Goal: Task Accomplishment & Management: Manage account settings

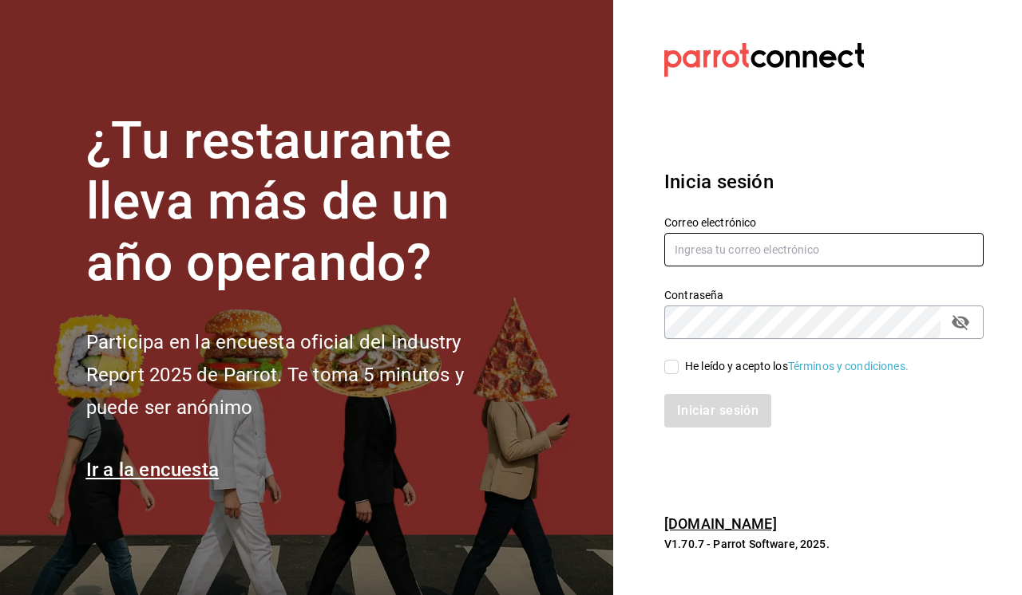
type input "[EMAIL_ADDRESS][DOMAIN_NAME]"
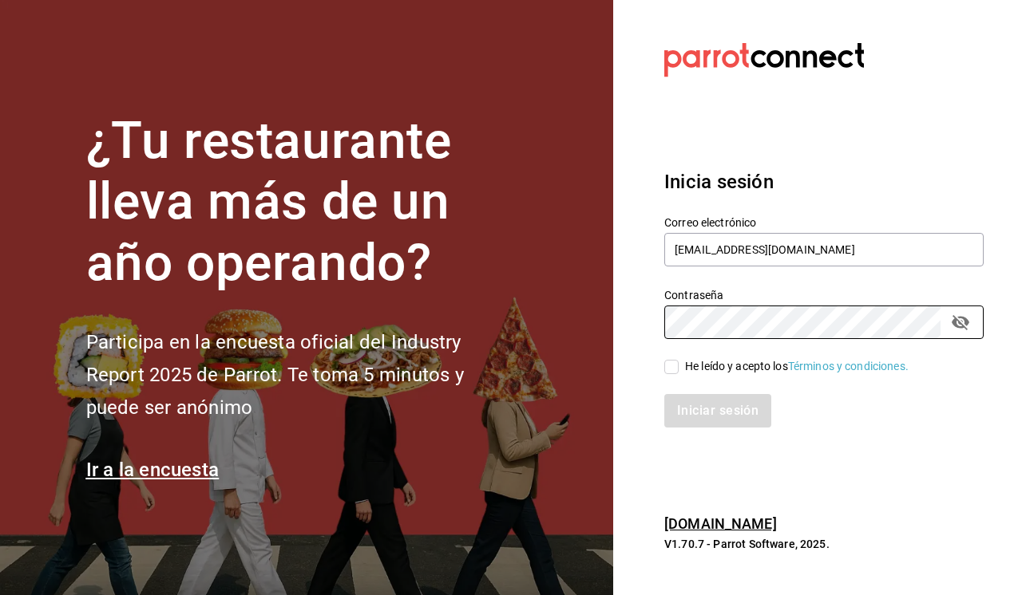
click at [674, 362] on input "He leído y acepto los Términos y condiciones." at bounding box center [671, 367] width 14 height 14
checkbox input "true"
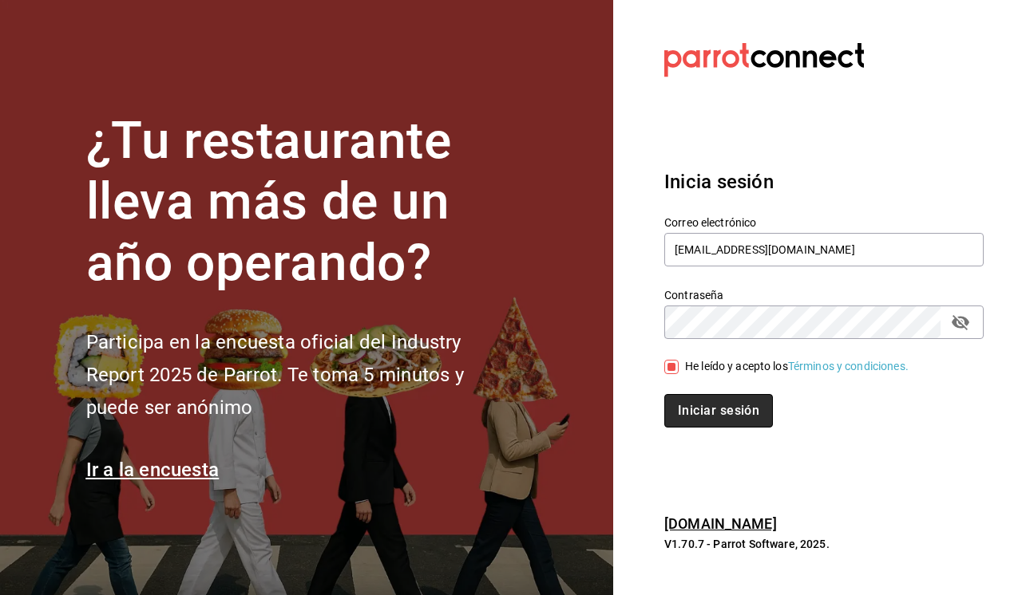
click at [698, 413] on button "Iniciar sesión" at bounding box center [718, 411] width 109 height 34
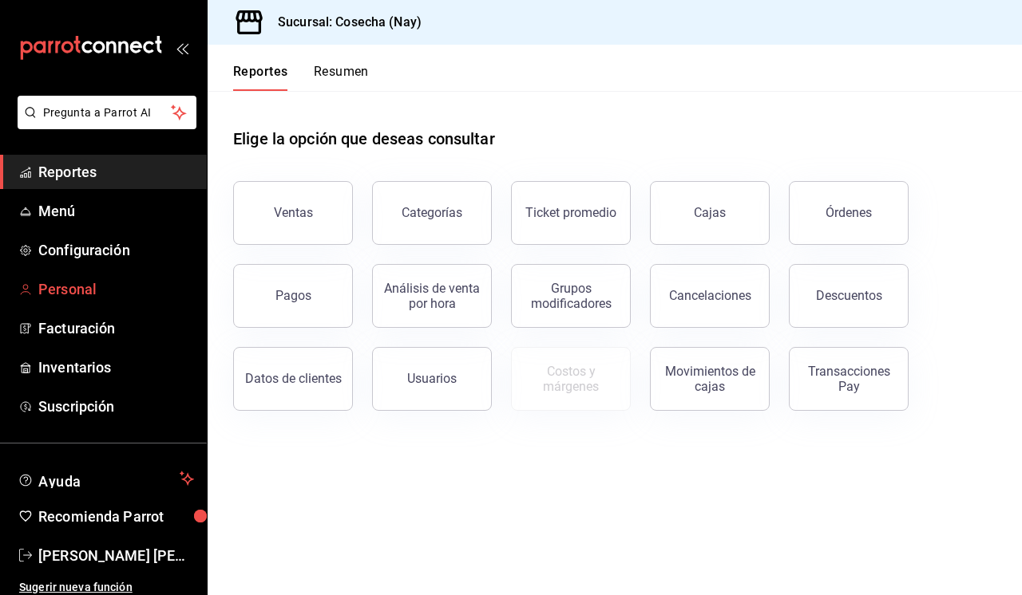
click at [54, 288] on span "Personal" at bounding box center [116, 290] width 156 height 22
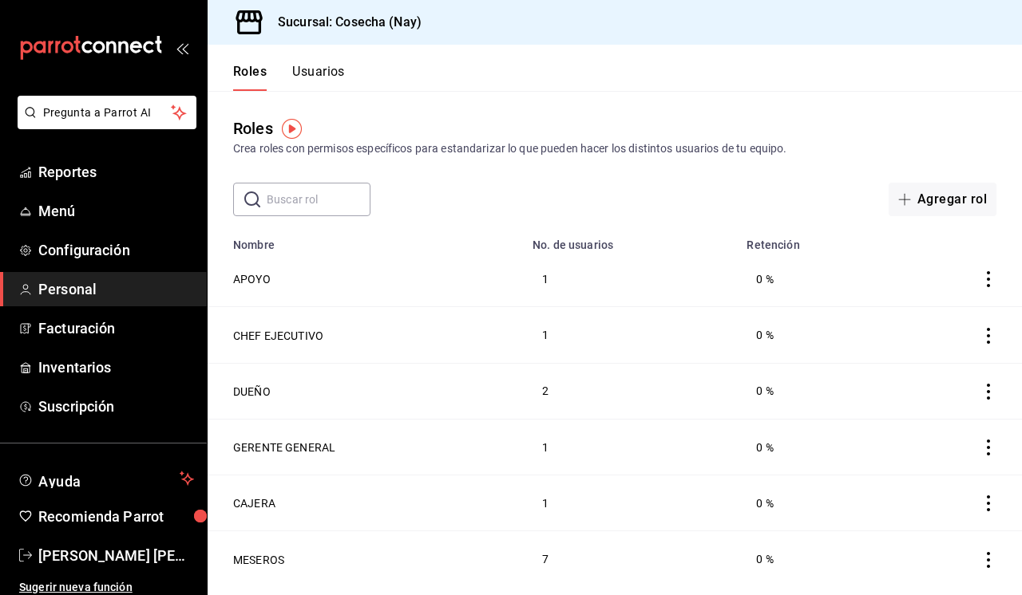
click at [321, 70] on button "Usuarios" at bounding box center [318, 77] width 53 height 27
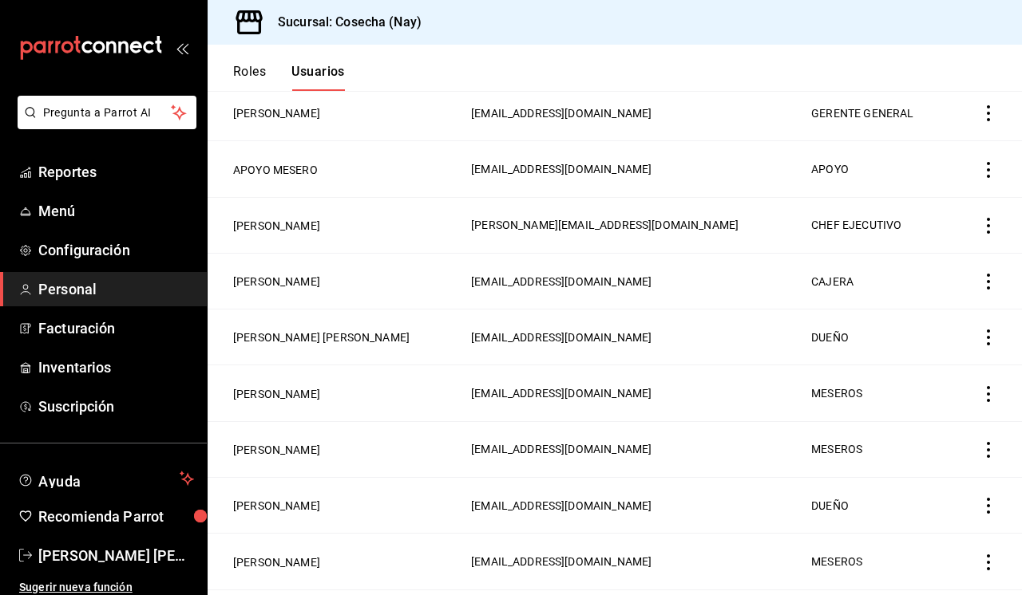
scroll to position [172, 0]
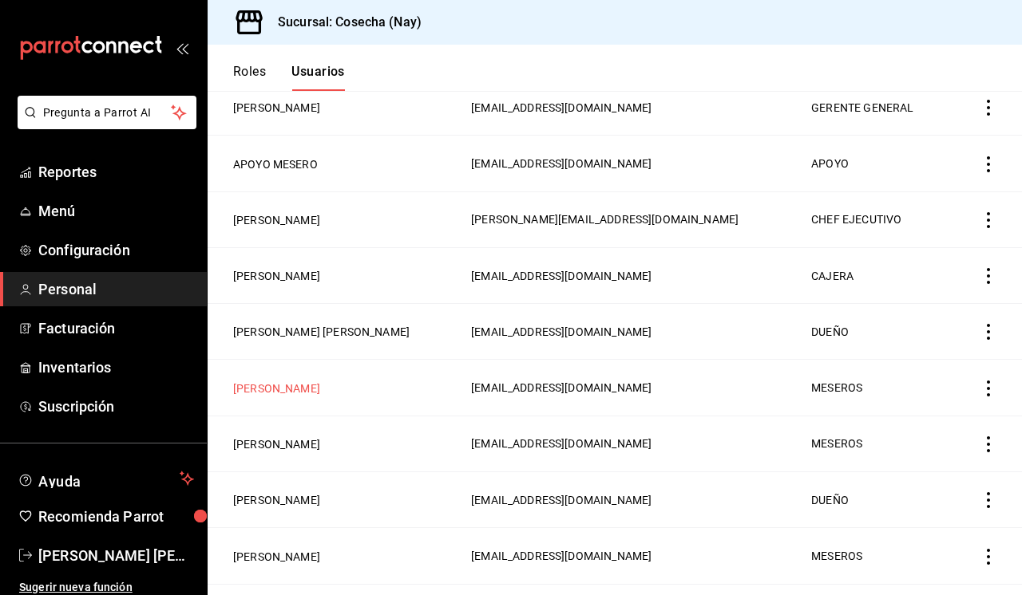
click at [284, 392] on button "[PERSON_NAME]" at bounding box center [276, 389] width 87 height 16
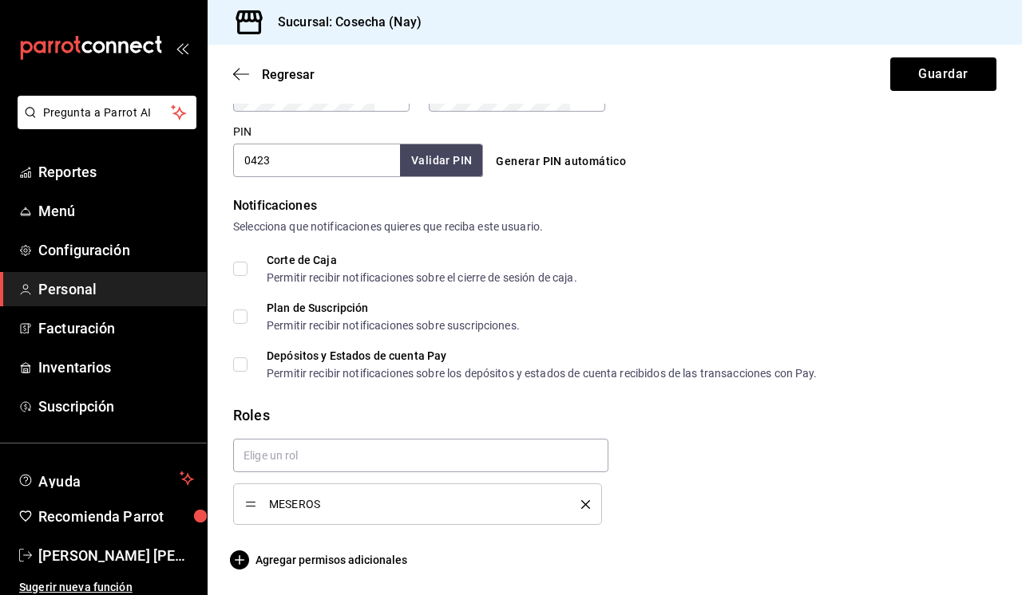
scroll to position [733, 0]
click at [588, 502] on icon "delete" at bounding box center [585, 504] width 9 height 9
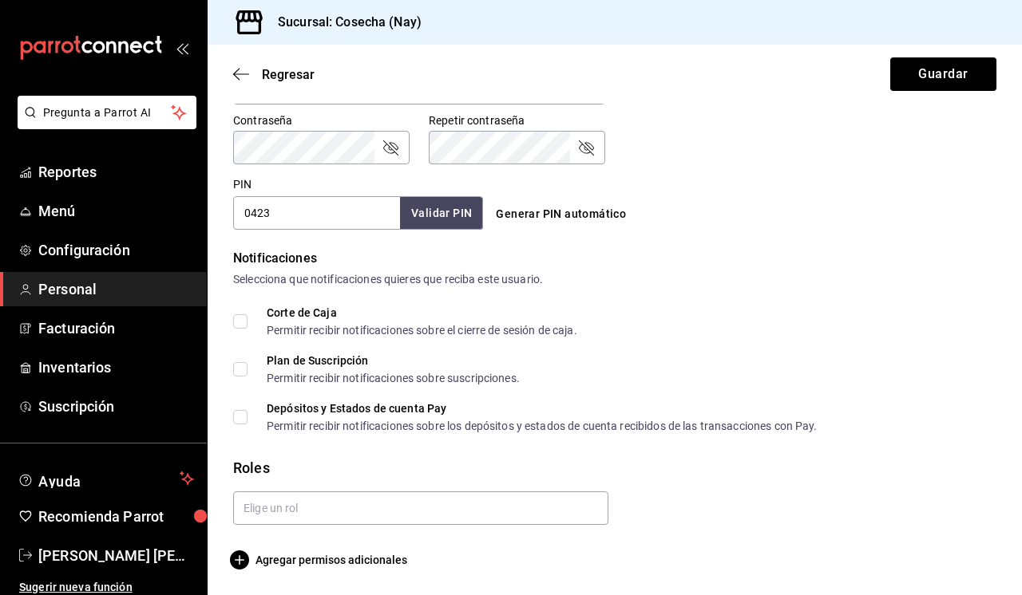
scroll to position [680, 0]
click at [329, 559] on span "Agregar permisos adicionales" at bounding box center [320, 560] width 174 height 19
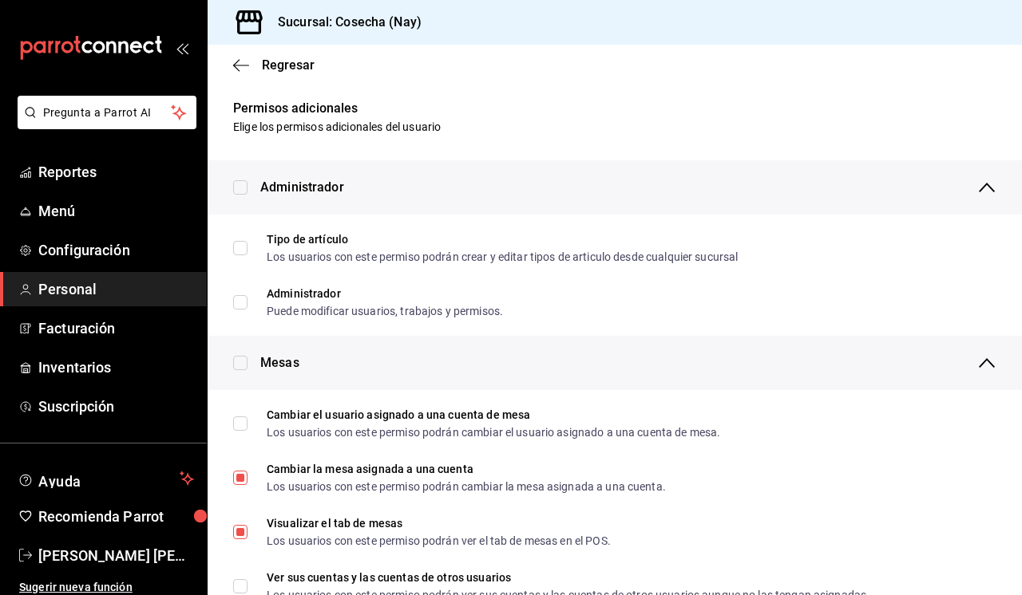
scroll to position [0, 0]
click at [238, 364] on input "checkbox" at bounding box center [240, 363] width 14 height 14
checkbox input "true"
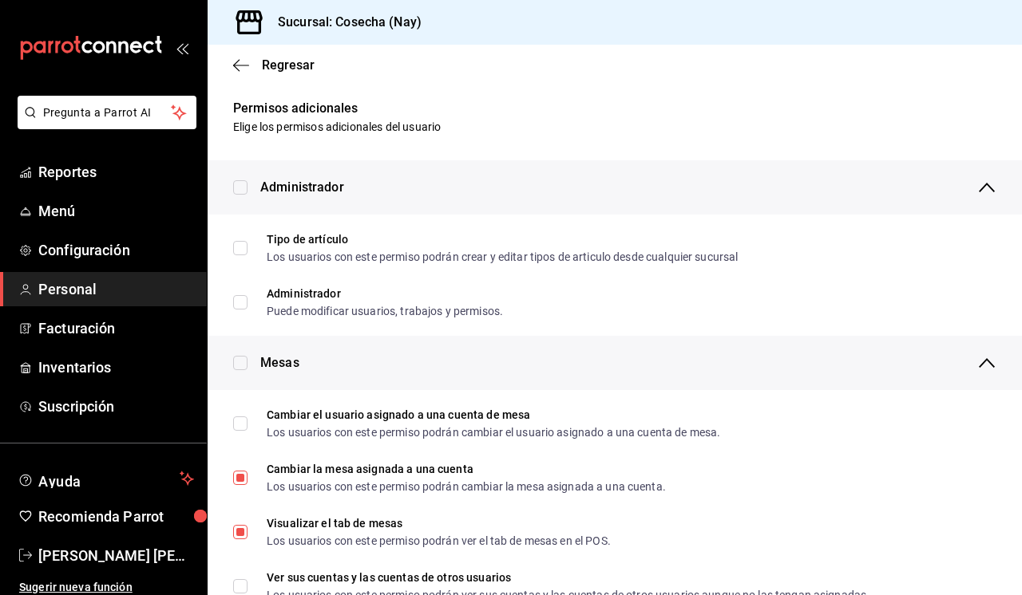
checkbox input "true"
click at [238, 364] on input "checkbox" at bounding box center [240, 363] width 14 height 14
checkbox input "false"
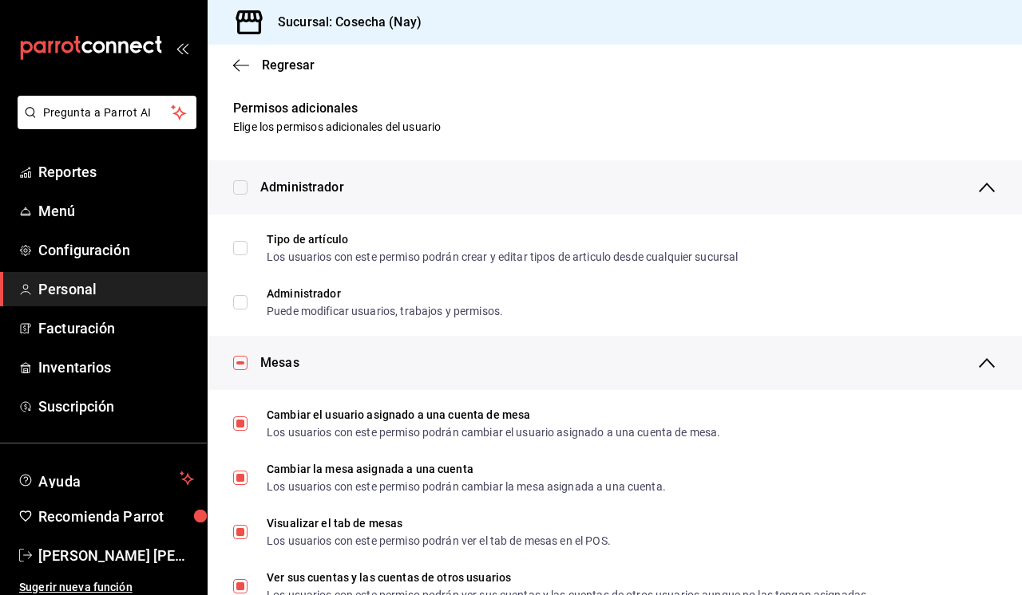
checkbox input "false"
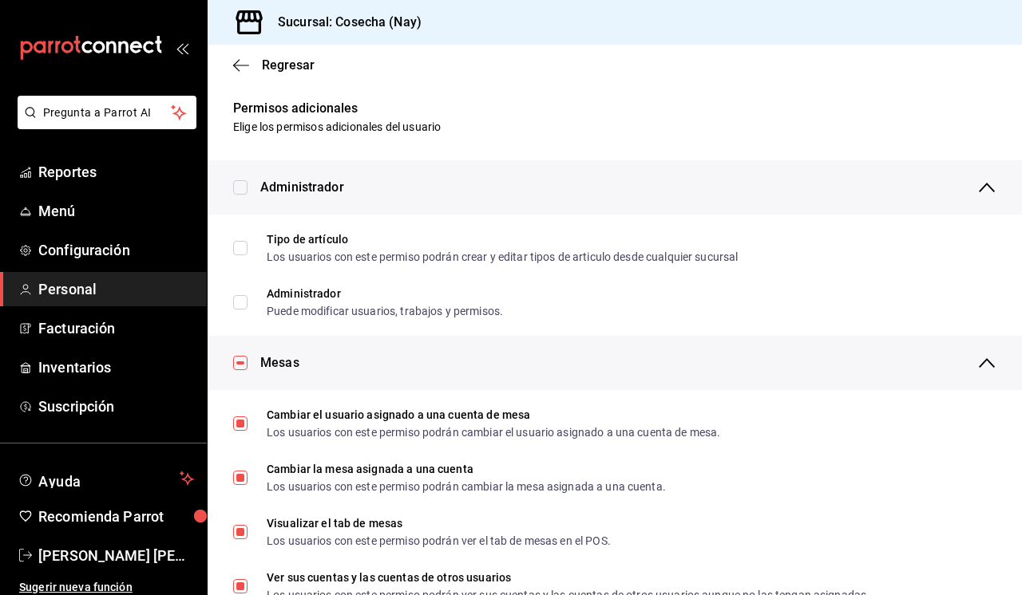
checkbox input "false"
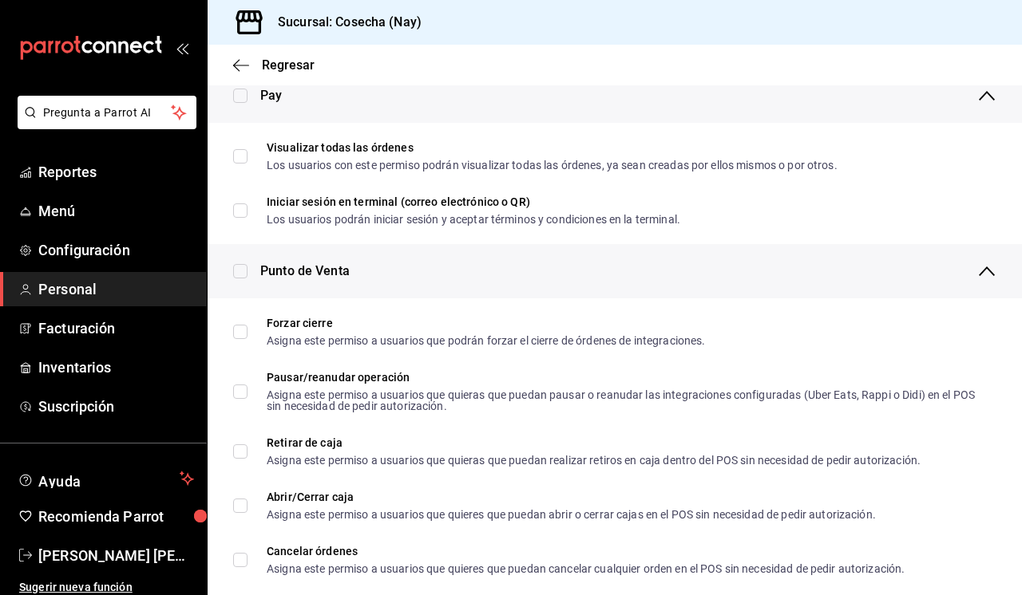
scroll to position [1160, 0]
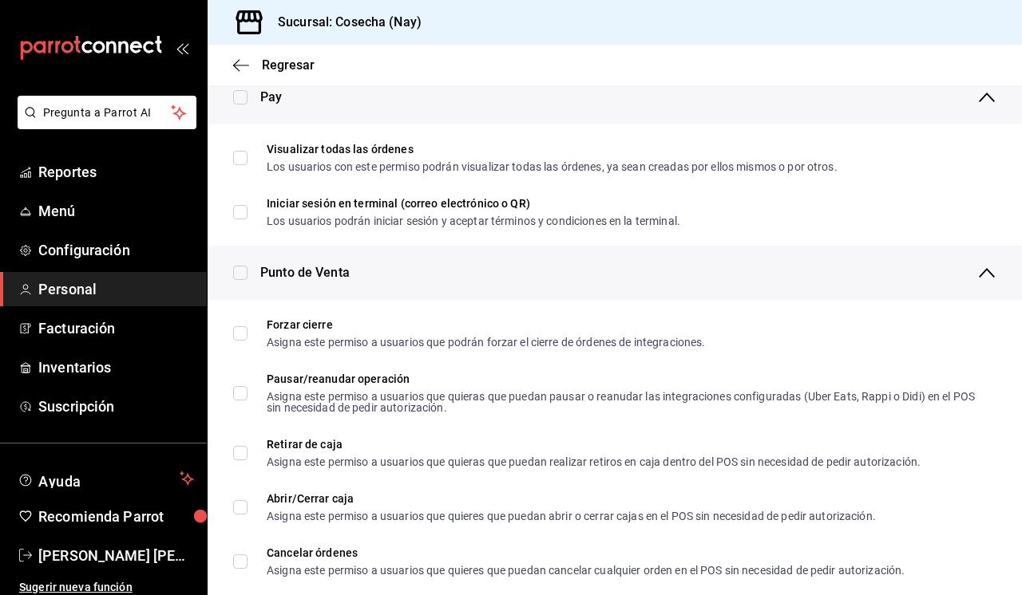
click at [238, 276] on input "checkbox" at bounding box center [240, 273] width 14 height 14
checkbox input "true"
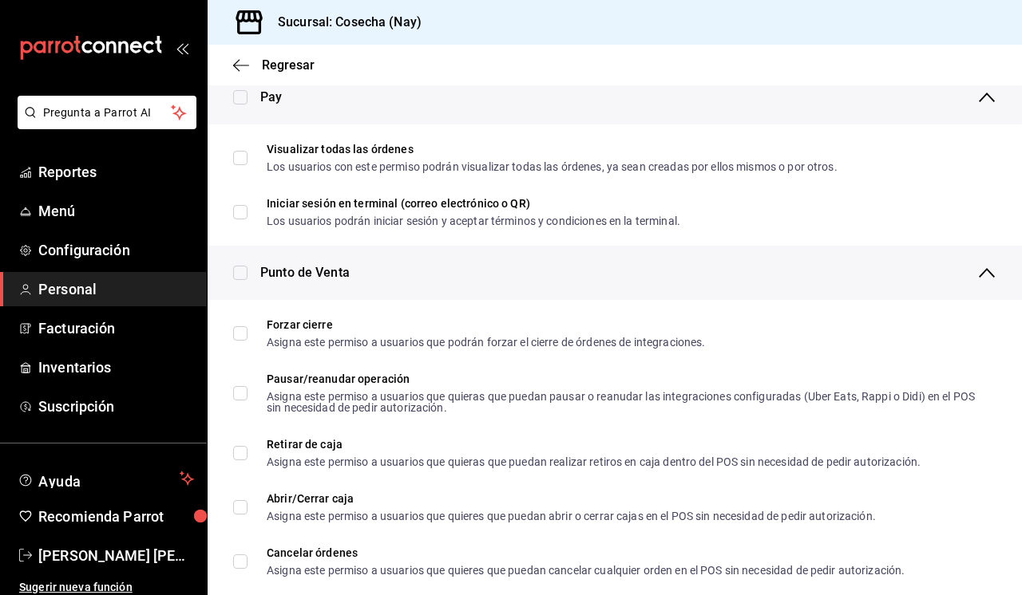
checkbox input "true"
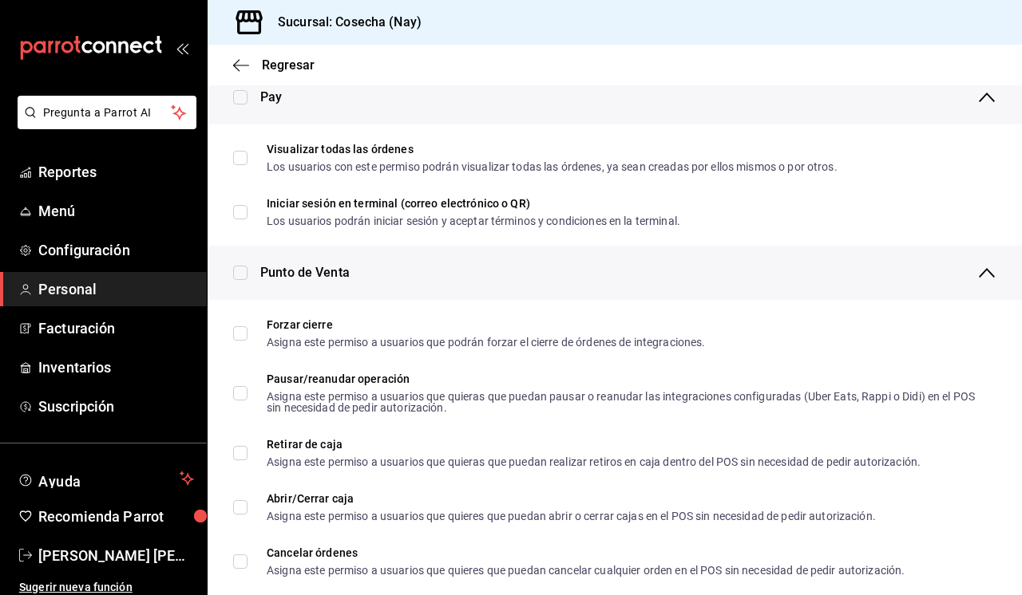
checkbox input "true"
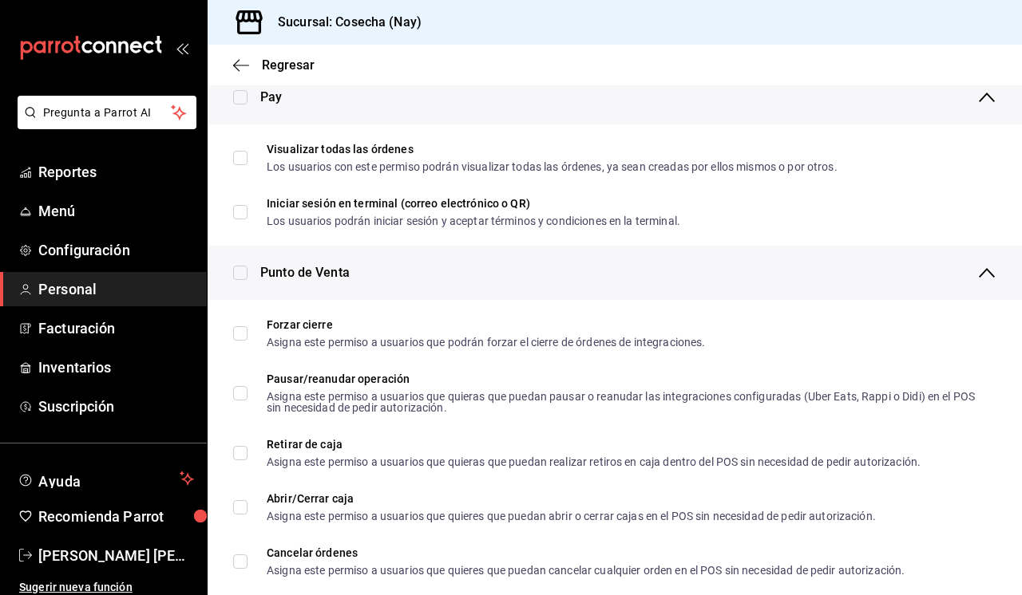
checkbox input "true"
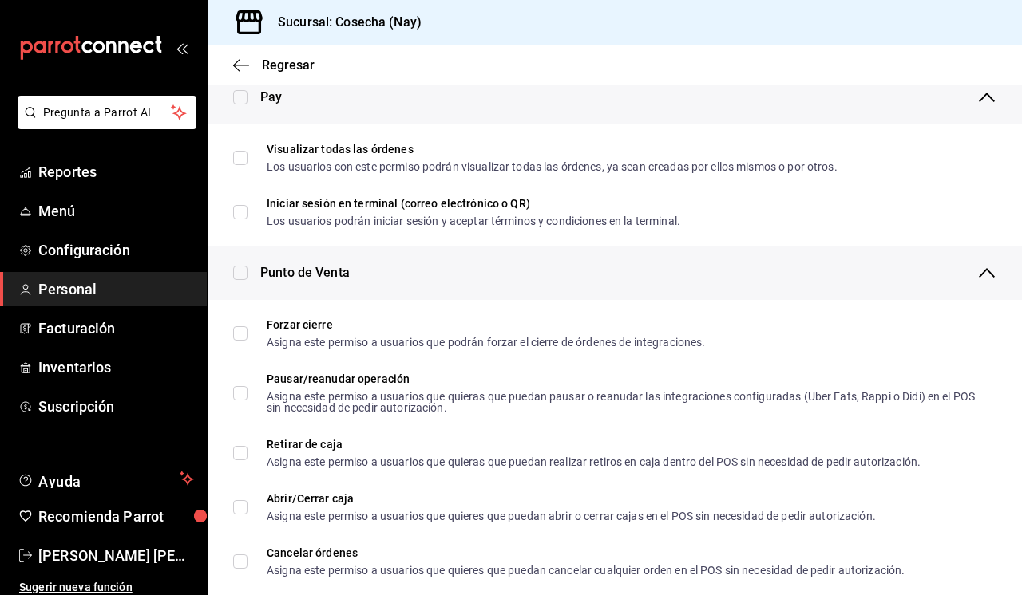
checkbox input "true"
click at [238, 276] on input "checkbox" at bounding box center [240, 273] width 14 height 14
checkbox input "false"
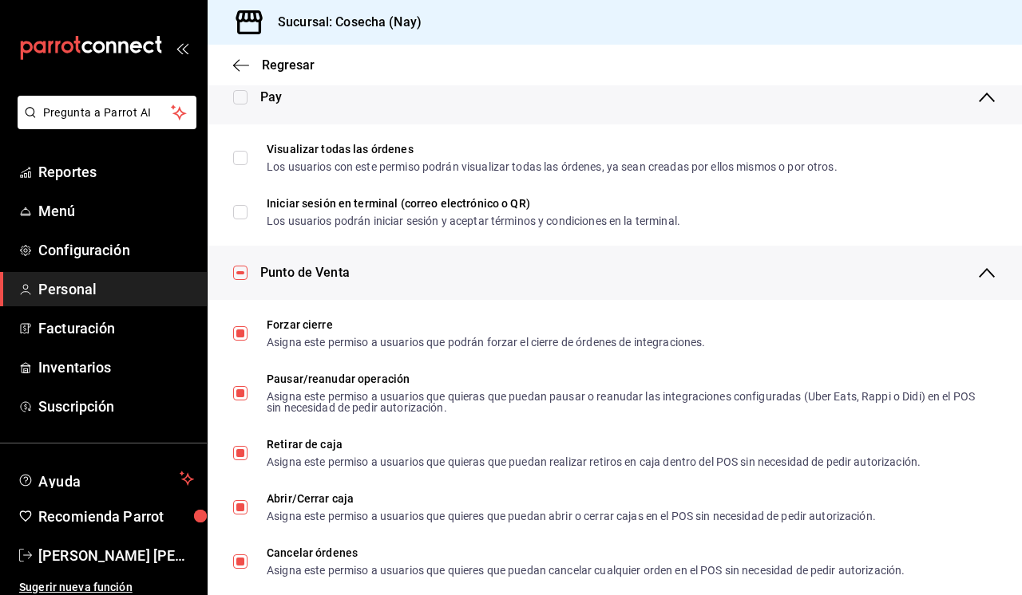
checkbox input "false"
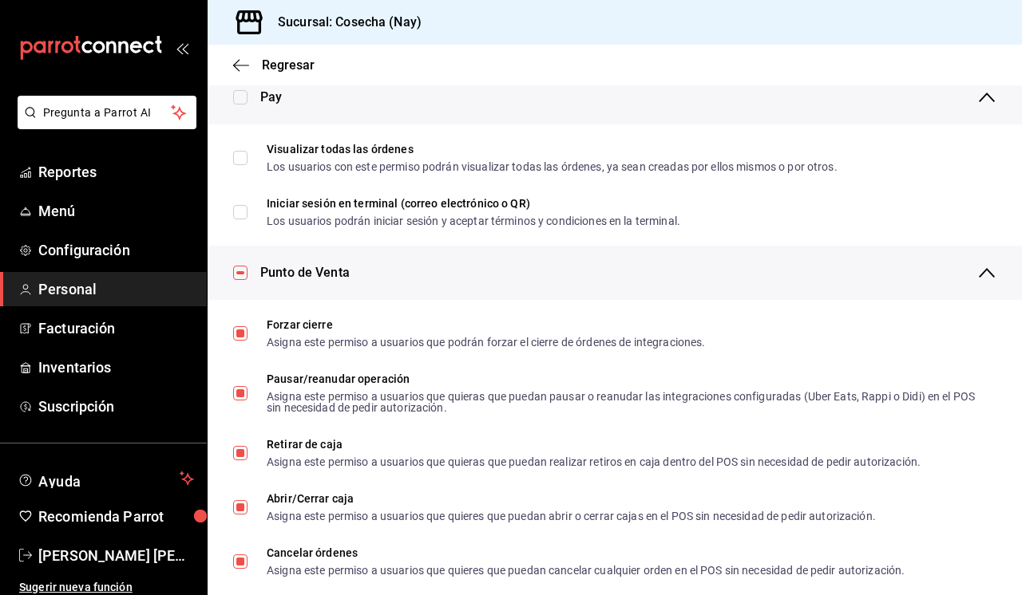
checkbox input "false"
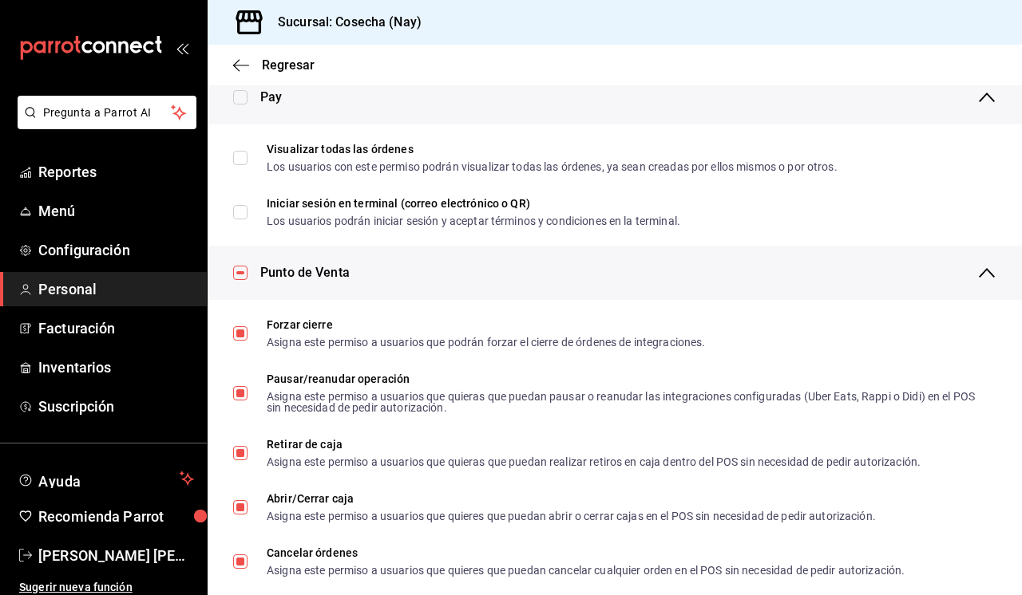
checkbox input "false"
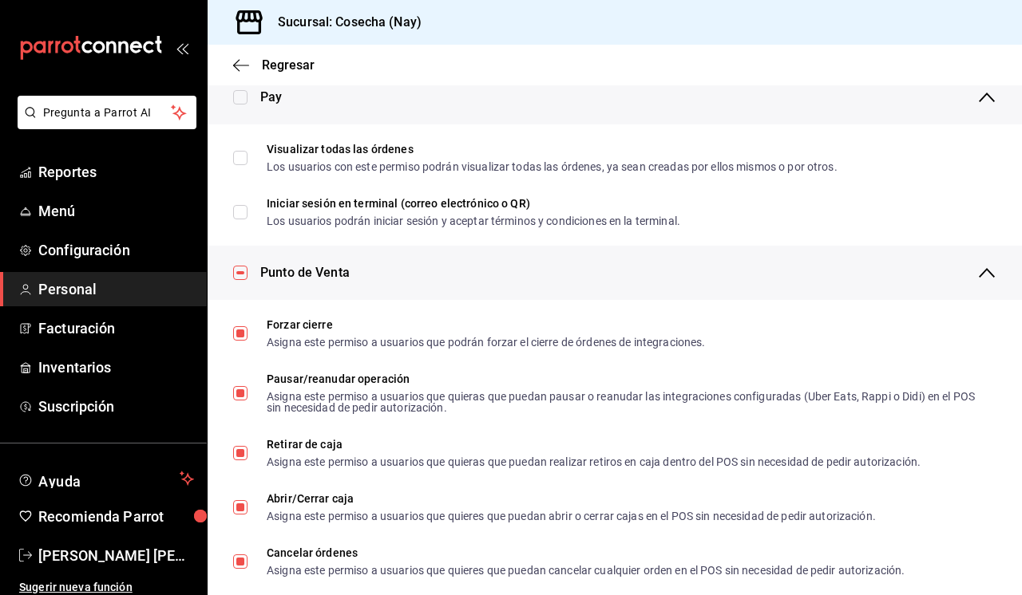
checkbox input "false"
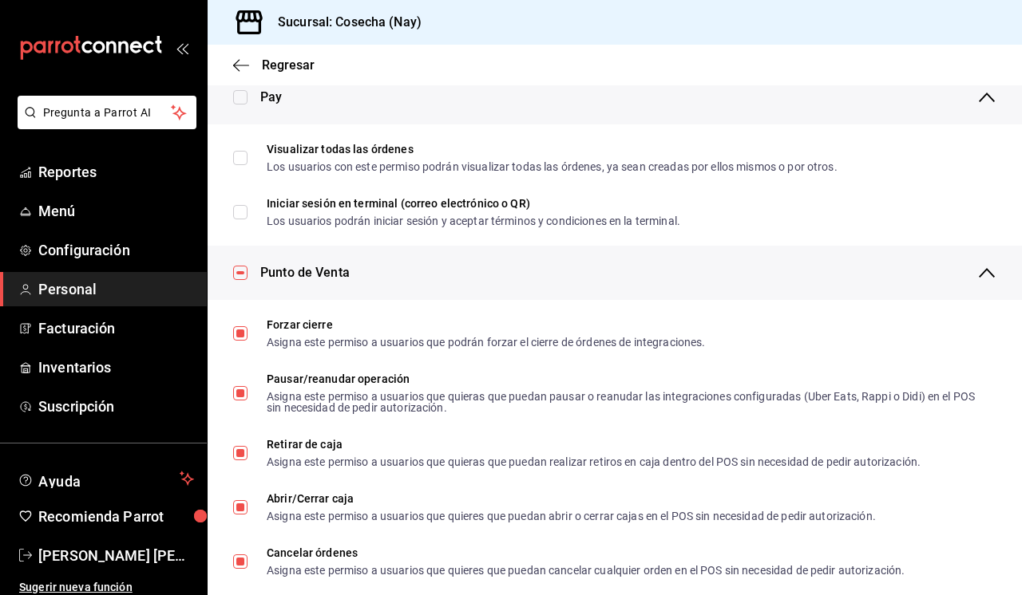
checkbox input "false"
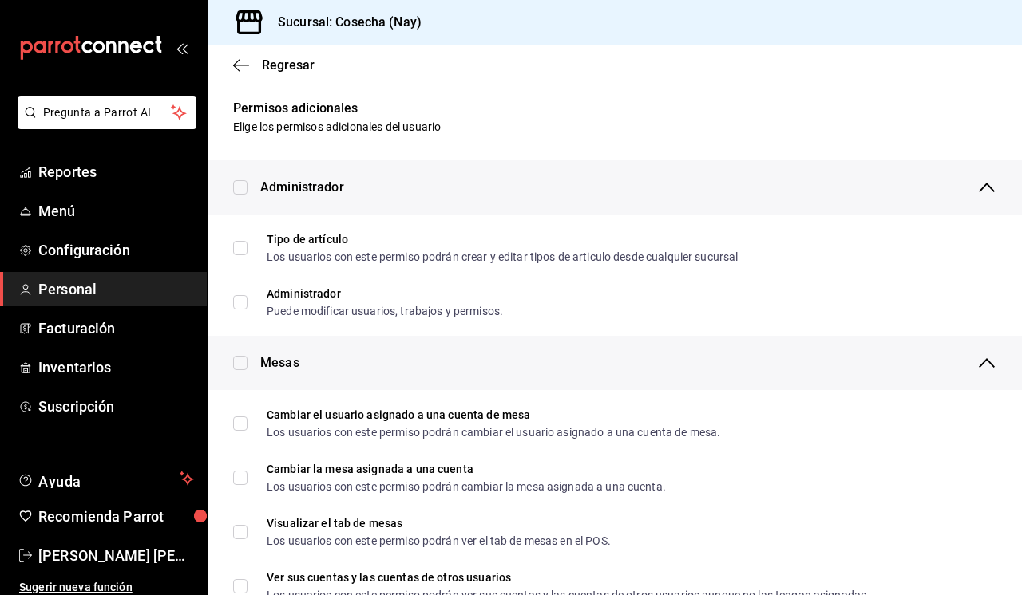
scroll to position [0, 0]
click at [272, 61] on span "Regresar" at bounding box center [288, 64] width 53 height 15
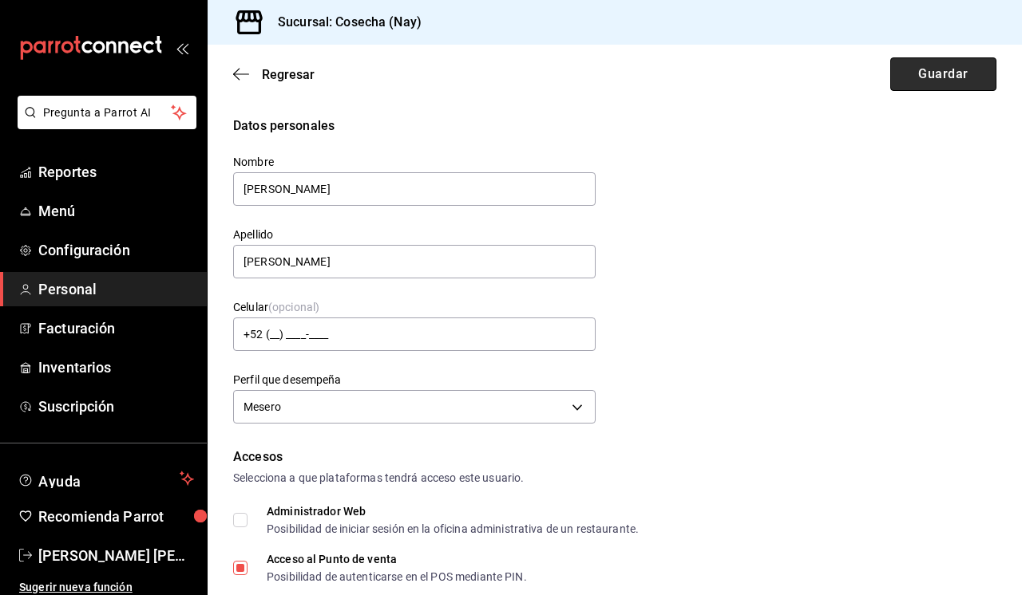
click at [922, 73] on button "Guardar" at bounding box center [943, 74] width 106 height 34
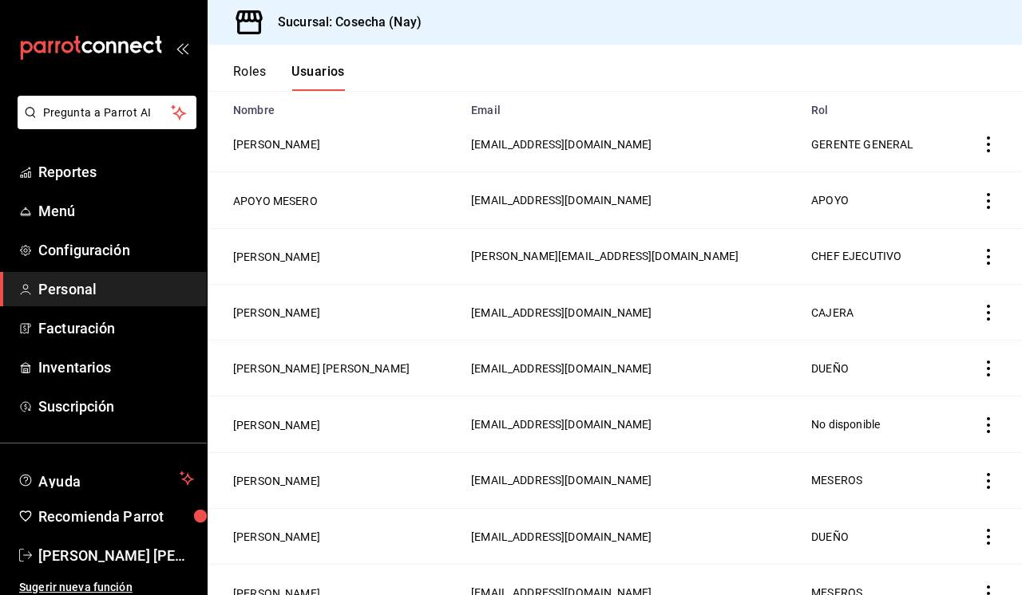
scroll to position [139, 0]
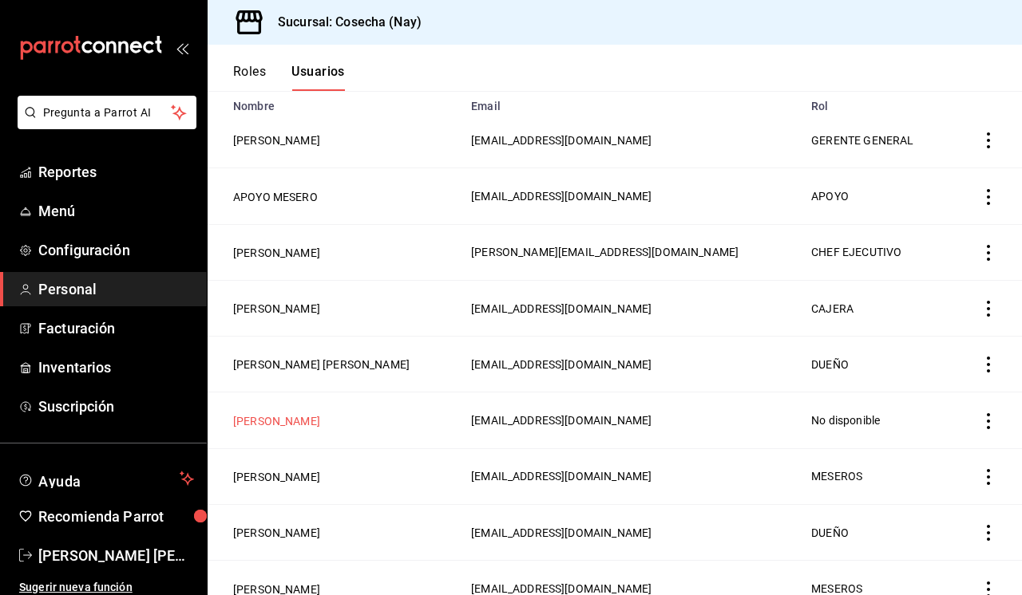
click at [287, 419] on button "[PERSON_NAME]" at bounding box center [276, 421] width 87 height 16
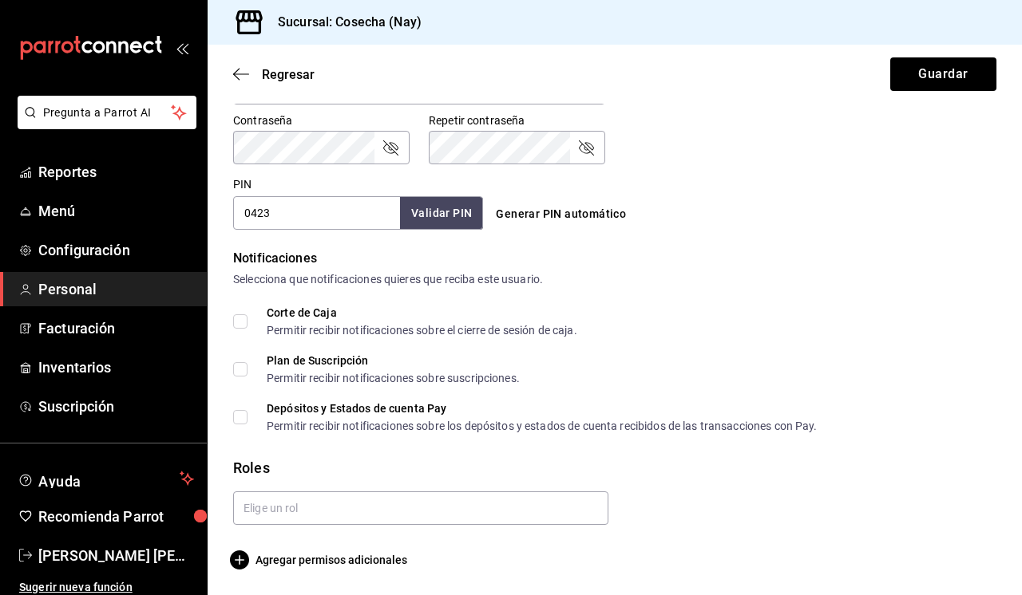
scroll to position [680, 0]
click at [542, 505] on input "text" at bounding box center [420, 509] width 375 height 34
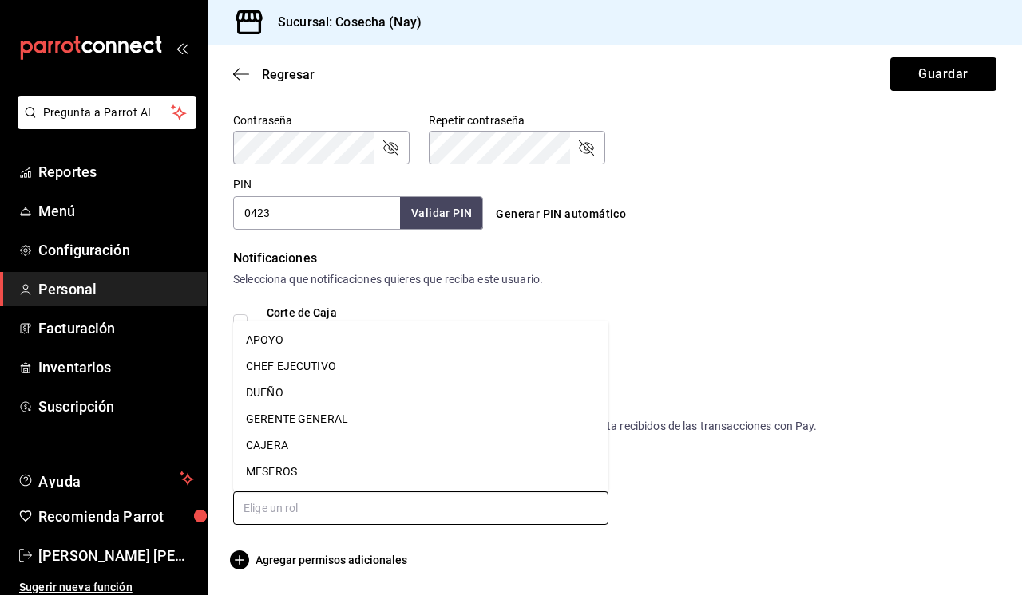
click at [361, 476] on li "MESEROS" at bounding box center [420, 472] width 375 height 26
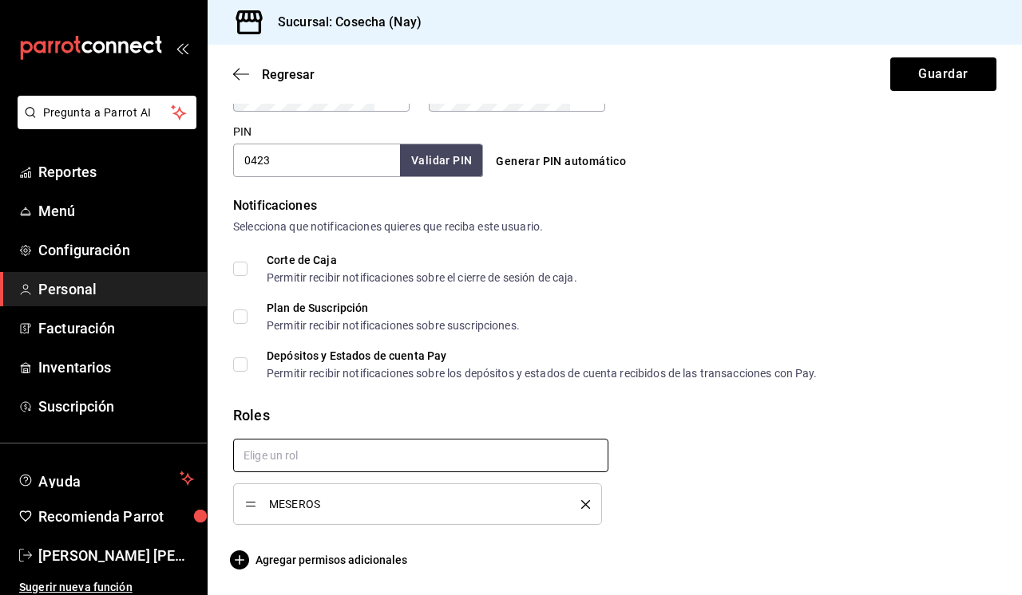
scroll to position [733, 0]
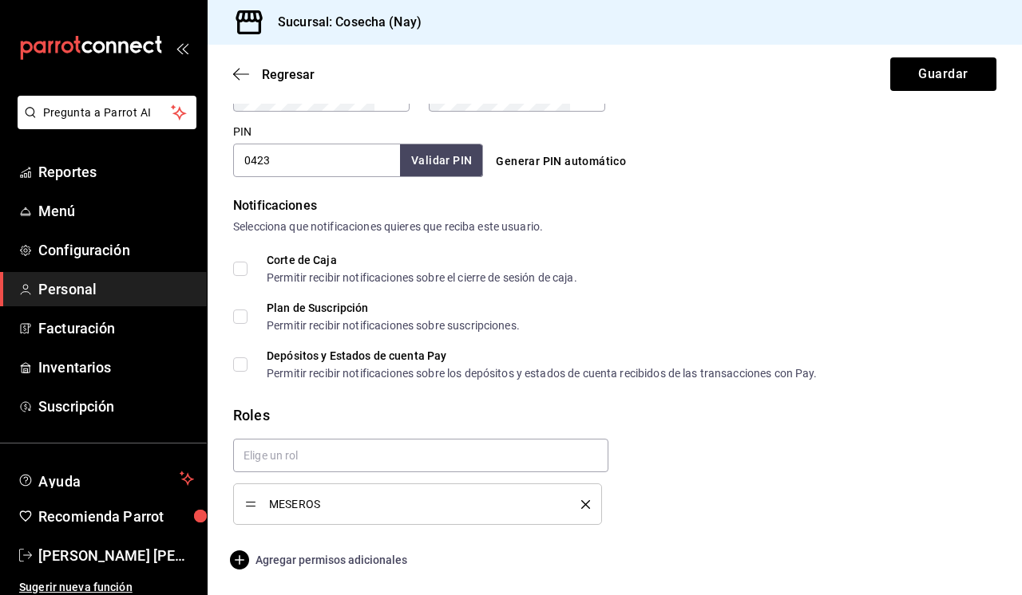
click at [328, 562] on span "Agregar permisos adicionales" at bounding box center [320, 560] width 174 height 19
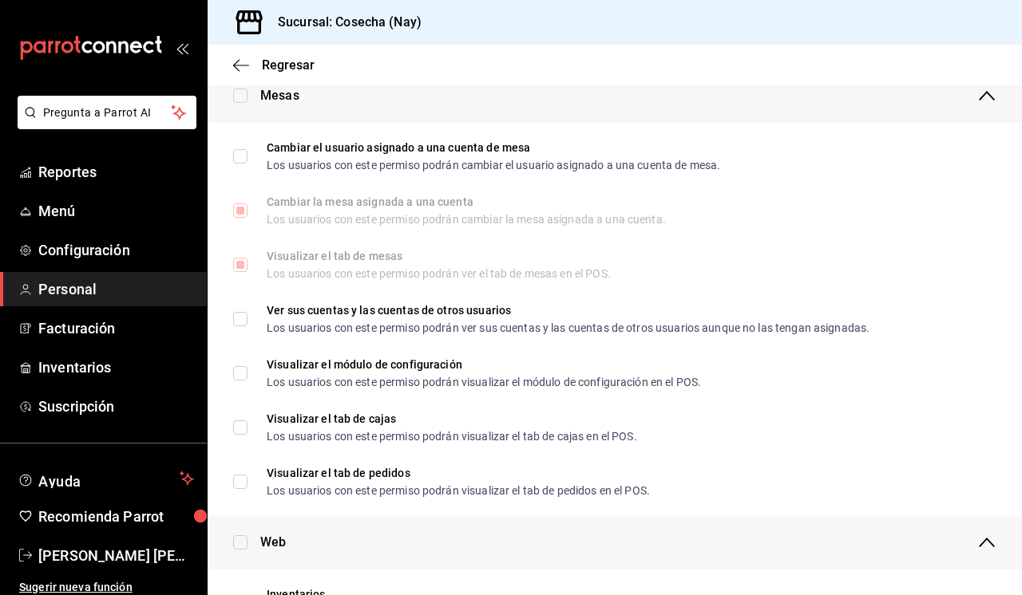
scroll to position [164, 0]
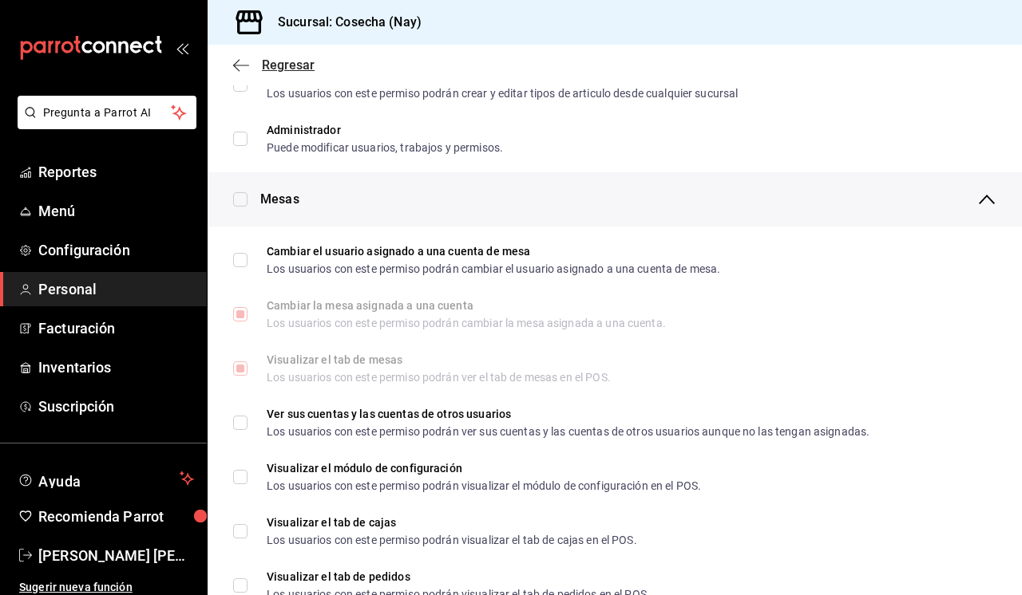
click at [279, 65] on span "Regresar" at bounding box center [288, 64] width 53 height 15
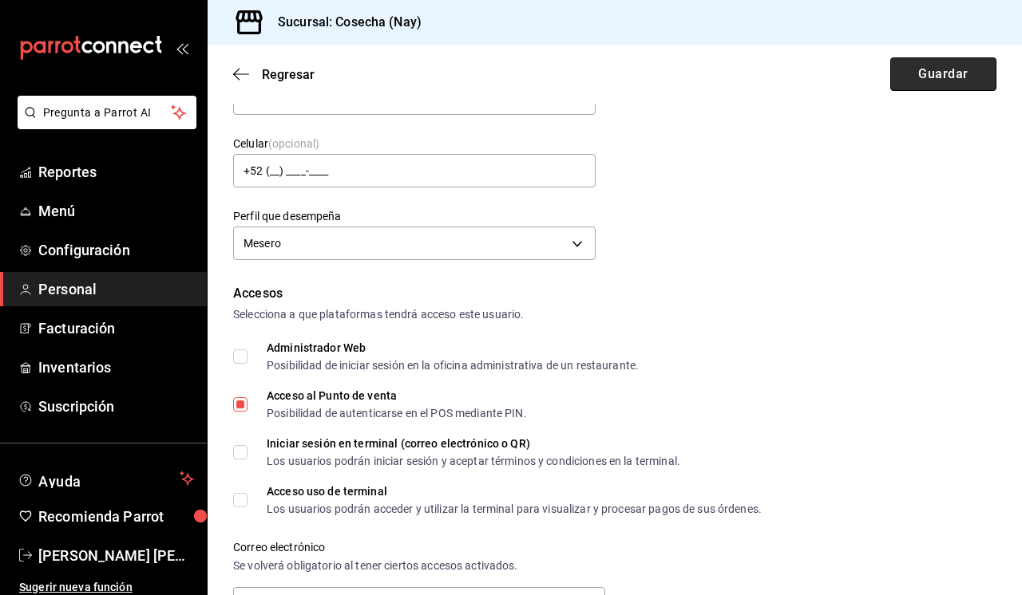
click at [945, 82] on button "Guardar" at bounding box center [943, 74] width 106 height 34
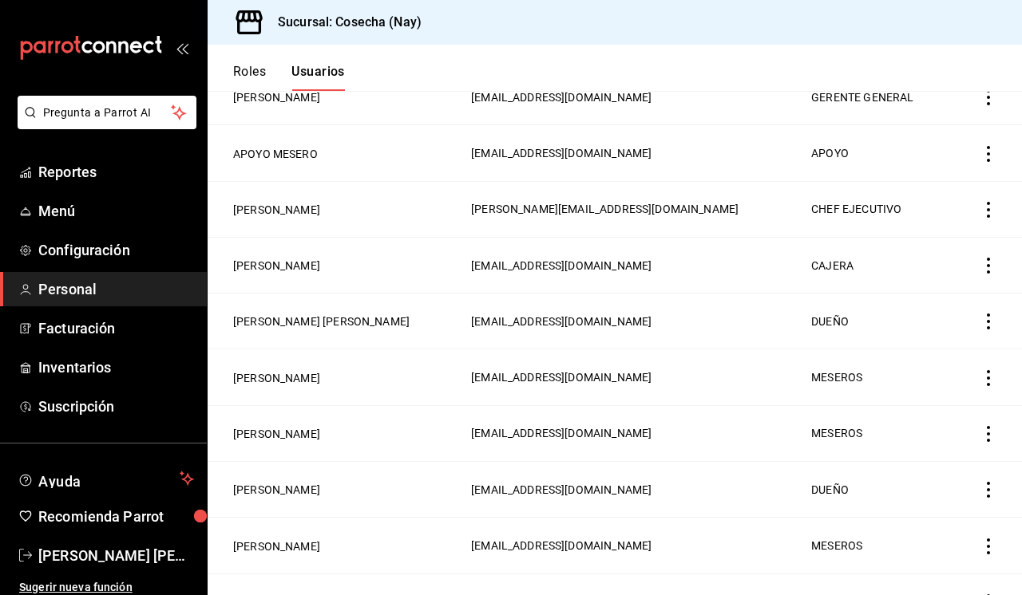
scroll to position [183, 0]
click at [289, 434] on button "[PERSON_NAME]" at bounding box center [276, 433] width 87 height 16
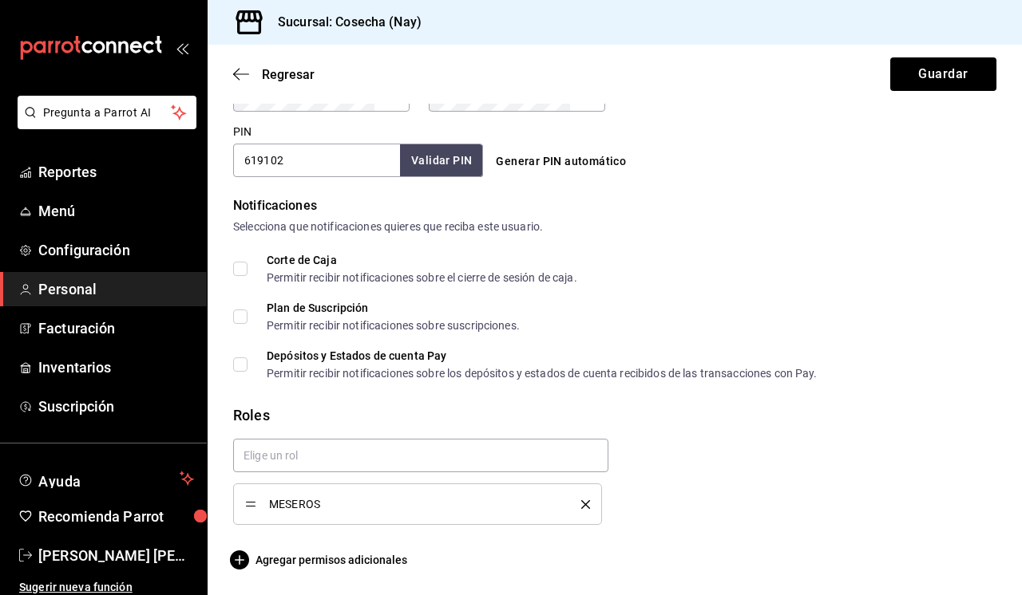
scroll to position [733, 0]
click at [587, 504] on icon "delete" at bounding box center [585, 504] width 9 height 9
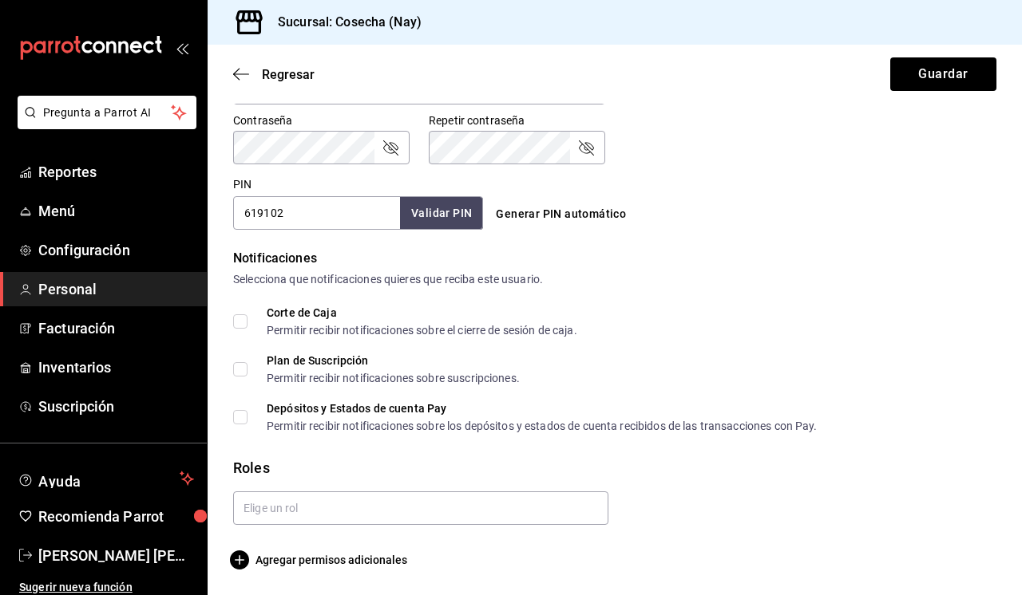
scroll to position [680, 0]
click at [291, 561] on span "Agregar permisos adicionales" at bounding box center [320, 560] width 174 height 19
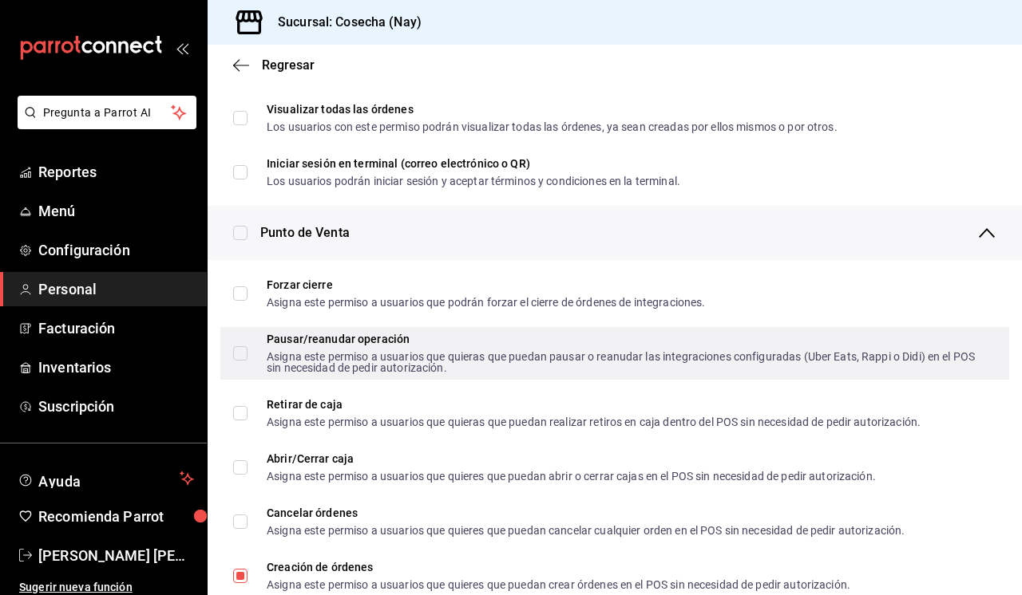
scroll to position [1196, 0]
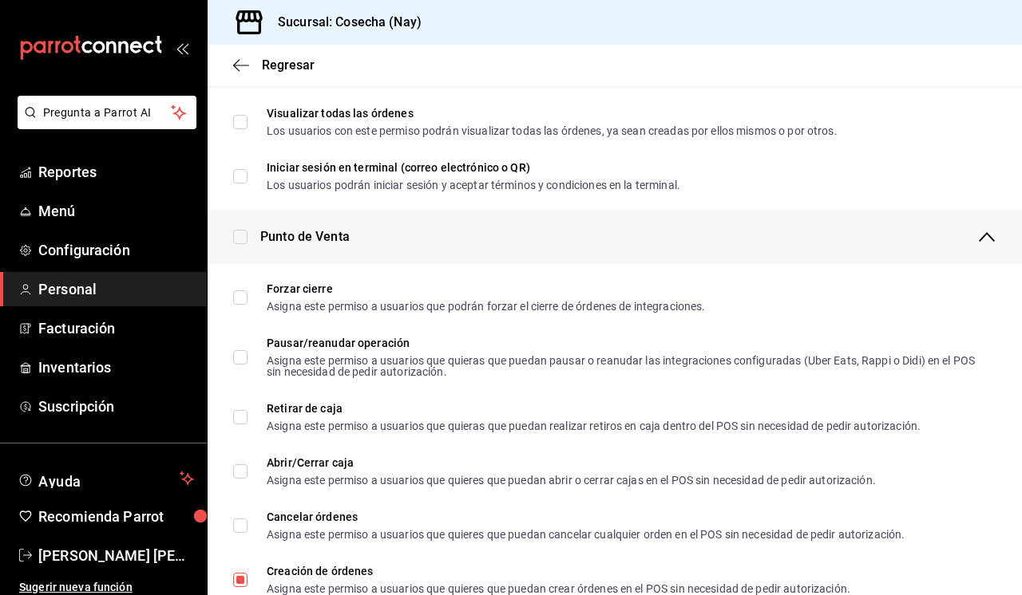
click at [243, 243] on div "Punto de Venta" at bounding box center [615, 237] width 814 height 54
click at [242, 238] on input "checkbox" at bounding box center [240, 237] width 14 height 14
checkbox input "true"
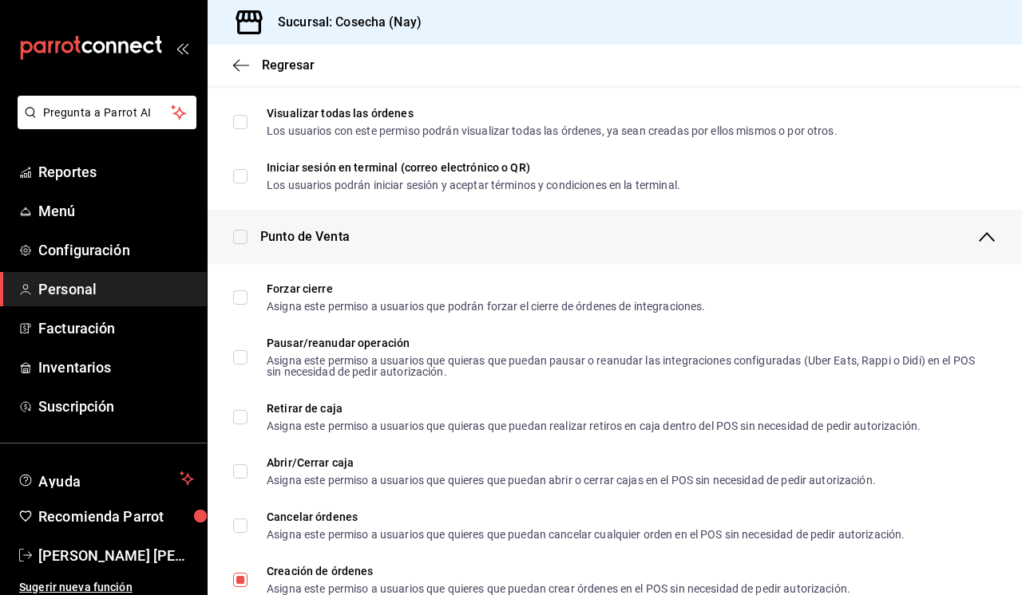
checkbox input "true"
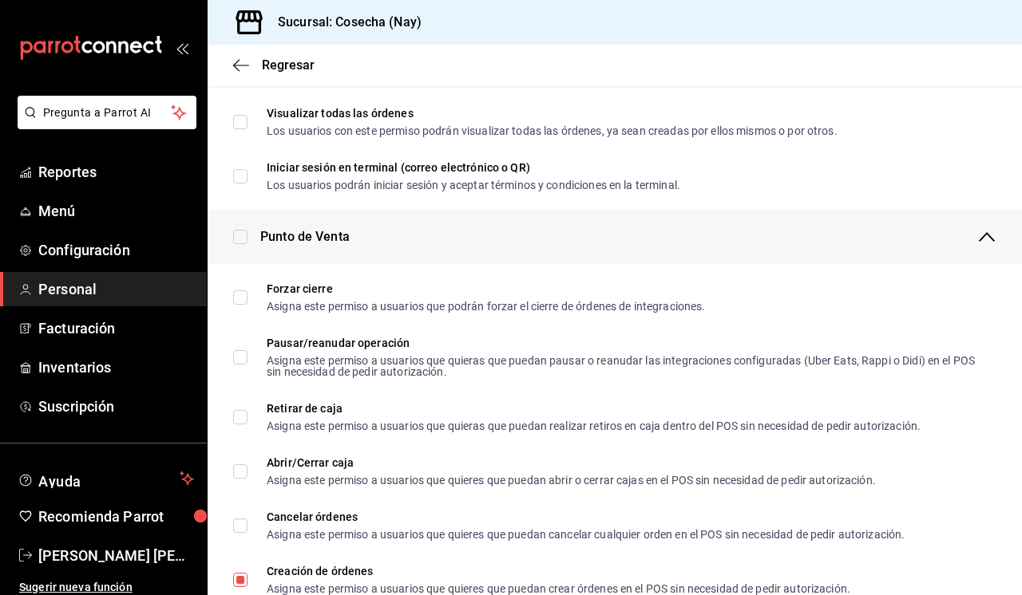
checkbox input "true"
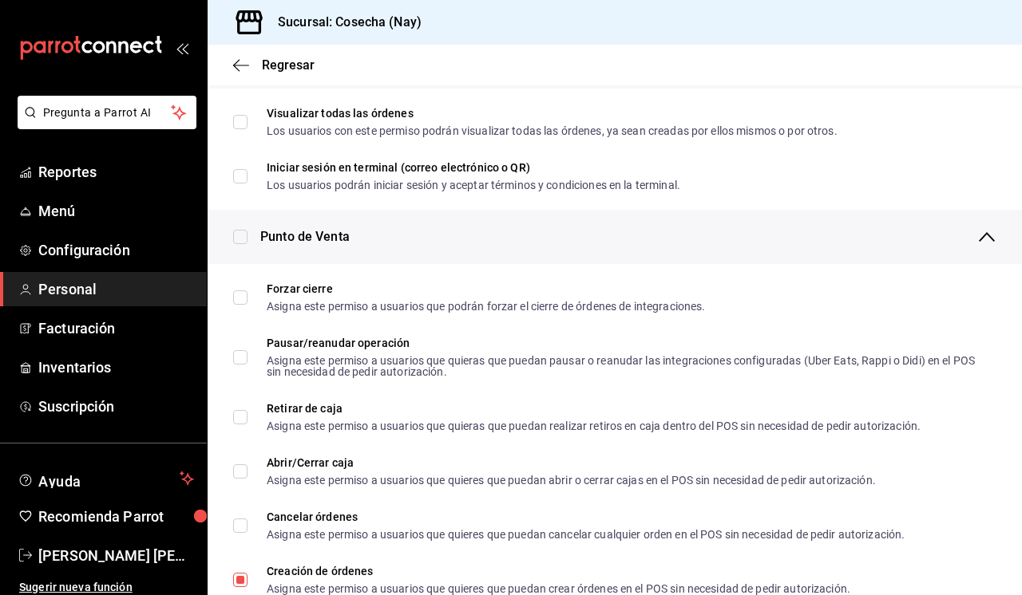
checkbox input "true"
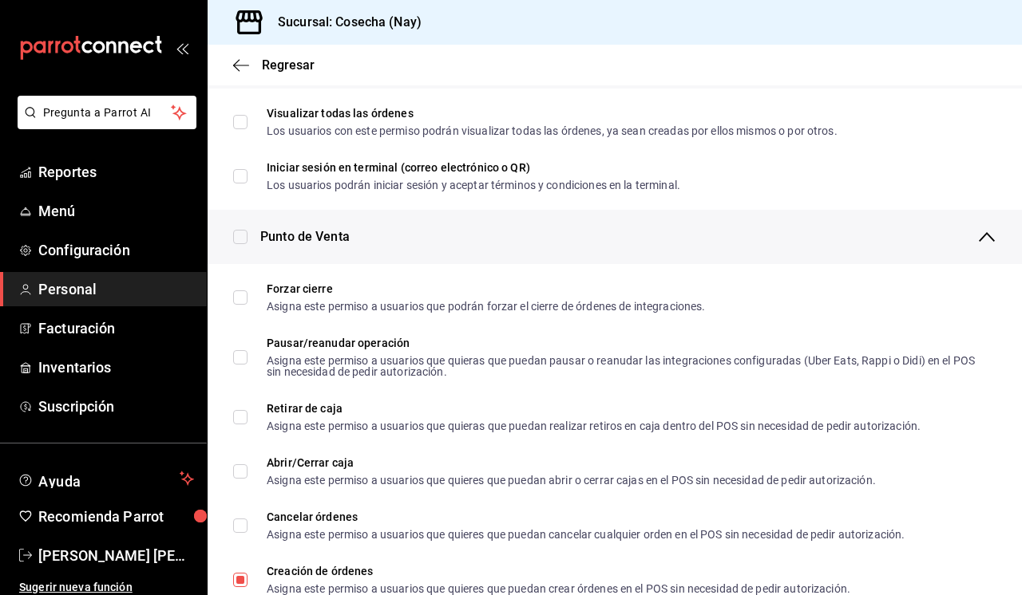
checkbox input "true"
click at [242, 238] on input "checkbox" at bounding box center [240, 237] width 14 height 14
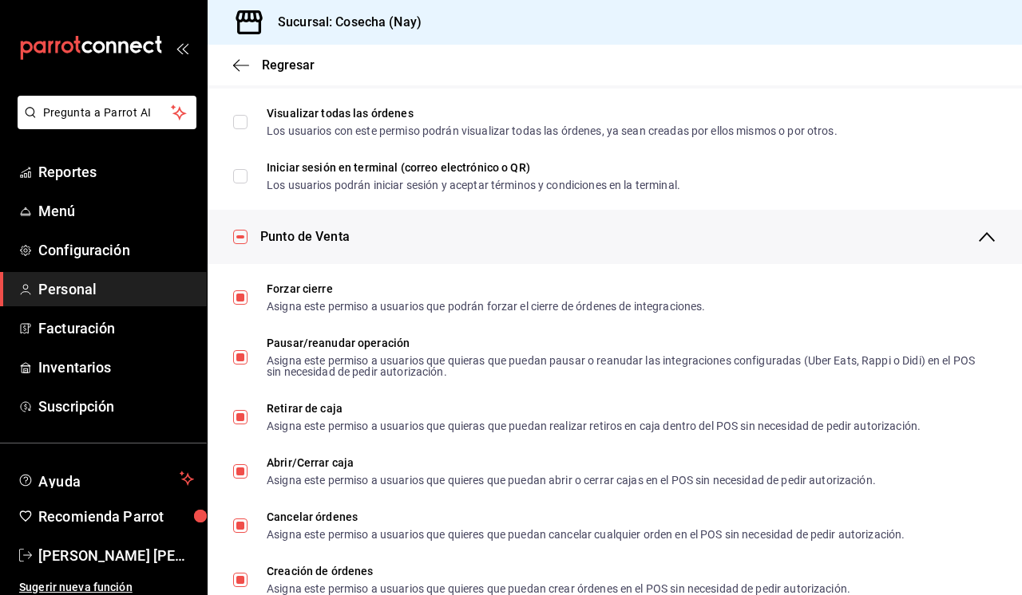
checkbox input "false"
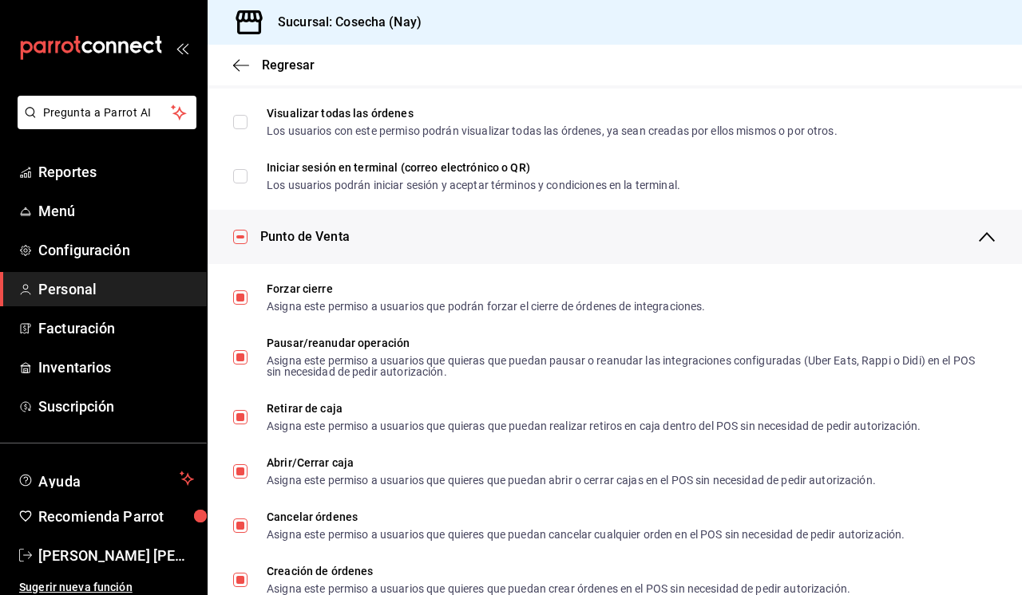
checkbox input "false"
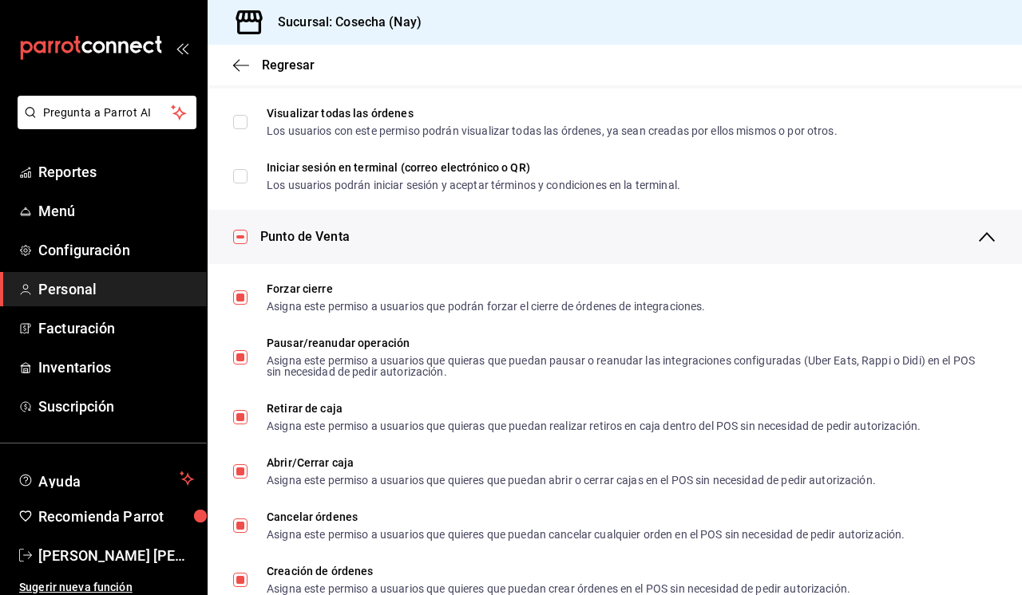
checkbox input "false"
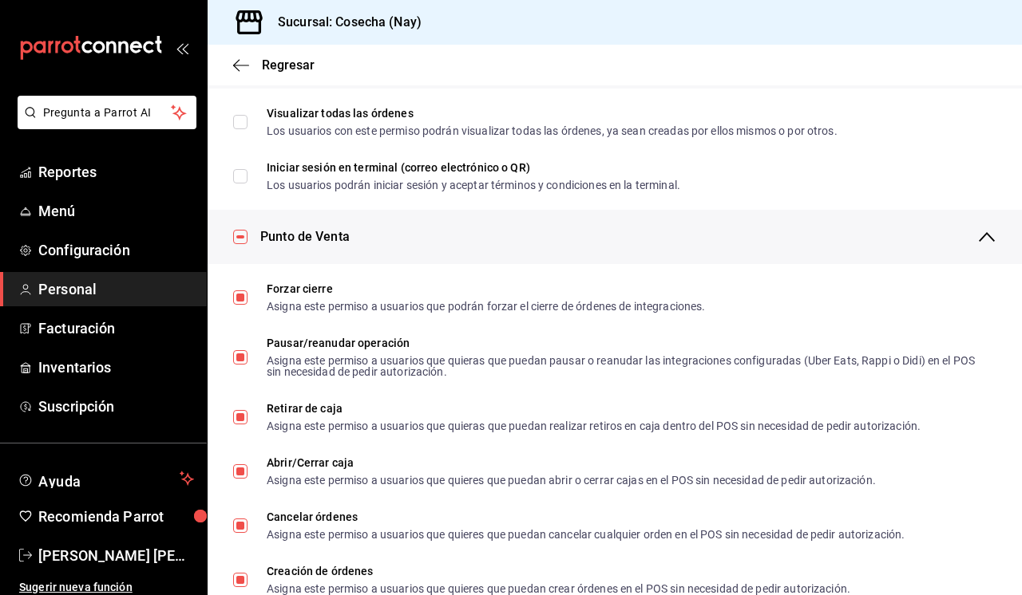
checkbox input "false"
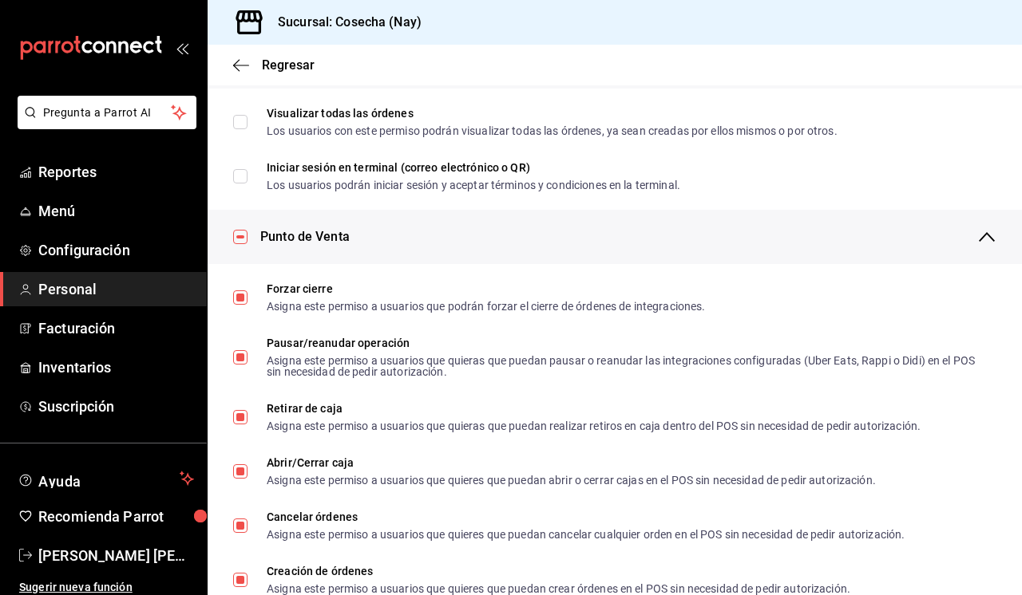
checkbox input "false"
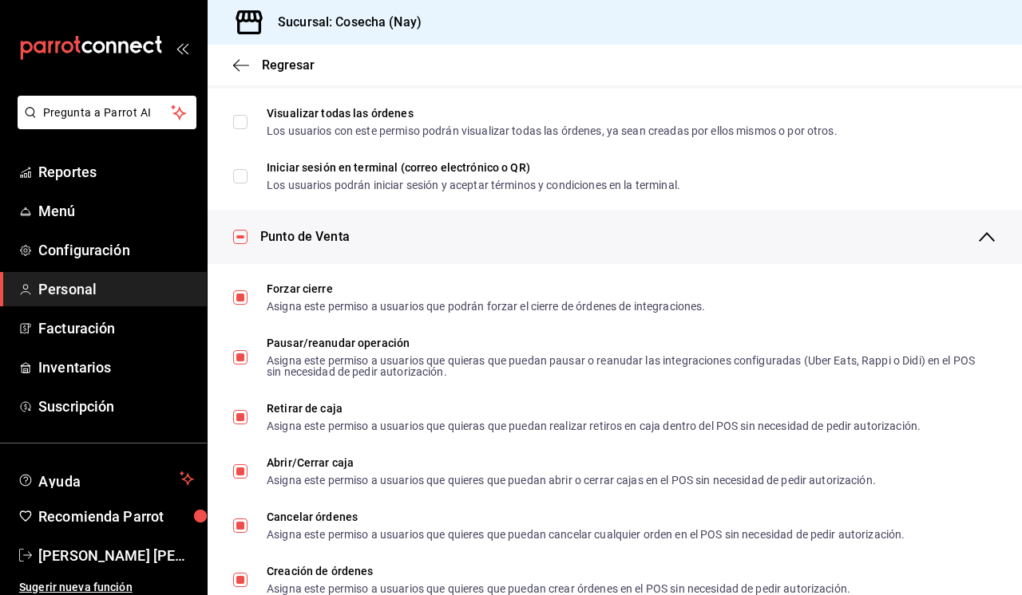
checkbox input "false"
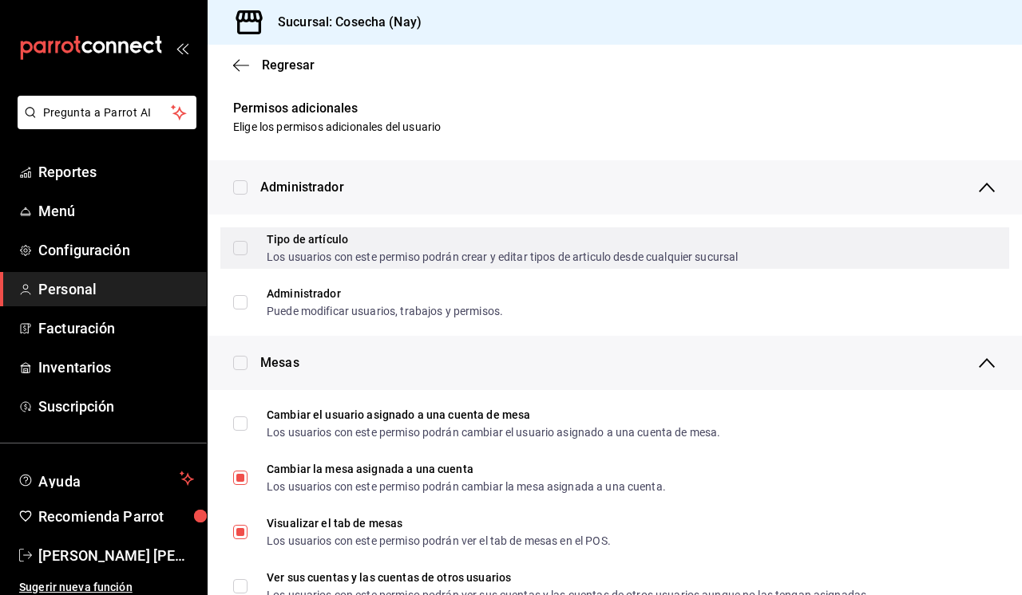
scroll to position [0, 0]
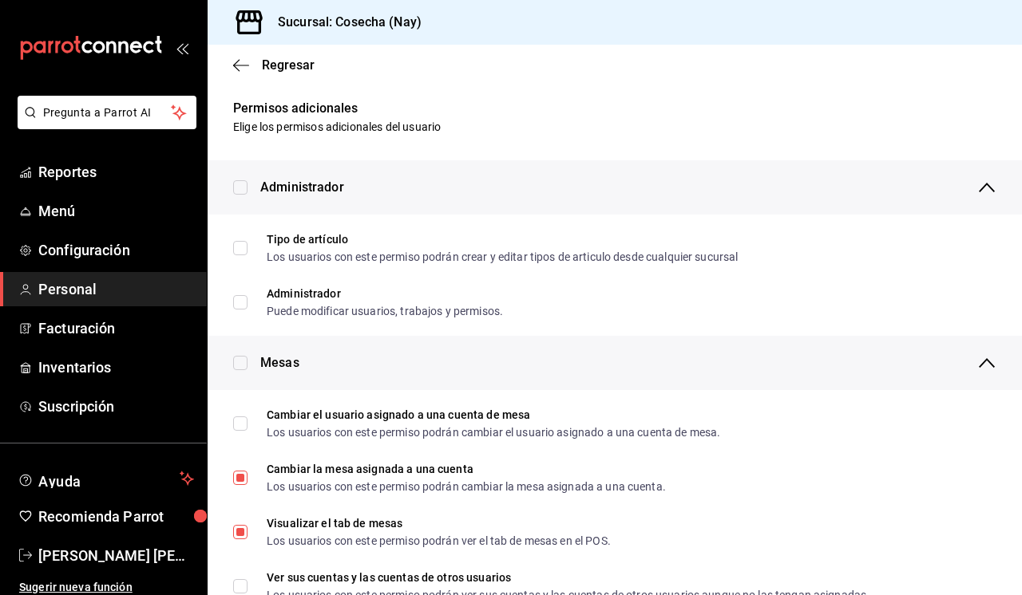
click at [243, 360] on input "checkbox" at bounding box center [240, 363] width 14 height 14
checkbox input "true"
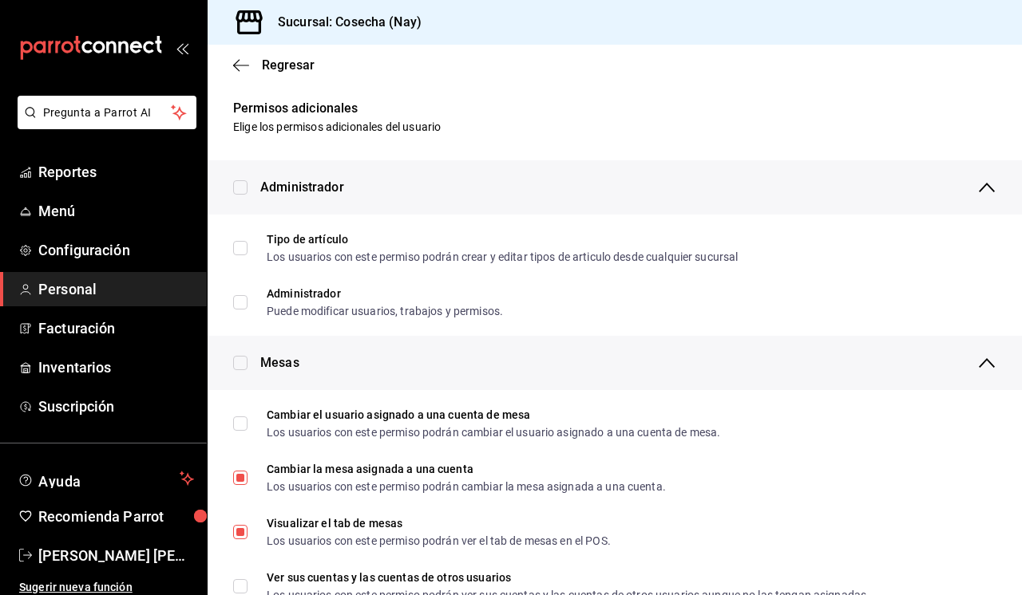
checkbox input "true"
click at [243, 360] on input "checkbox" at bounding box center [240, 363] width 14 height 14
checkbox input "false"
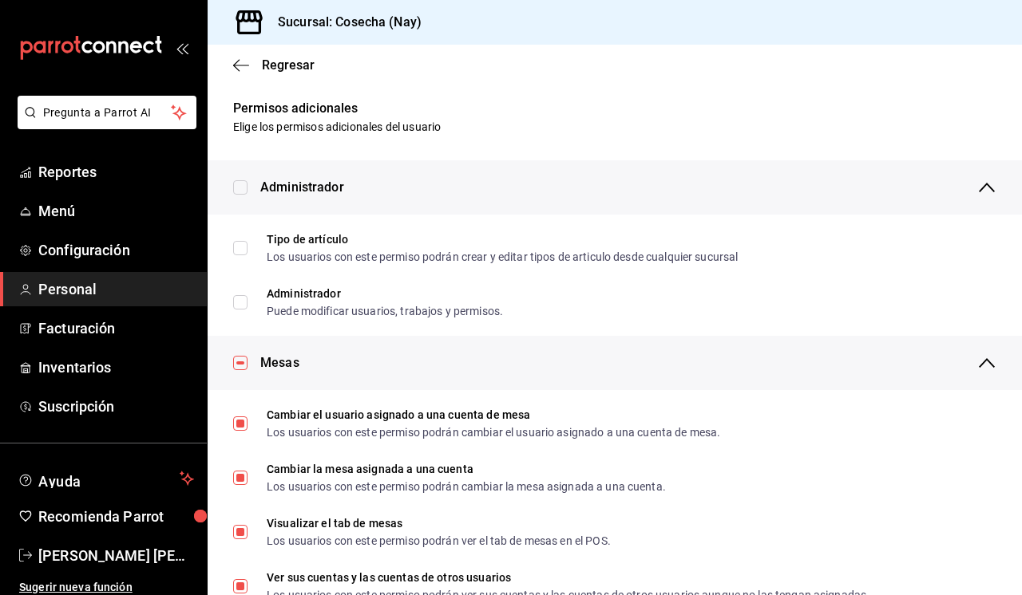
checkbox input "false"
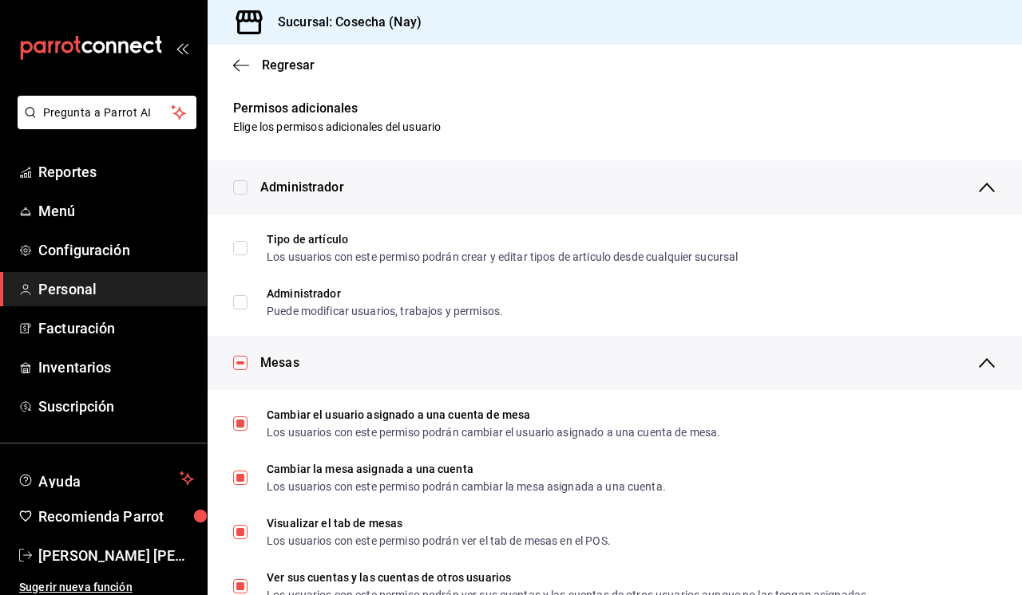
checkbox input "false"
click at [275, 69] on span "Regresar" at bounding box center [288, 64] width 53 height 15
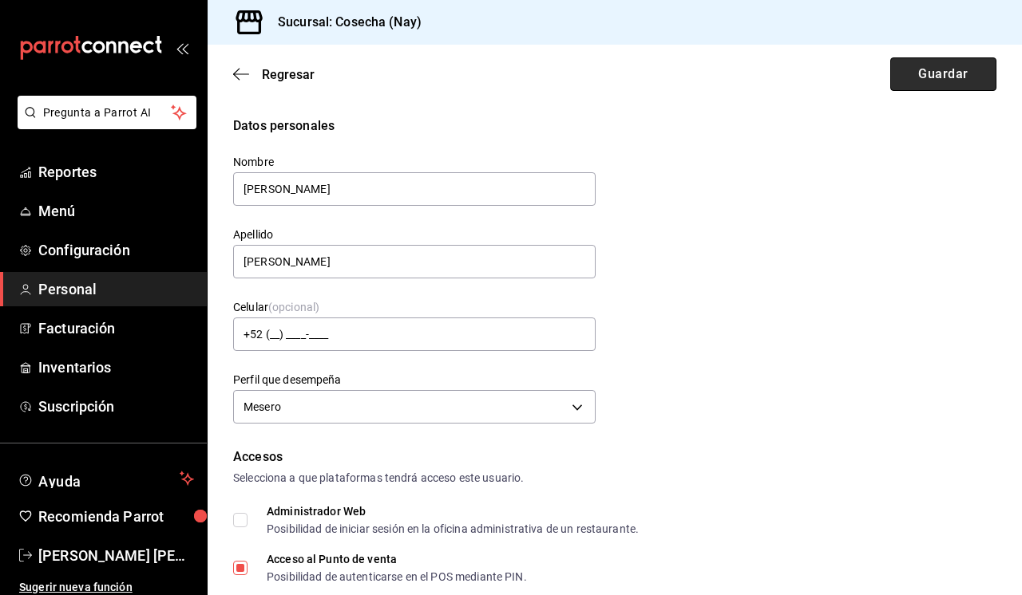
click at [908, 70] on button "Guardar" at bounding box center [943, 74] width 106 height 34
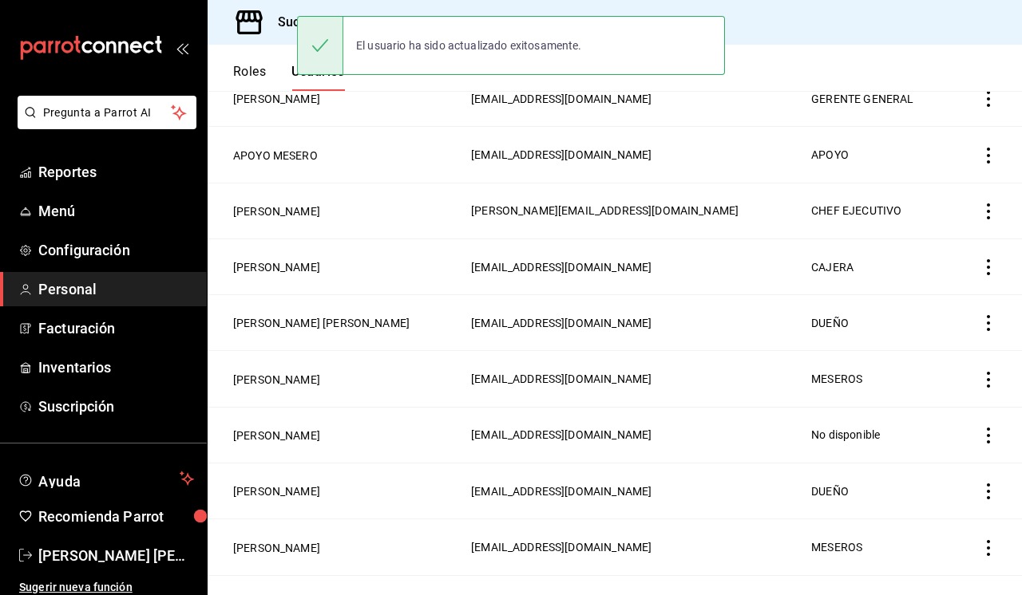
scroll to position [228, 0]
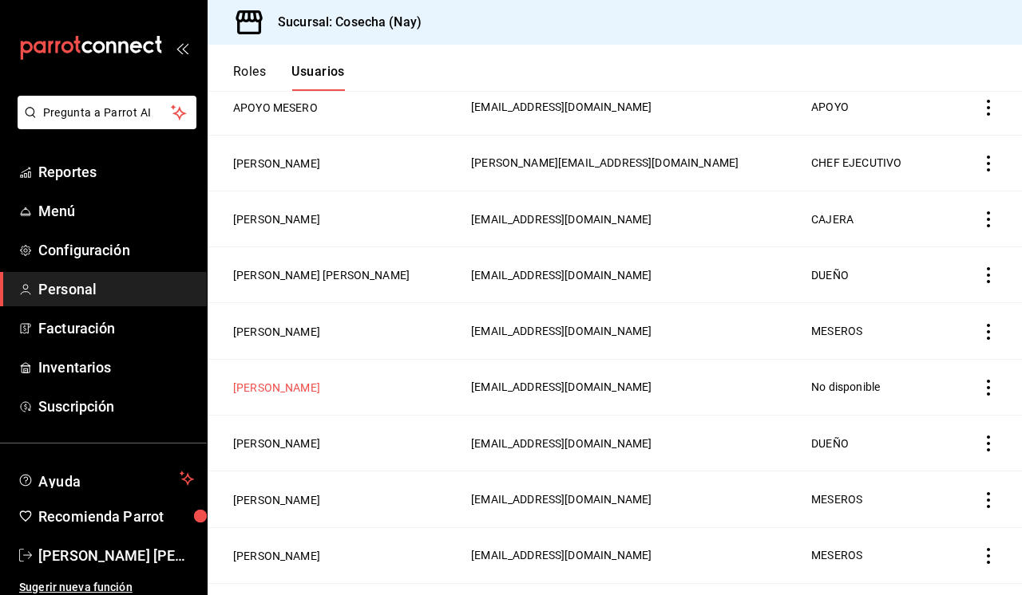
click at [269, 390] on button "[PERSON_NAME]" at bounding box center [276, 388] width 87 height 16
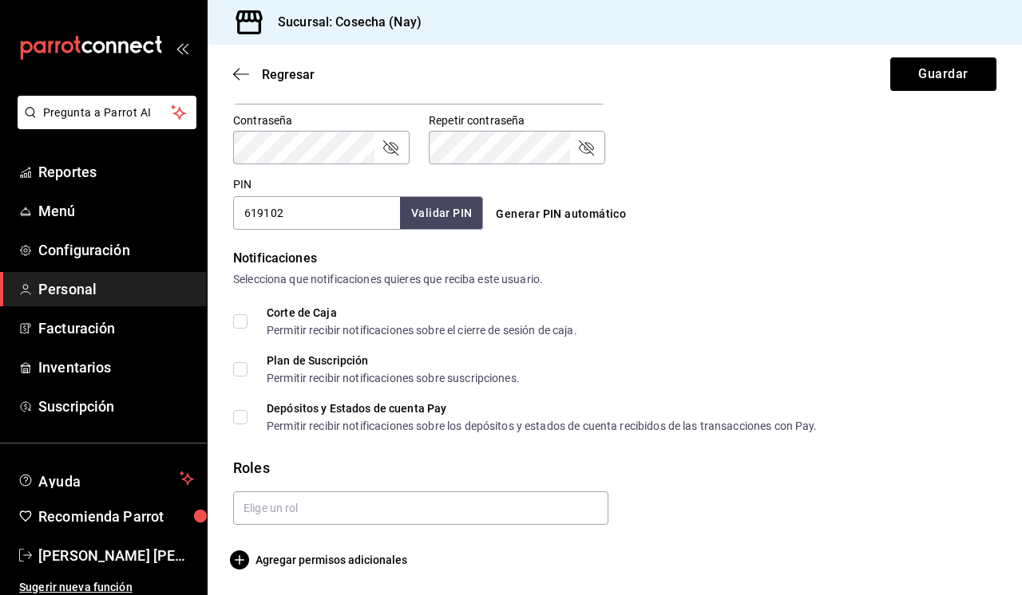
scroll to position [680, 0]
click at [360, 514] on input "text" at bounding box center [420, 509] width 375 height 34
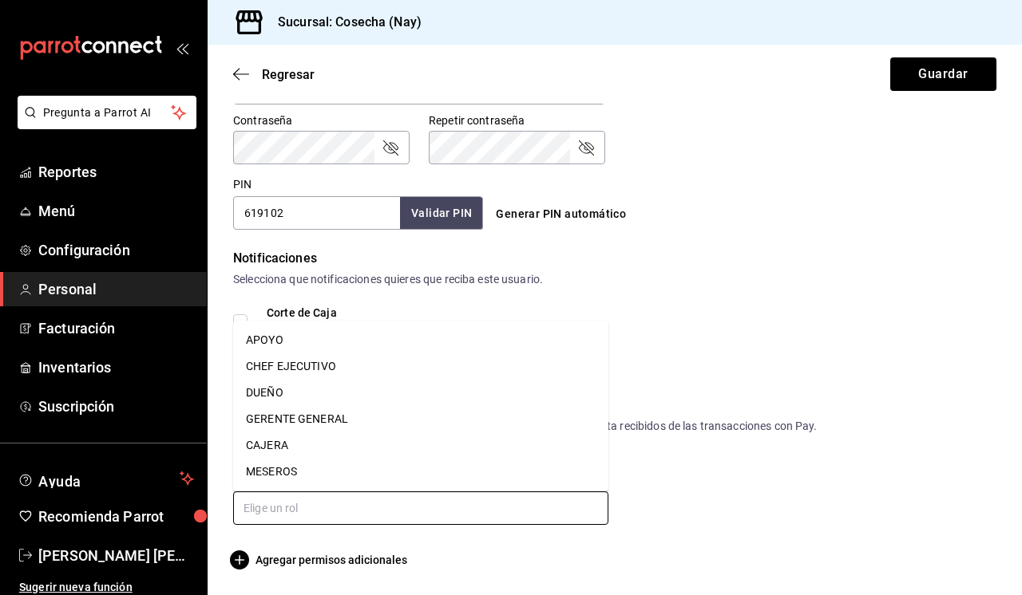
click at [317, 473] on li "MESEROS" at bounding box center [420, 472] width 375 height 26
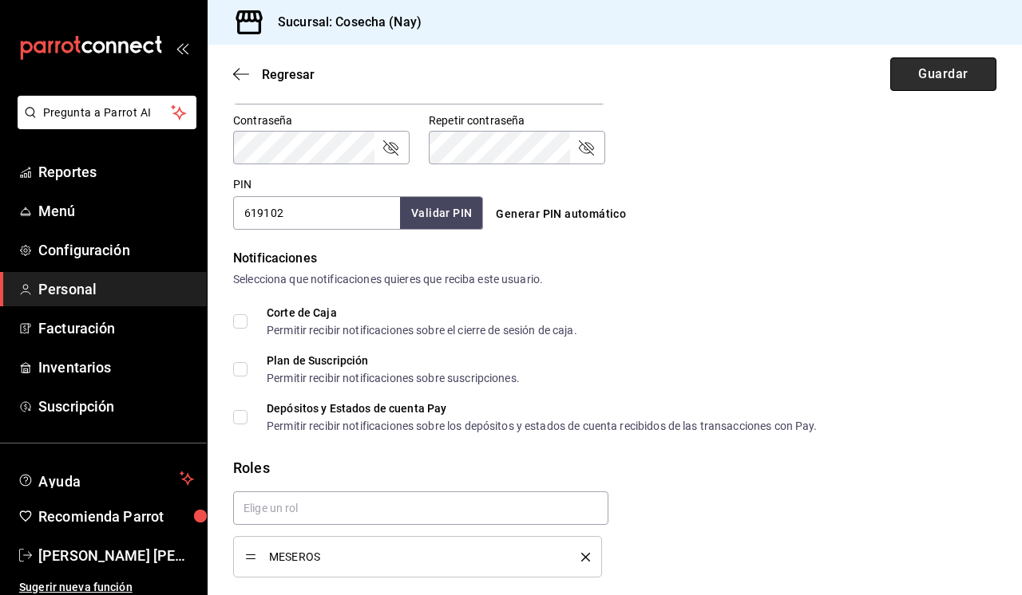
click at [951, 79] on button "Guardar" at bounding box center [943, 74] width 106 height 34
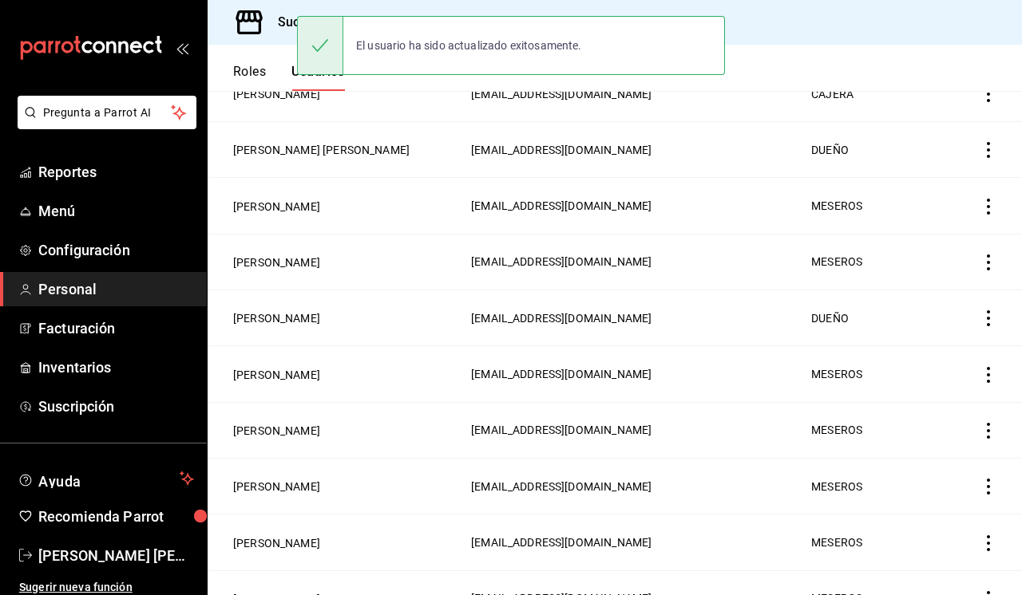
scroll to position [354, 0]
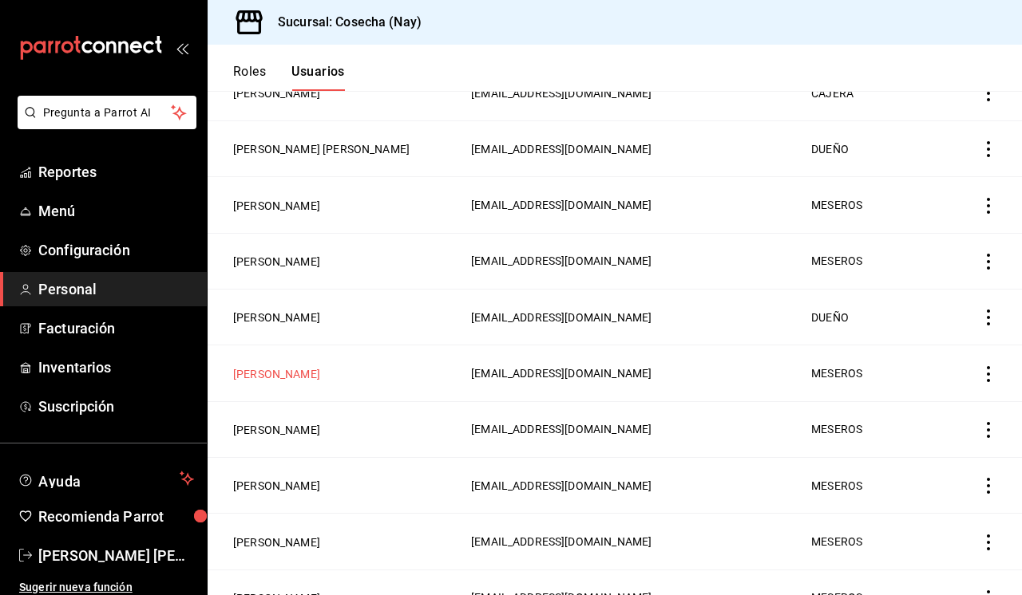
click at [268, 372] on button "[PERSON_NAME]" at bounding box center [276, 374] width 87 height 16
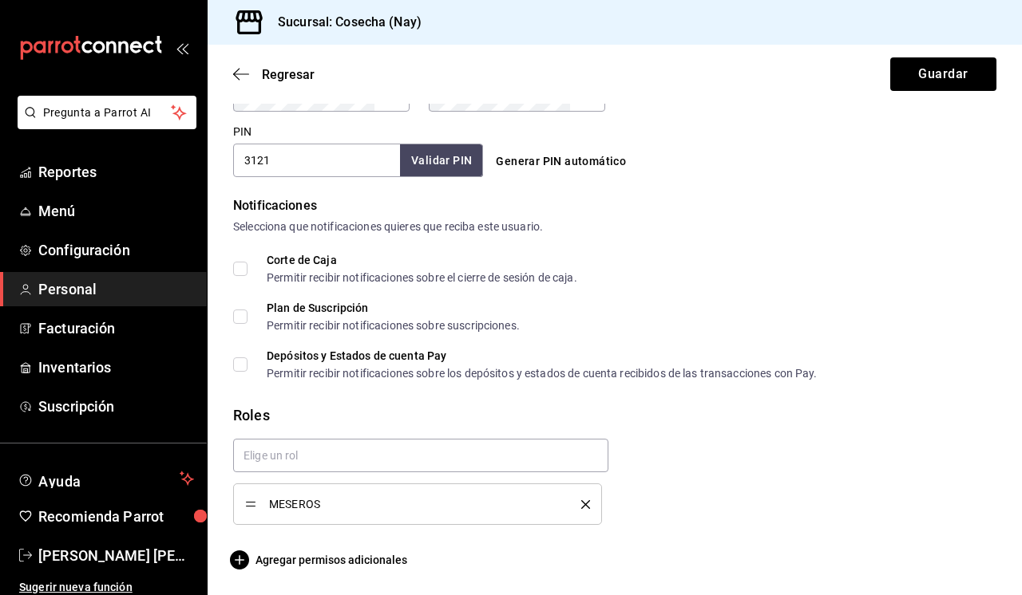
scroll to position [733, 0]
click at [585, 504] on icon "delete" at bounding box center [585, 504] width 9 height 9
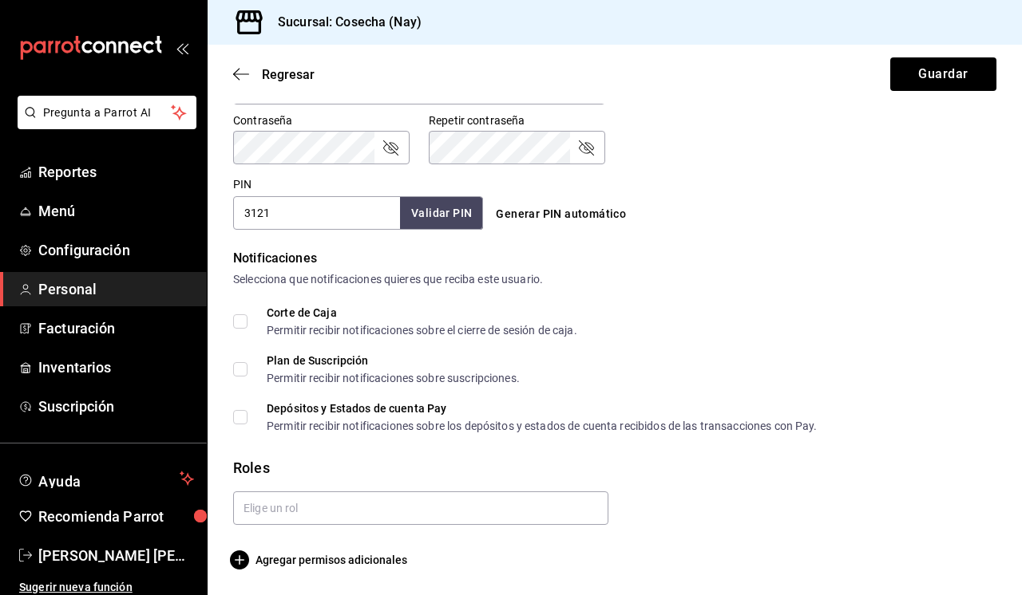
scroll to position [680, 0]
click at [363, 559] on span "Agregar permisos adicionales" at bounding box center [320, 560] width 174 height 19
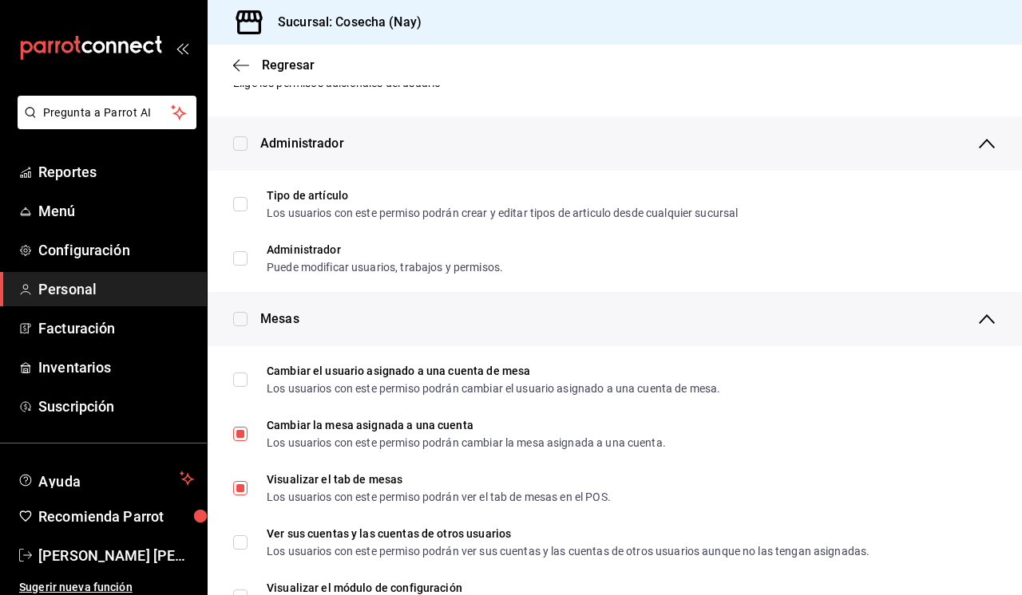
scroll to position [38, 0]
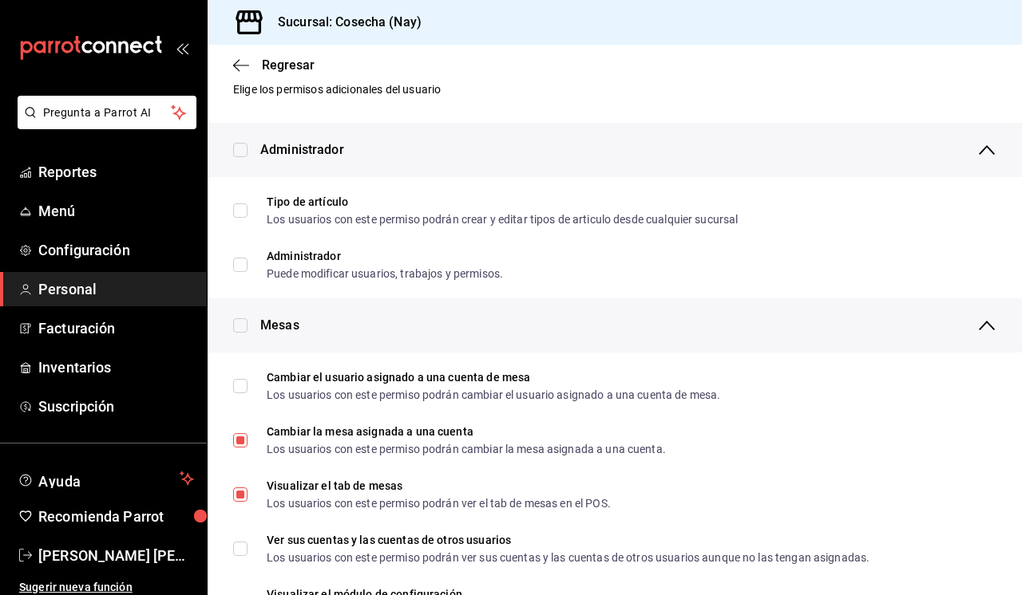
click at [241, 323] on input "checkbox" at bounding box center [240, 325] width 14 height 14
checkbox input "true"
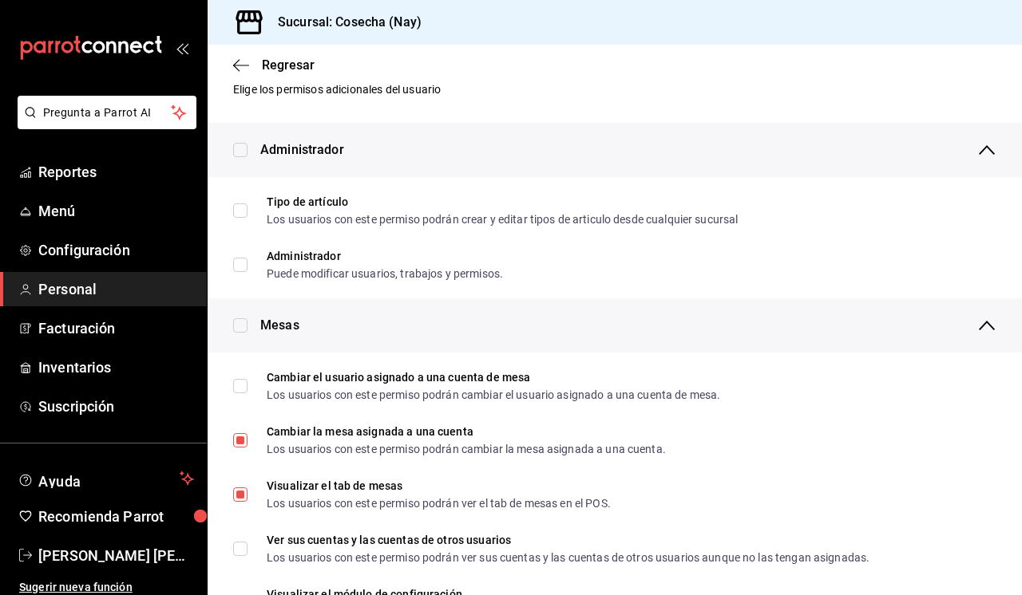
checkbox input "true"
click at [241, 323] on input "checkbox" at bounding box center [240, 325] width 14 height 14
checkbox input "false"
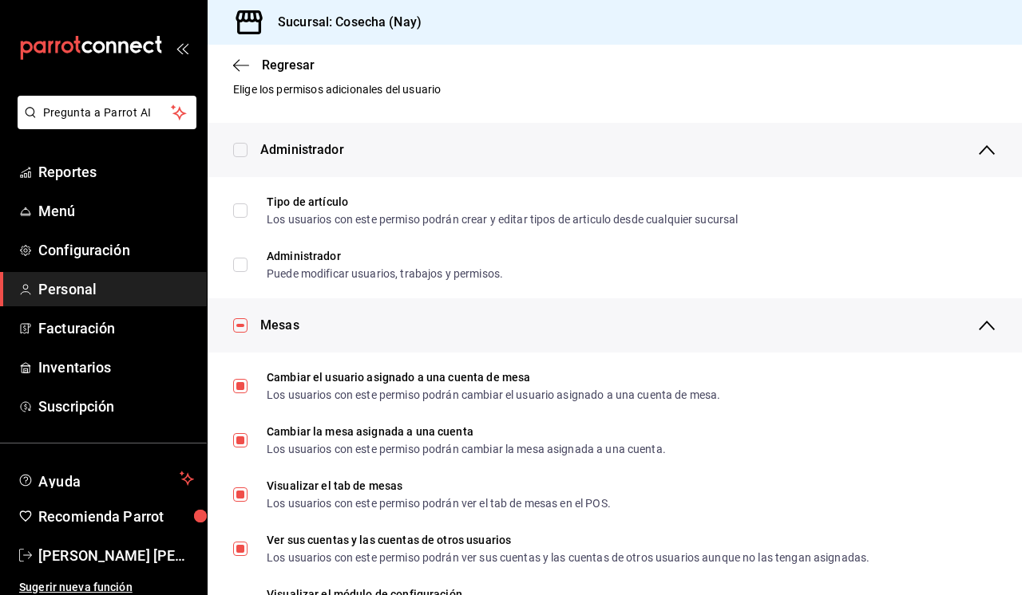
checkbox input "false"
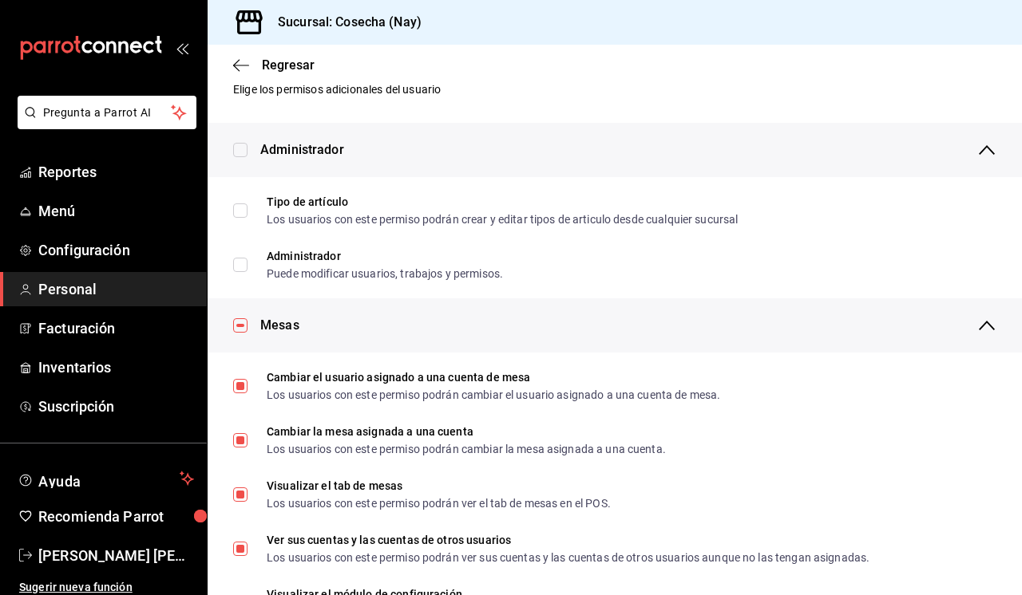
checkbox input "false"
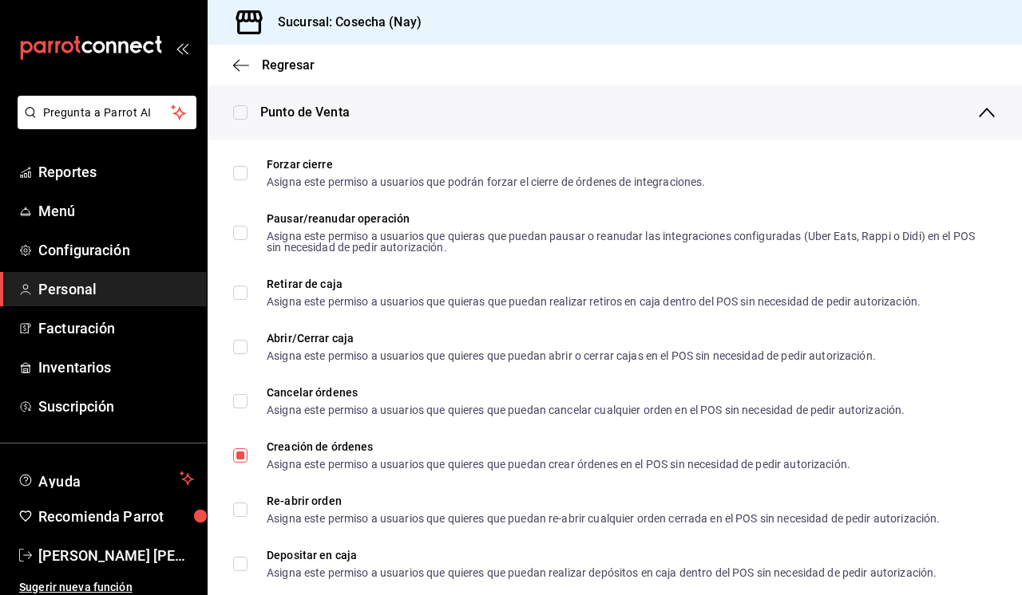
scroll to position [1320, 0]
click at [244, 111] on input "checkbox" at bounding box center [240, 112] width 14 height 14
checkbox input "true"
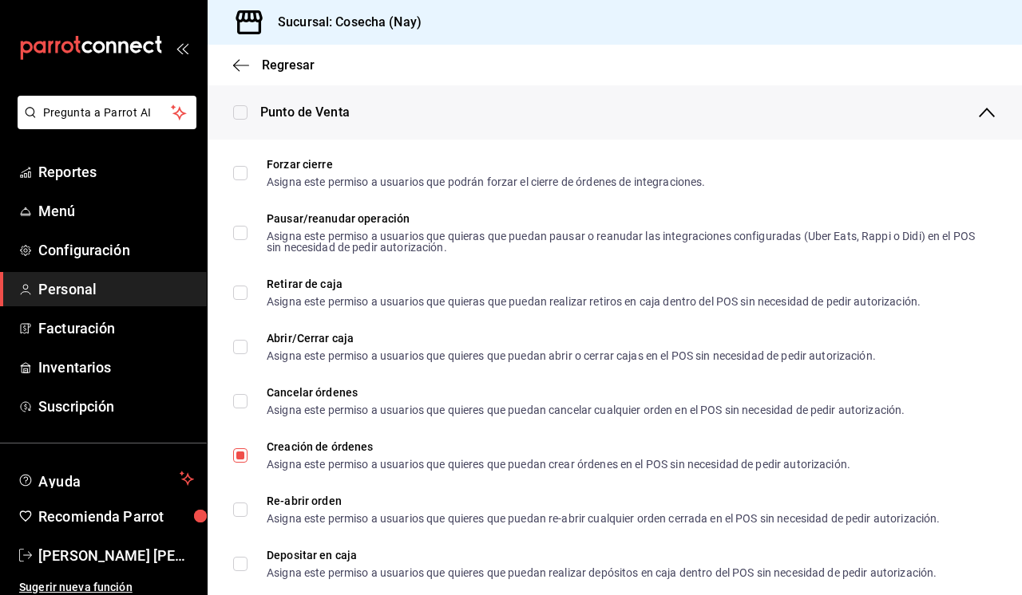
checkbox input "true"
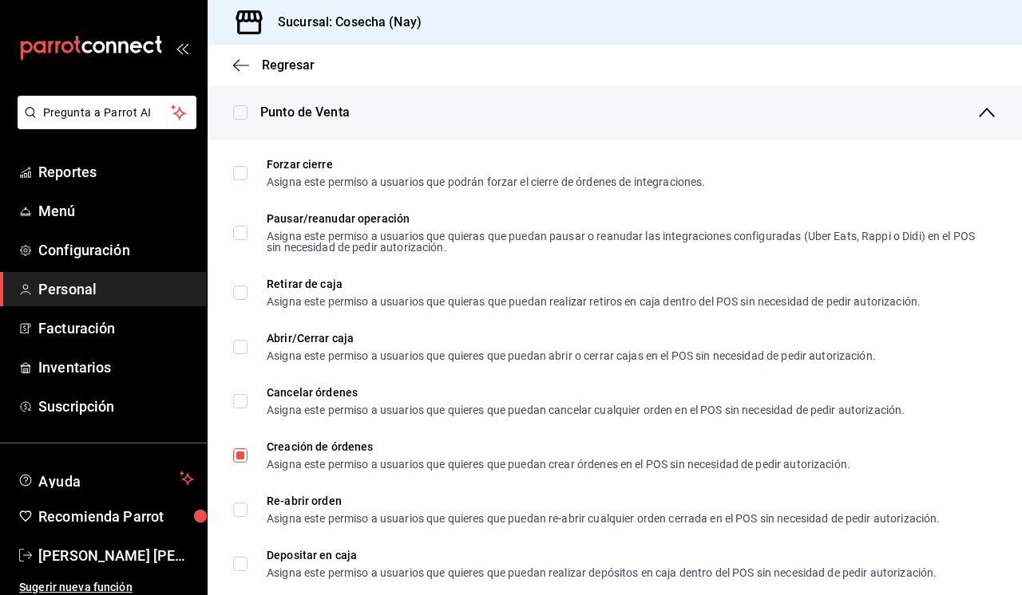
checkbox input "true"
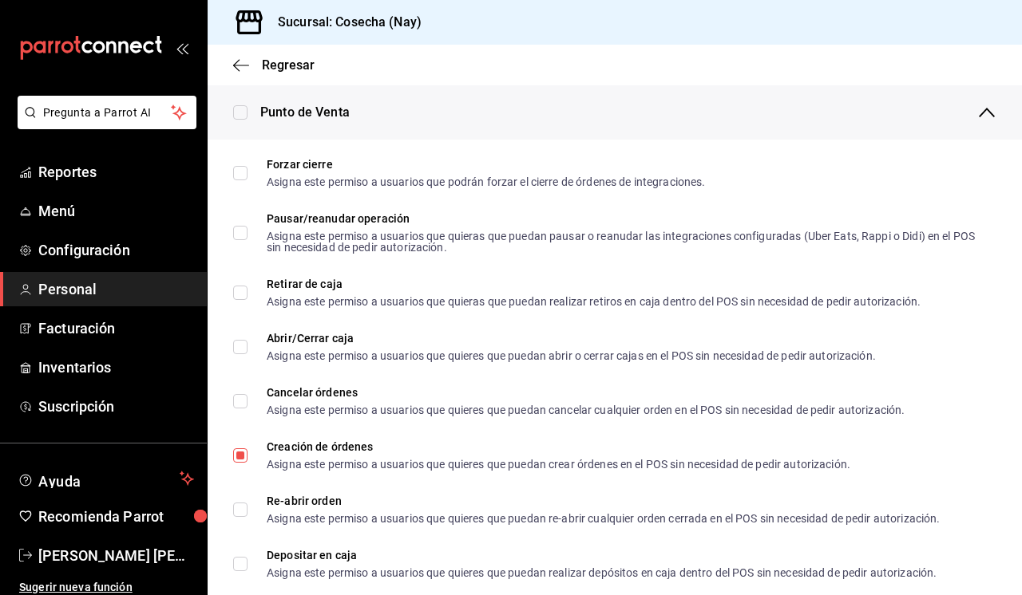
checkbox input "true"
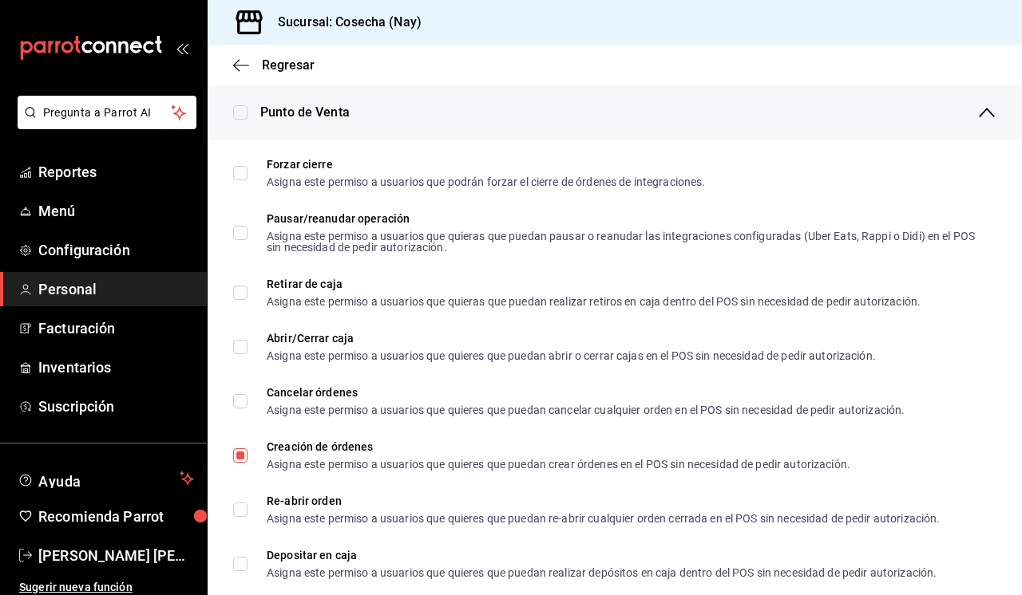
checkbox input "true"
click at [244, 111] on input "checkbox" at bounding box center [240, 112] width 14 height 14
checkbox input "false"
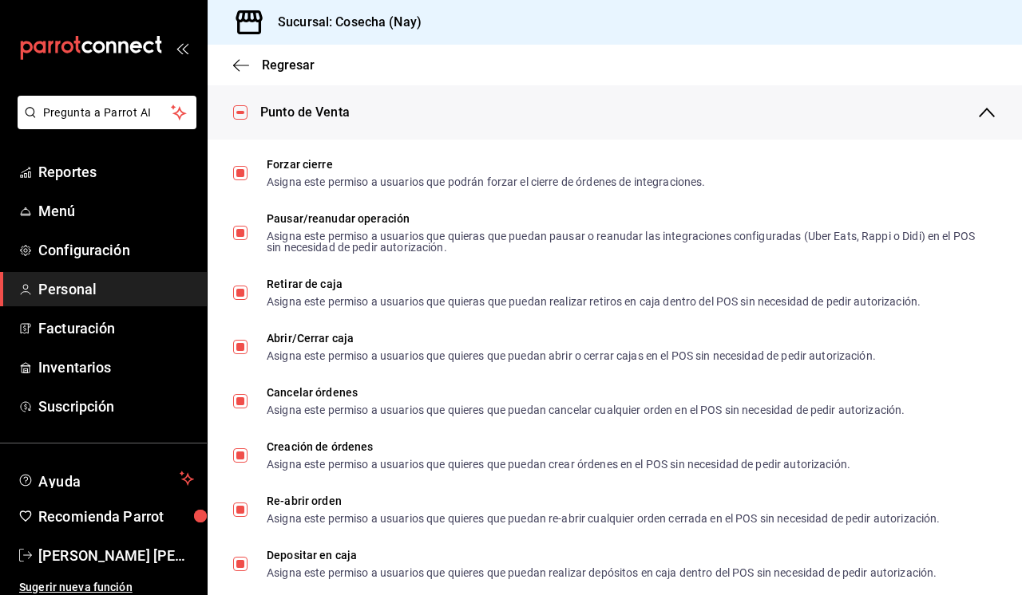
checkbox input "false"
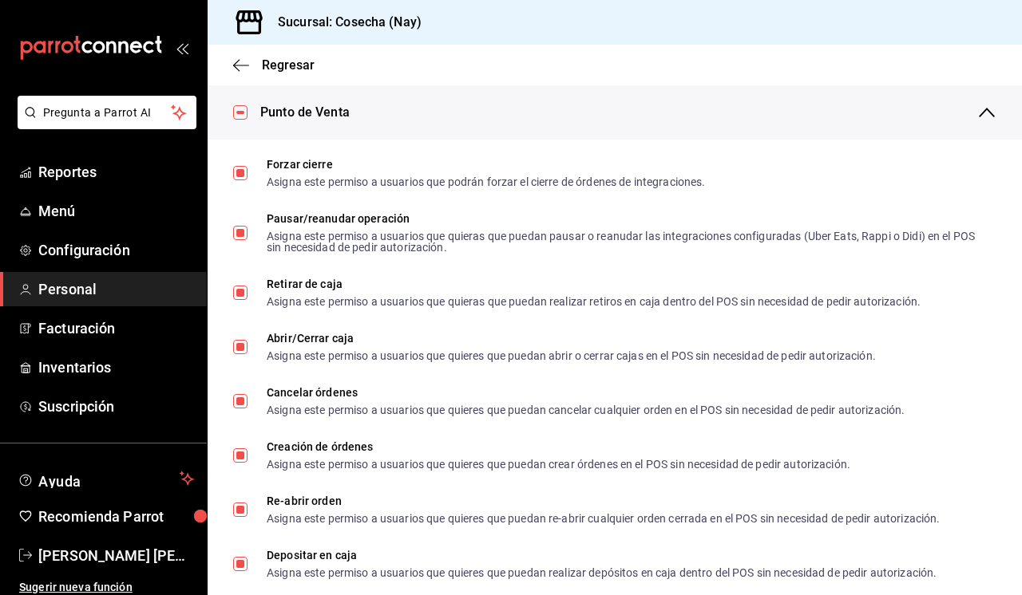
checkbox input "false"
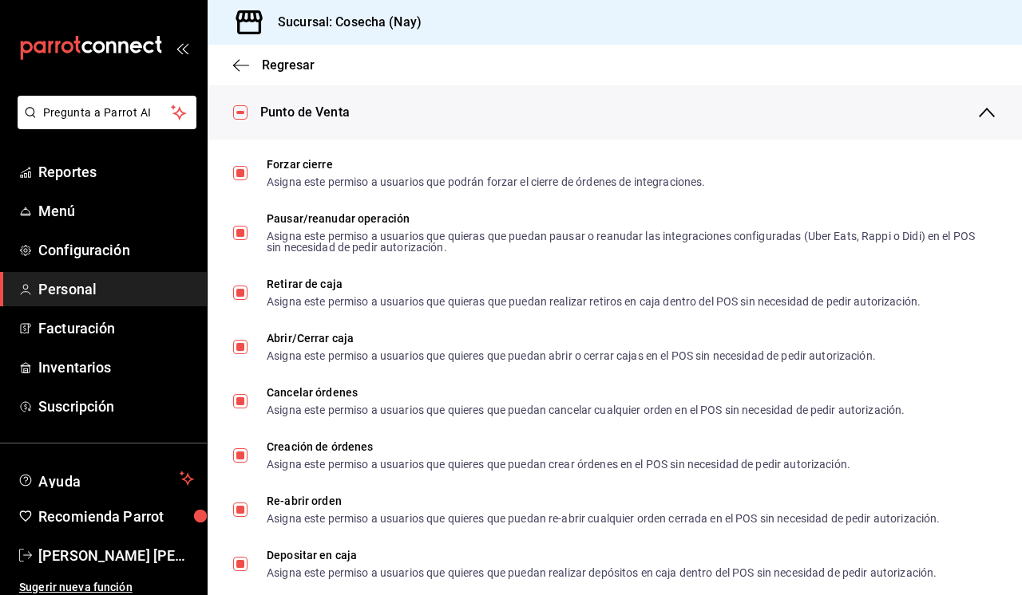
checkbox input "false"
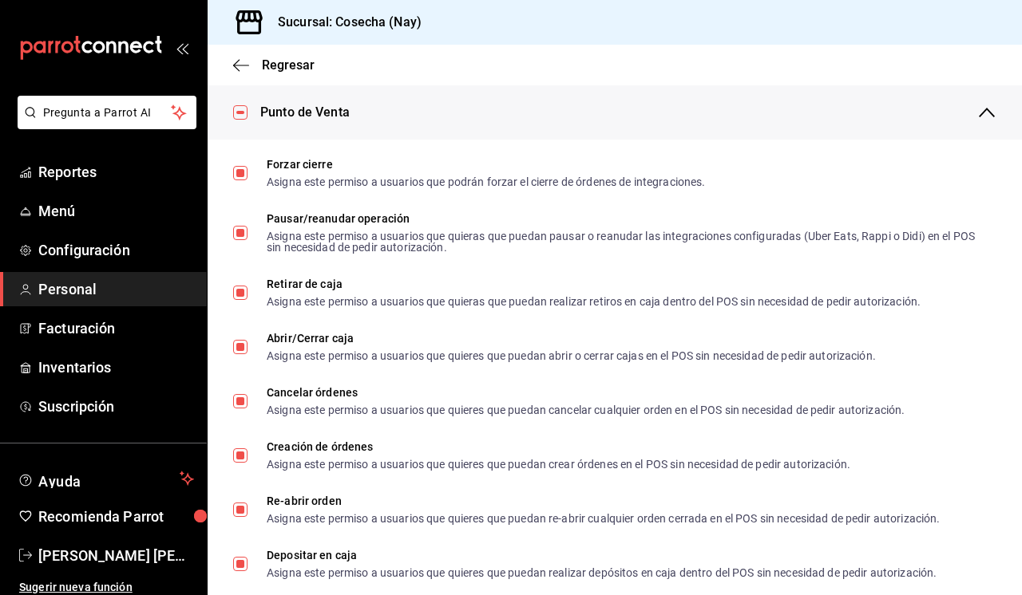
checkbox input "false"
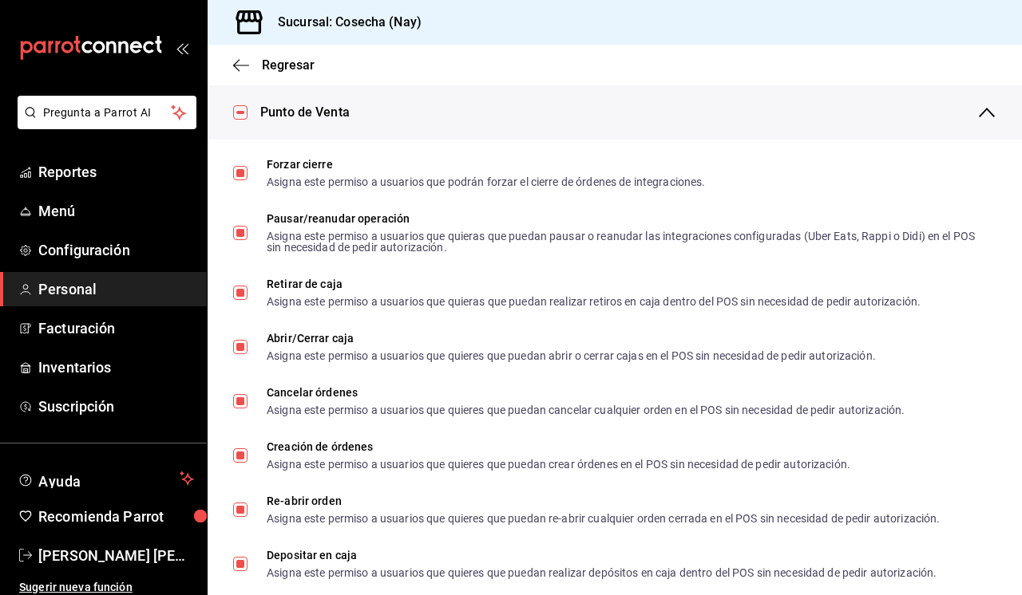
checkbox input "false"
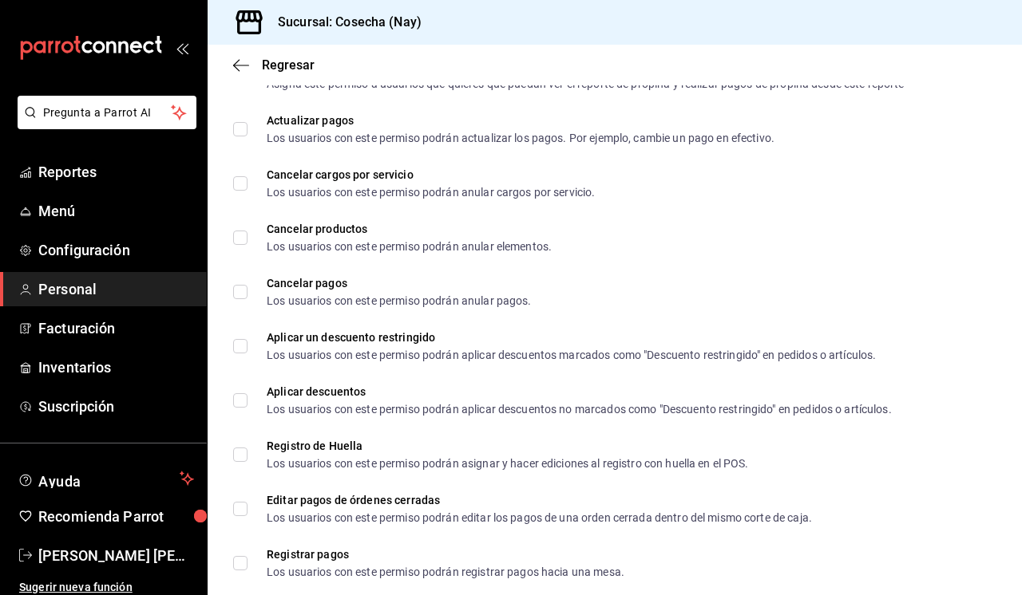
scroll to position [1687, 0]
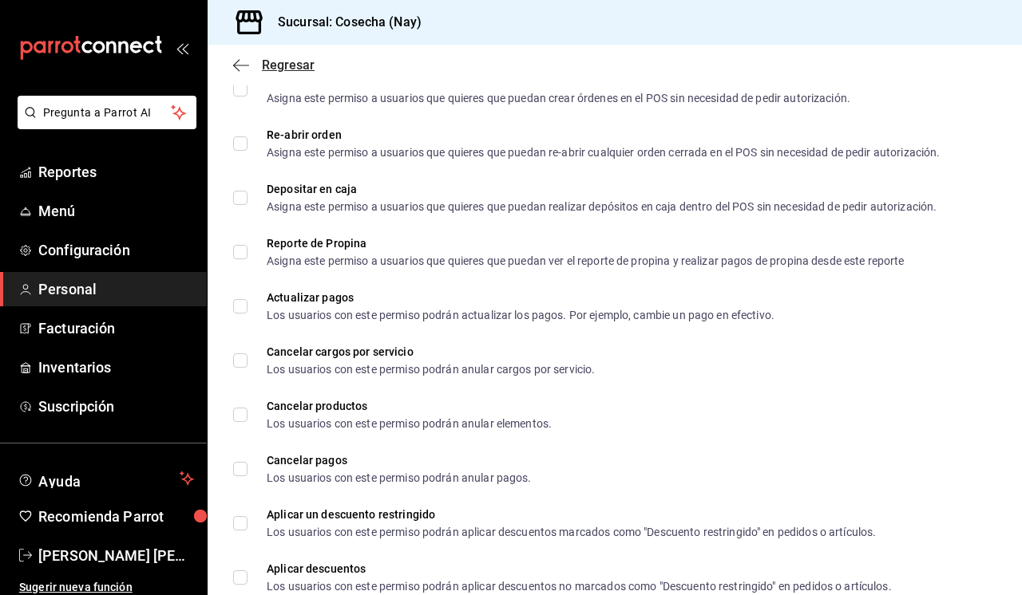
click at [291, 61] on span "Regresar" at bounding box center [288, 64] width 53 height 15
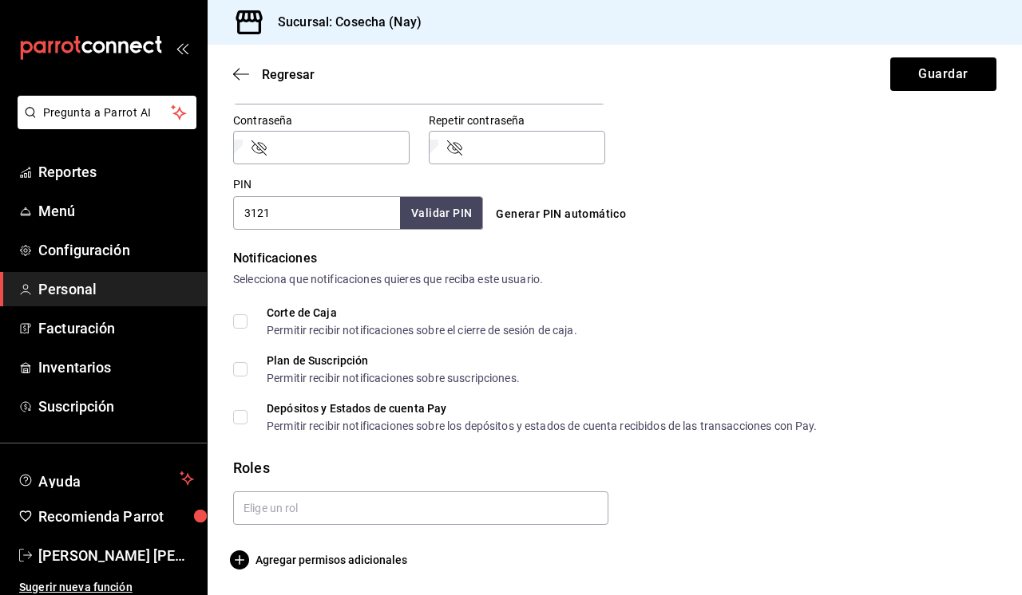
scroll to position [680, 0]
click at [911, 73] on button "Guardar" at bounding box center [943, 74] width 106 height 34
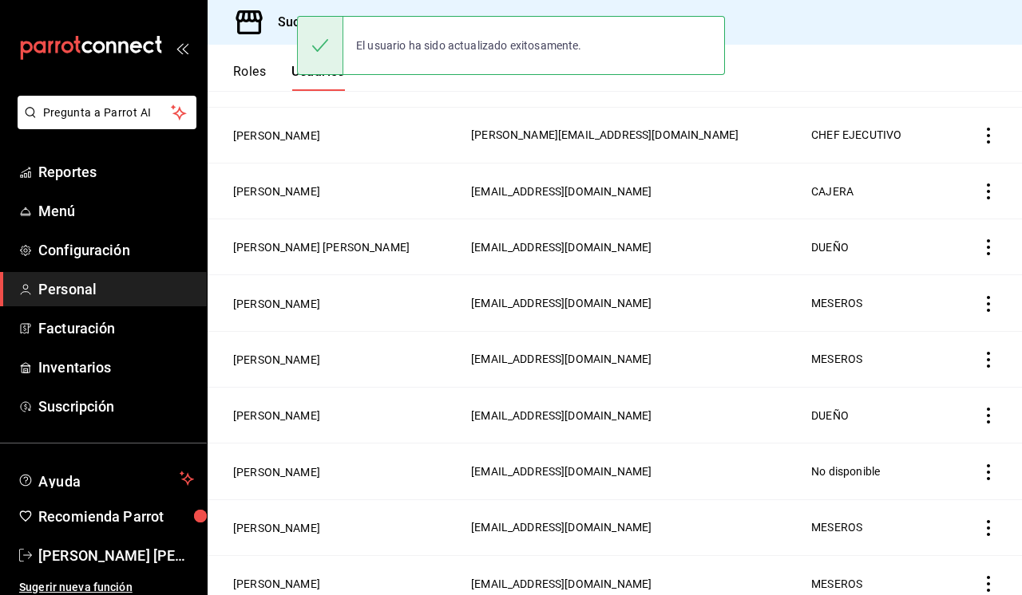
scroll to position [269, 0]
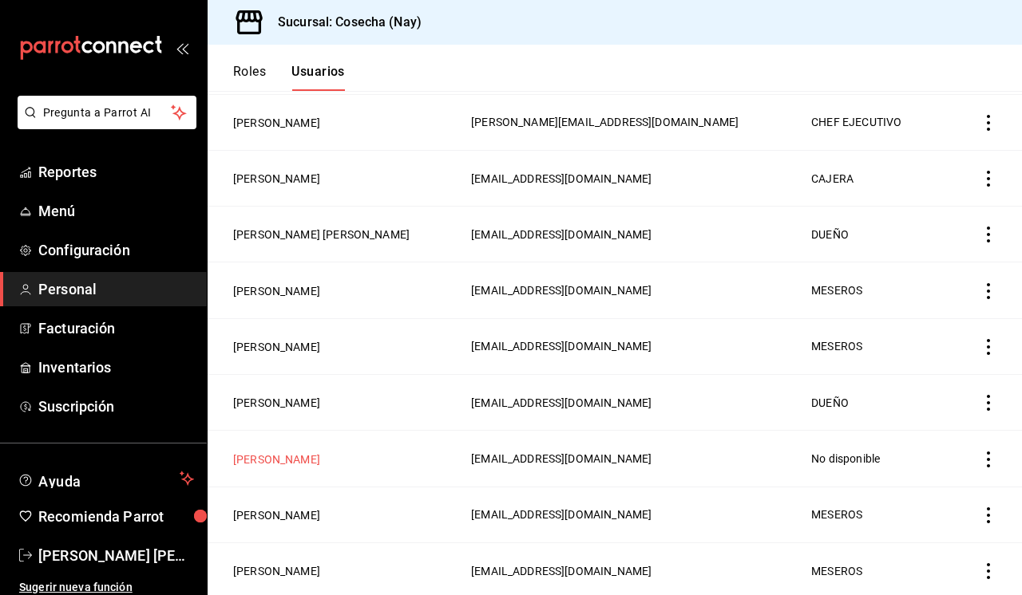
click at [285, 457] on button "[PERSON_NAME]" at bounding box center [276, 460] width 87 height 16
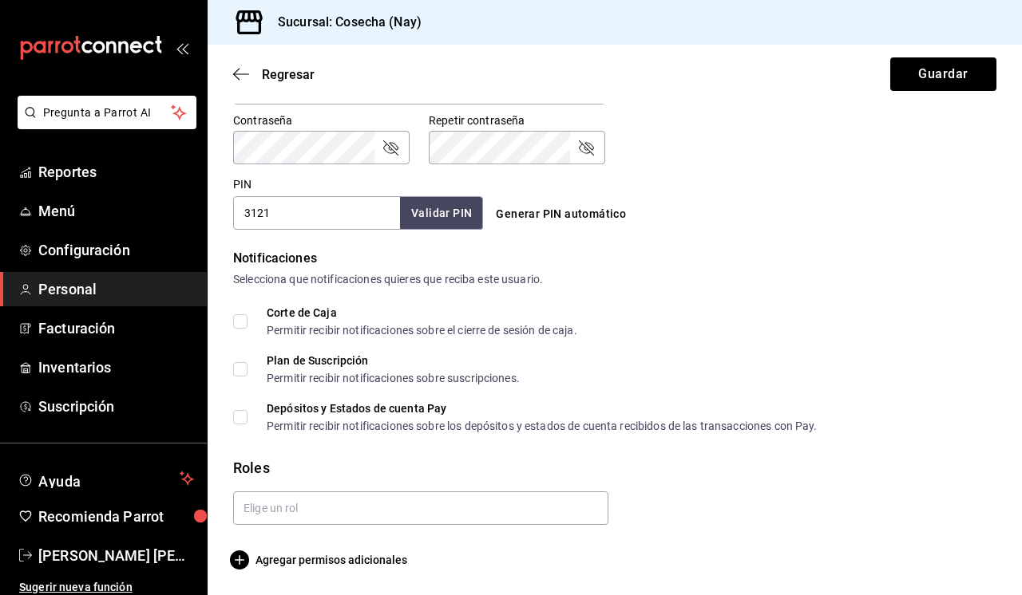
scroll to position [680, 0]
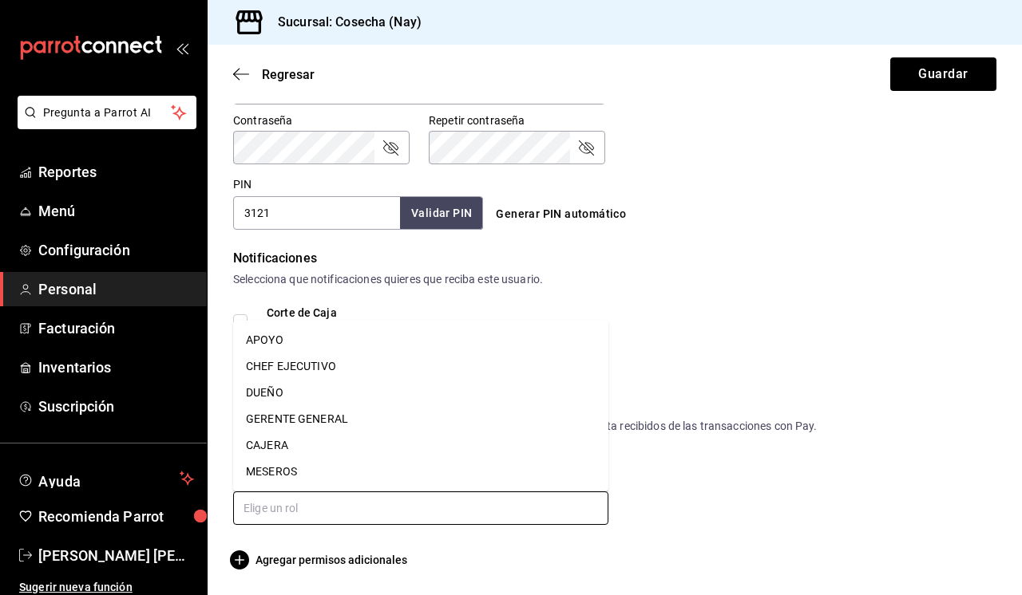
click at [489, 499] on input "text" at bounding box center [420, 509] width 375 height 34
click at [330, 477] on li "MESEROS" at bounding box center [420, 472] width 375 height 26
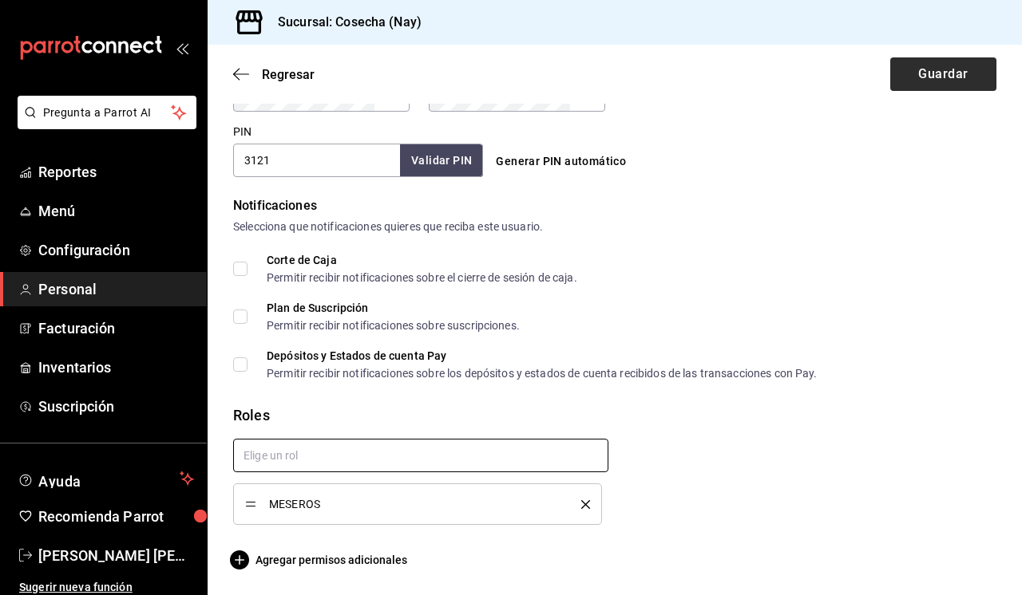
scroll to position [733, 0]
click at [943, 89] on button "Guardar" at bounding box center [943, 74] width 106 height 34
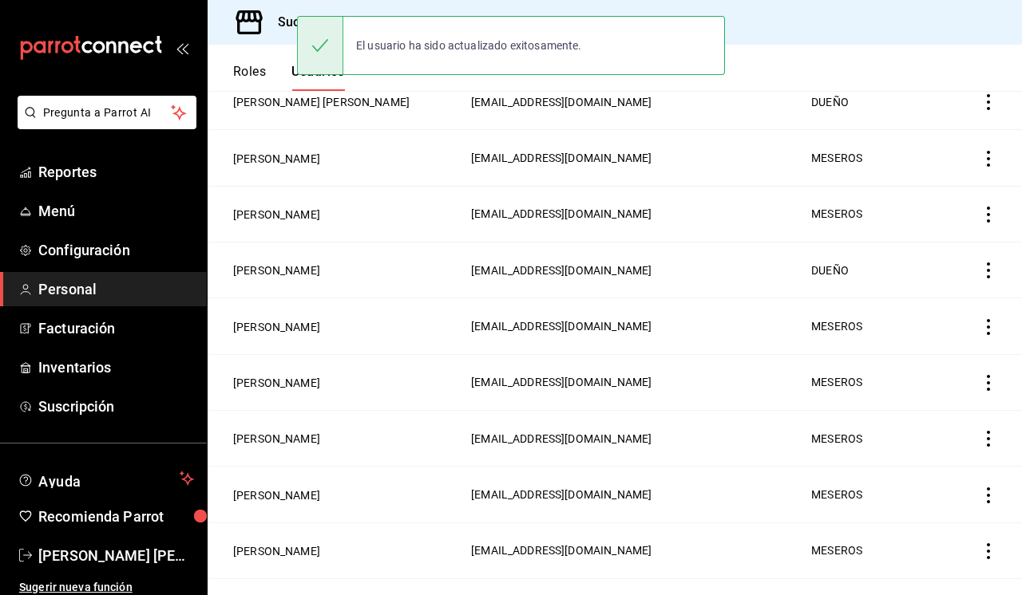
scroll to position [411, 0]
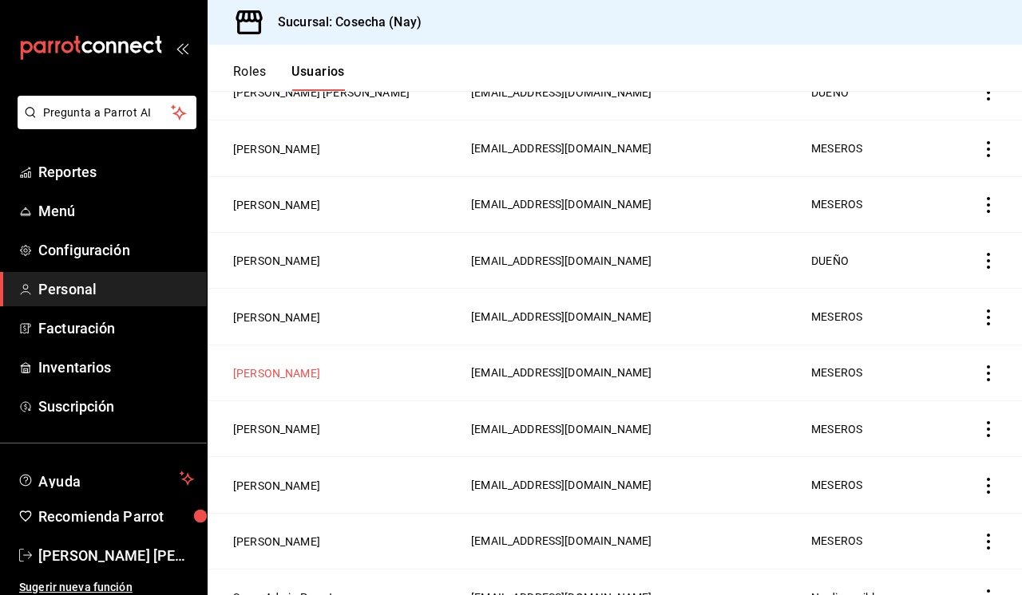
click at [287, 369] on button "[PERSON_NAME]" at bounding box center [276, 374] width 87 height 16
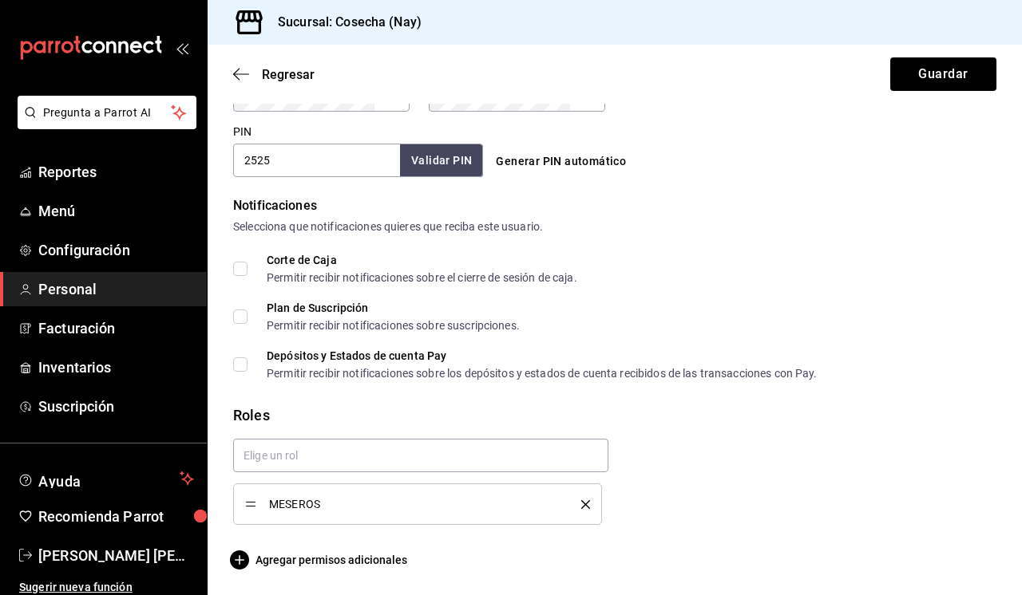
scroll to position [733, 0]
click at [587, 504] on icon "delete" at bounding box center [585, 504] width 9 height 9
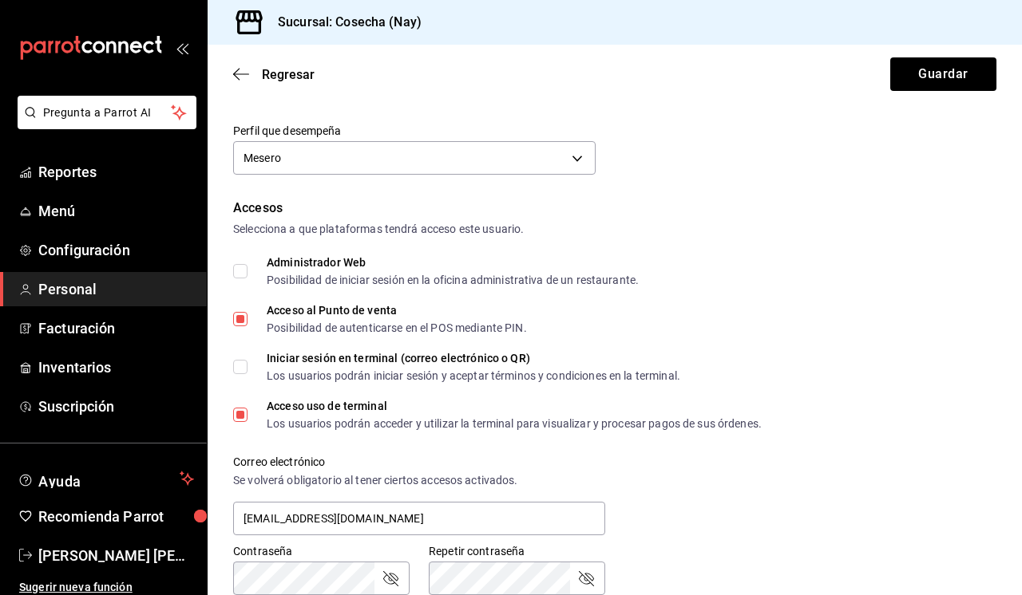
scroll to position [256, 0]
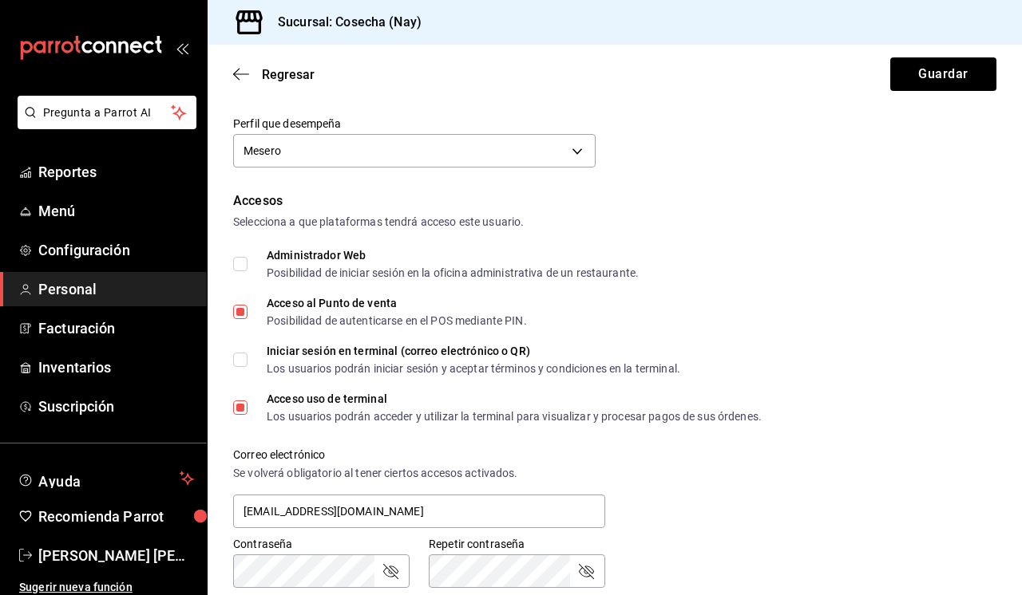
click at [239, 409] on input "Acceso uso de terminal Los usuarios podrán acceder y utilizar la terminal para …" at bounding box center [240, 408] width 14 height 14
checkbox input "false"
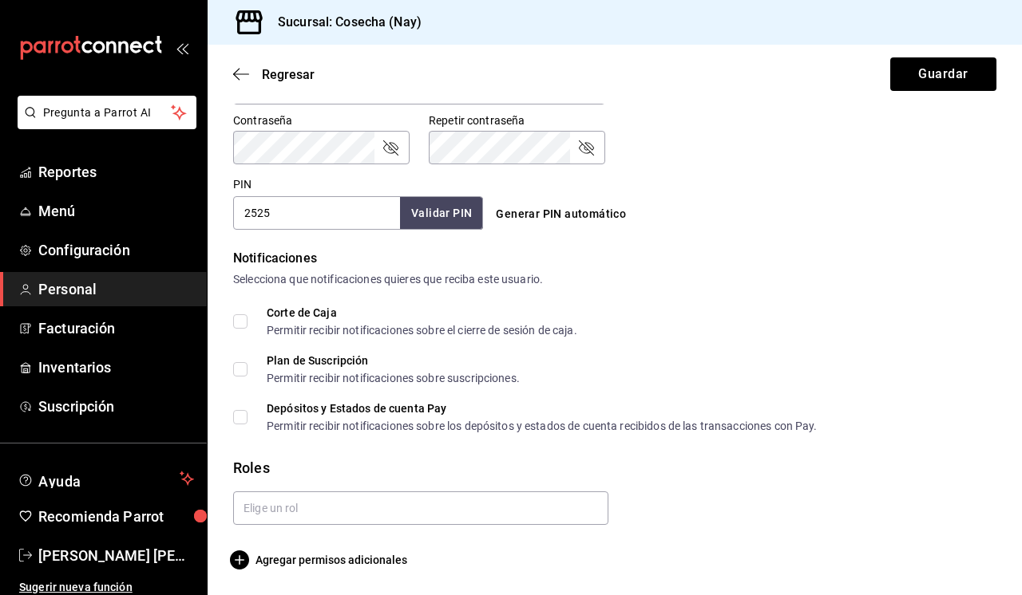
scroll to position [0, 0]
click at [368, 556] on span "Agregar permisos adicionales" at bounding box center [320, 560] width 174 height 19
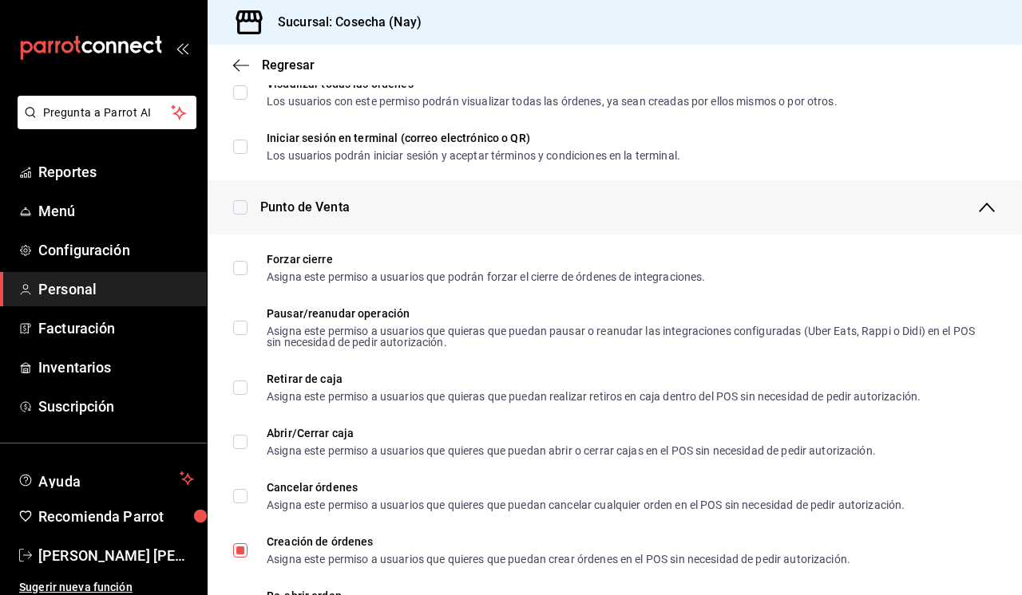
scroll to position [1229, 0]
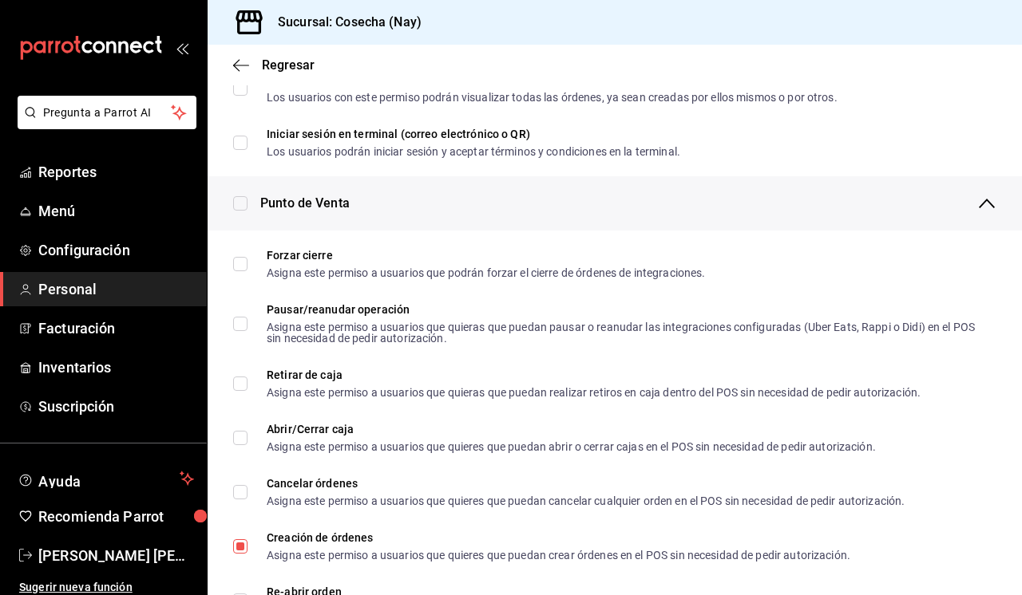
click at [239, 202] on input "checkbox" at bounding box center [240, 203] width 14 height 14
checkbox input "true"
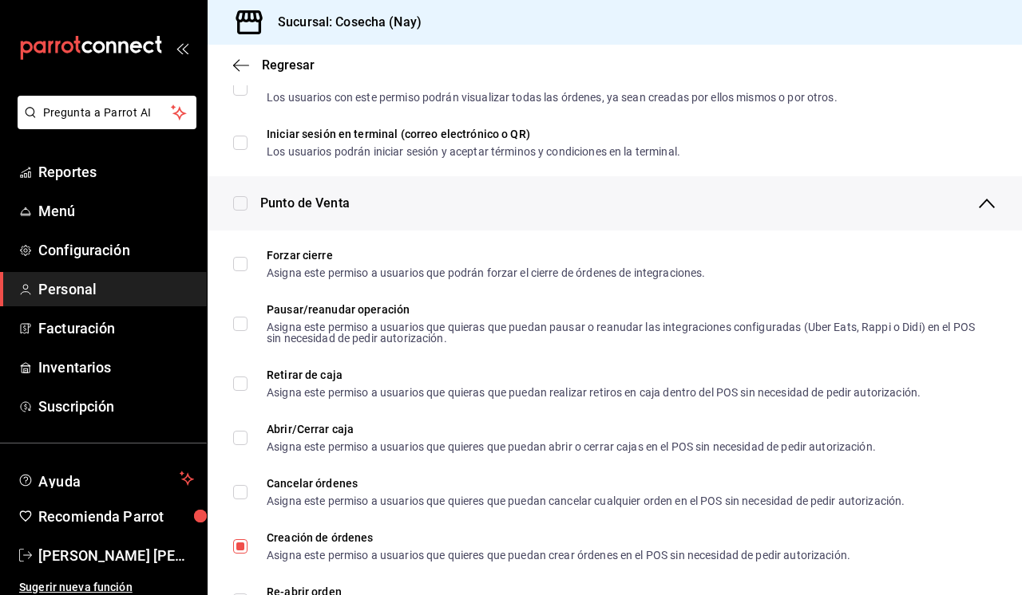
checkbox input "true"
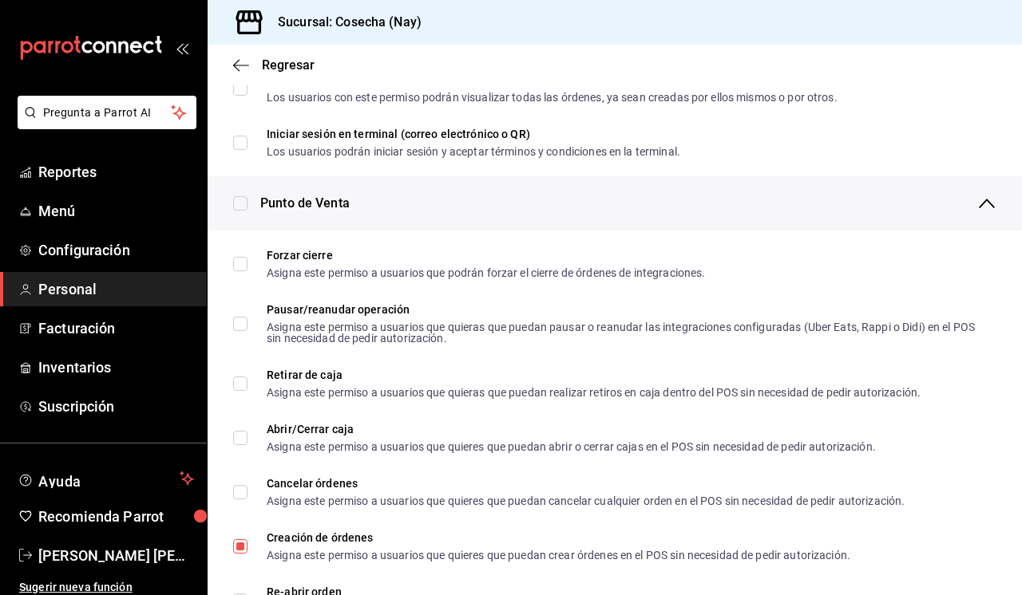
checkbox input "true"
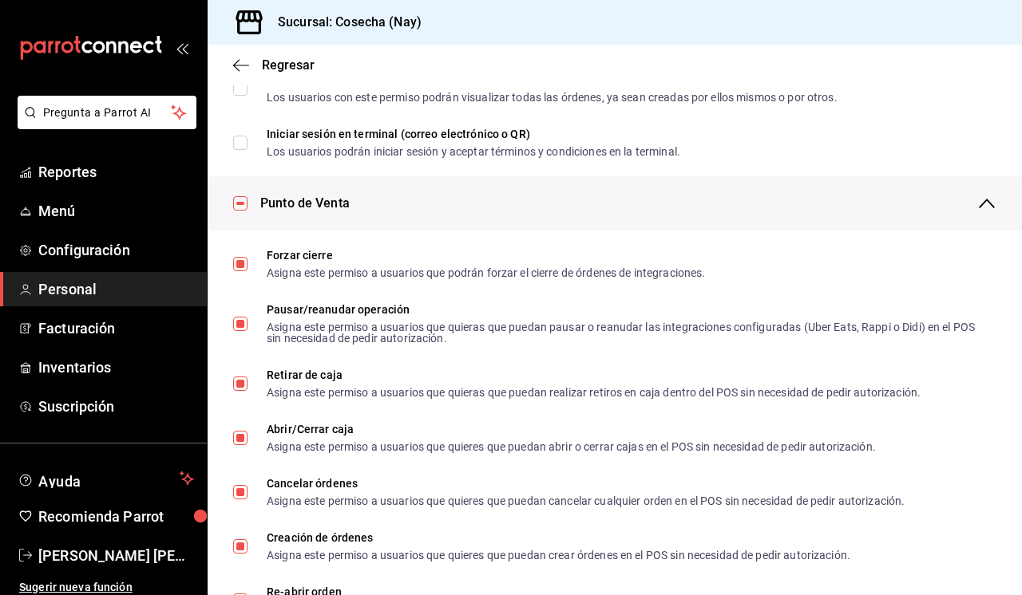
click at [239, 202] on input "checkbox" at bounding box center [240, 203] width 14 height 14
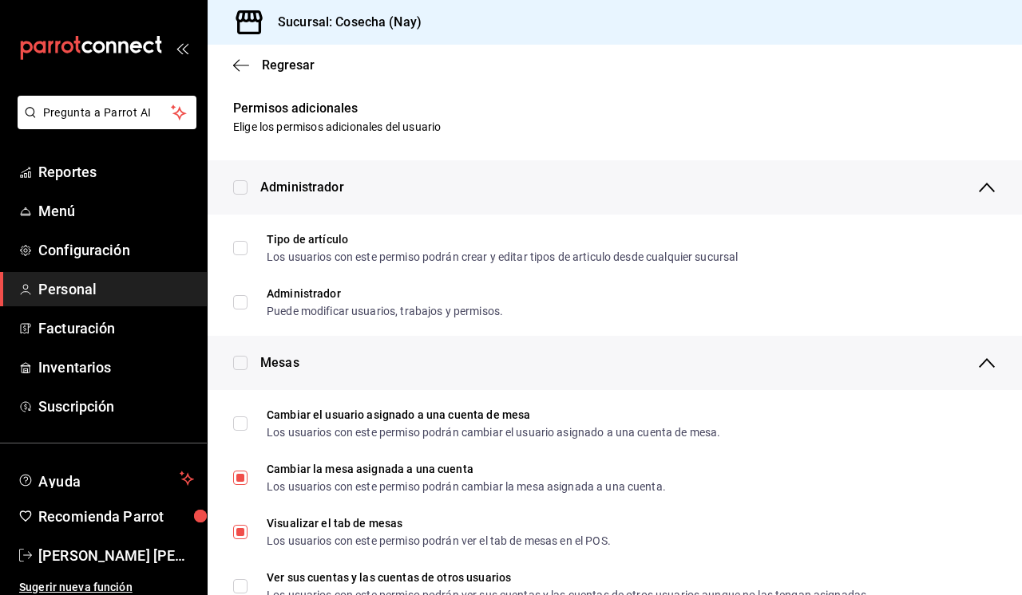
scroll to position [0, 0]
click at [243, 368] on input "checkbox" at bounding box center [240, 363] width 14 height 14
click at [243, 363] on input "checkbox" at bounding box center [240, 363] width 14 height 14
click at [279, 65] on span "Regresar" at bounding box center [288, 64] width 53 height 15
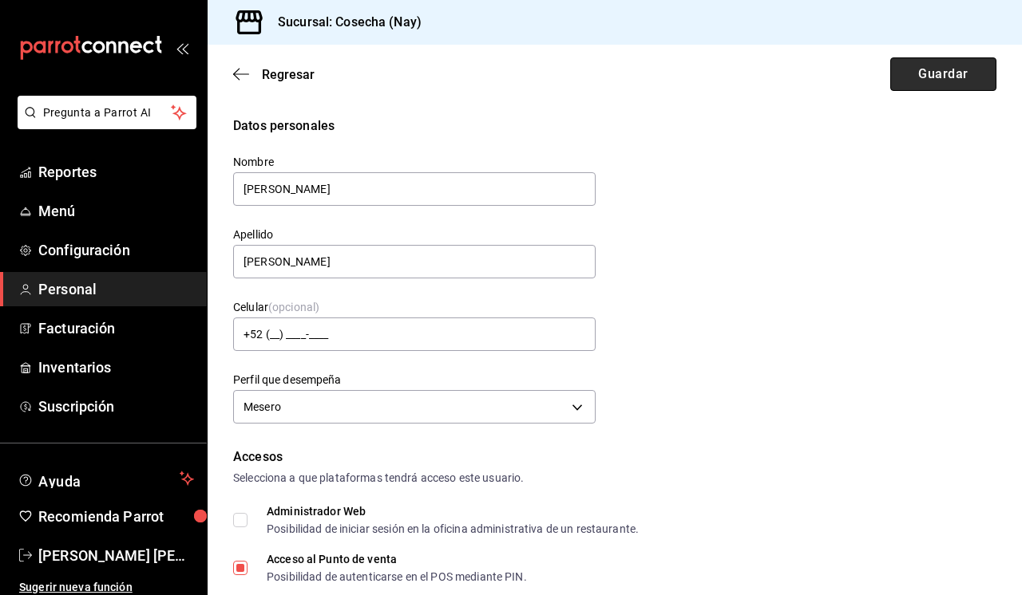
click at [940, 74] on button "Guardar" at bounding box center [943, 74] width 106 height 34
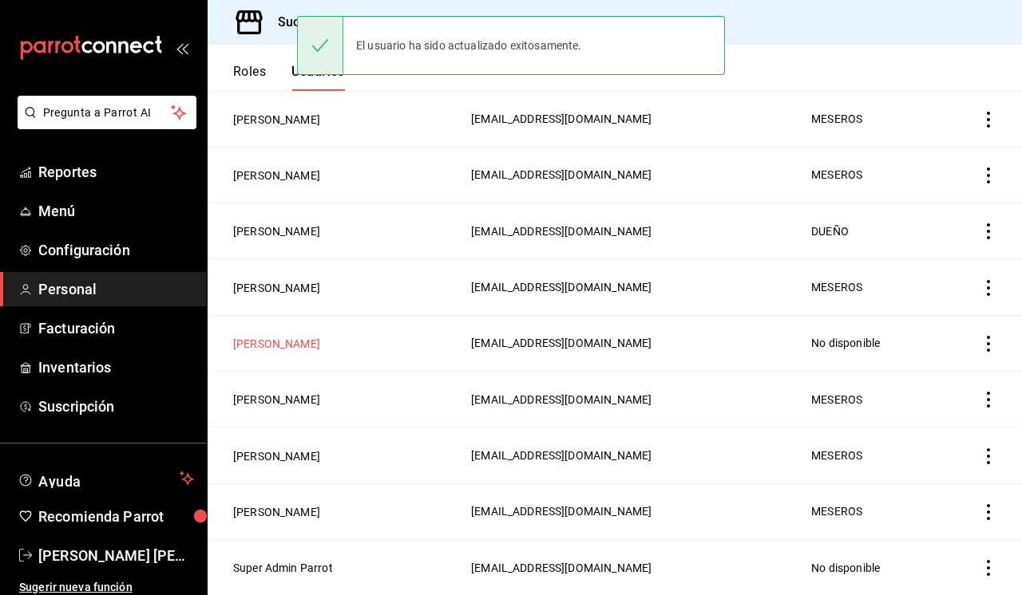
click at [264, 348] on button "[PERSON_NAME]" at bounding box center [276, 344] width 87 height 16
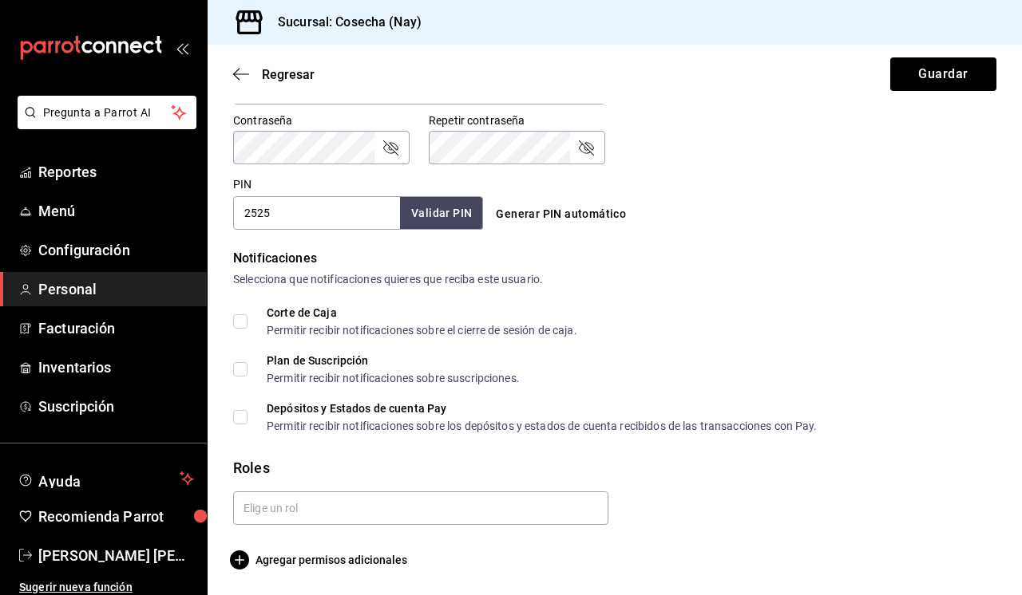
scroll to position [680, 0]
click at [382, 512] on input "text" at bounding box center [420, 509] width 375 height 34
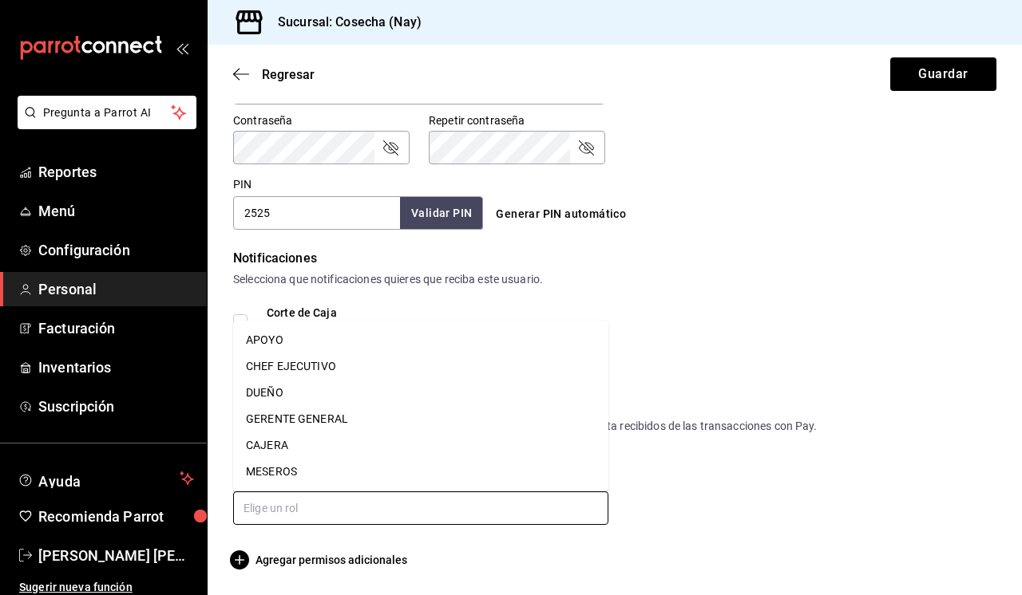
click at [323, 469] on li "MESEROS" at bounding box center [420, 472] width 375 height 26
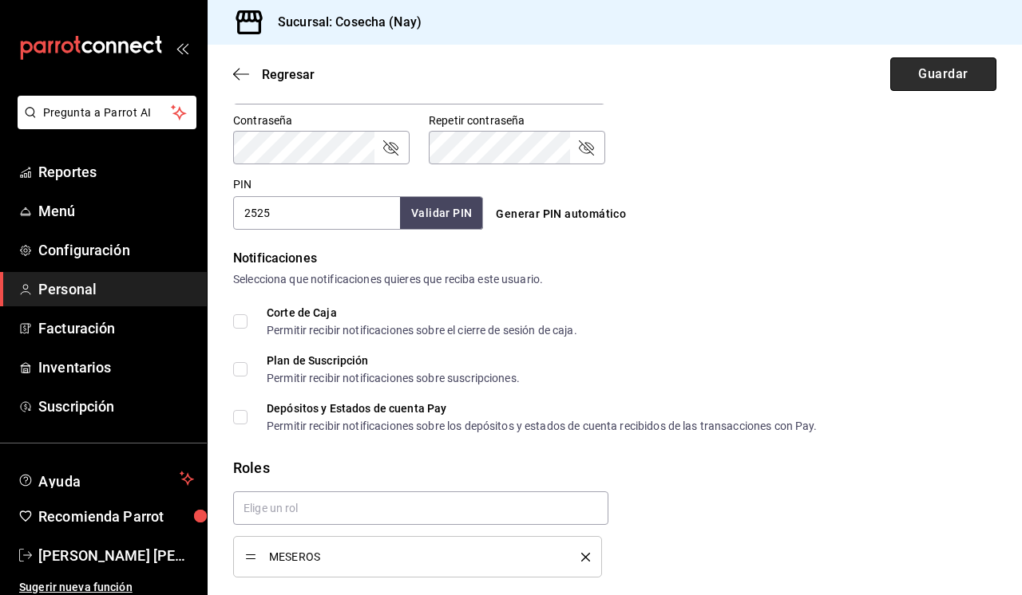
click at [948, 69] on button "Guardar" at bounding box center [943, 74] width 106 height 34
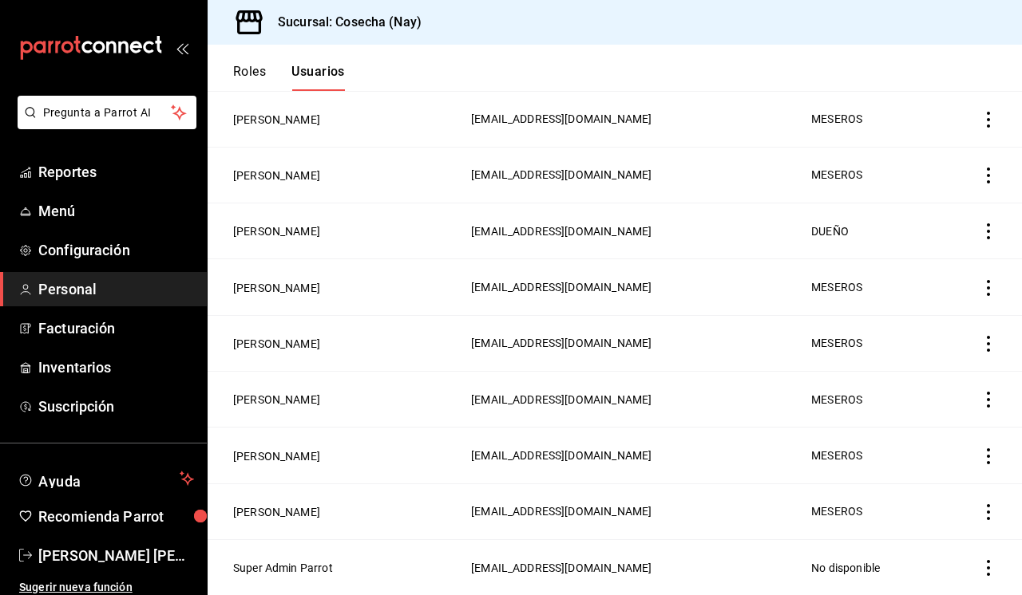
scroll to position [441, 0]
click at [298, 398] on button "[PERSON_NAME]" at bounding box center [276, 400] width 87 height 16
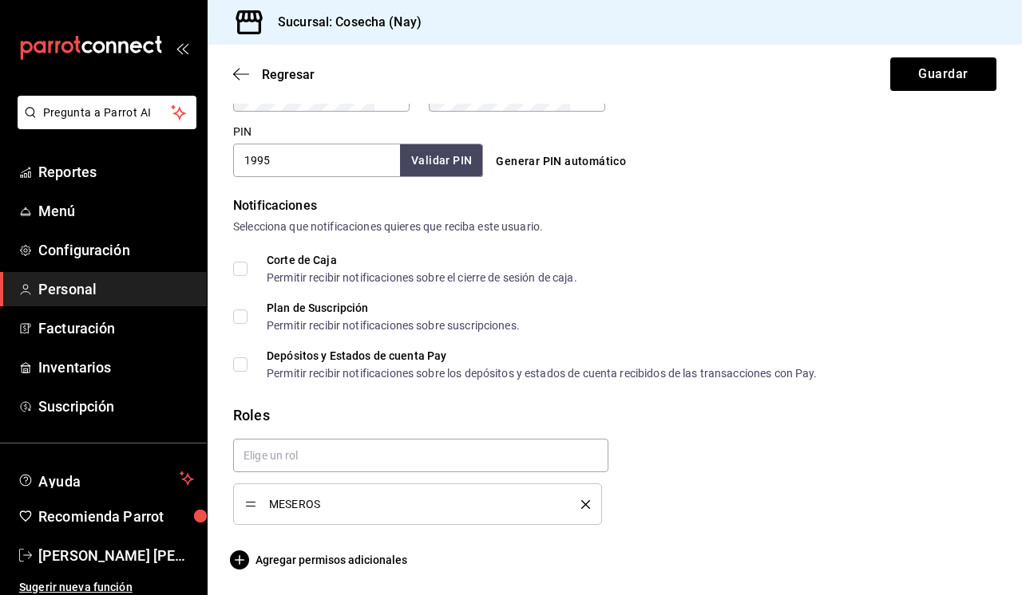
scroll to position [733, 0]
click at [587, 504] on icon "delete" at bounding box center [585, 504] width 9 height 9
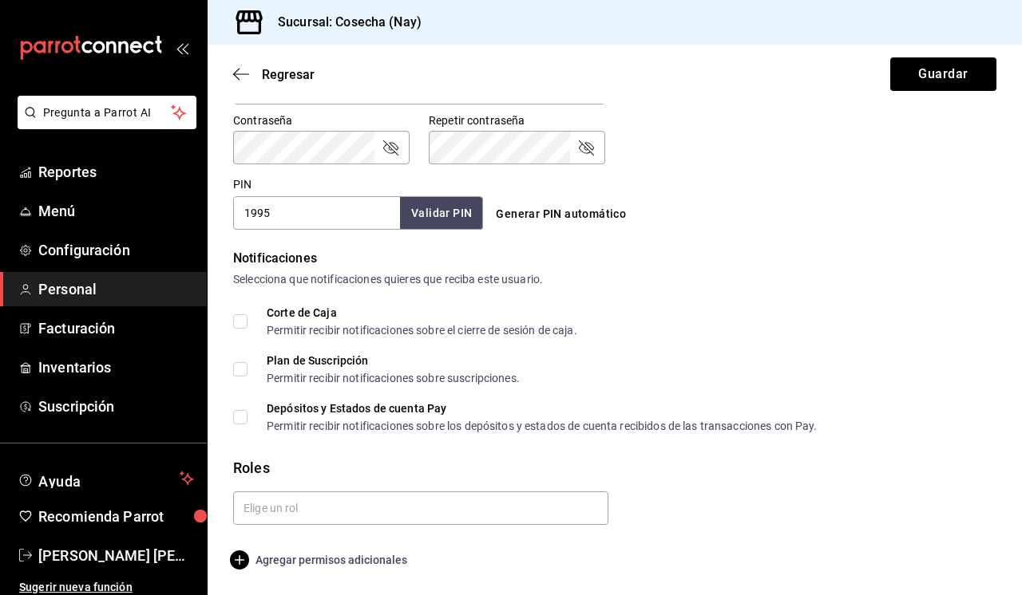
click at [303, 560] on span "Agregar permisos adicionales" at bounding box center [320, 560] width 174 height 19
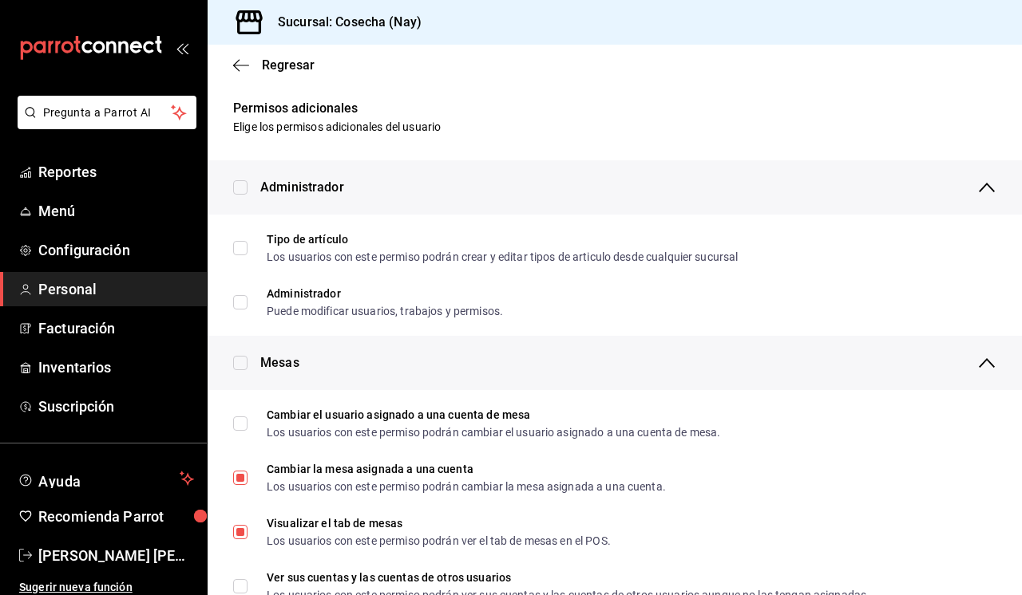
scroll to position [0, 0]
click at [239, 364] on input "checkbox" at bounding box center [240, 363] width 14 height 14
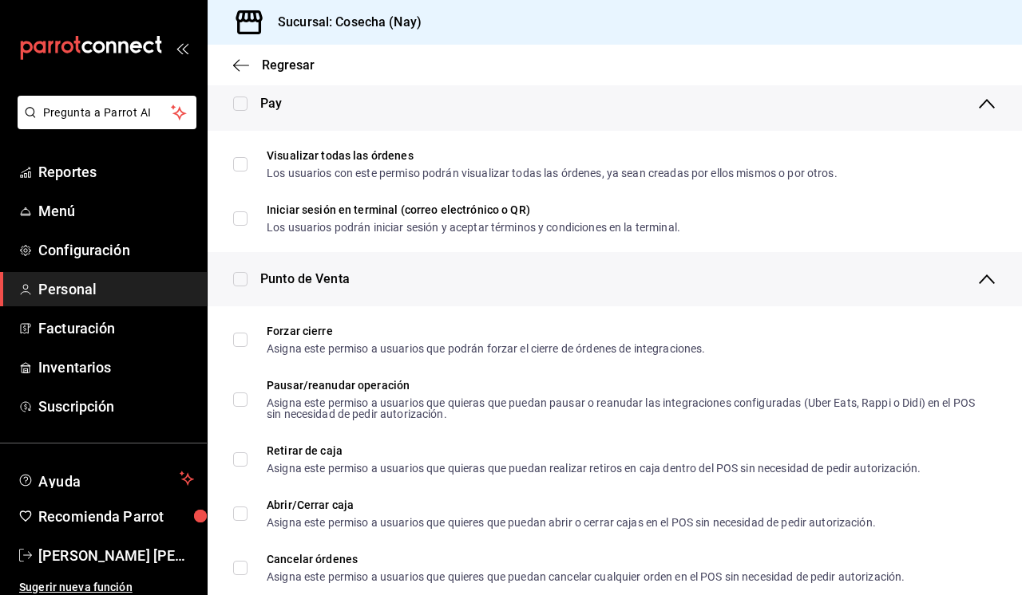
scroll to position [1155, 0]
click at [231, 276] on div "Punto de Venta" at bounding box center [615, 278] width 814 height 54
click at [237, 277] on input "checkbox" at bounding box center [240, 278] width 14 height 14
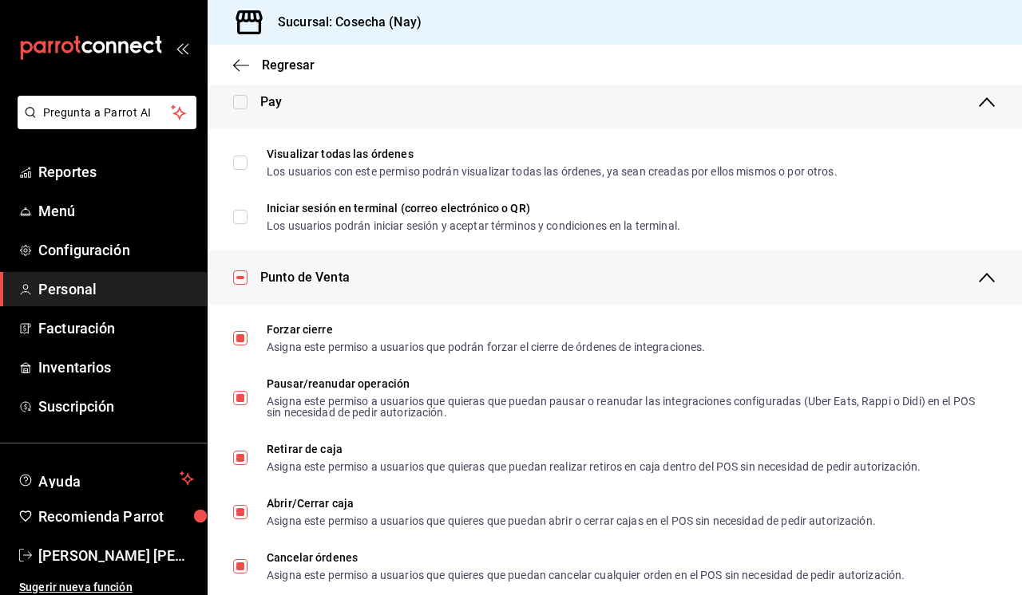
click at [237, 277] on input "checkbox" at bounding box center [240, 278] width 14 height 14
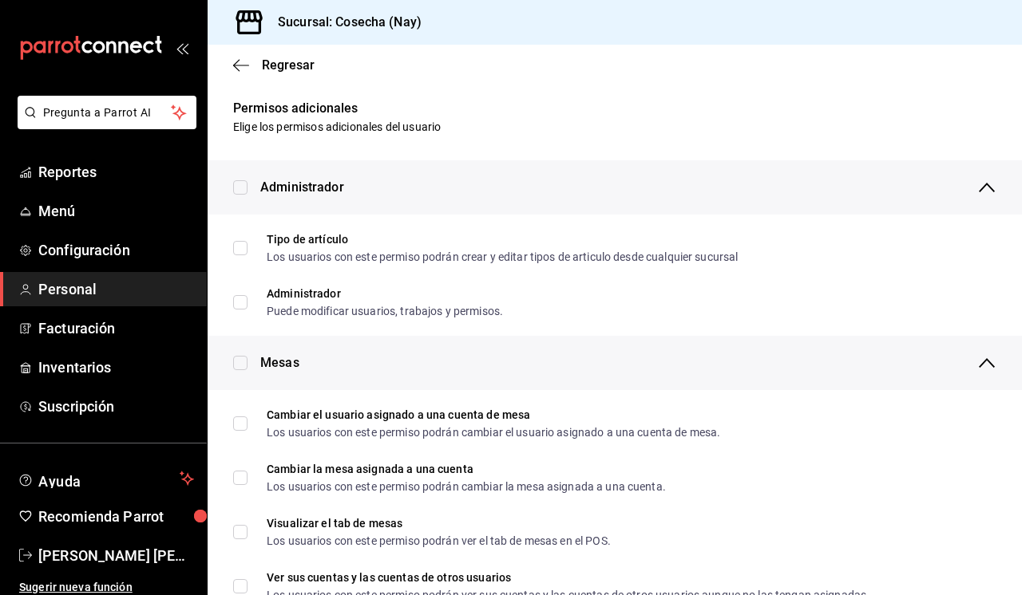
scroll to position [0, 0]
click at [283, 61] on span "Regresar" at bounding box center [288, 64] width 53 height 15
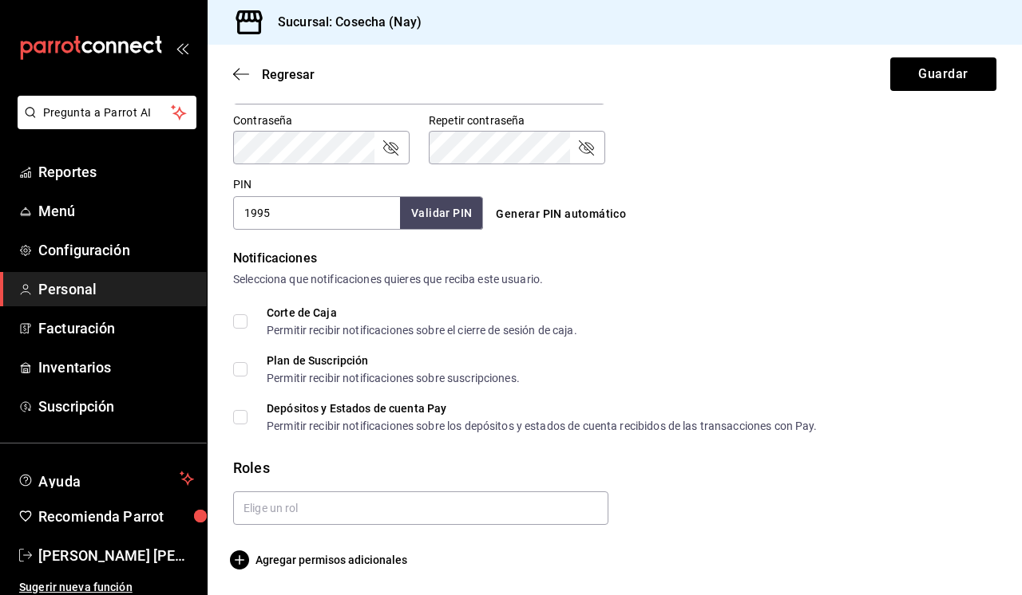
scroll to position [680, 0]
click at [919, 73] on button "Guardar" at bounding box center [943, 74] width 106 height 34
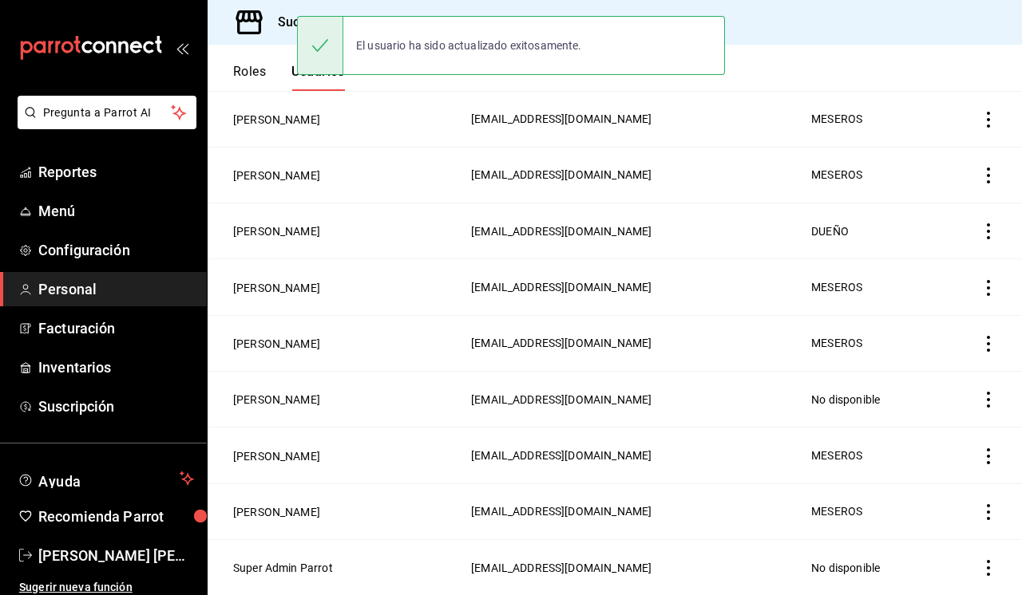
scroll to position [441, 0]
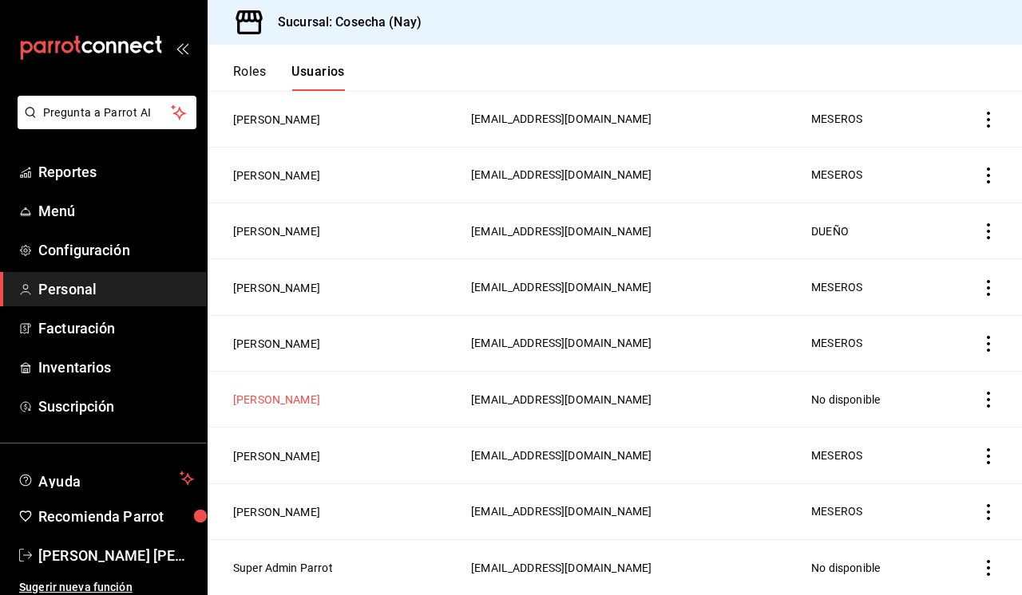
click at [287, 400] on button "[PERSON_NAME]" at bounding box center [276, 400] width 87 height 16
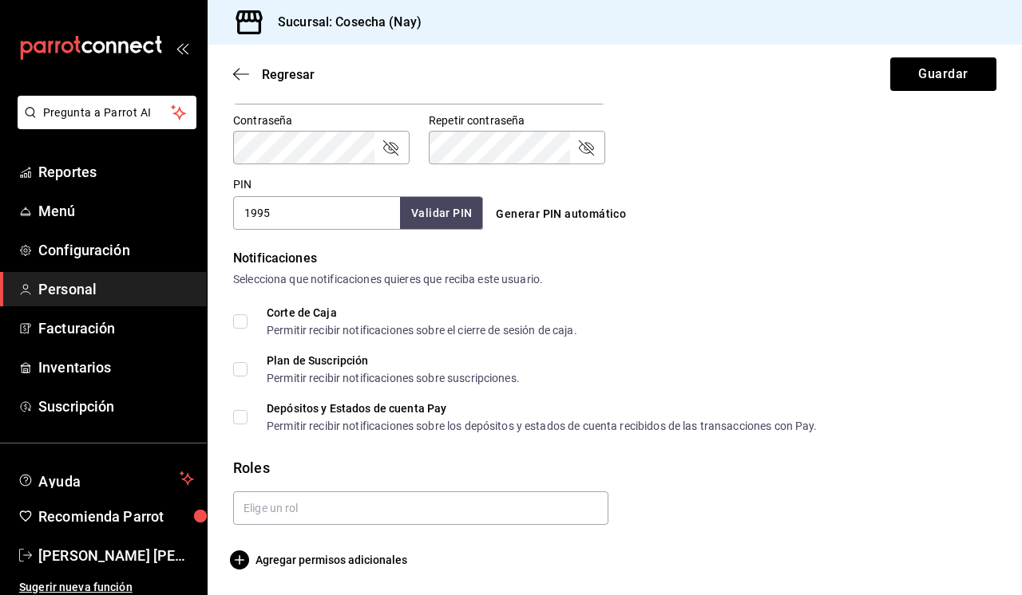
scroll to position [680, 0]
click at [358, 516] on input "text" at bounding box center [420, 509] width 375 height 34
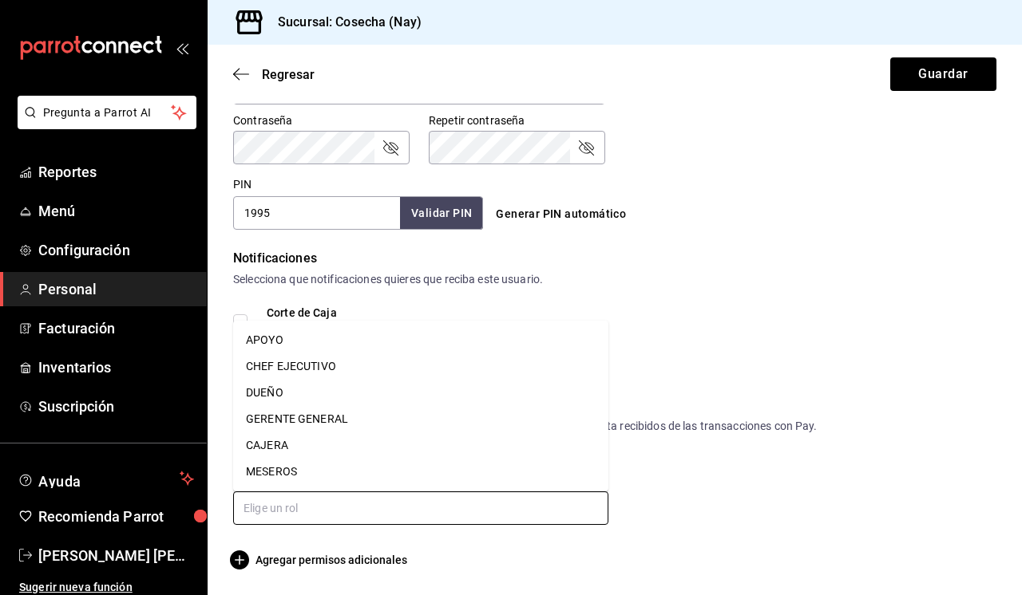
click at [325, 471] on li "MESEROS" at bounding box center [420, 472] width 375 height 26
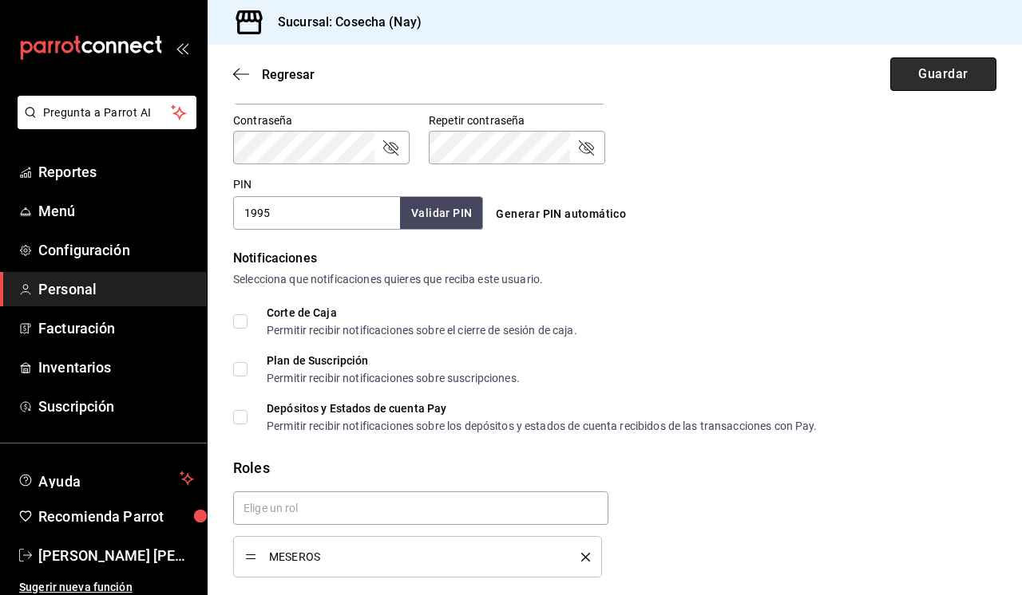
click at [935, 65] on button "Guardar" at bounding box center [943, 74] width 106 height 34
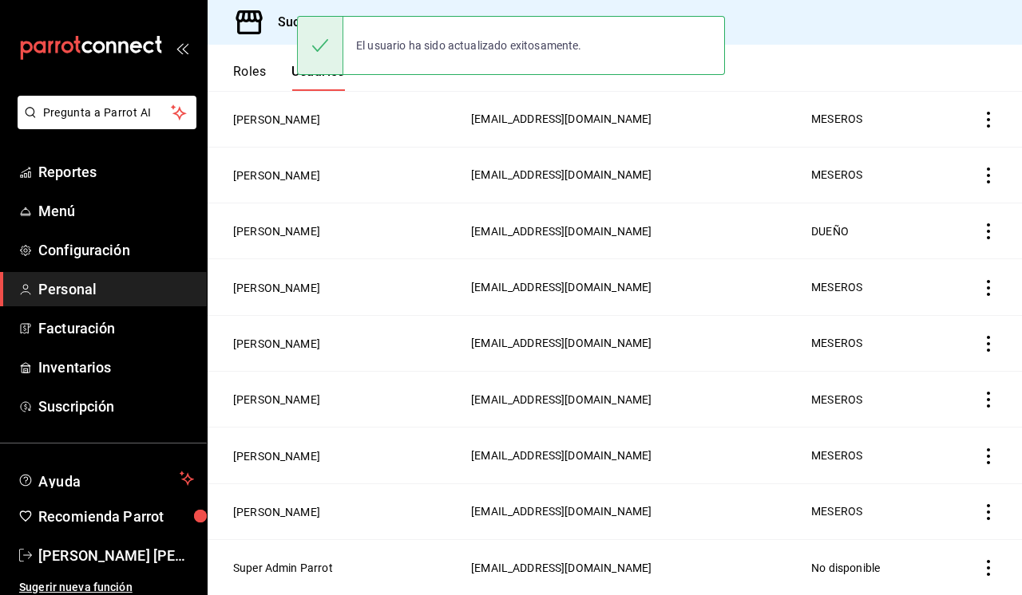
scroll to position [441, 0]
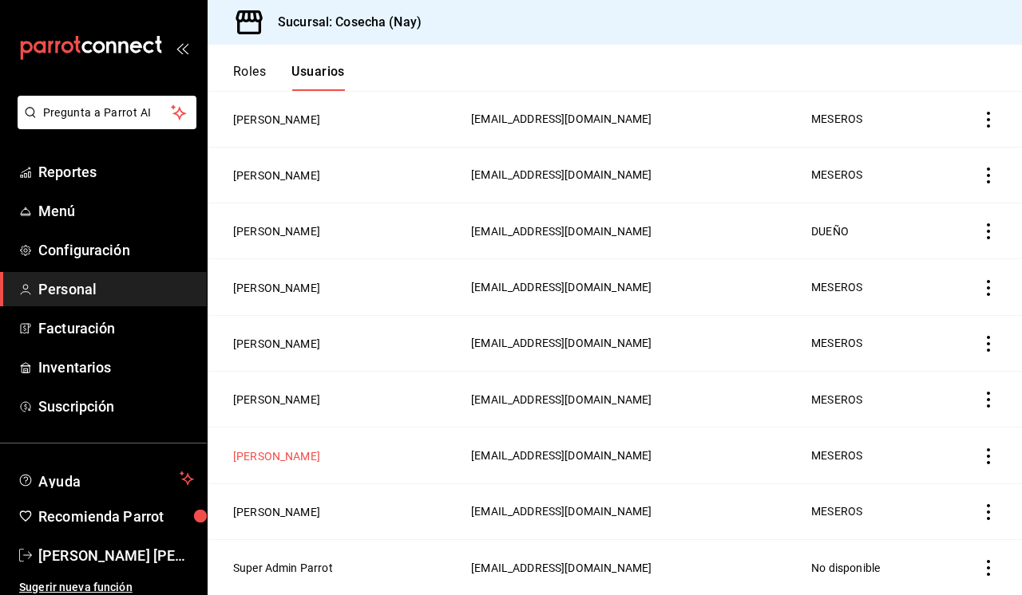
click at [286, 453] on button "[PERSON_NAME]" at bounding box center [276, 457] width 87 height 16
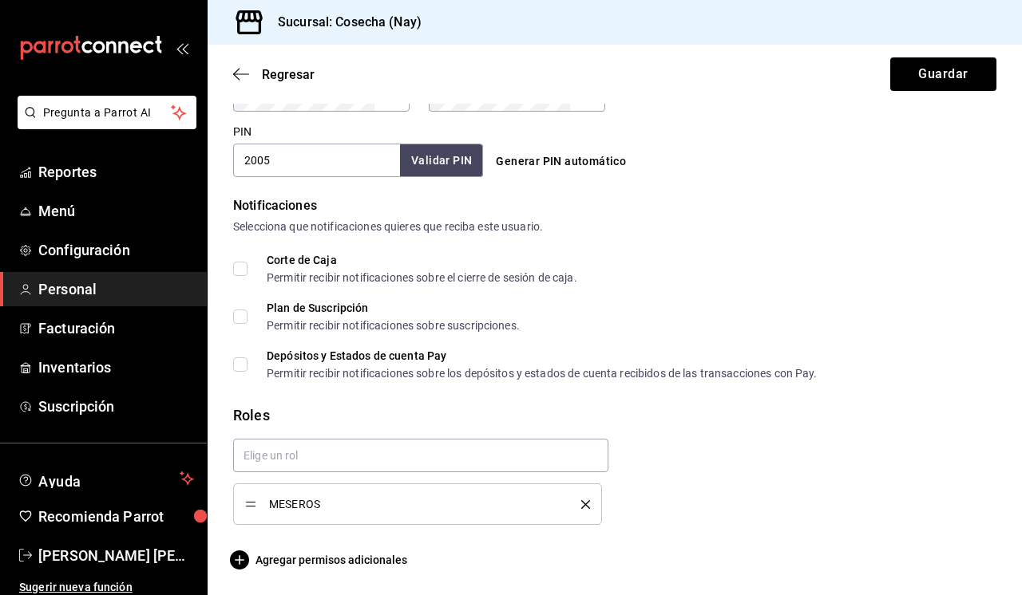
click at [583, 504] on icon "delete" at bounding box center [585, 504] width 9 height 9
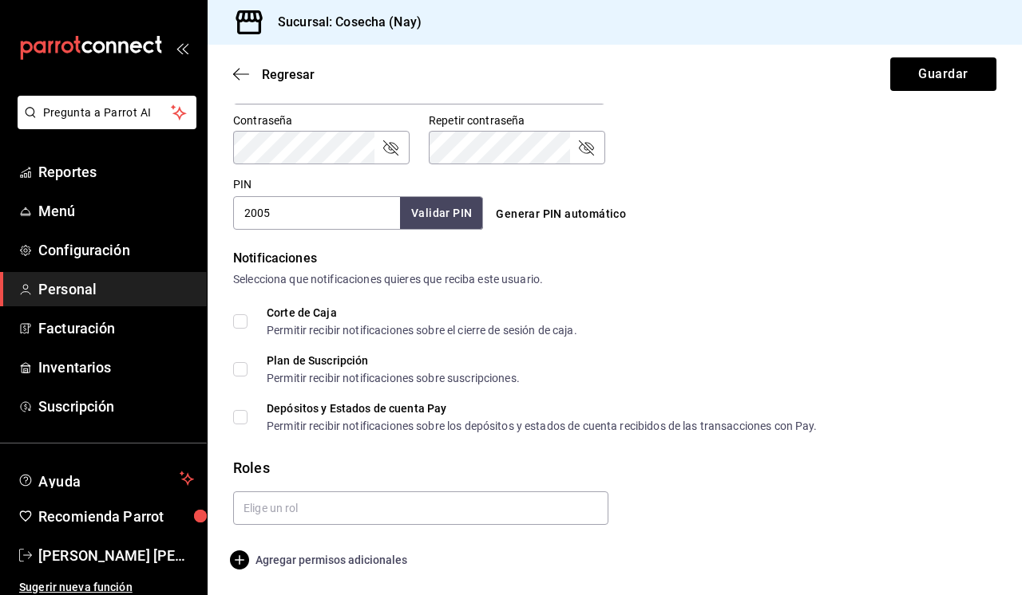
click at [352, 559] on span "Agregar permisos adicionales" at bounding box center [320, 560] width 174 height 19
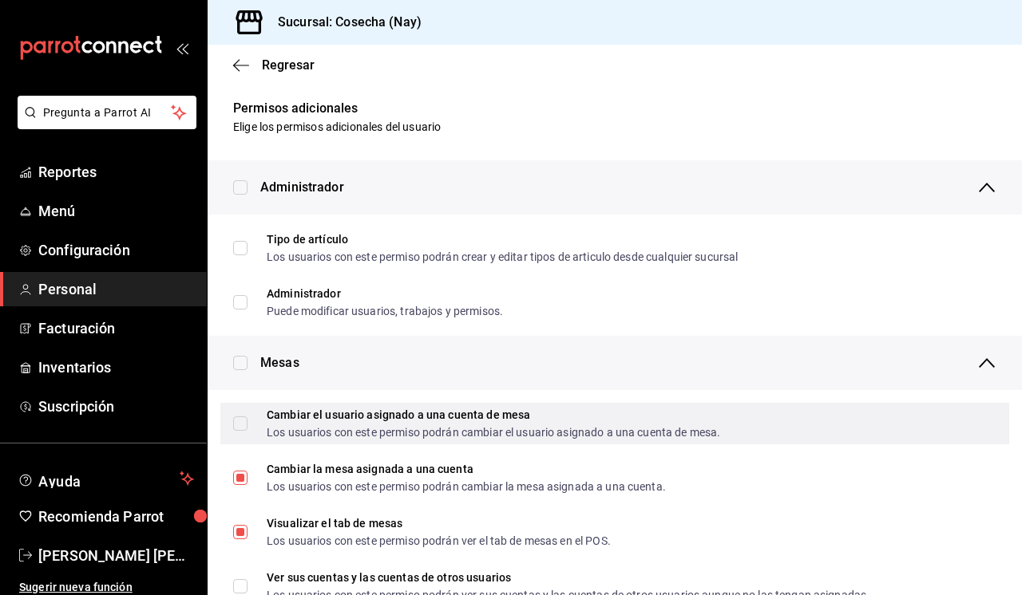
scroll to position [0, 0]
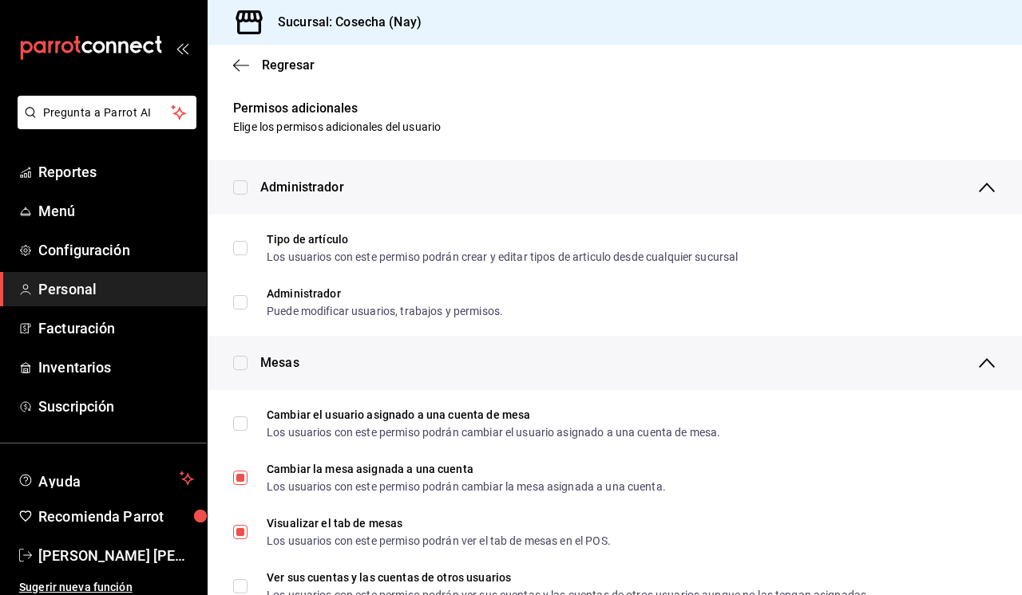
click at [239, 362] on input "checkbox" at bounding box center [240, 363] width 14 height 14
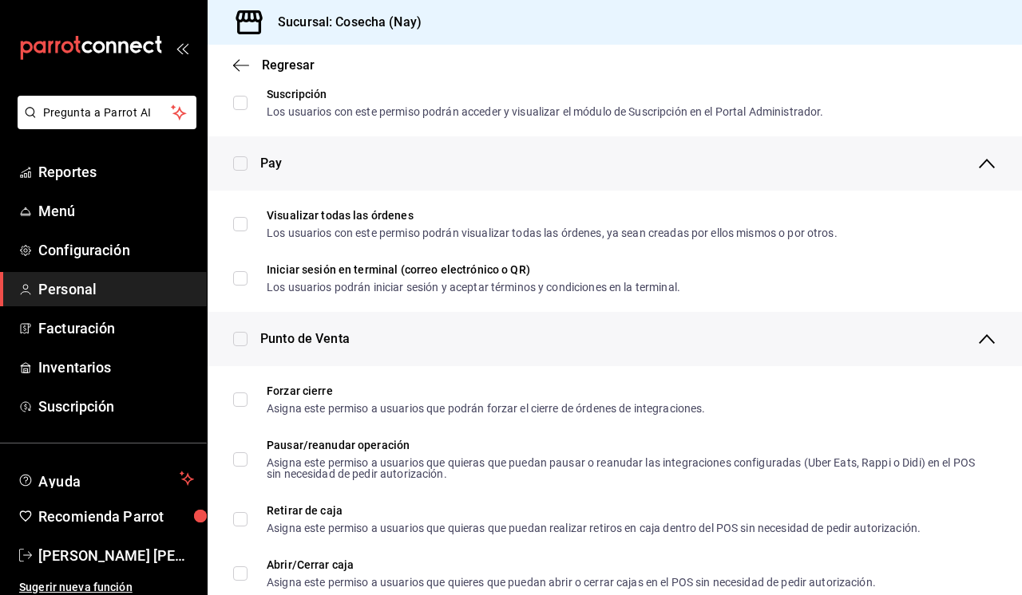
scroll to position [1098, 0]
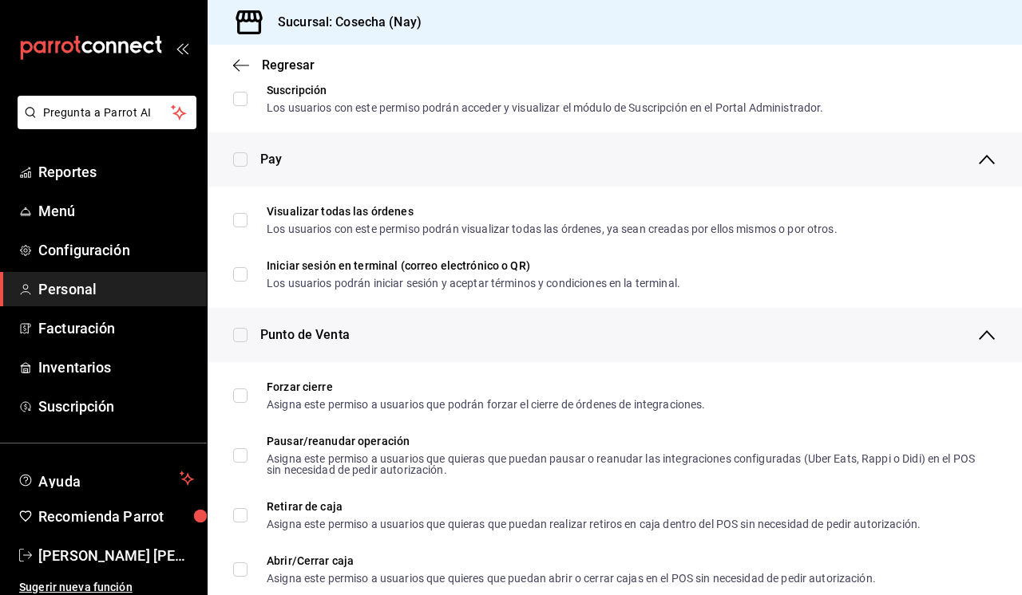
click at [242, 340] on input "checkbox" at bounding box center [240, 335] width 14 height 14
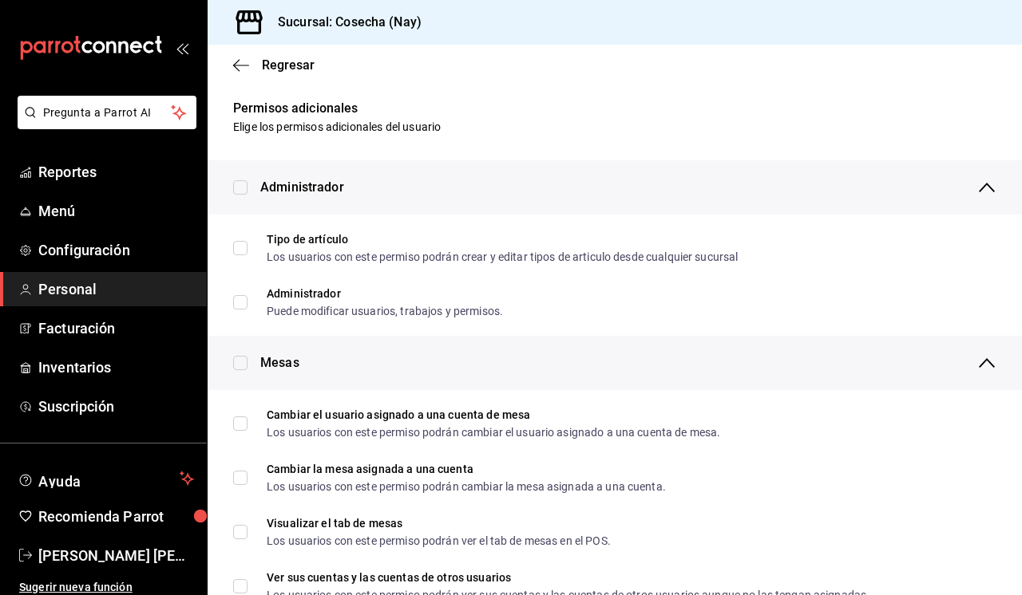
scroll to position [0, 0]
click at [282, 61] on span "Regresar" at bounding box center [288, 64] width 53 height 15
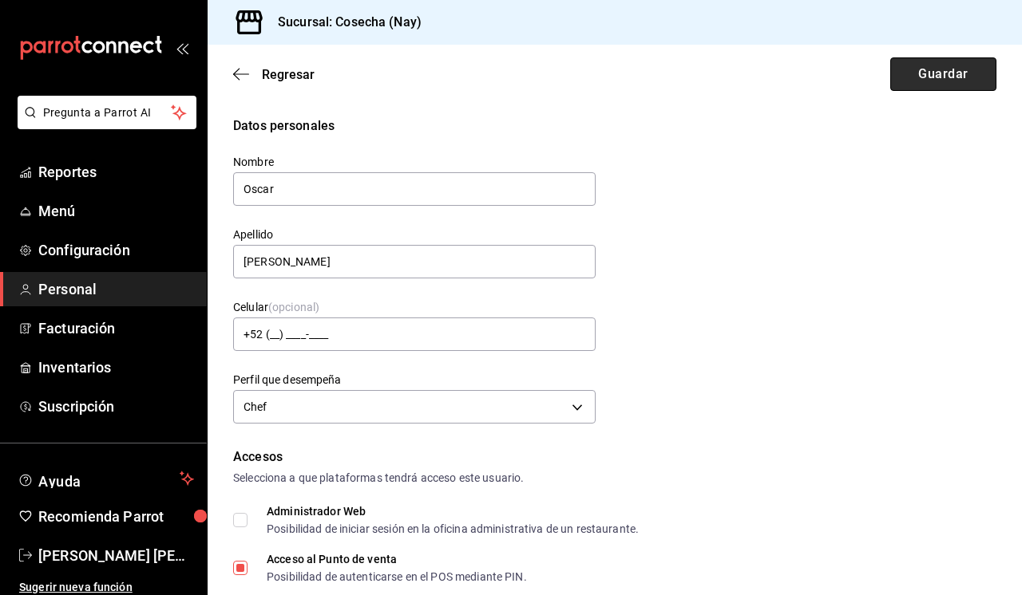
click at [939, 71] on button "Guardar" at bounding box center [943, 74] width 106 height 34
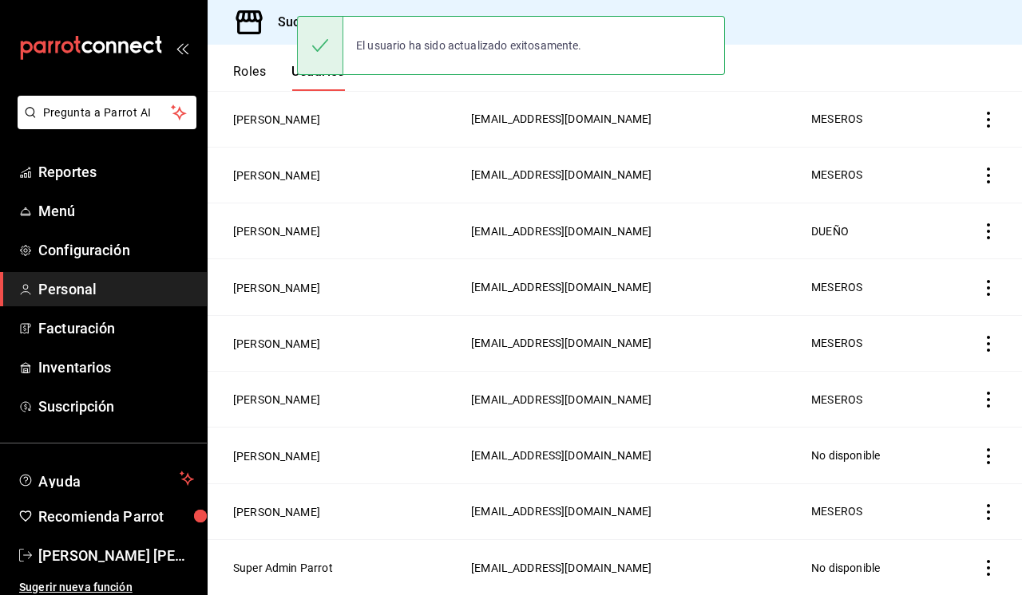
scroll to position [441, 0]
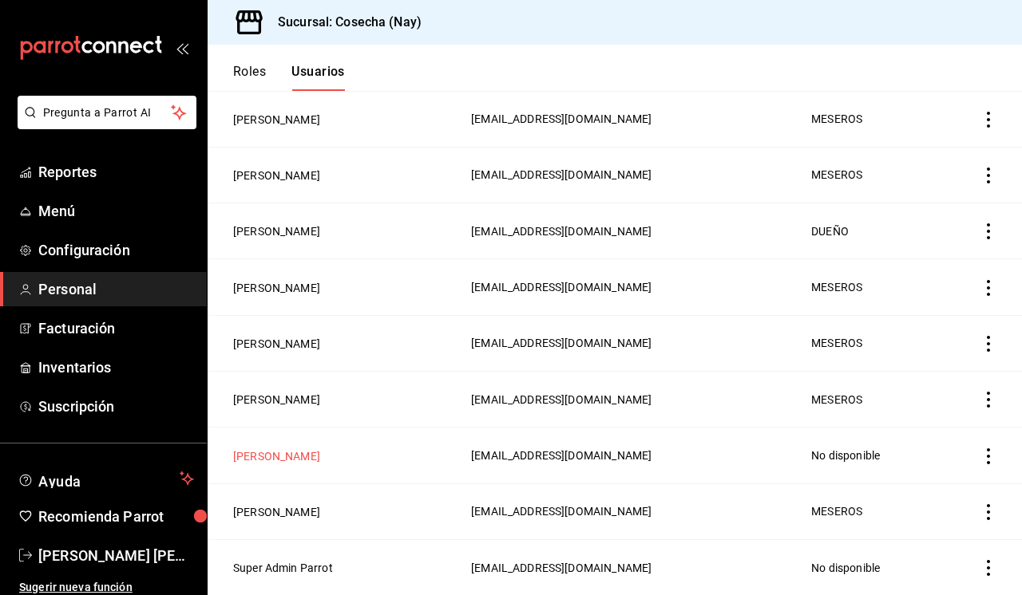
click at [300, 455] on button "[PERSON_NAME]" at bounding box center [276, 457] width 87 height 16
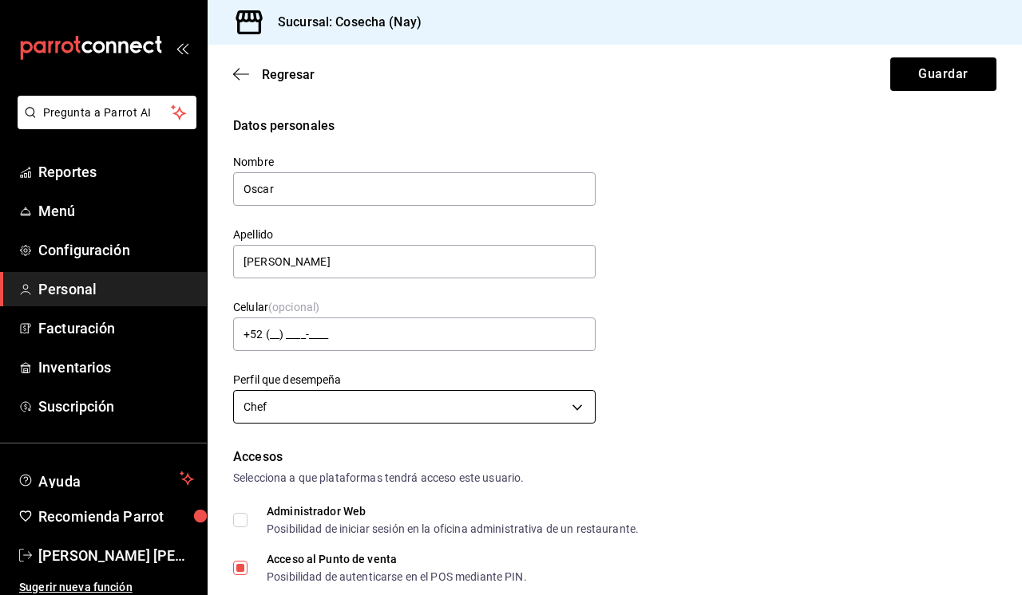
click at [578, 402] on body "Pregunta a Parrot AI Reportes Menú Configuración Personal Facturación Inventari…" at bounding box center [511, 297] width 1022 height 595
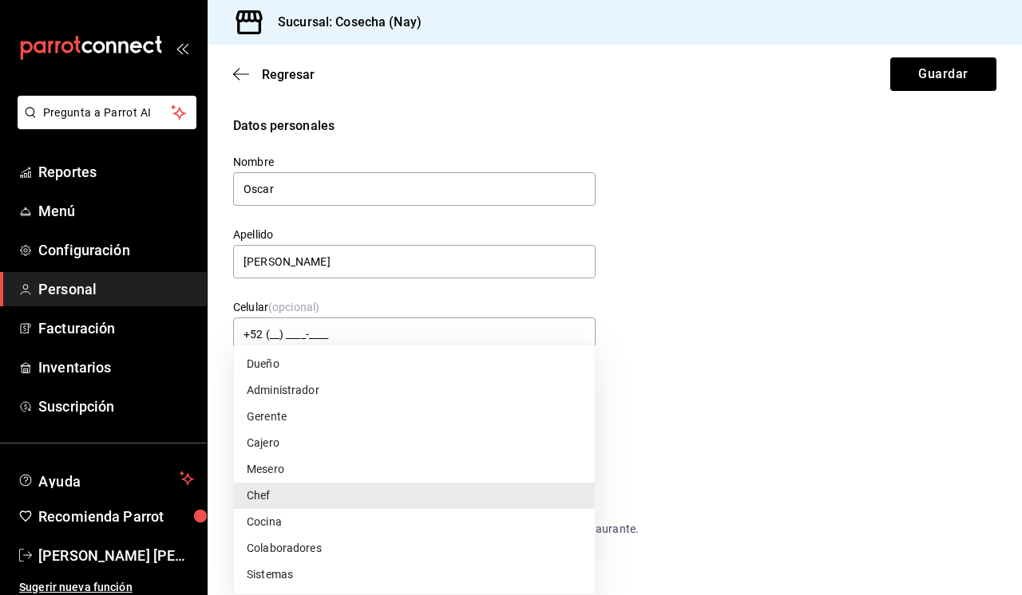
click at [363, 465] on li "Mesero" at bounding box center [414, 470] width 361 height 26
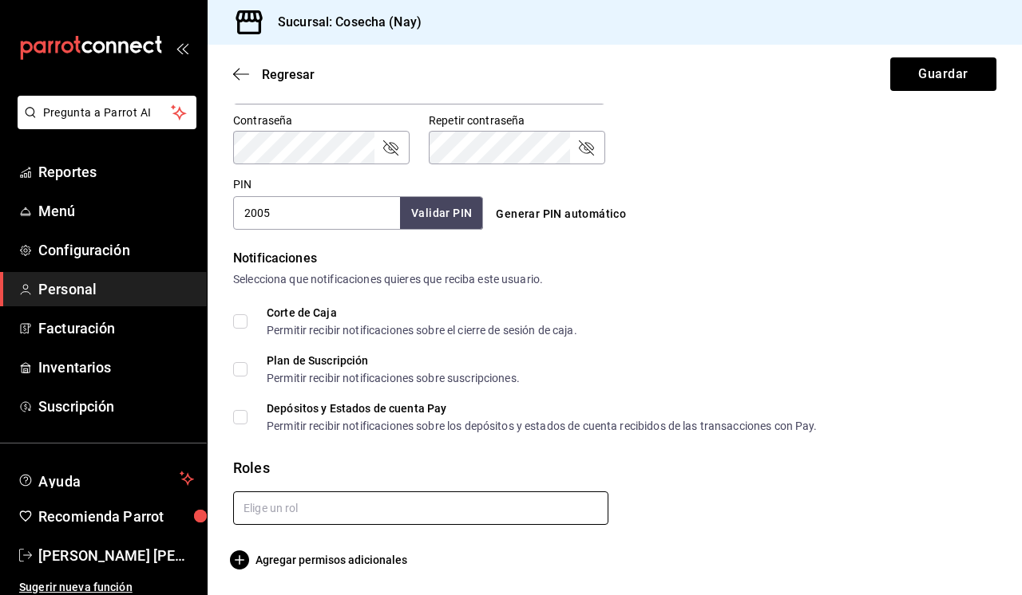
click at [364, 504] on input "text" at bounding box center [420, 509] width 375 height 34
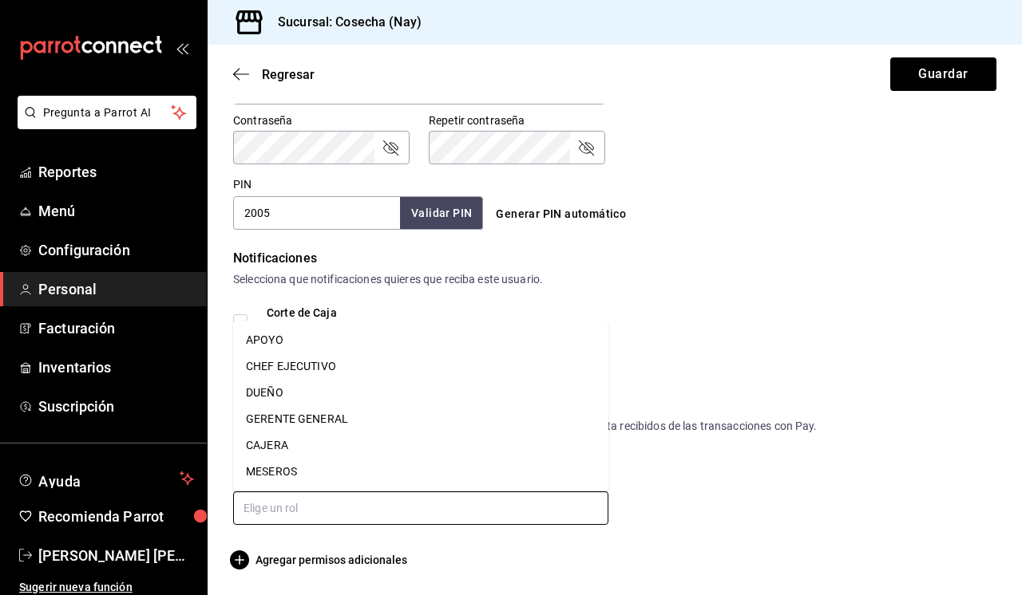
click at [327, 473] on li "MESEROS" at bounding box center [420, 472] width 375 height 26
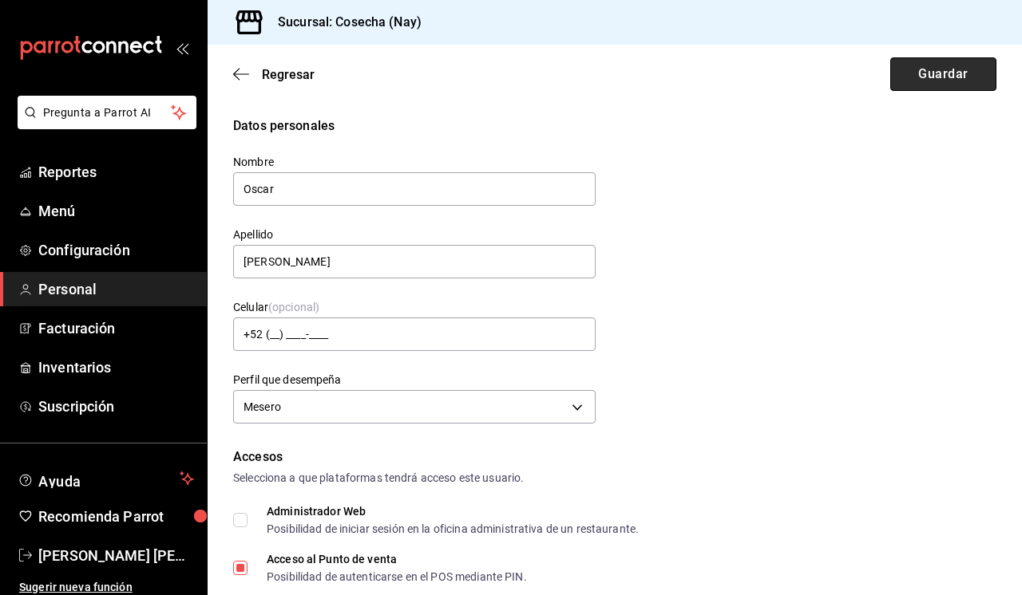
click at [951, 71] on button "Guardar" at bounding box center [943, 74] width 106 height 34
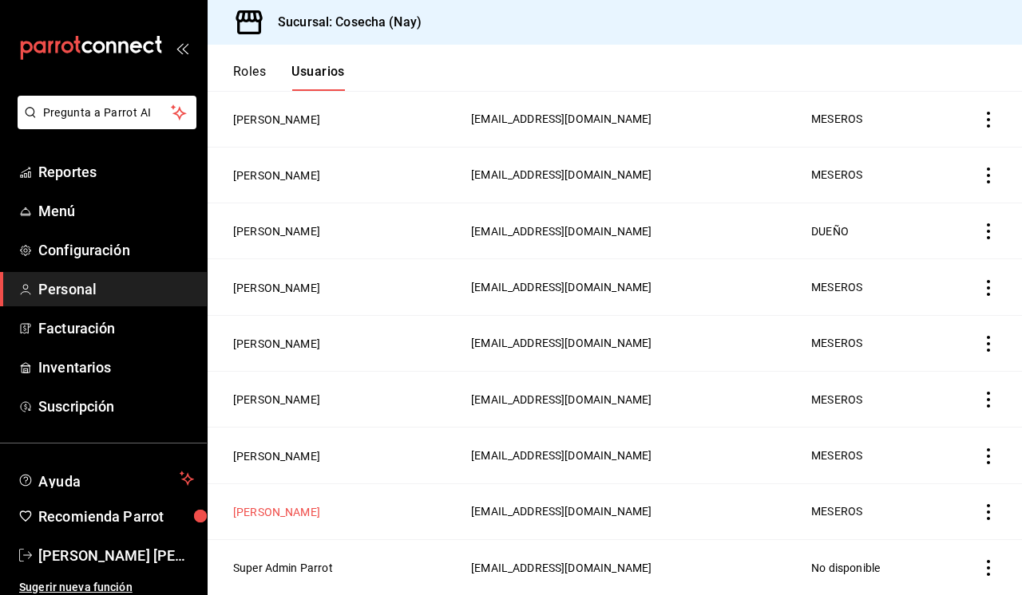
scroll to position [441, 0]
click at [255, 513] on button "[PERSON_NAME]" at bounding box center [276, 512] width 87 height 16
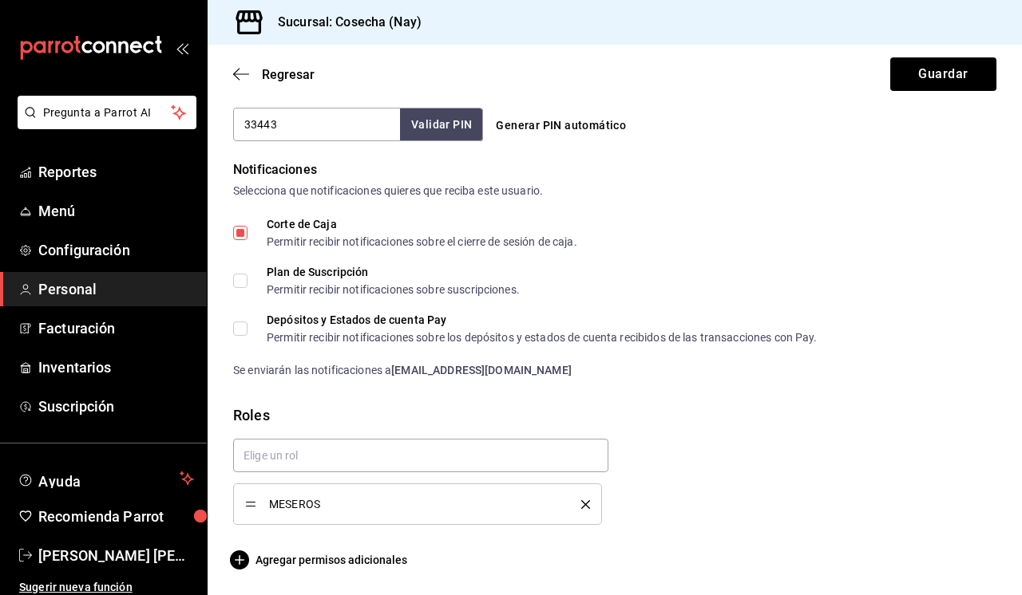
scroll to position [769, 0]
click at [587, 504] on icon "delete" at bounding box center [585, 504] width 9 height 9
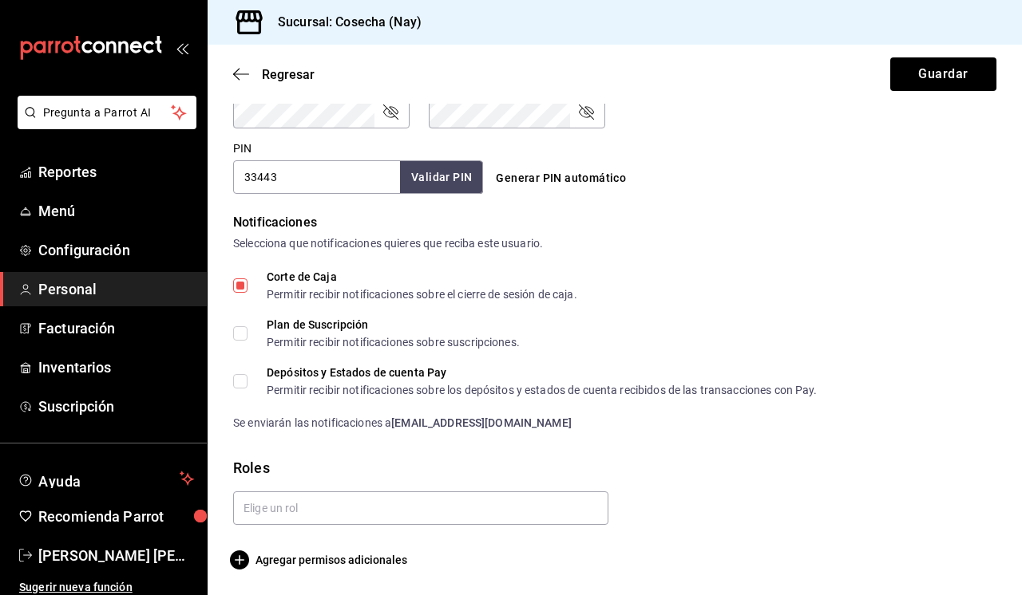
click at [239, 287] on input "Corte de Caja Permitir recibir notificaciones sobre el cierre de sesión de caja." at bounding box center [240, 286] width 14 height 14
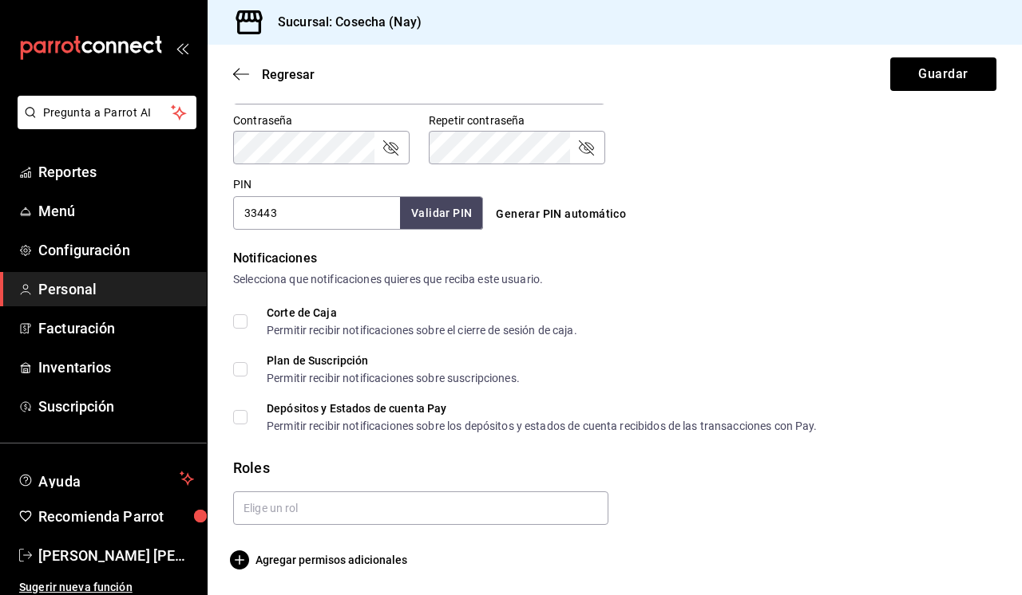
scroll to position [0, 0]
click at [337, 563] on span "Agregar permisos adicionales" at bounding box center [320, 560] width 174 height 19
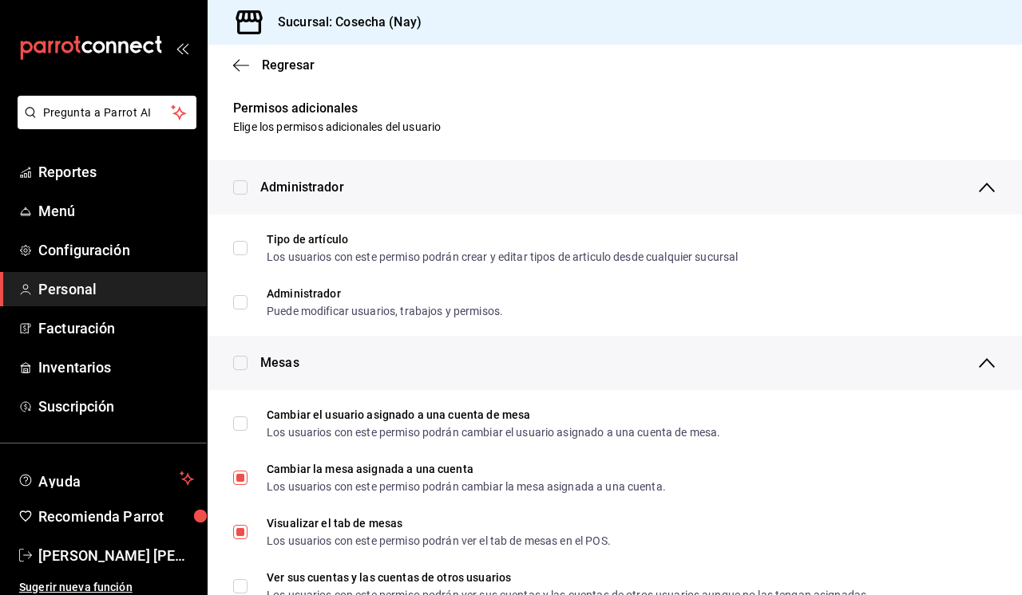
click at [238, 364] on input "checkbox" at bounding box center [240, 363] width 14 height 14
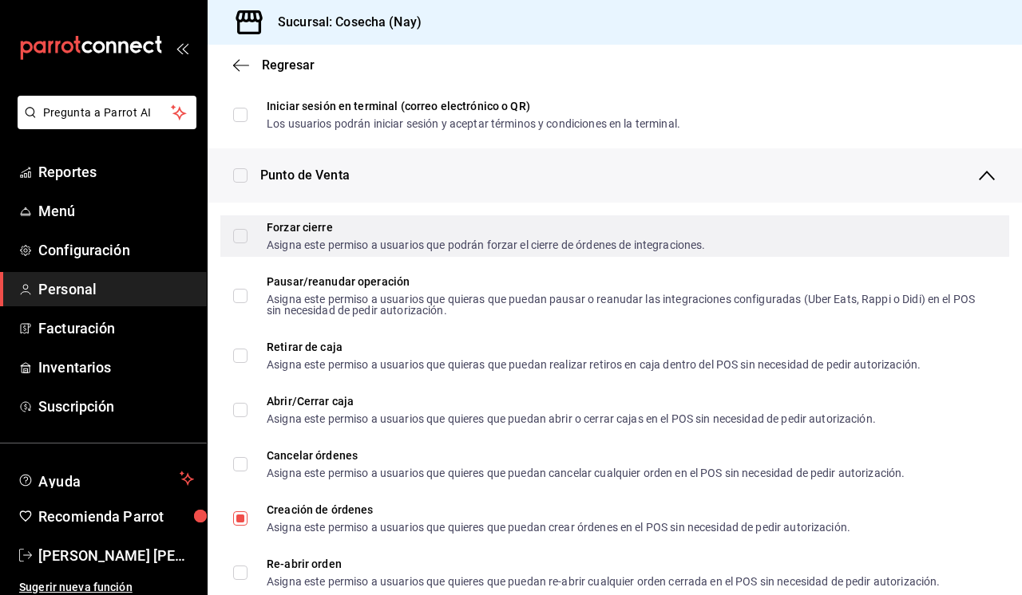
scroll to position [1254, 0]
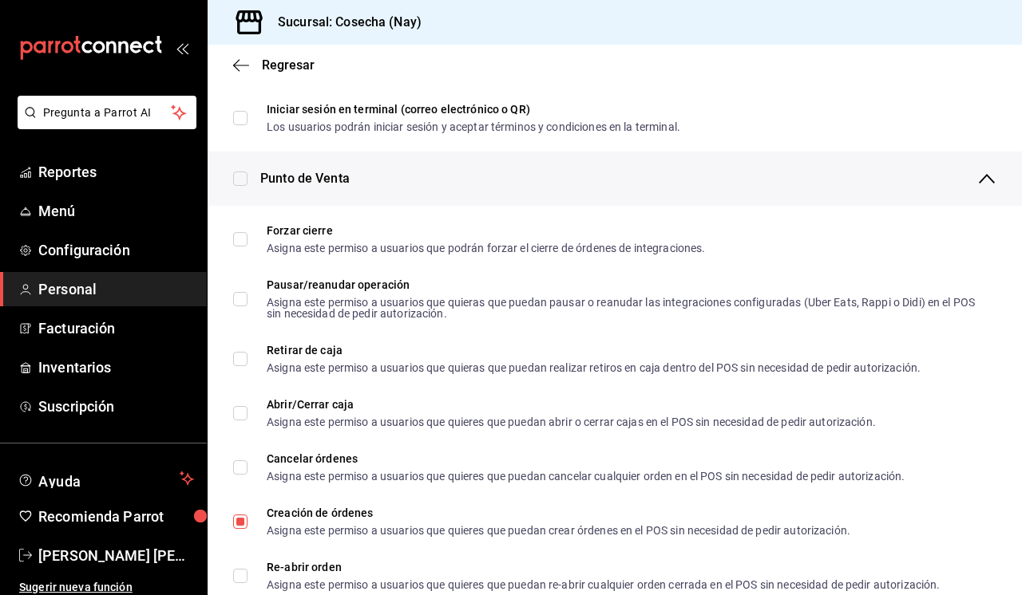
click at [237, 180] on input "checkbox" at bounding box center [240, 179] width 14 height 14
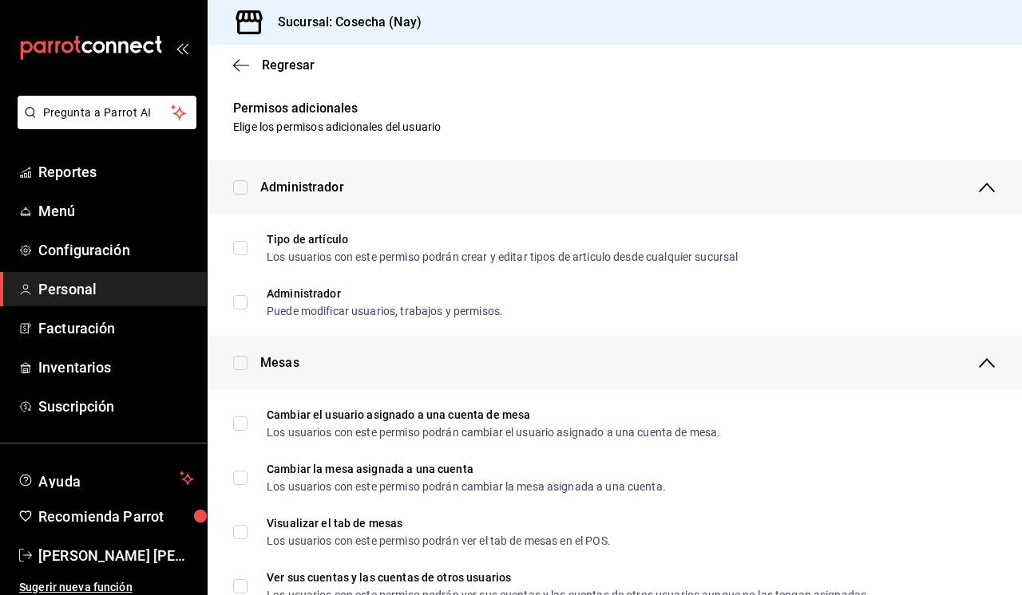
scroll to position [0, 0]
click at [284, 61] on span "Regresar" at bounding box center [288, 64] width 53 height 15
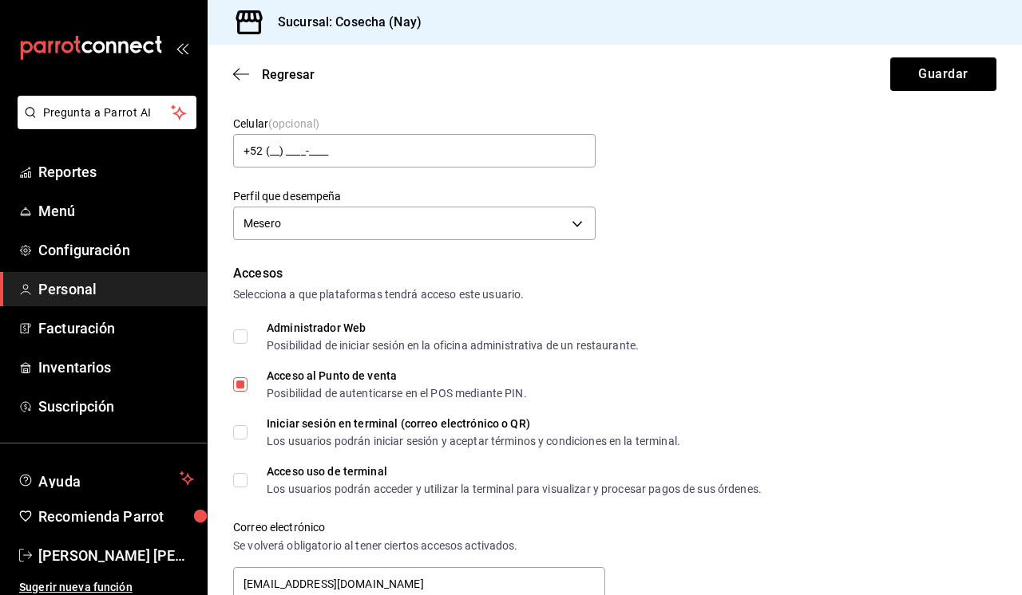
scroll to position [166, 0]
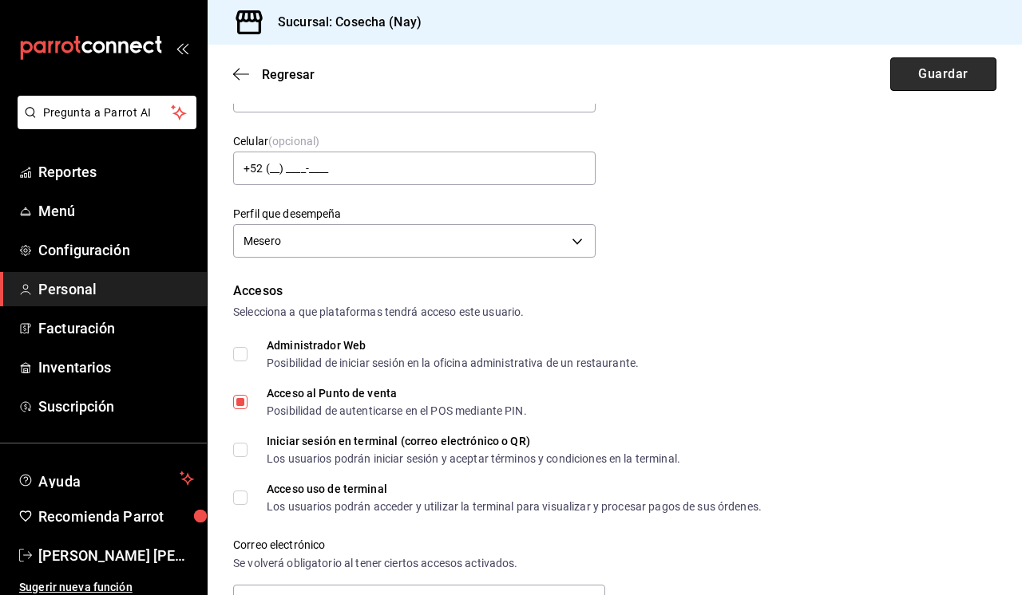
click at [955, 74] on button "Guardar" at bounding box center [943, 74] width 106 height 34
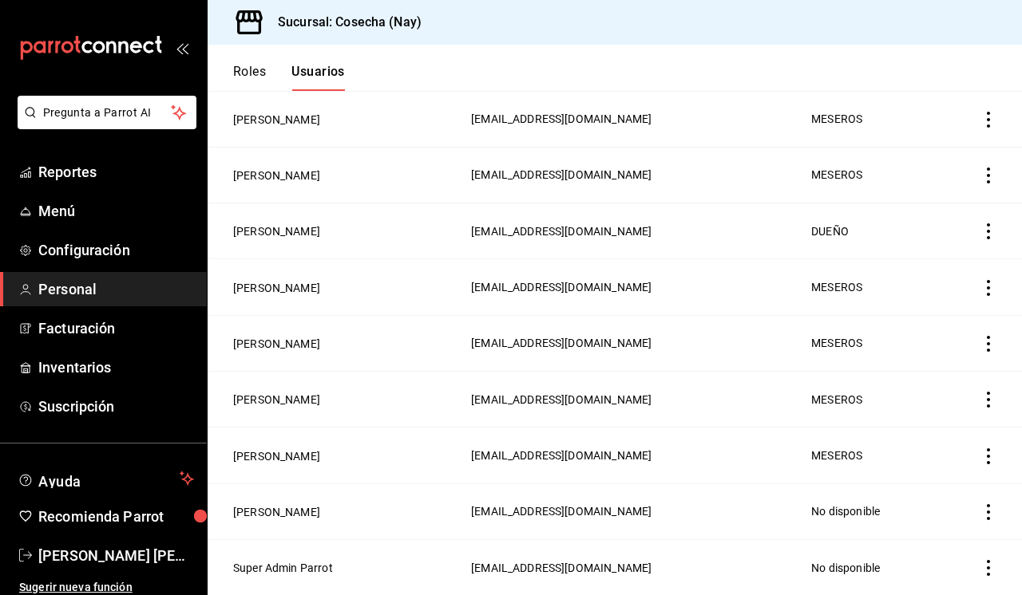
scroll to position [441, 0]
click at [273, 514] on button "[PERSON_NAME]" at bounding box center [276, 512] width 87 height 16
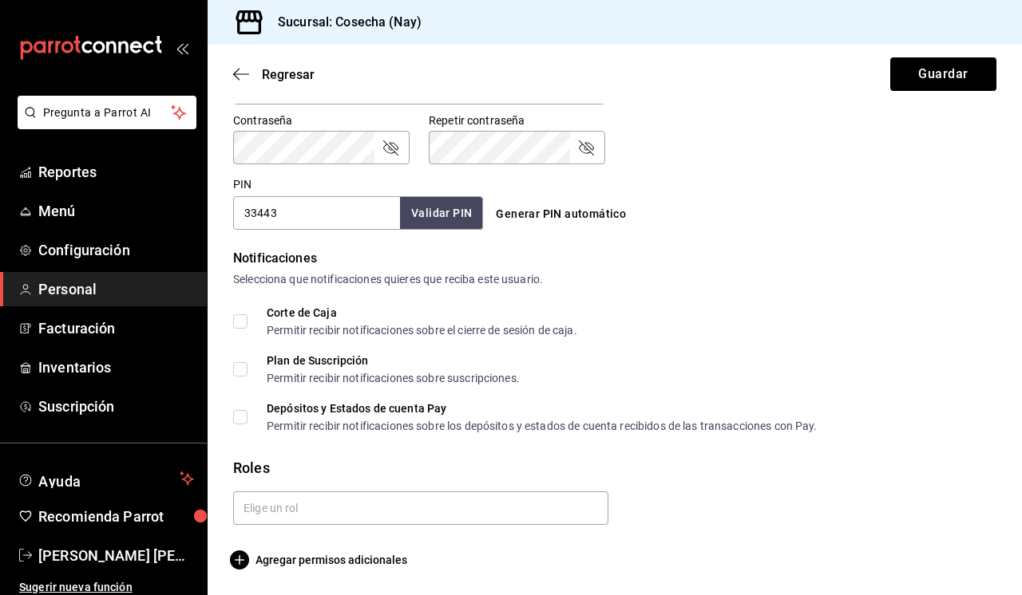
scroll to position [680, 0]
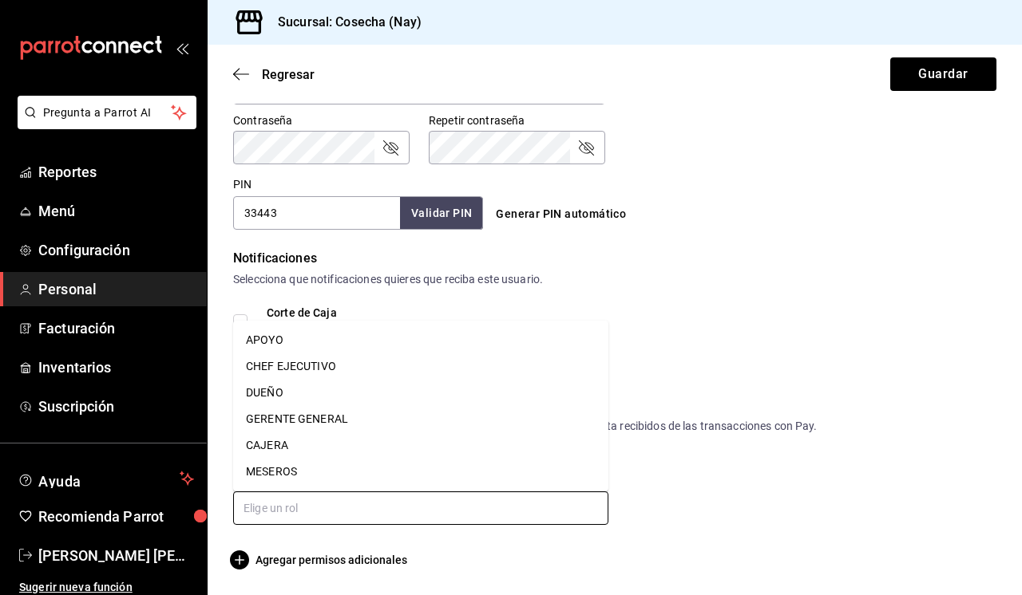
click at [389, 507] on input "text" at bounding box center [420, 509] width 375 height 34
click at [324, 464] on li "MESEROS" at bounding box center [420, 472] width 375 height 26
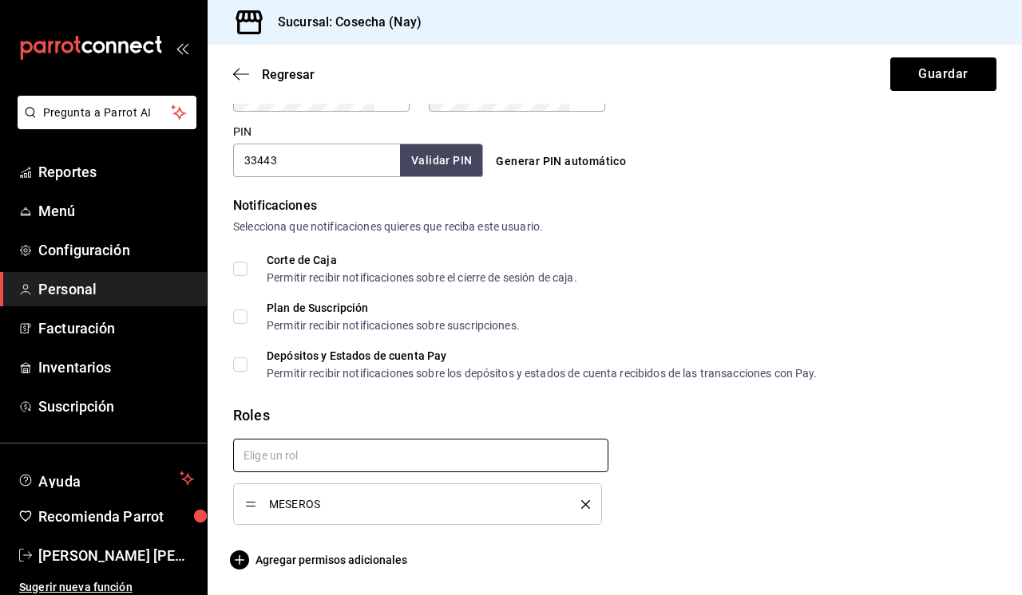
scroll to position [0, 0]
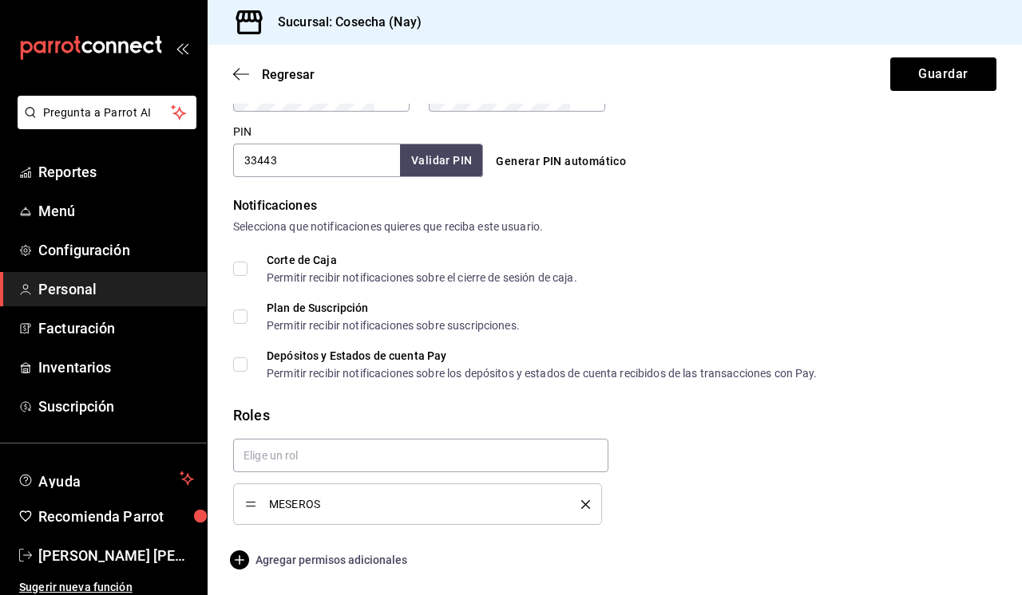
click at [325, 560] on span "Agregar permisos adicionales" at bounding box center [320, 560] width 174 height 19
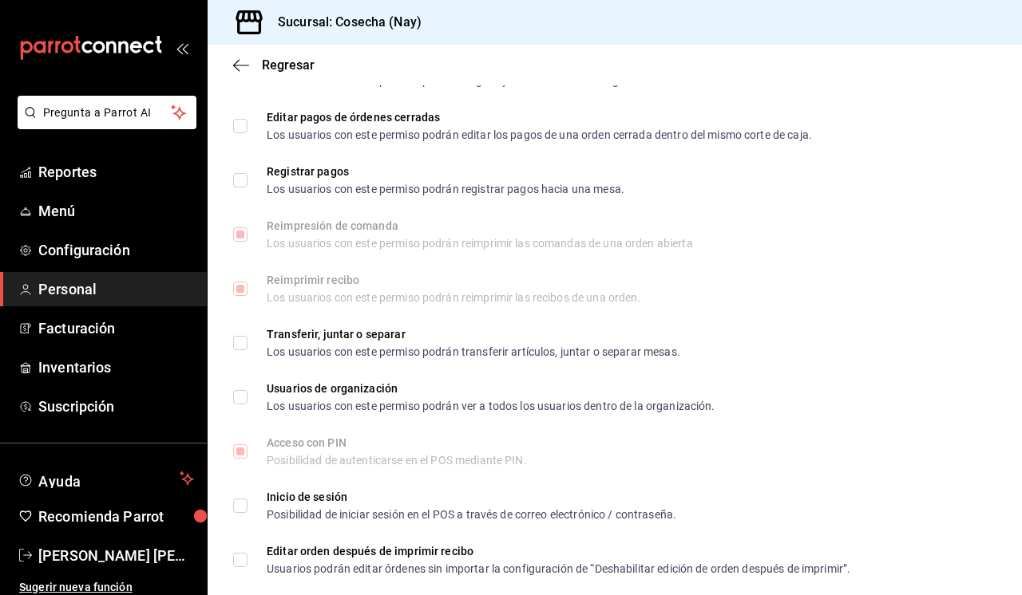
scroll to position [2248, 0]
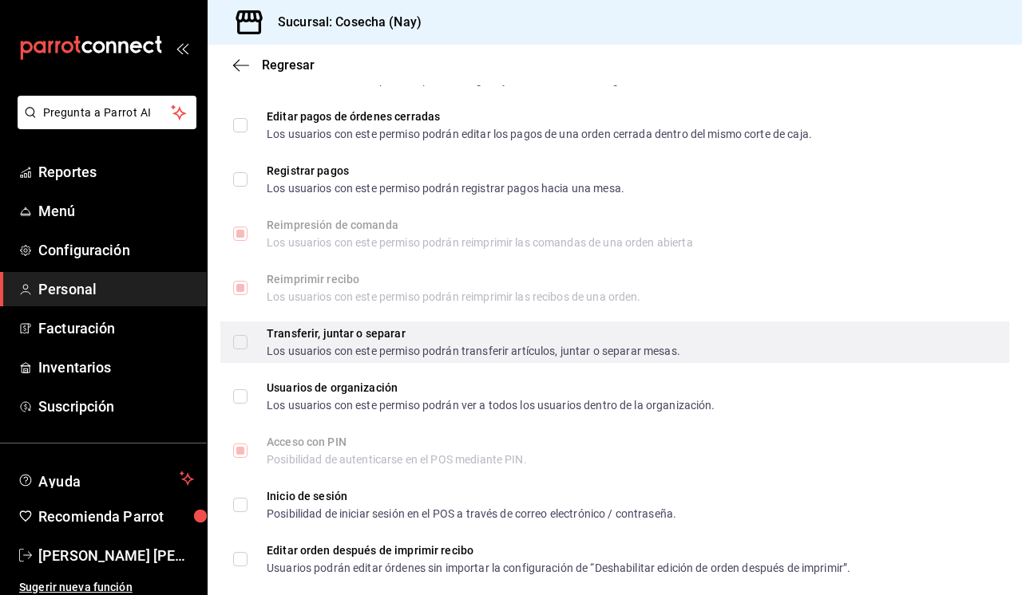
click at [244, 343] on input "Transferir, juntar o separar Los usuarios con este permiso podrán transferir ar…" at bounding box center [240, 342] width 14 height 14
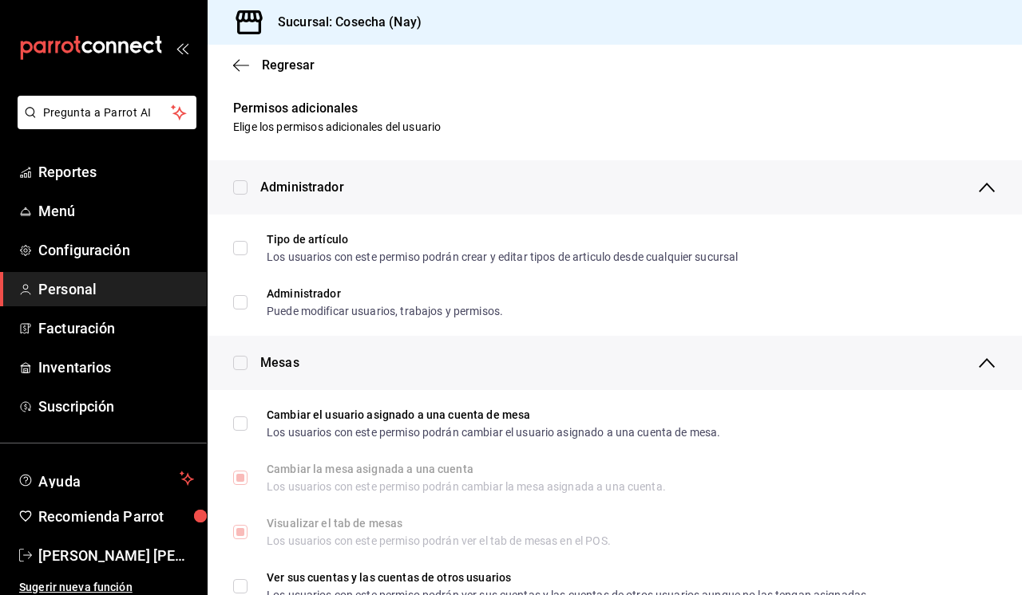
scroll to position [0, 0]
click at [274, 65] on span "Regresar" at bounding box center [288, 64] width 53 height 15
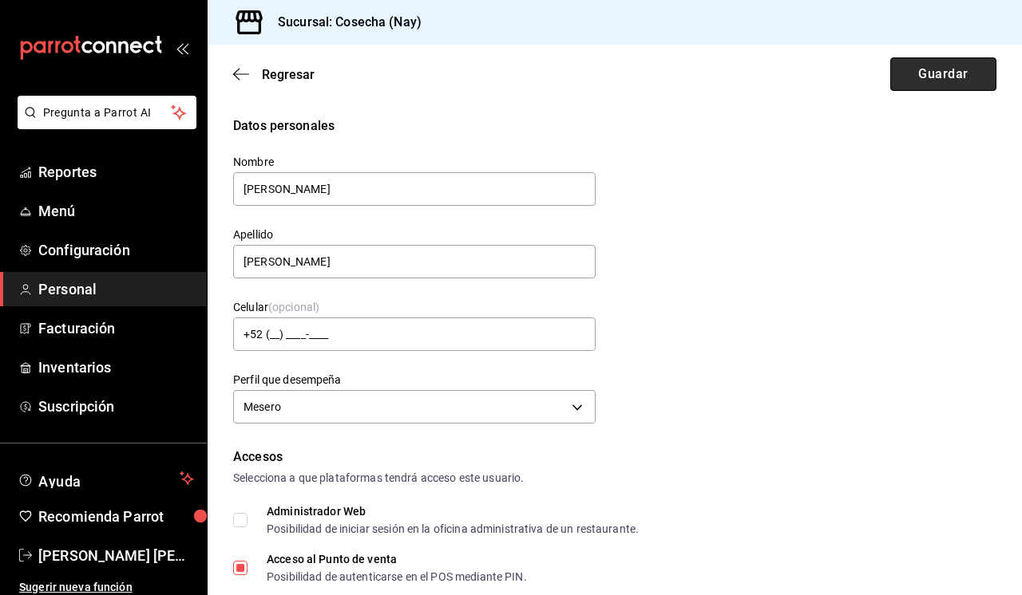
click at [928, 71] on button "Guardar" at bounding box center [943, 74] width 106 height 34
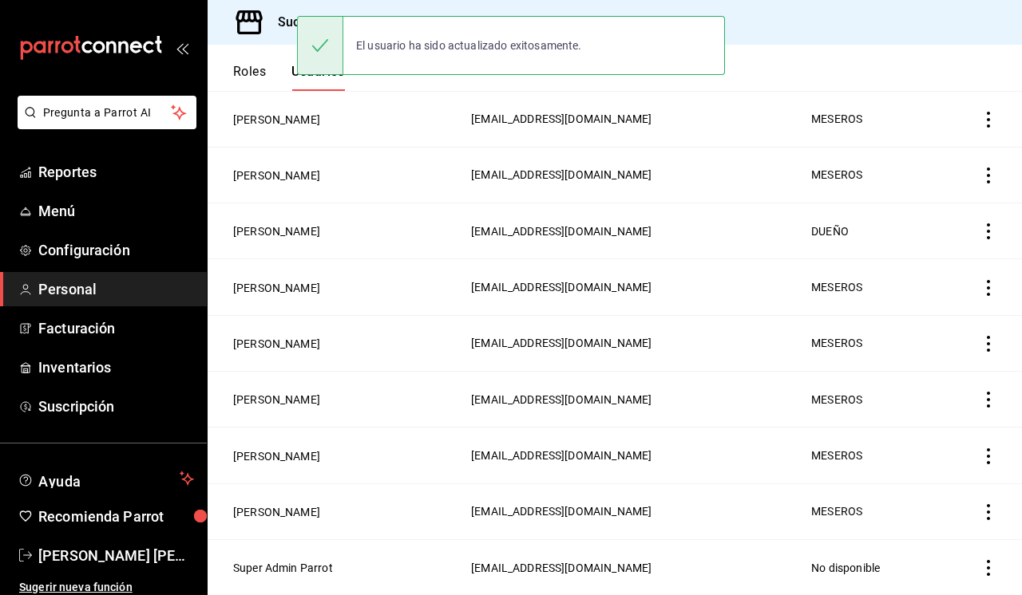
scroll to position [441, 0]
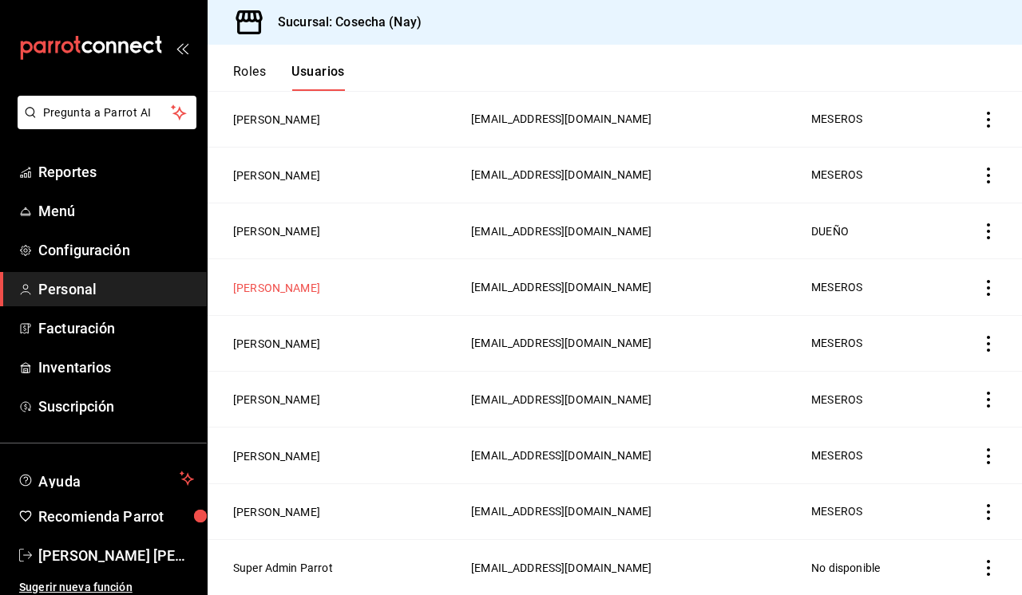
click at [294, 284] on button "[PERSON_NAME]" at bounding box center [276, 288] width 87 height 16
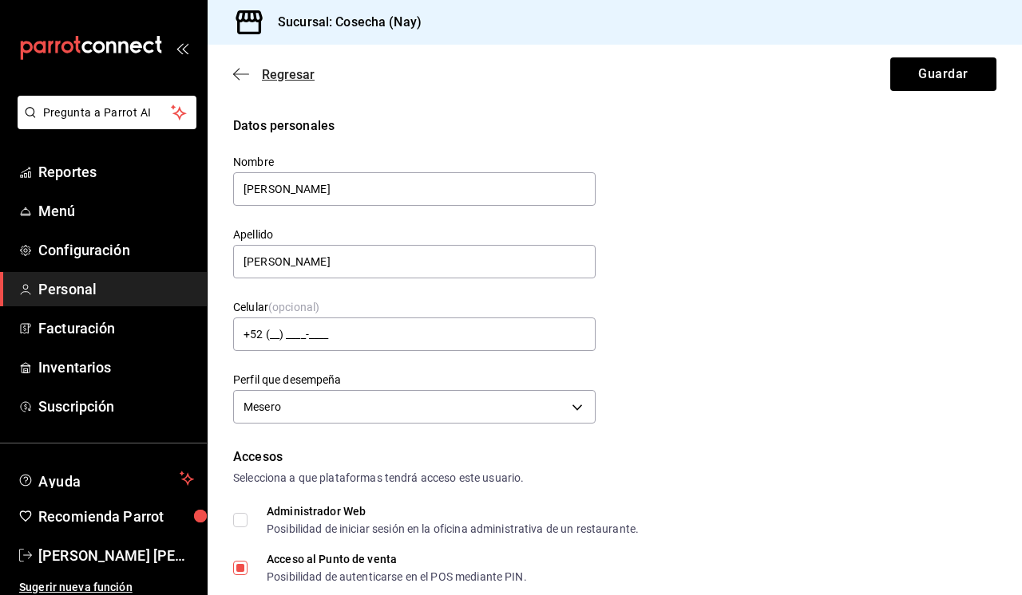
click at [272, 68] on span "Regresar" at bounding box center [288, 74] width 53 height 15
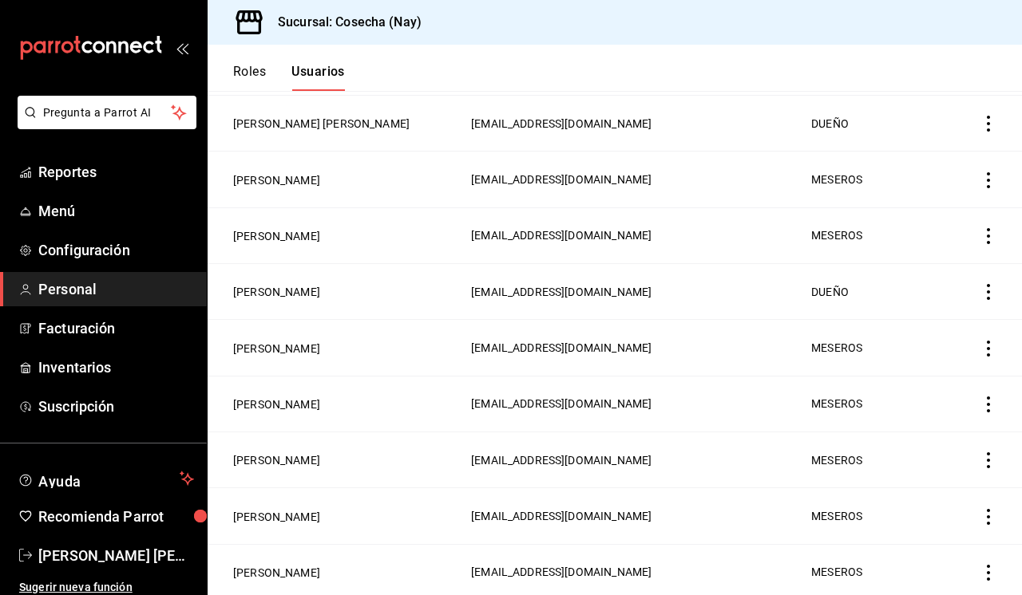
scroll to position [378, 0]
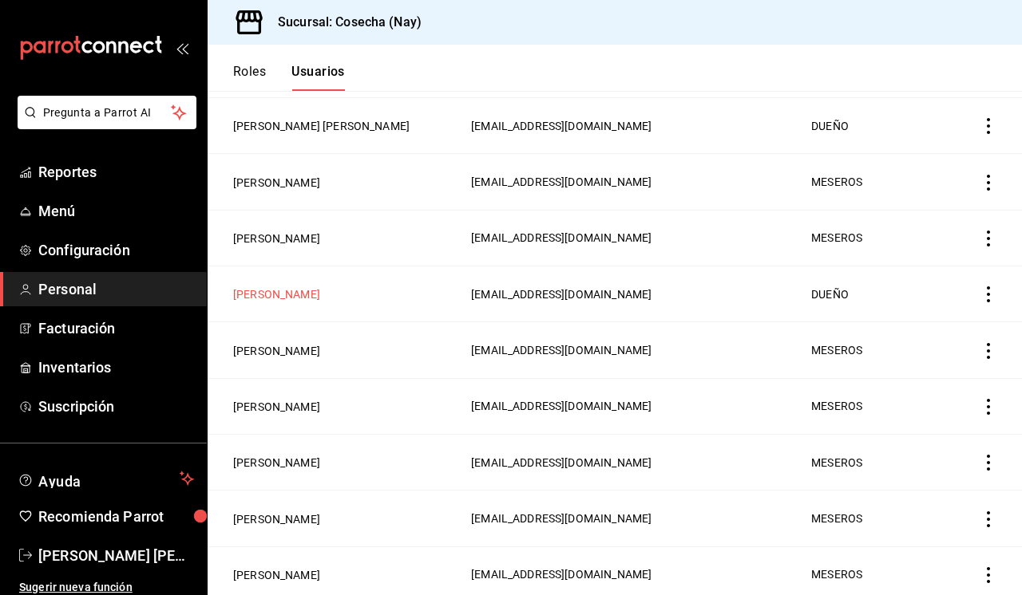
click at [293, 295] on button "[PERSON_NAME]" at bounding box center [276, 295] width 87 height 16
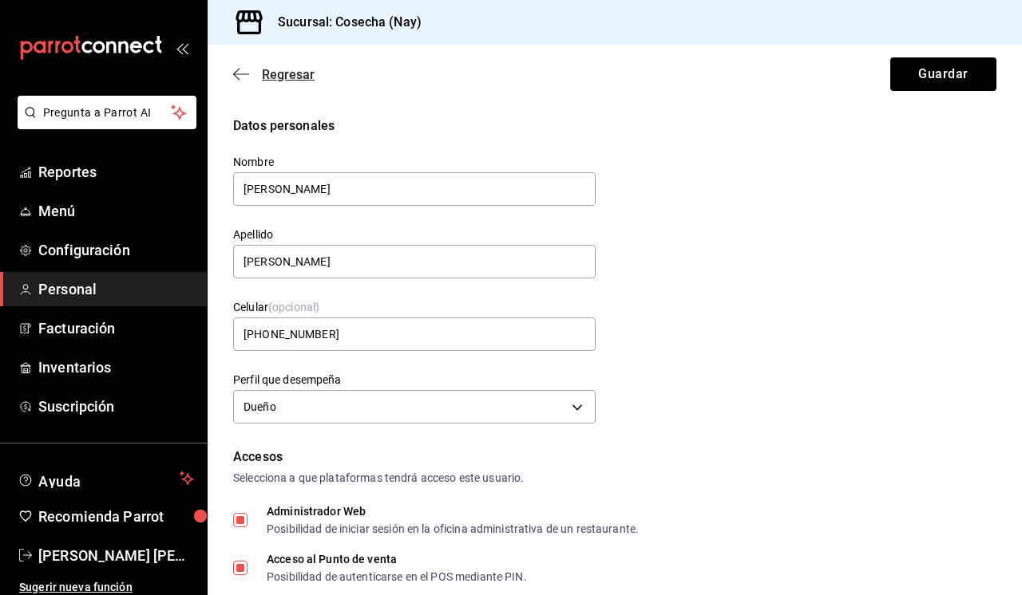
click at [272, 77] on span "Regresar" at bounding box center [288, 74] width 53 height 15
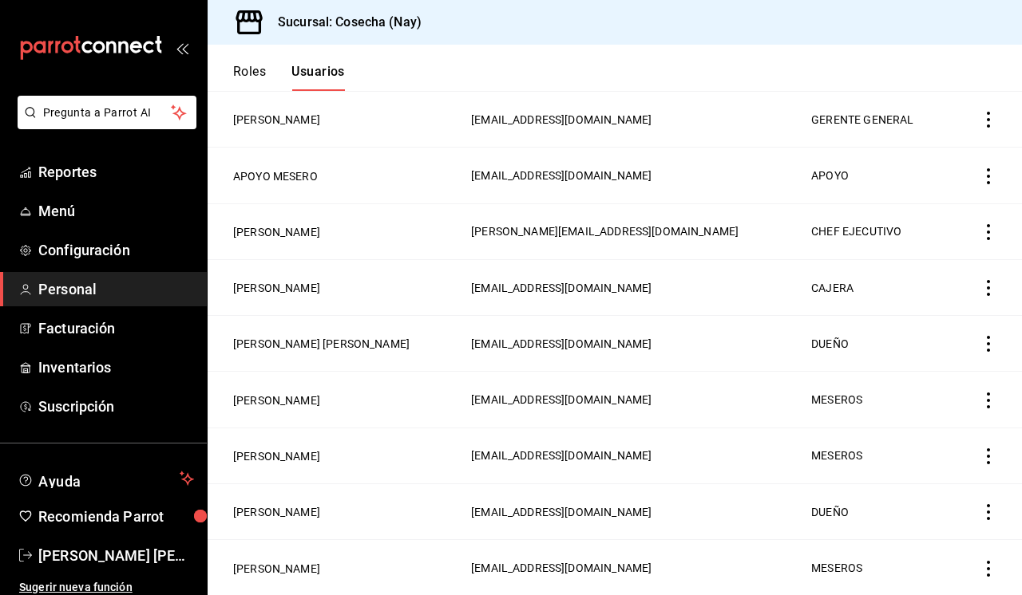
scroll to position [184, 0]
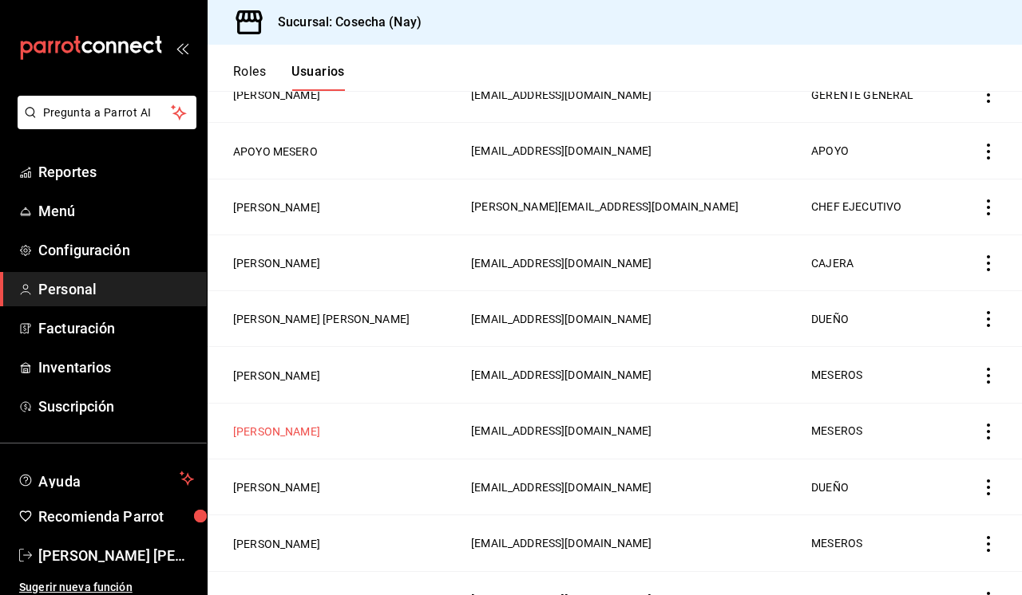
click at [292, 433] on button "[PERSON_NAME]" at bounding box center [276, 432] width 87 height 16
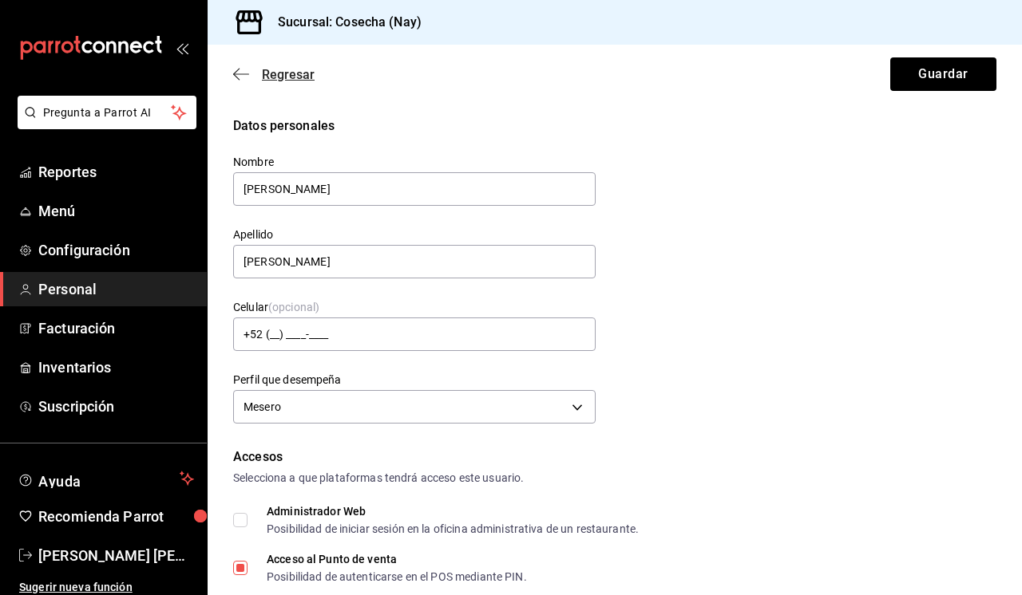
click at [271, 71] on span "Regresar" at bounding box center [288, 74] width 53 height 15
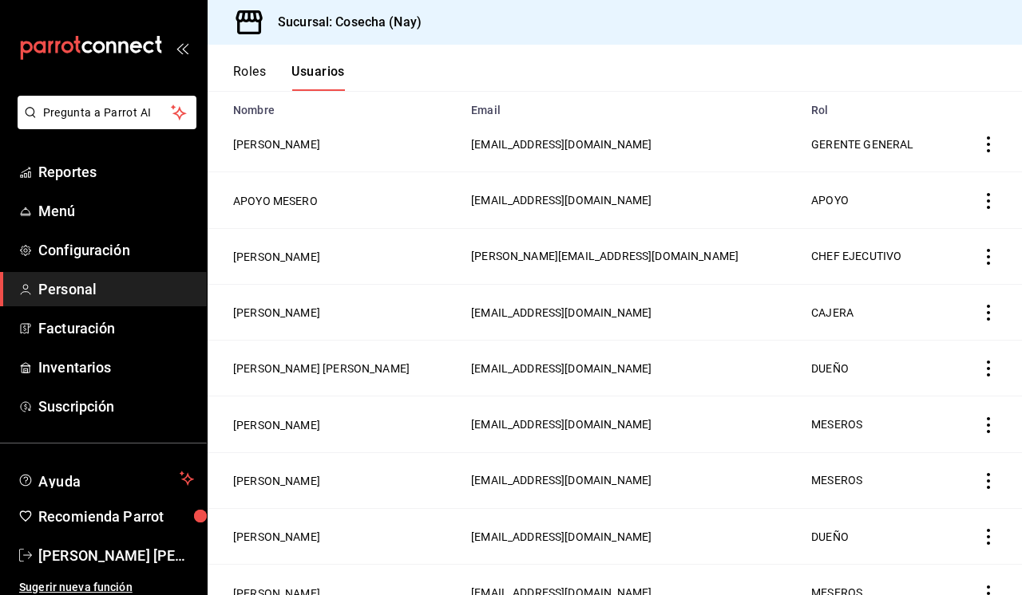
scroll to position [144, 0]
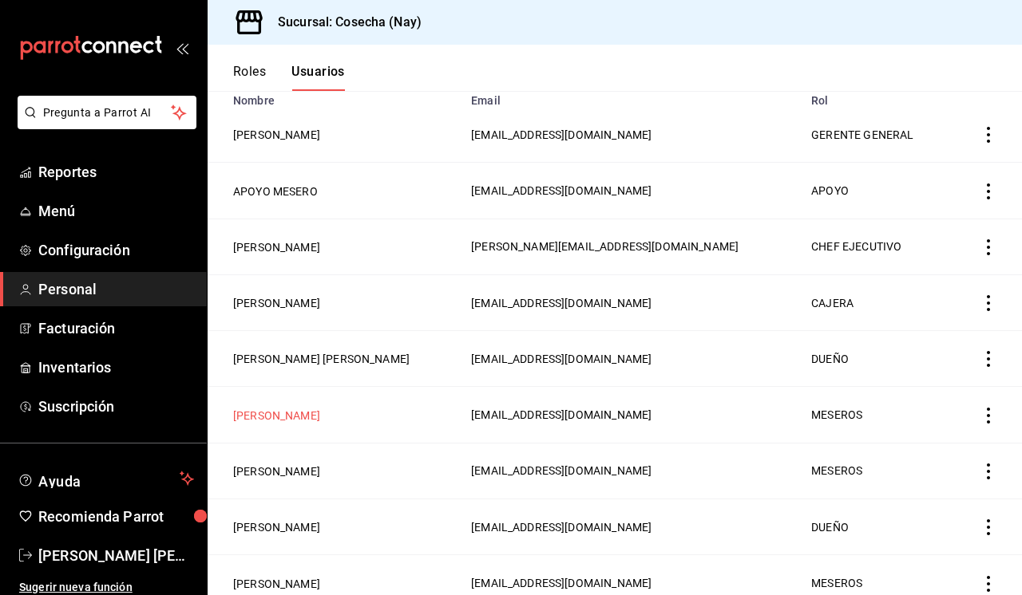
click at [275, 417] on button "[PERSON_NAME]" at bounding box center [276, 416] width 87 height 16
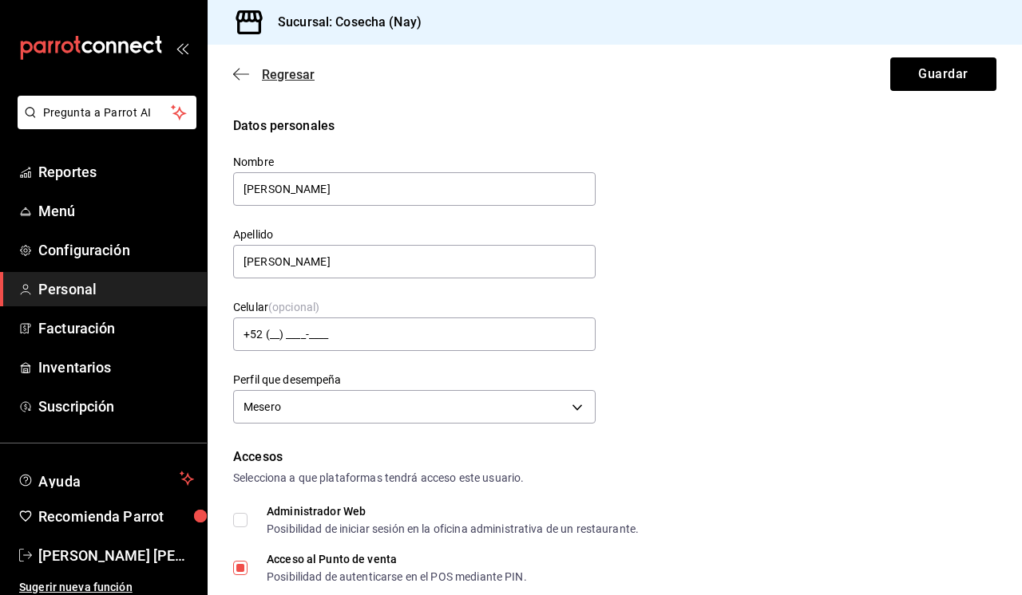
click at [242, 74] on icon "button" at bounding box center [241, 73] width 16 height 1
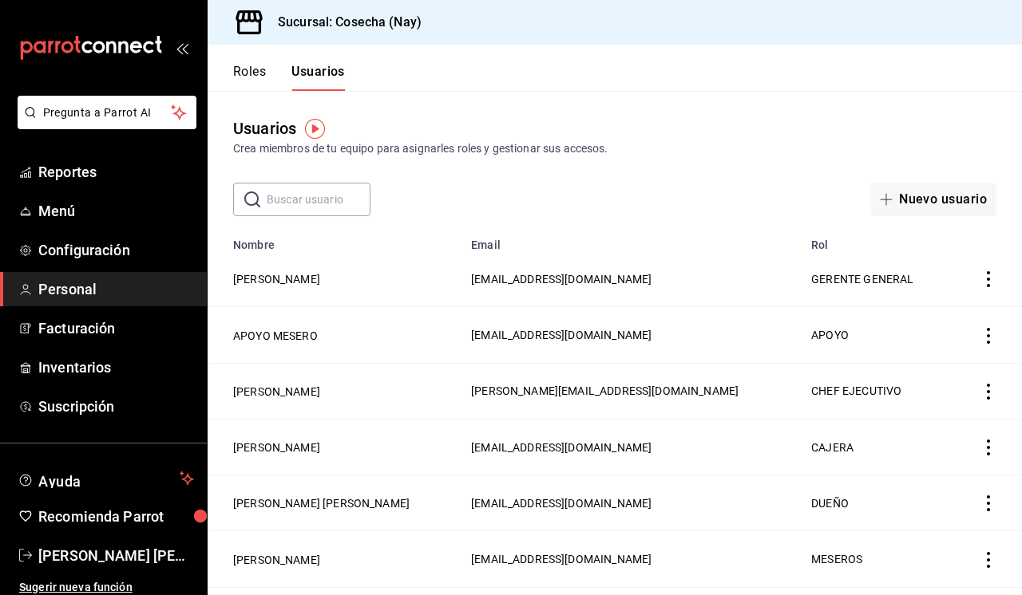
click at [243, 72] on button "Roles" at bounding box center [249, 77] width 33 height 27
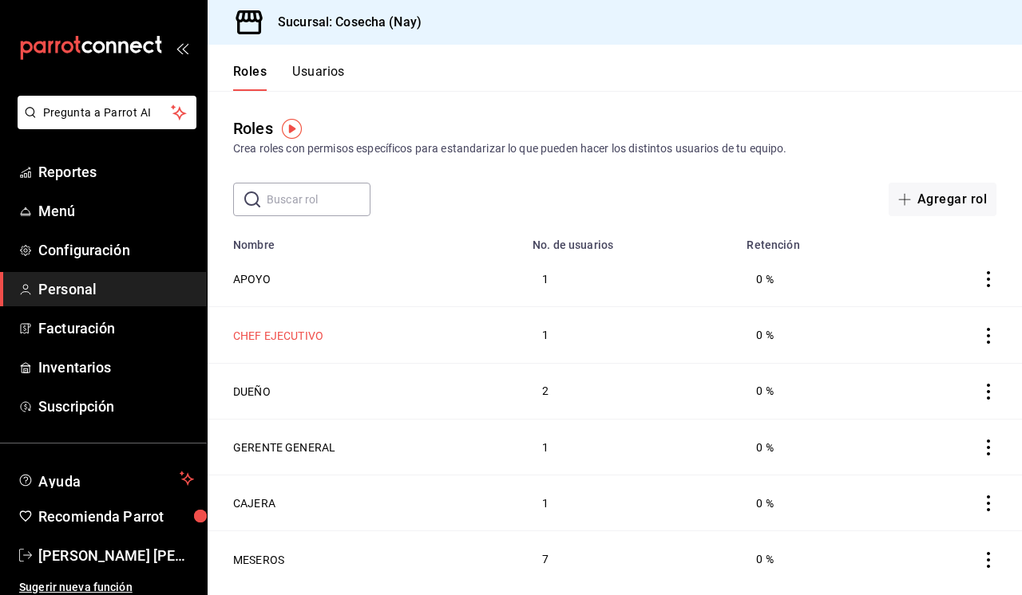
click at [302, 331] on button "CHEF EJECUTIVO" at bounding box center [278, 336] width 90 height 16
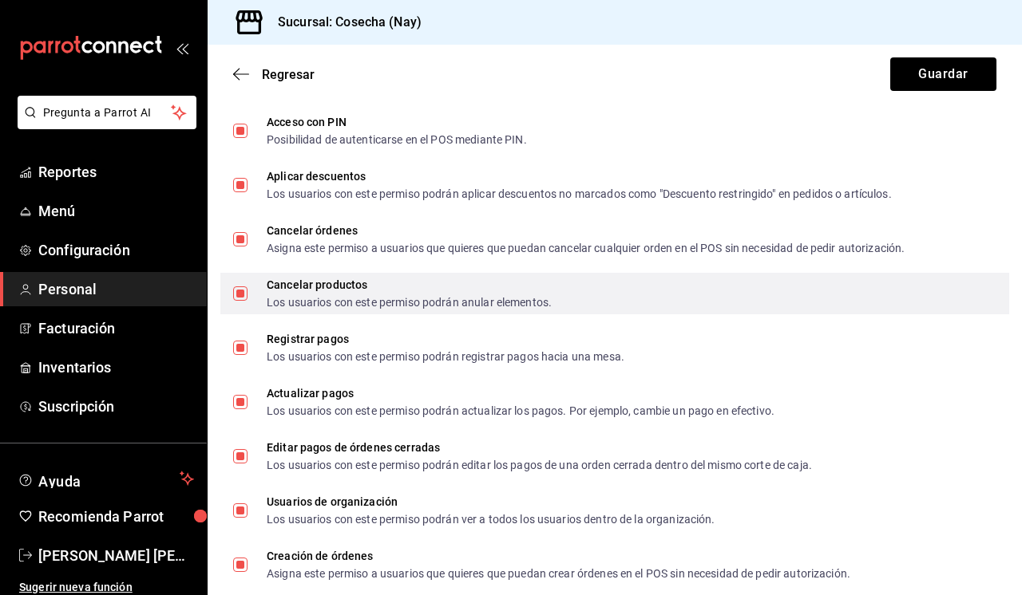
scroll to position [724, 0]
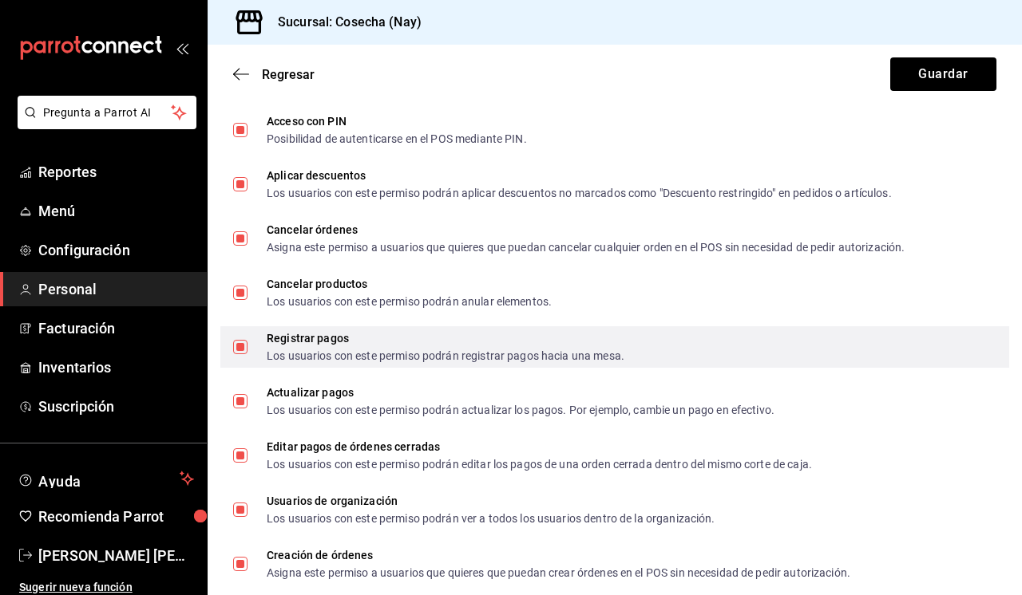
click at [243, 342] on input "Registrar pagos Los usuarios con este permiso podrán registrar pagos hacia una …" at bounding box center [240, 347] width 14 height 14
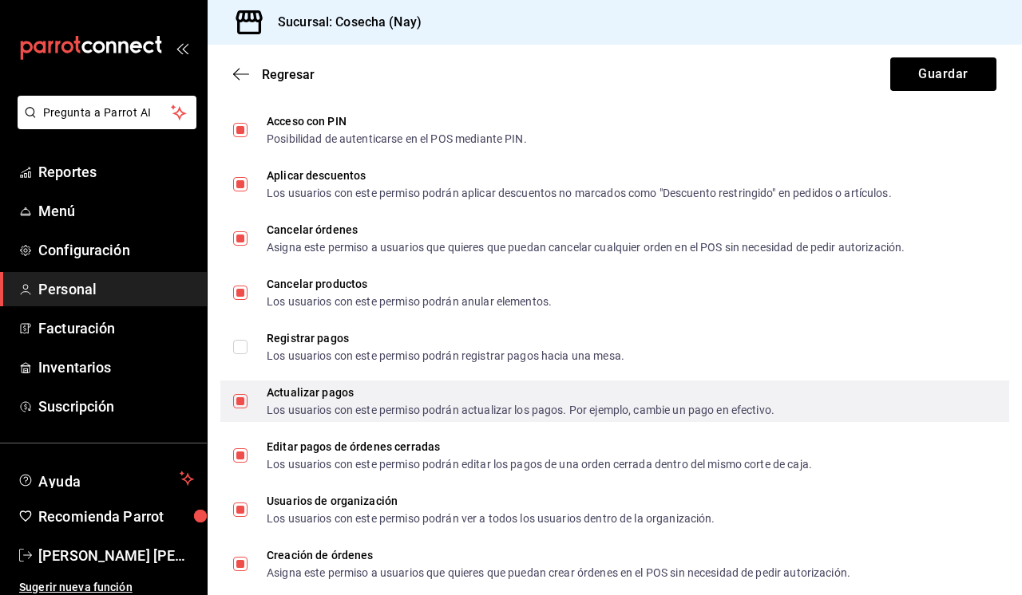
click at [242, 405] on input "Actualizar pagos Los usuarios con este permiso podrán actualizar los pagos. Por…" at bounding box center [240, 401] width 14 height 14
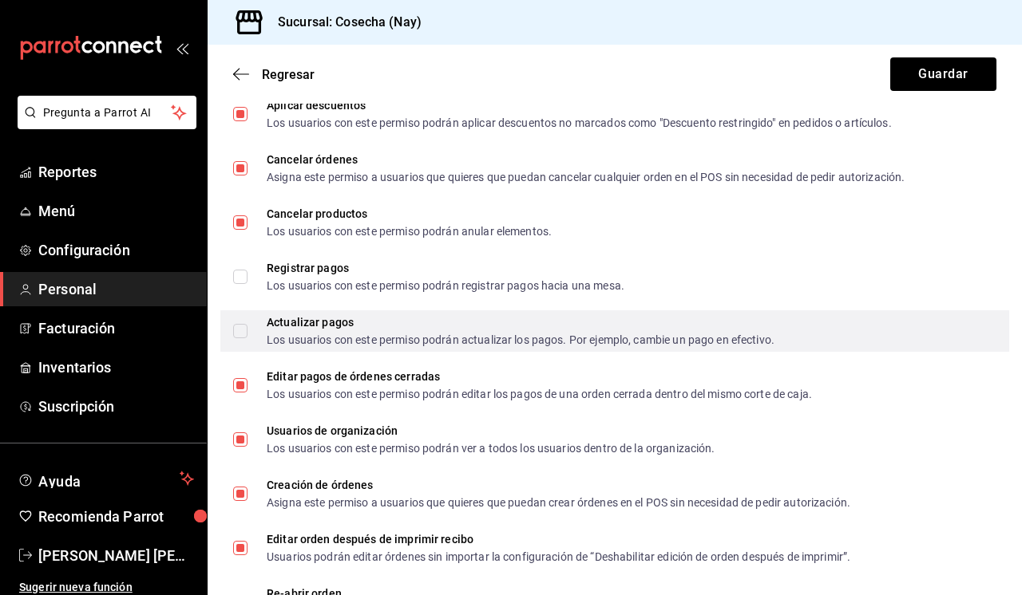
scroll to position [797, 0]
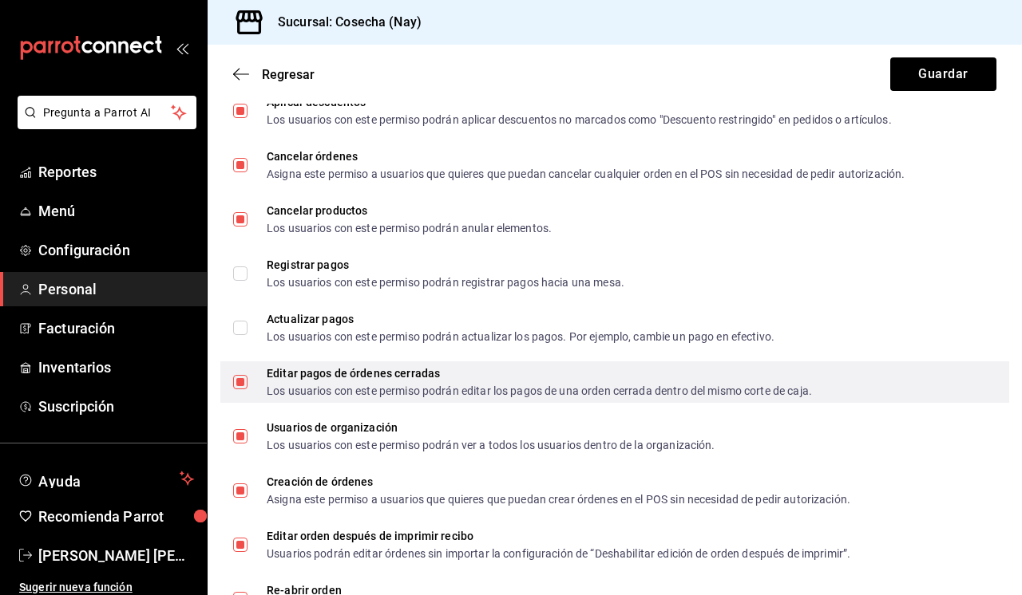
click at [245, 379] on input "Editar pagos de órdenes cerradas Los usuarios con este permiso podrán editar lo…" at bounding box center [240, 382] width 14 height 14
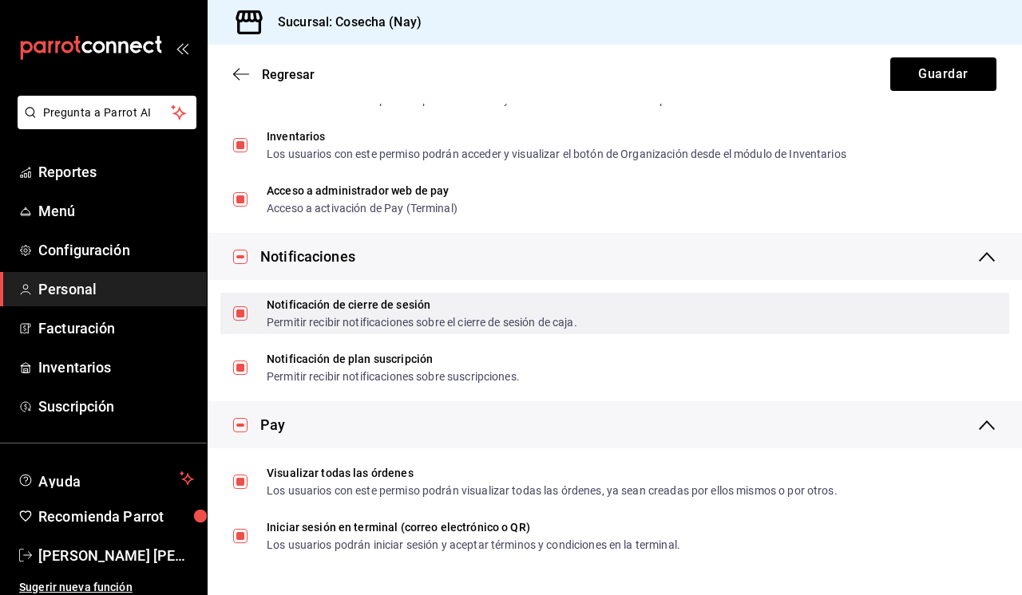
scroll to position [2848, 0]
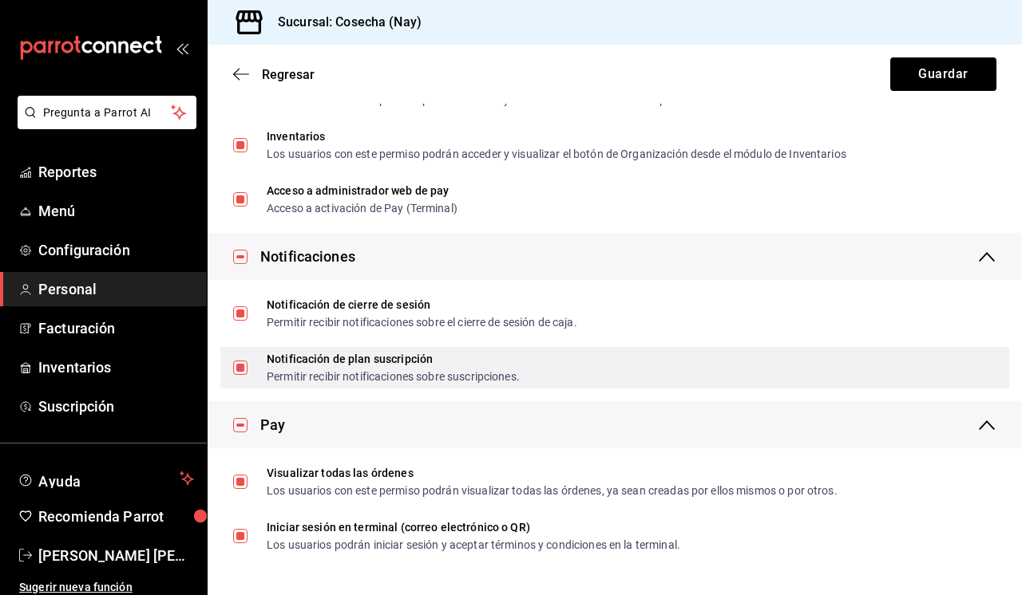
click at [238, 366] on input "Notificación de plan suscripción Permitir recibir notificaciones sobre suscripc…" at bounding box center [240, 368] width 14 height 14
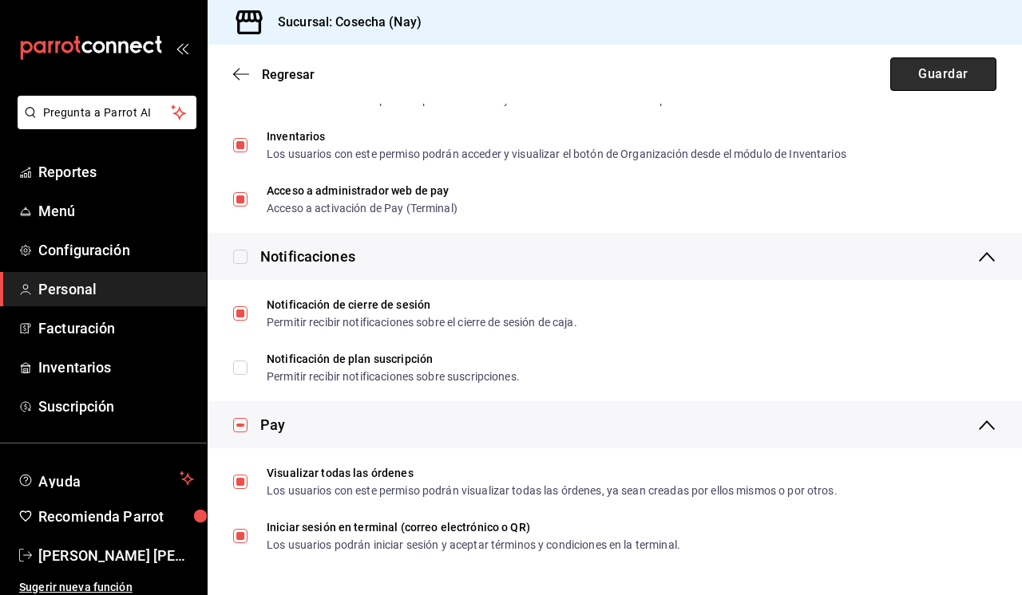
click at [913, 77] on button "Guardar" at bounding box center [943, 74] width 106 height 34
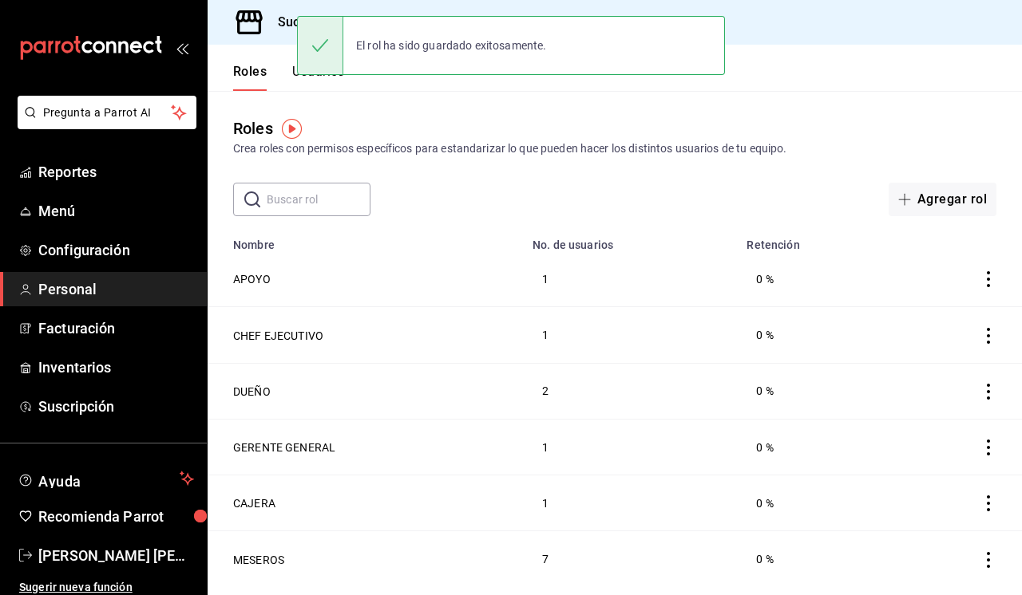
click at [330, 77] on div "El rol ha sido guardado exitosamente." at bounding box center [511, 45] width 428 height 69
click at [327, 75] on div "El rol ha sido guardado exitosamente." at bounding box center [511, 45] width 428 height 69
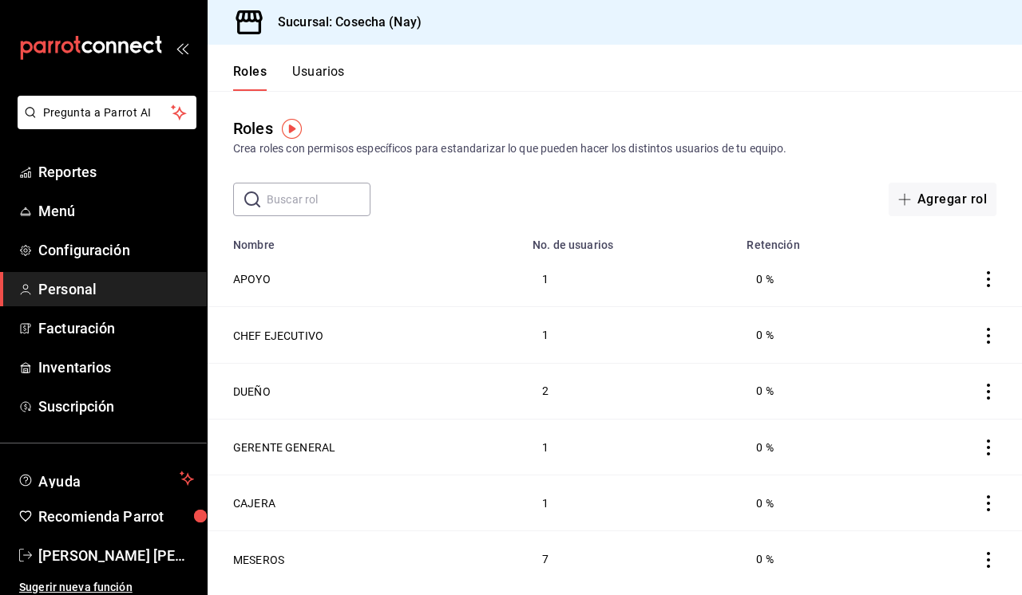
click at [319, 69] on button "Usuarios" at bounding box center [318, 77] width 53 height 27
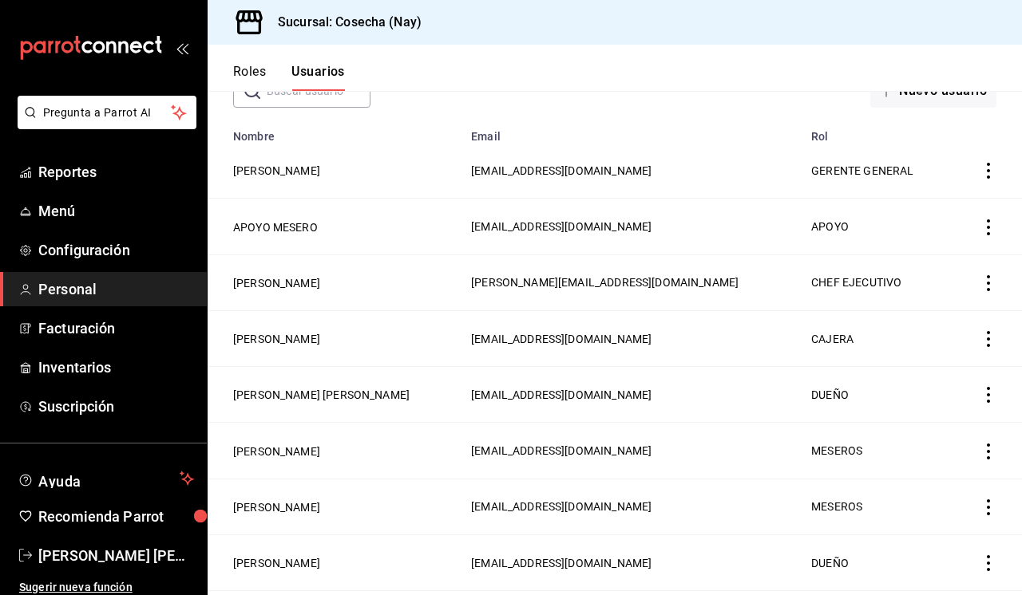
scroll to position [113, 0]
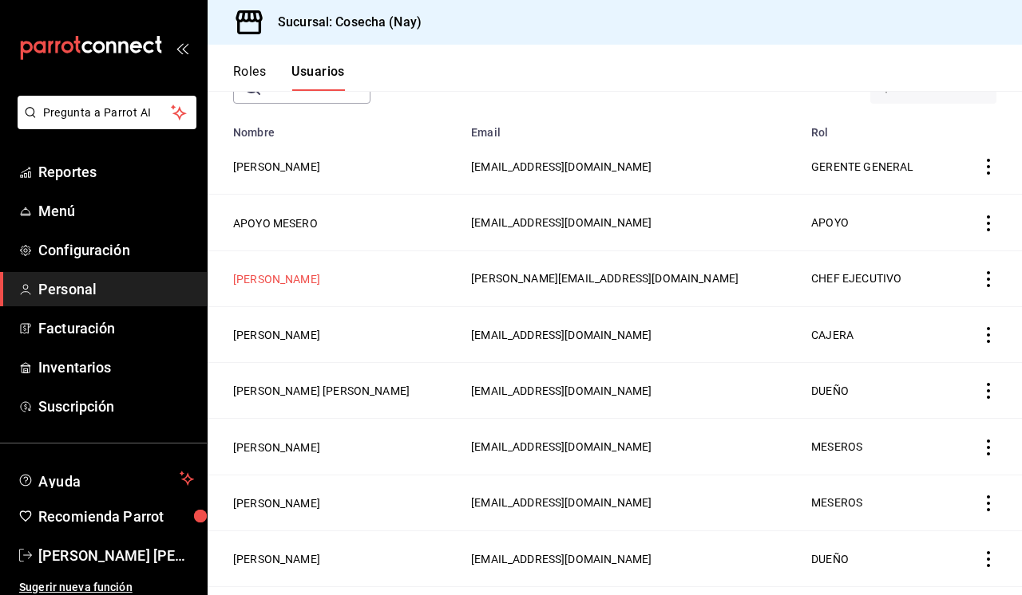
click at [286, 275] on button "[PERSON_NAME]" at bounding box center [276, 279] width 87 height 16
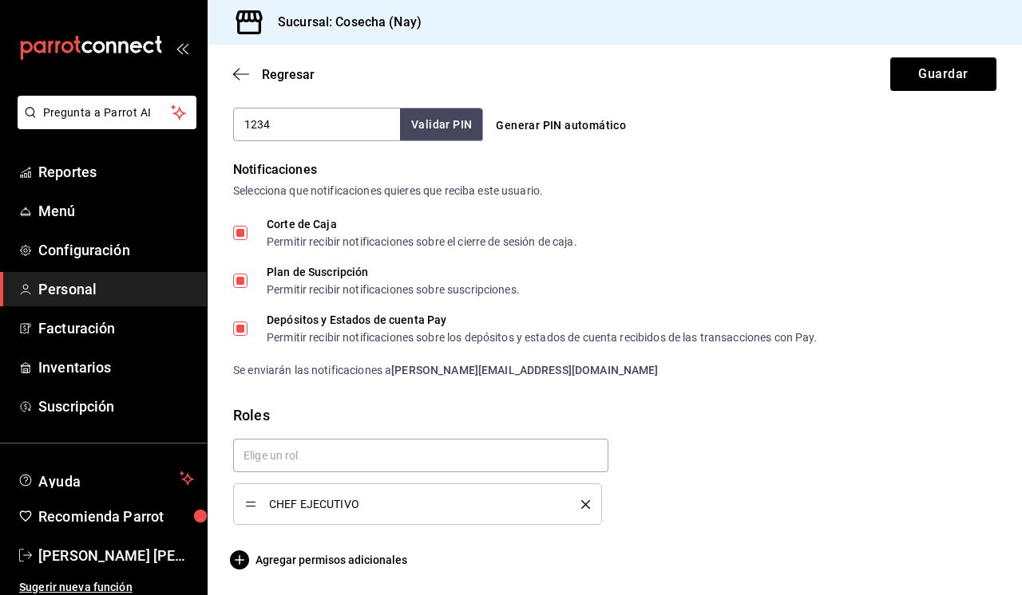
scroll to position [769, 0]
click at [239, 334] on input "Depósitos y Estados de cuenta Pay Permitir recibir notificaciones sobre los dep…" at bounding box center [240, 329] width 14 height 14
click at [587, 507] on icon "delete" at bounding box center [585, 504] width 9 height 9
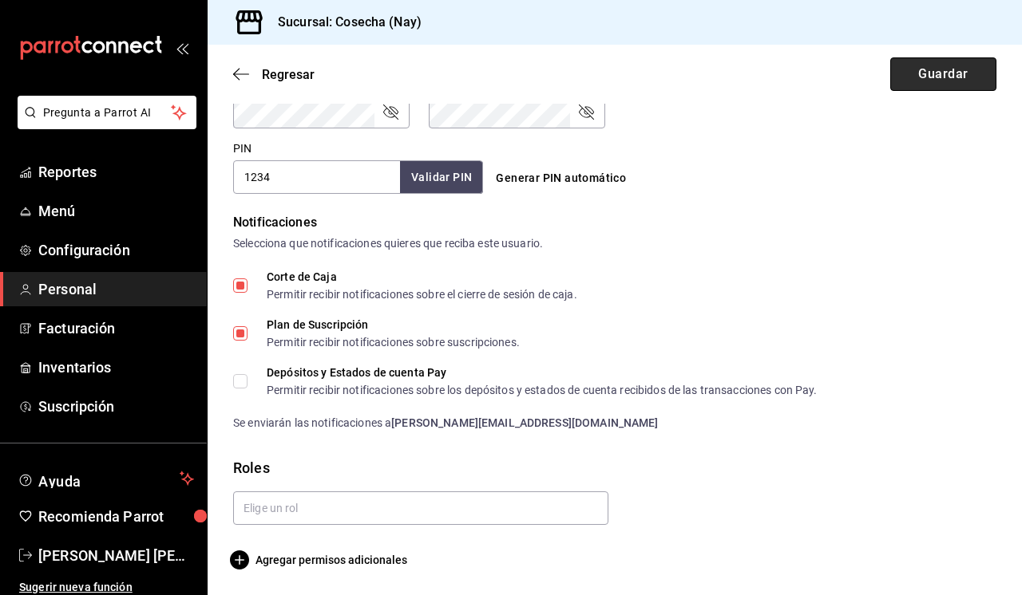
click at [938, 78] on button "Guardar" at bounding box center [943, 74] width 106 height 34
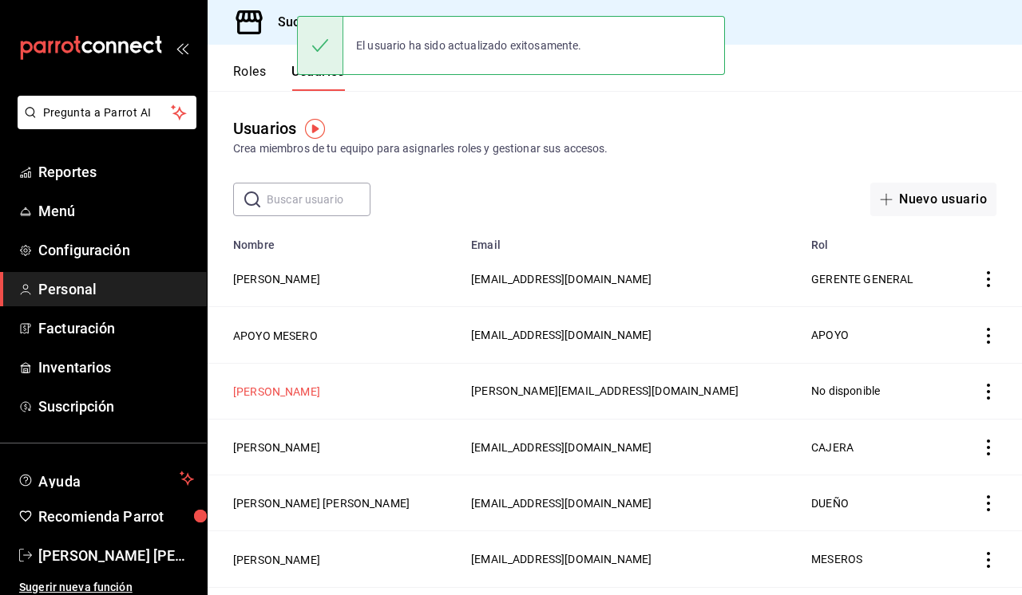
click at [308, 394] on button "[PERSON_NAME]" at bounding box center [276, 392] width 87 height 16
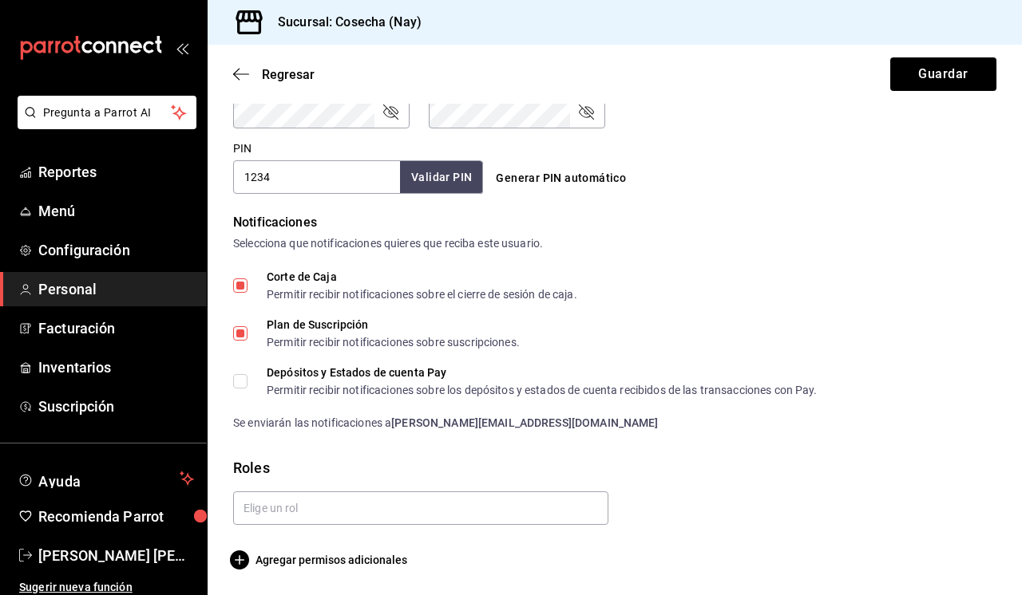
scroll to position [716, 0]
click at [331, 515] on input "text" at bounding box center [420, 509] width 375 height 34
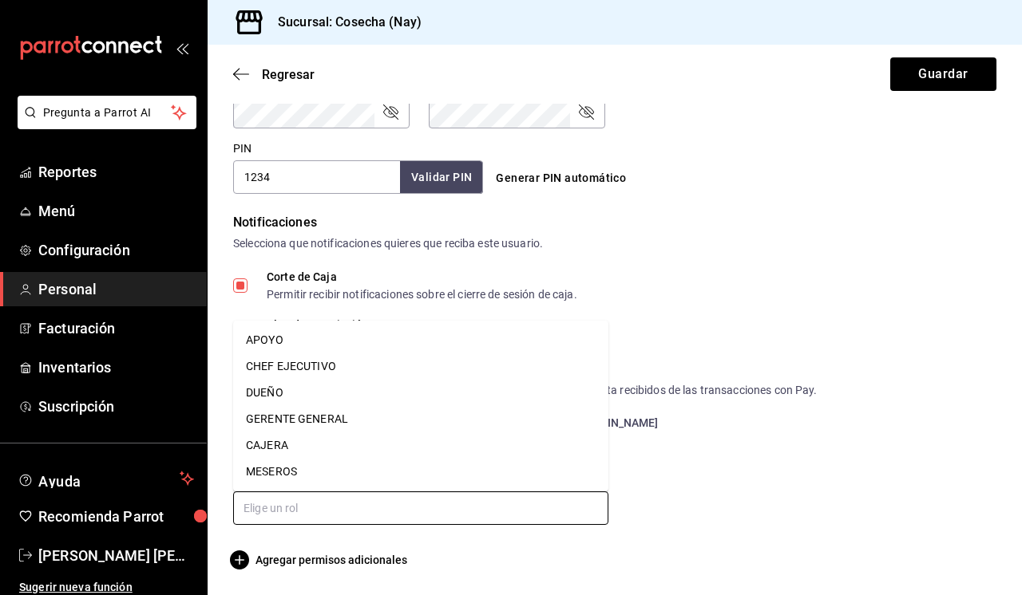
click at [315, 367] on li "CHEF EJECUTIVO" at bounding box center [420, 367] width 375 height 26
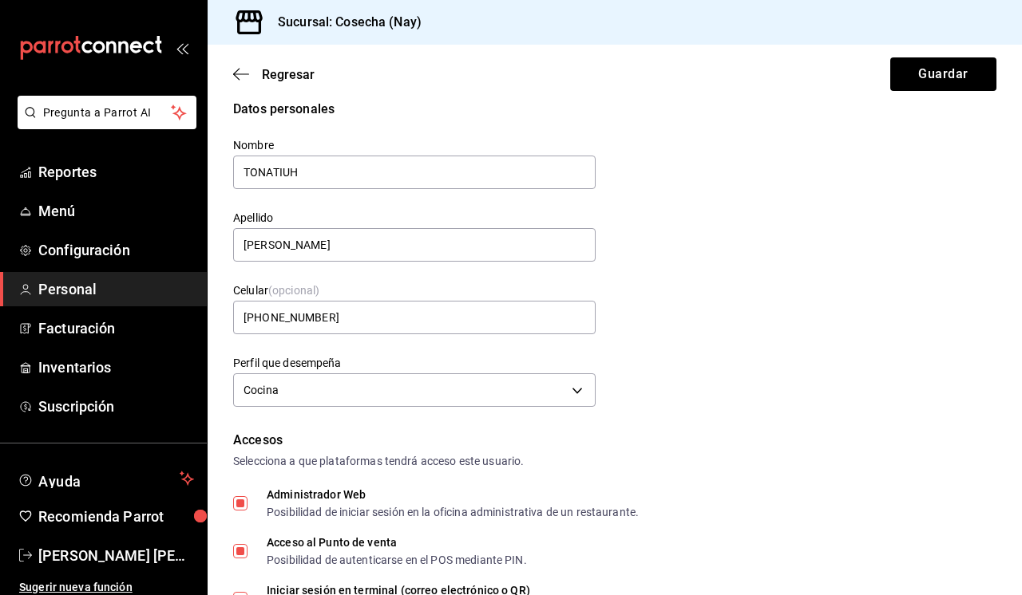
scroll to position [16, 0]
click at [926, 79] on button "Guardar" at bounding box center [943, 74] width 106 height 34
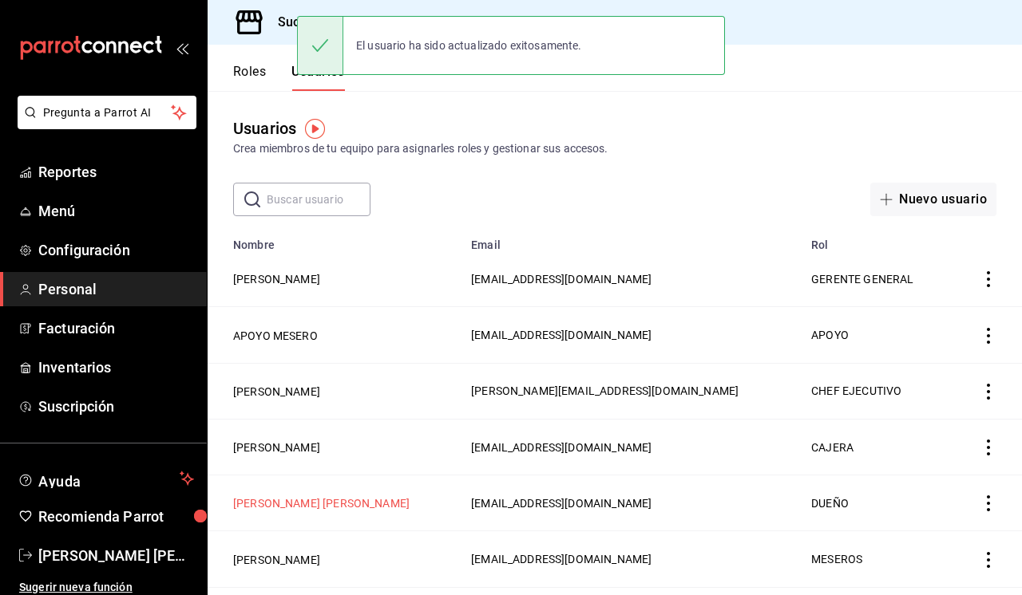
click at [387, 500] on button "[PERSON_NAME] [PERSON_NAME]" at bounding box center [321, 504] width 176 height 16
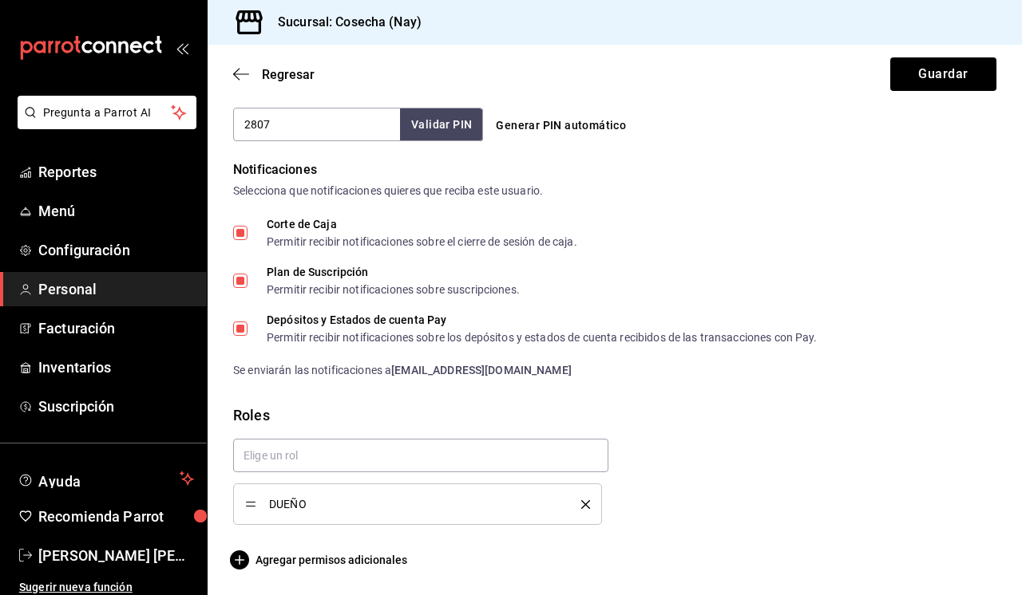
scroll to position [769, 0]
click at [353, 558] on span "Agregar permisos adicionales" at bounding box center [320, 560] width 174 height 19
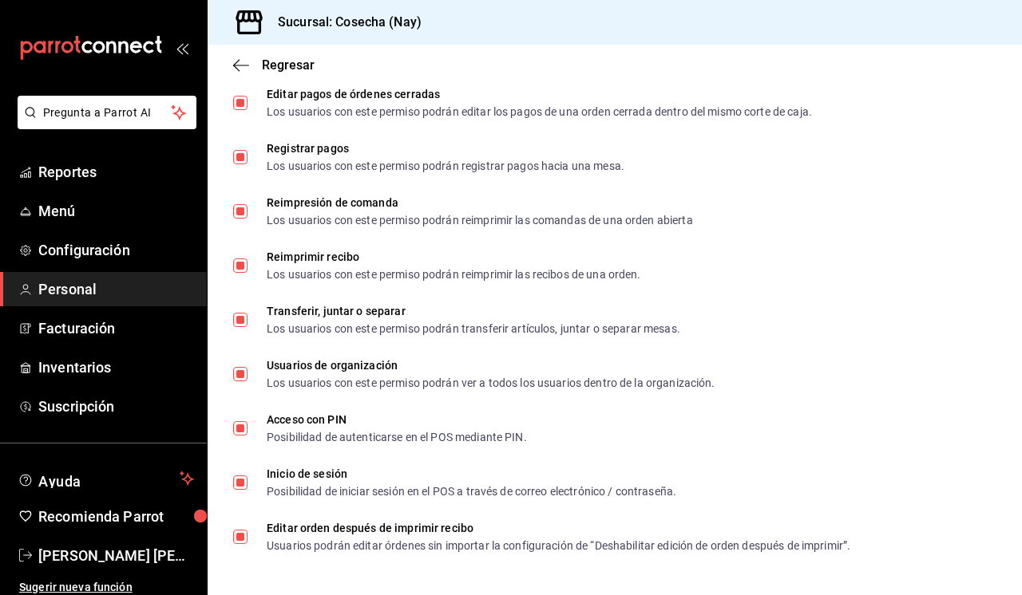
scroll to position [0, 0]
click at [290, 62] on span "Regresar" at bounding box center [288, 64] width 53 height 15
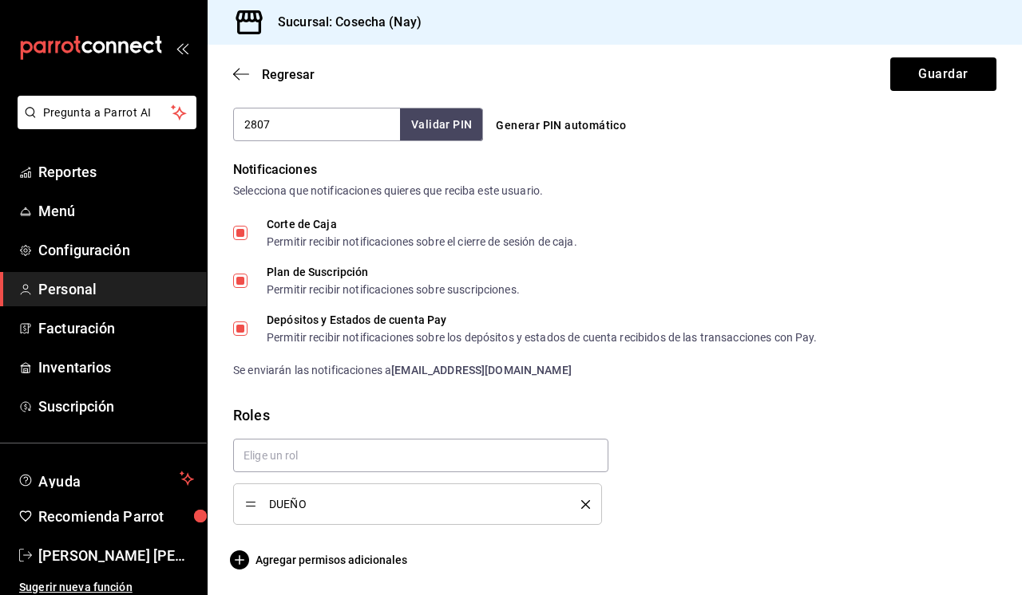
click at [49, 286] on span "Personal" at bounding box center [116, 290] width 156 height 22
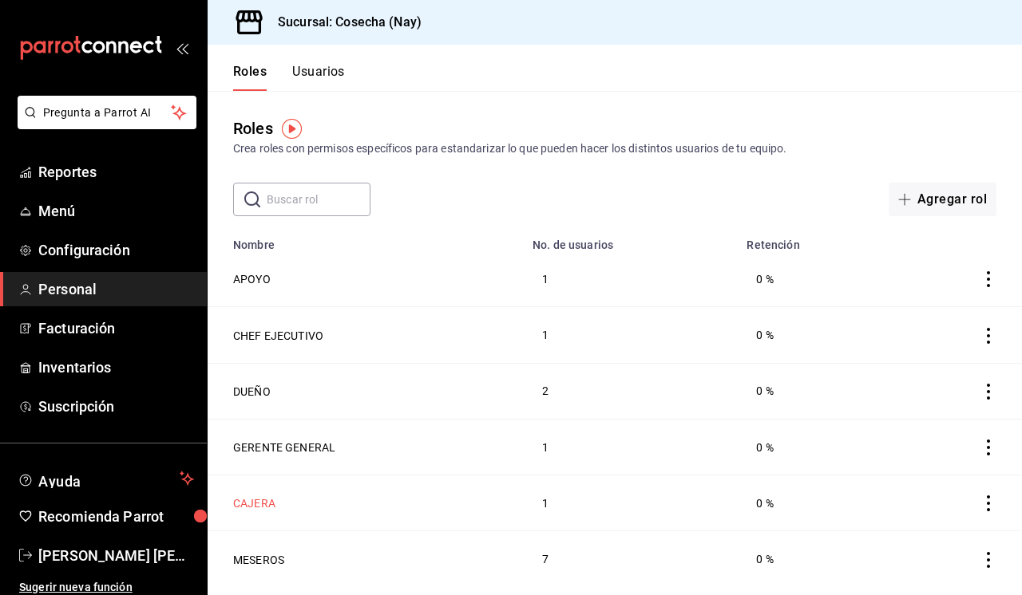
click at [263, 503] on button "CAJERA" at bounding box center [254, 504] width 42 height 16
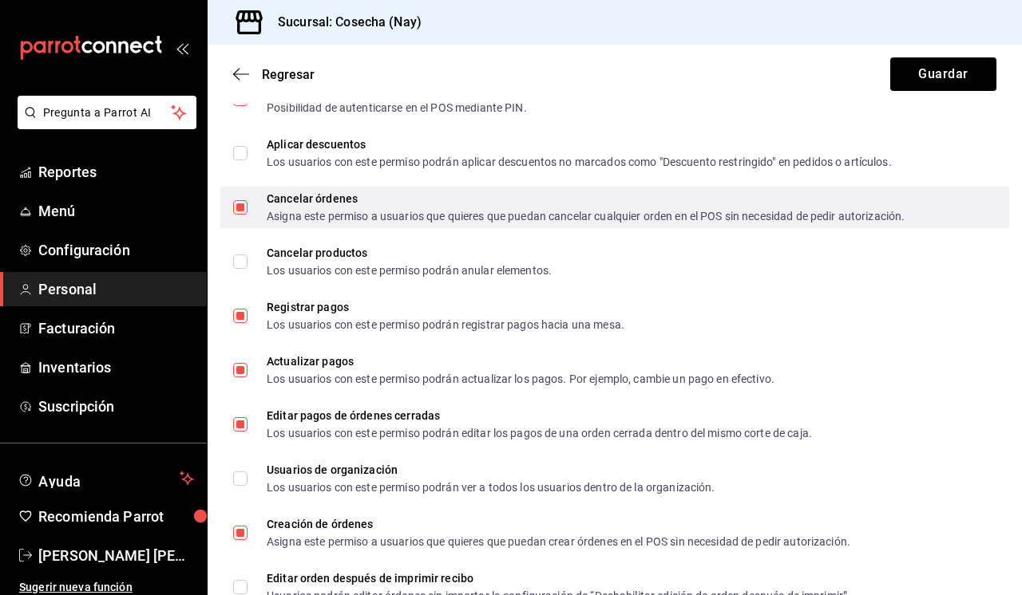
scroll to position [757, 0]
click at [238, 208] on input "Cancelar órdenes Asigna este permiso a usuarios que quieres que puedan cancelar…" at bounding box center [240, 206] width 14 height 14
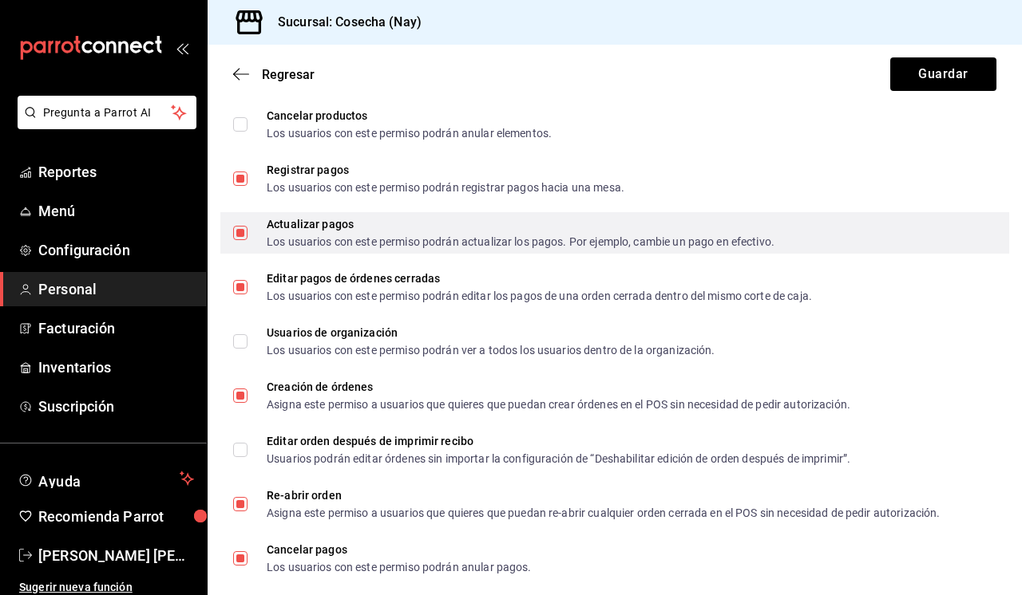
scroll to position [904, 0]
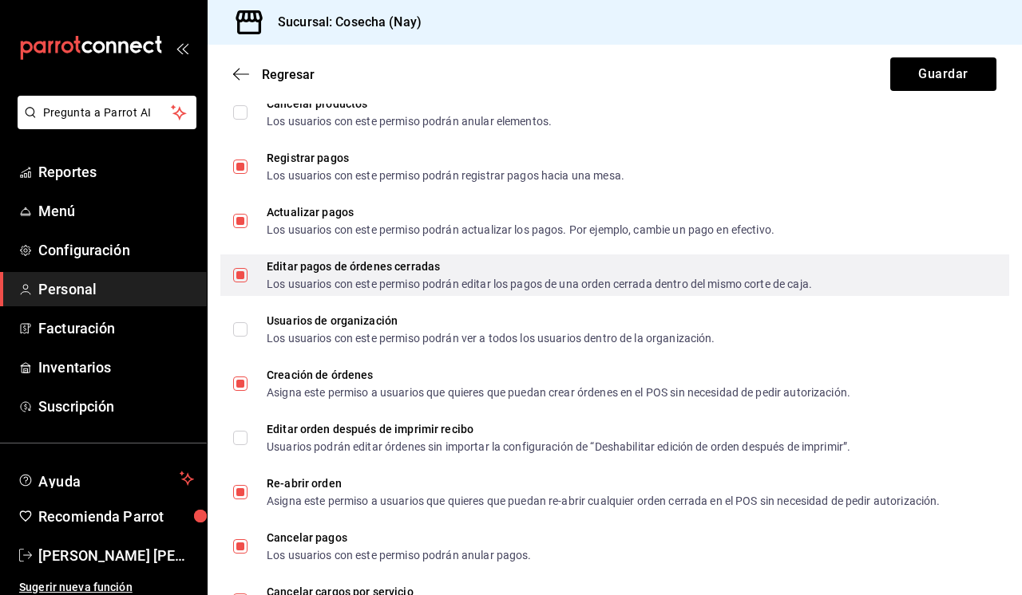
click at [241, 277] on input "Editar pagos de órdenes cerradas Los usuarios con este permiso podrán editar lo…" at bounding box center [240, 275] width 14 height 14
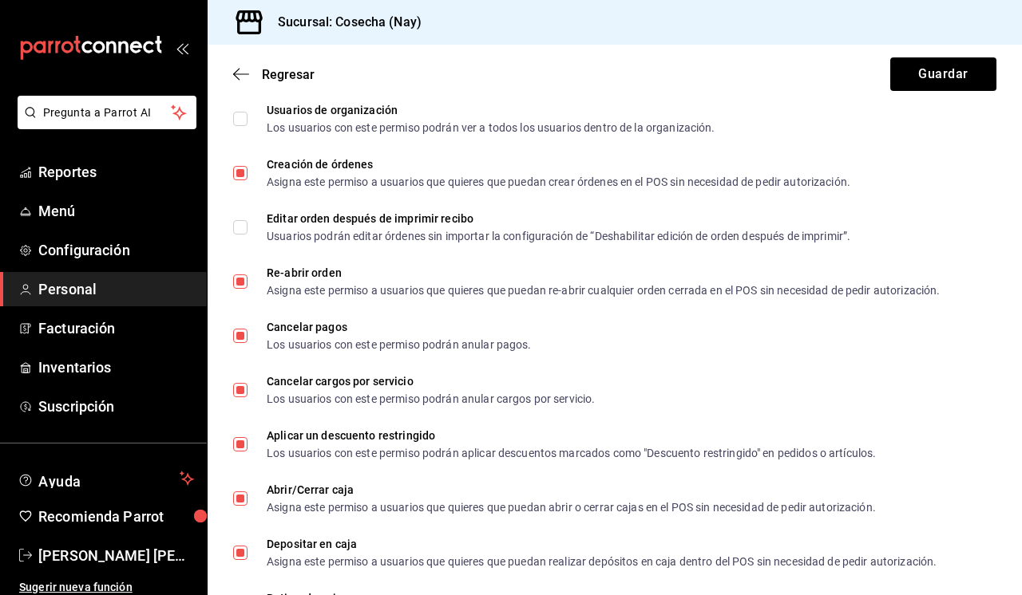
scroll to position [1116, 0]
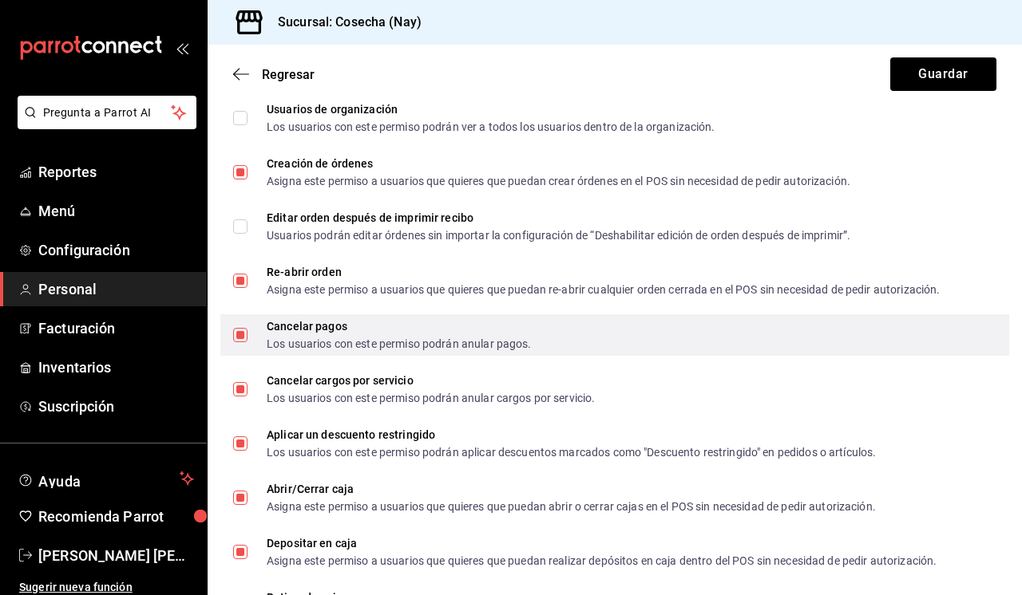
click at [241, 334] on input "Cancelar pagos Los usuarios con este permiso podrán anular pagos." at bounding box center [240, 335] width 14 height 14
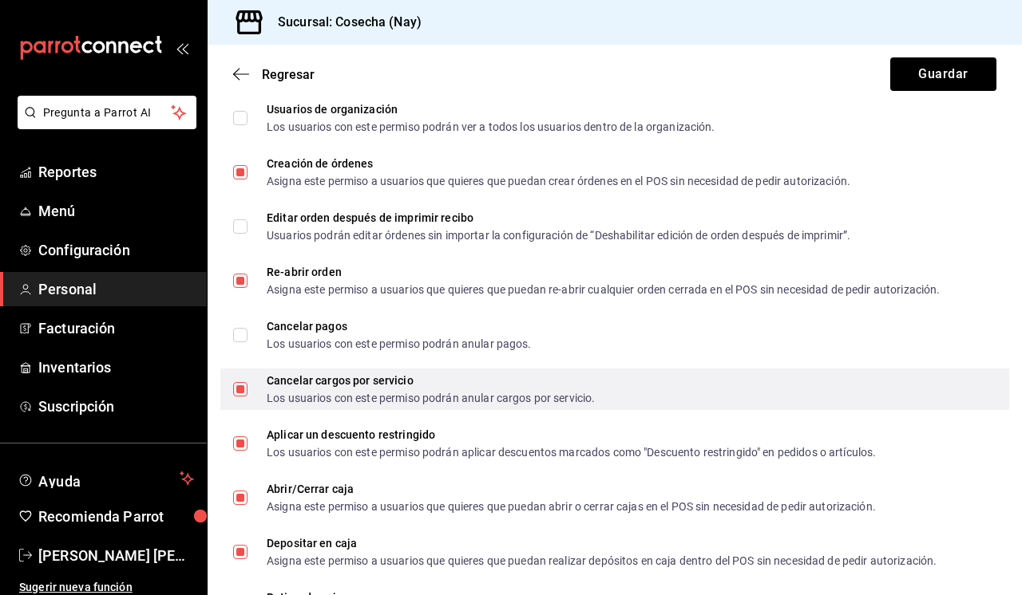
click at [240, 390] on input "Cancelar cargos por servicio Los usuarios con este permiso podrán anular cargos…" at bounding box center [240, 389] width 14 height 14
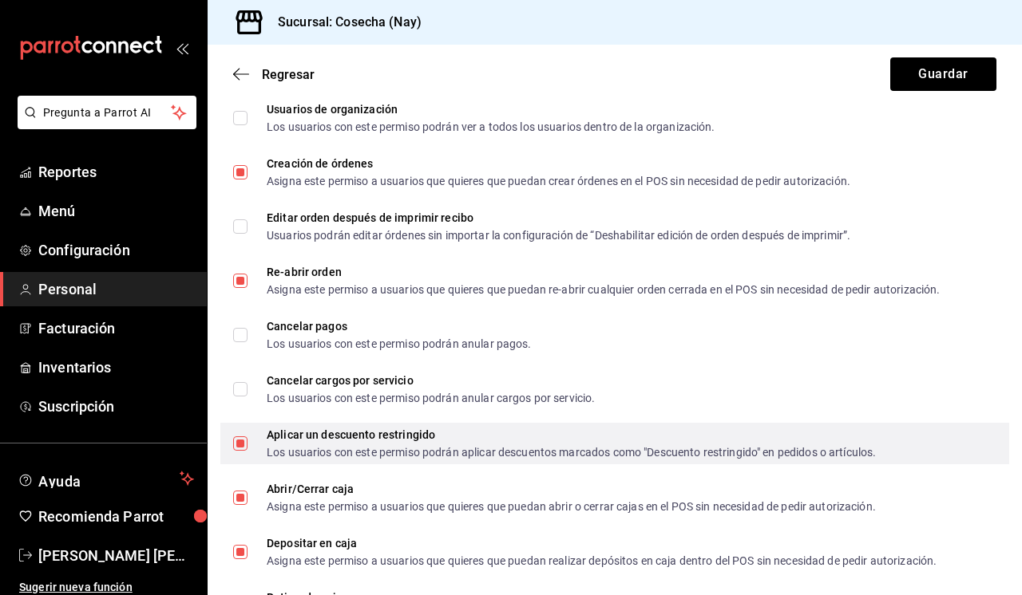
click at [240, 443] on input "Aplicar un descuento restringido Los usuarios con este permiso podrán aplicar d…" at bounding box center [240, 444] width 14 height 14
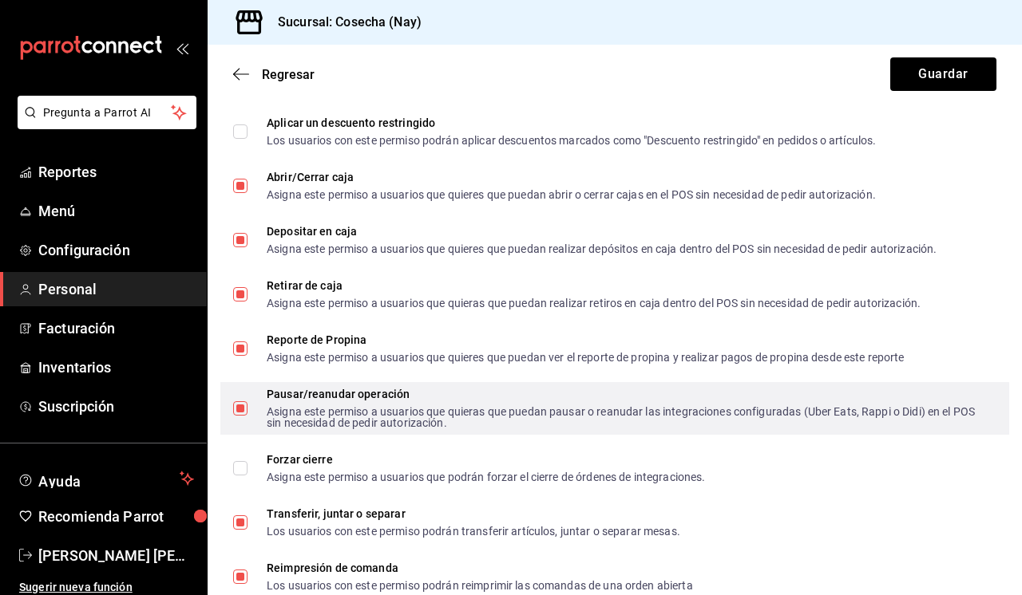
scroll to position [1430, 0]
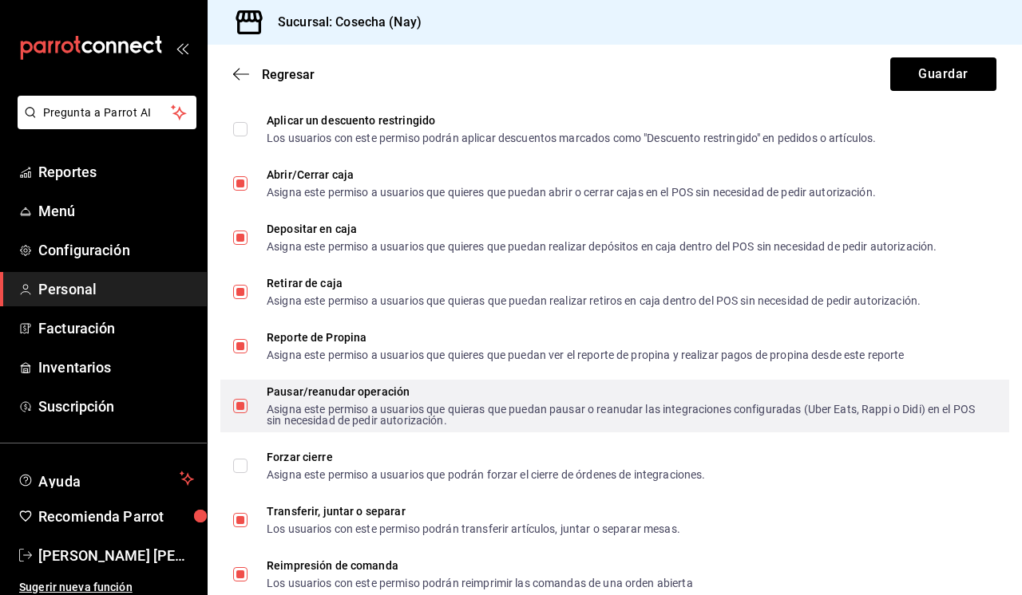
click at [237, 401] on input "Pausar/reanudar operación Asigna este permiso a usuarios que quieras que puedan…" at bounding box center [240, 406] width 14 height 14
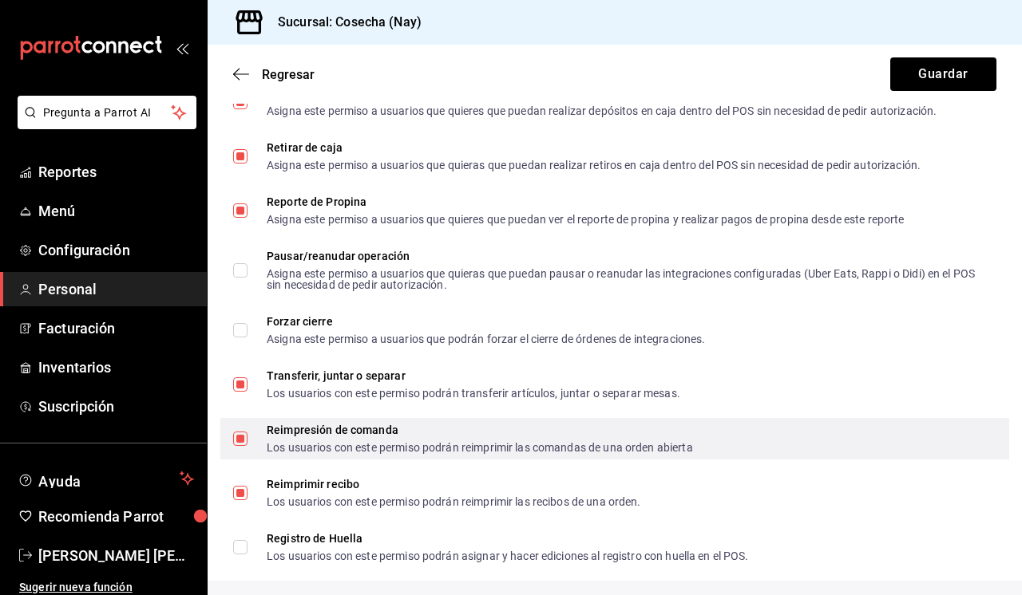
scroll to position [1574, 0]
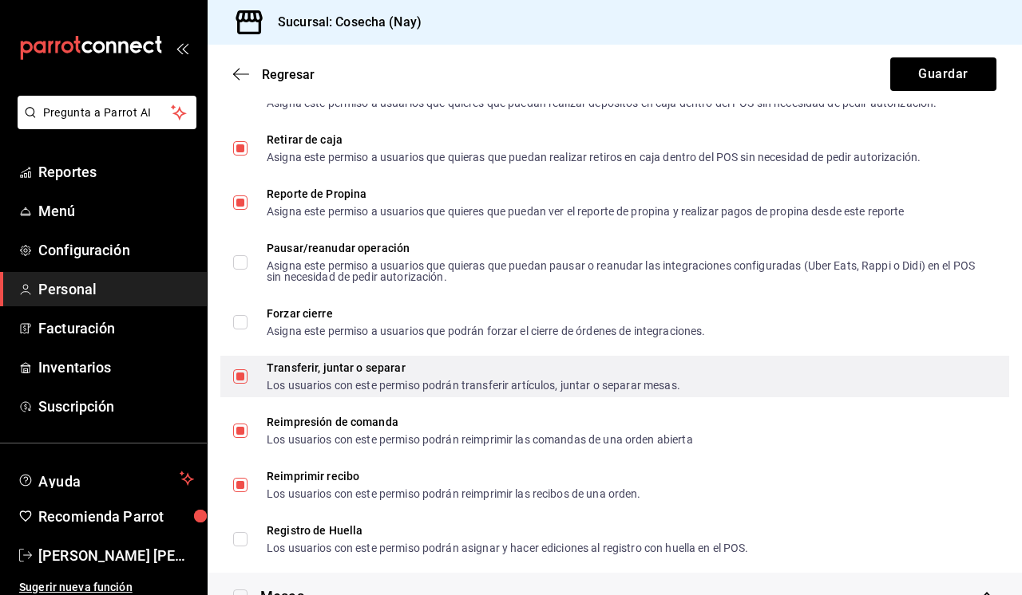
click at [243, 378] on input "Transferir, juntar o separar Los usuarios con este permiso podrán transferir ar…" at bounding box center [240, 377] width 14 height 14
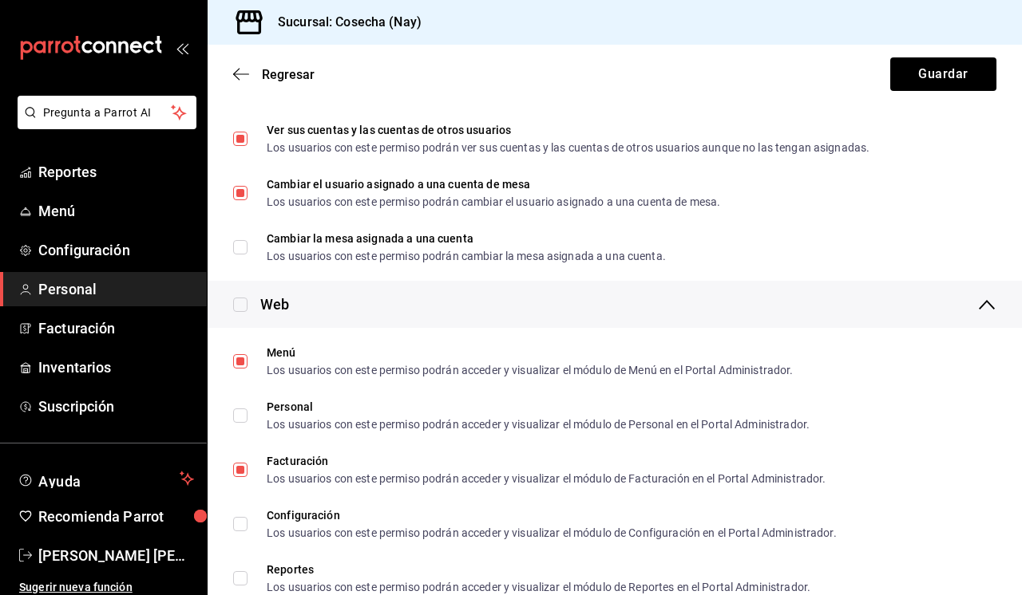
scroll to position [2307, 0]
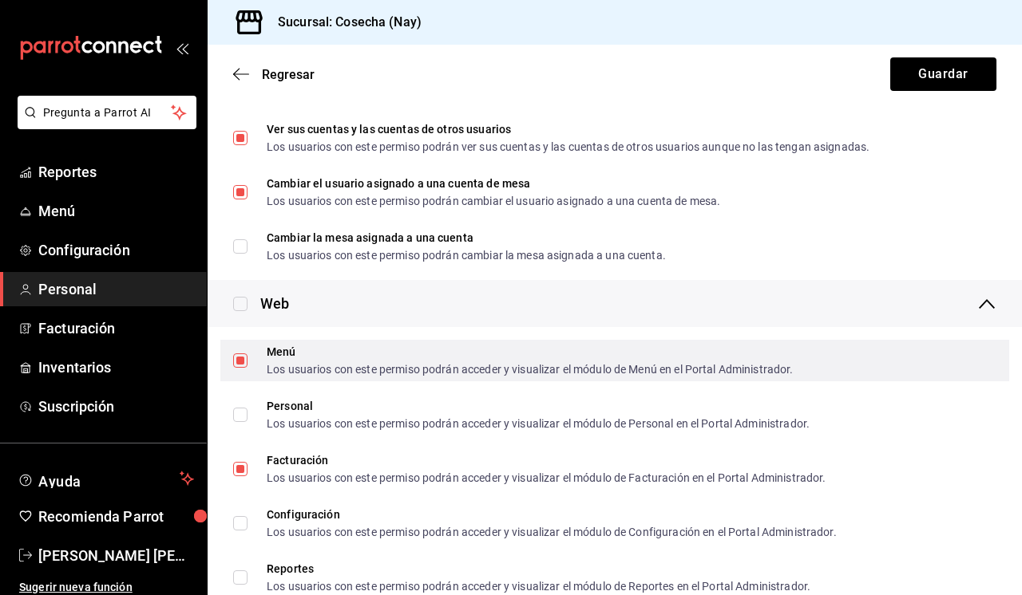
click at [242, 360] on input "Menú Los usuarios con este permiso podrán acceder y visualizar el módulo de Men…" at bounding box center [240, 361] width 14 height 14
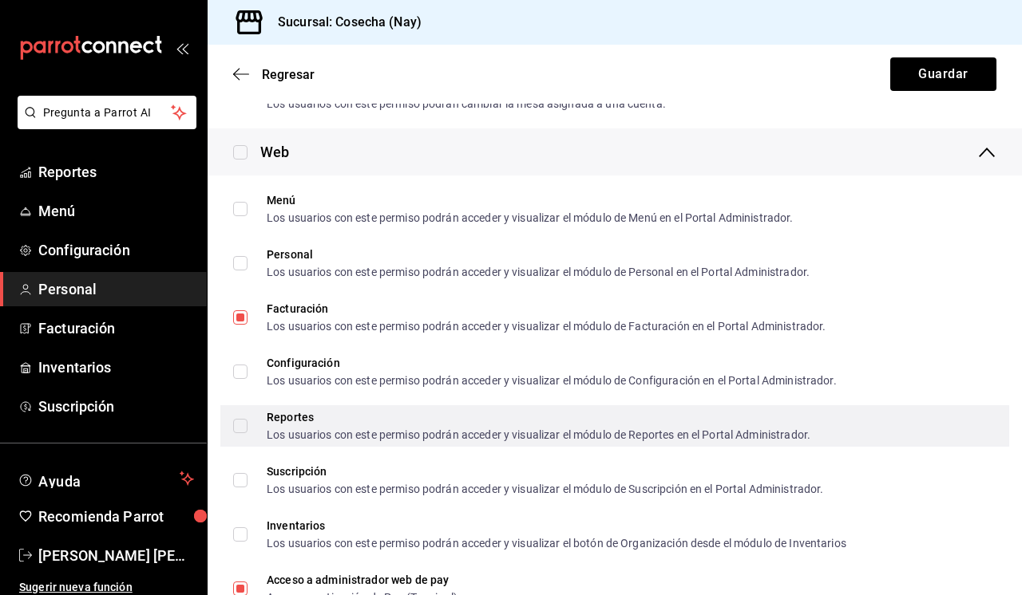
scroll to position [2466, 0]
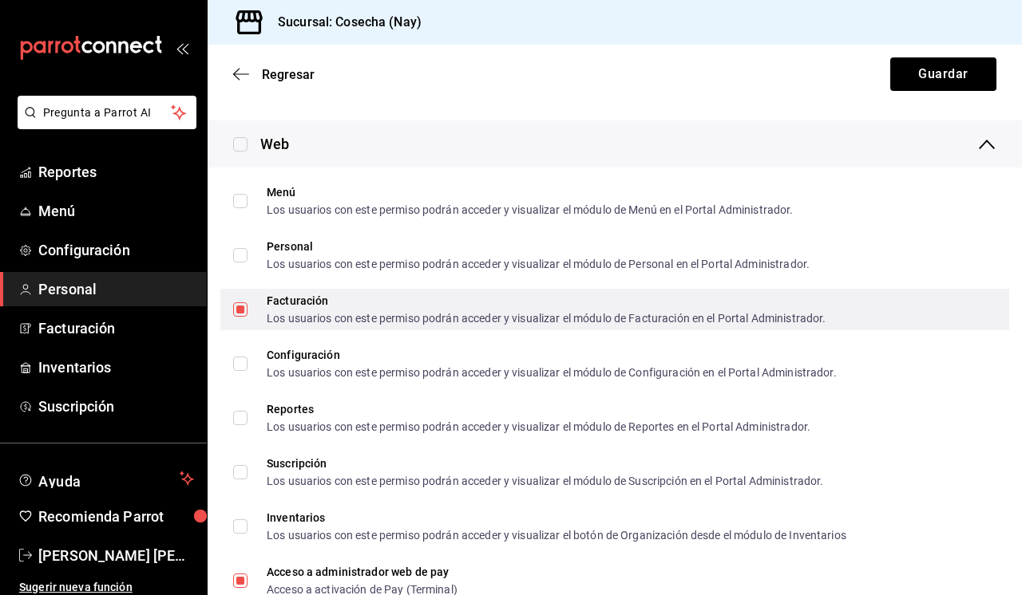
click at [238, 310] on input "Facturación Los usuarios con este permiso podrán acceder y visualizar el módulo…" at bounding box center [240, 310] width 14 height 14
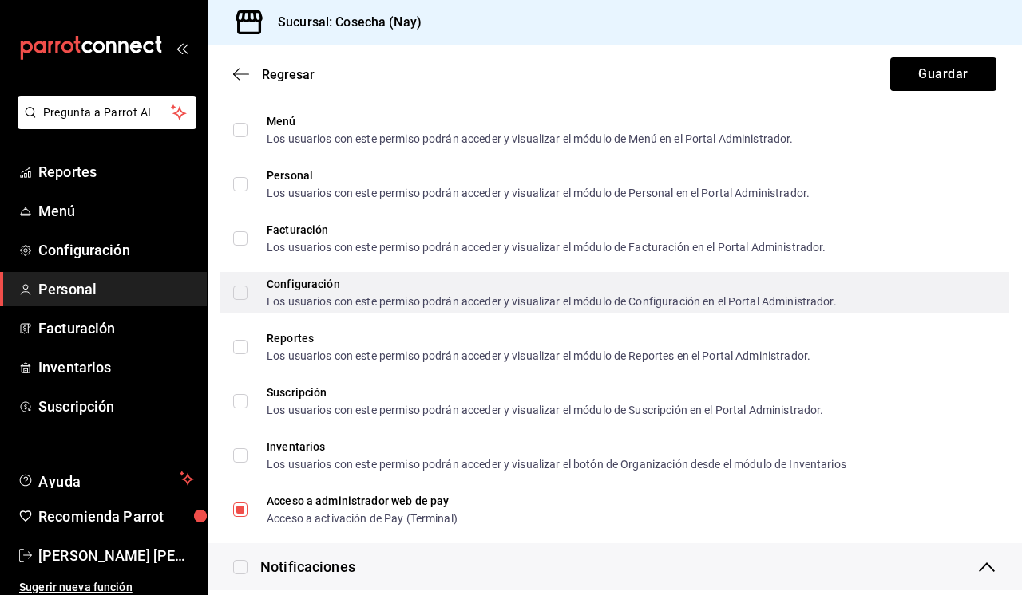
scroll to position [2547, 0]
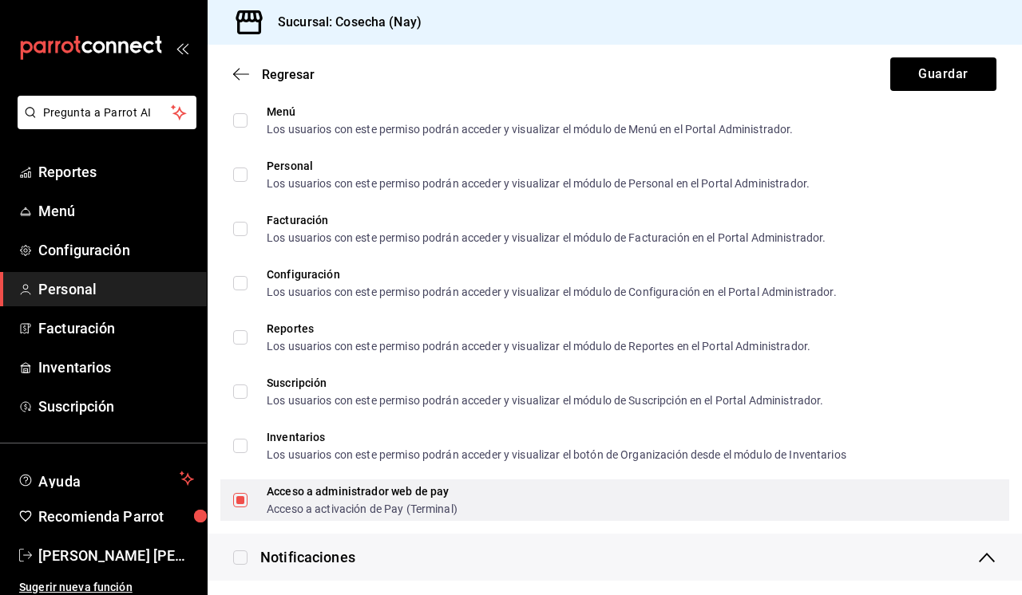
click at [241, 504] on input "Acceso a administrador web de pay Acceso a activación de Pay (Terminal)" at bounding box center [240, 500] width 14 height 14
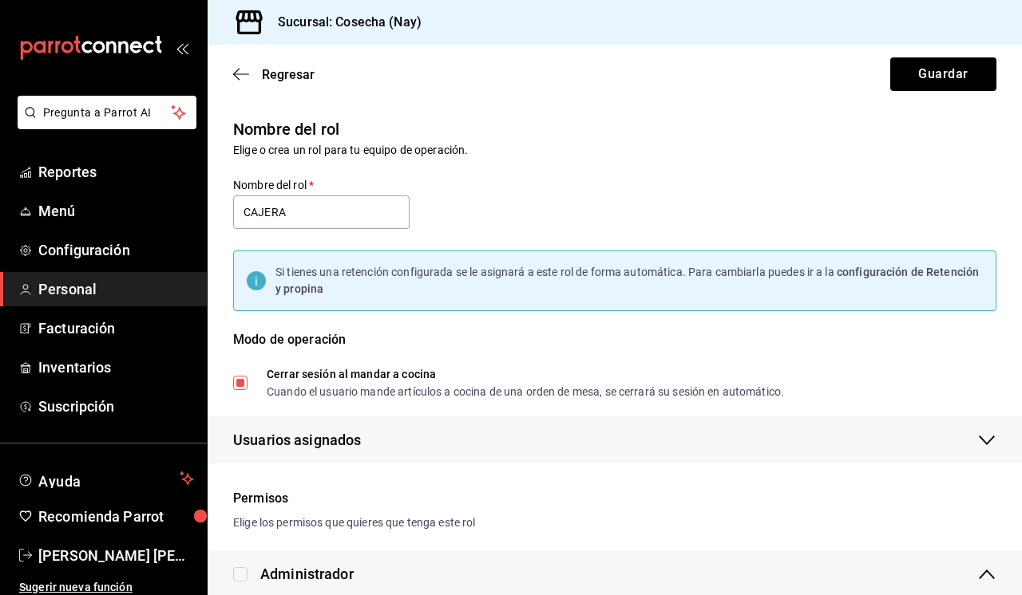
scroll to position [0, 0]
click at [962, 67] on button "Guardar" at bounding box center [943, 74] width 106 height 34
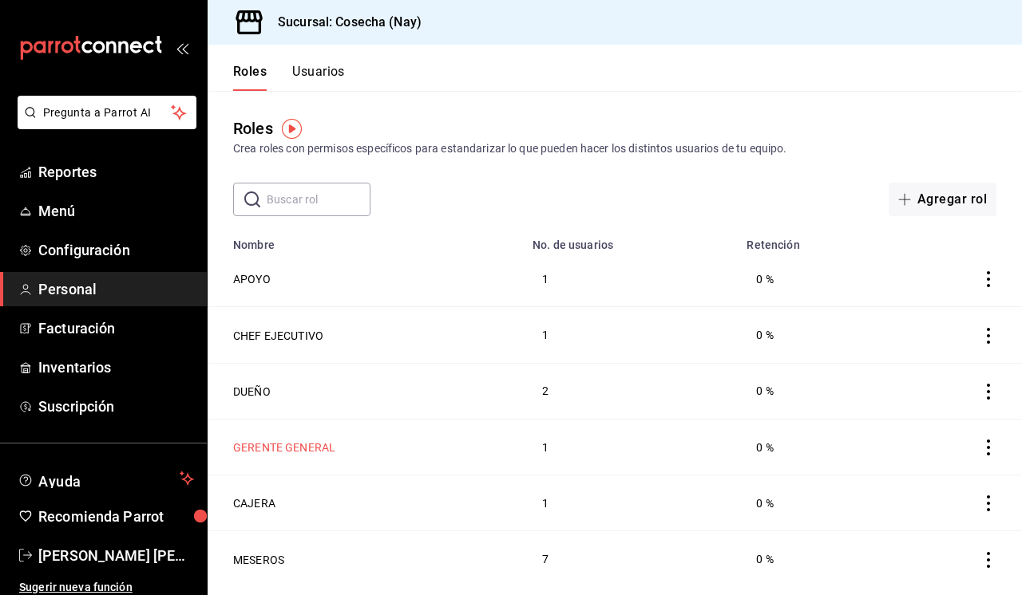
click at [283, 445] on button "GERENTE GENERAL" at bounding box center [284, 448] width 102 height 16
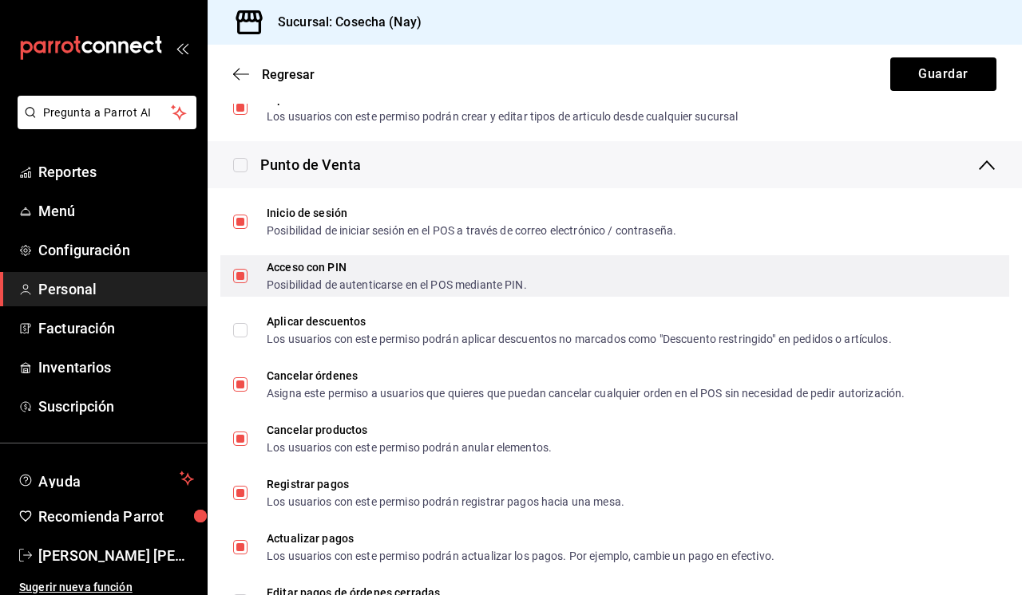
scroll to position [583, 0]
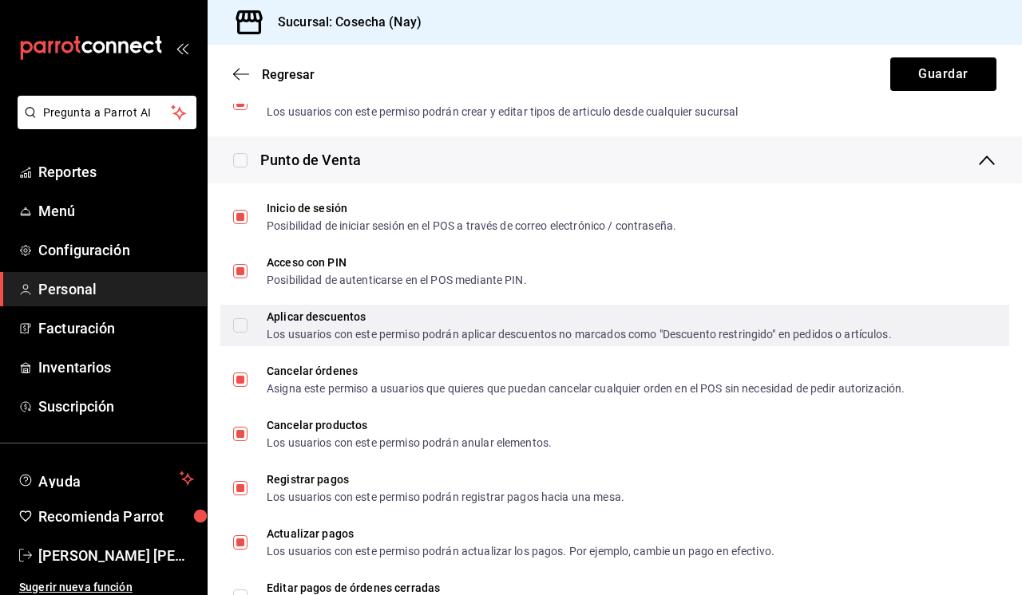
click at [242, 322] on input "Aplicar descuentos Los usuarios con este permiso podrán aplicar descuentos no m…" at bounding box center [240, 325] width 14 height 14
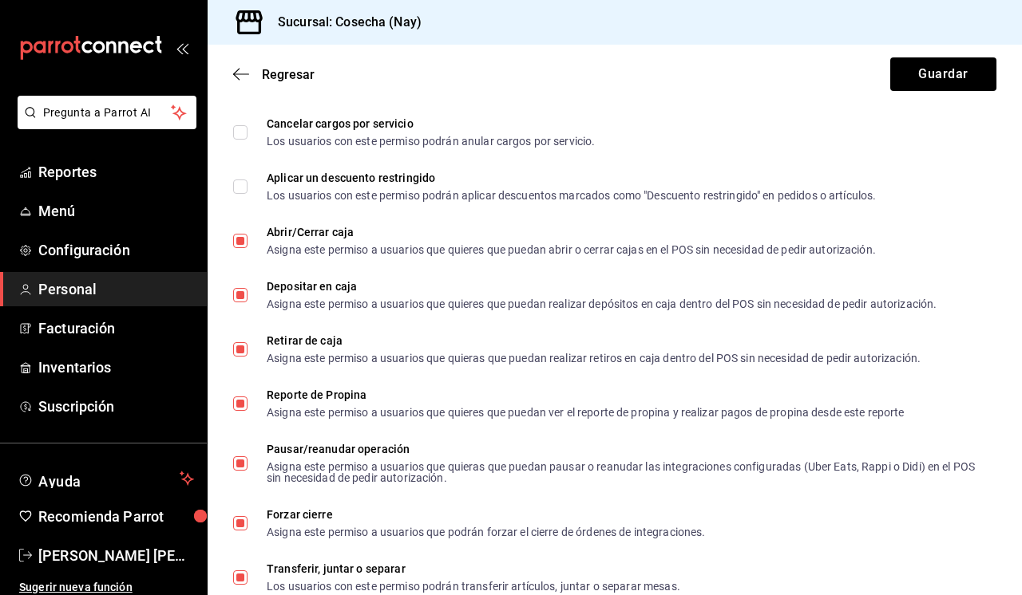
scroll to position [1375, 0]
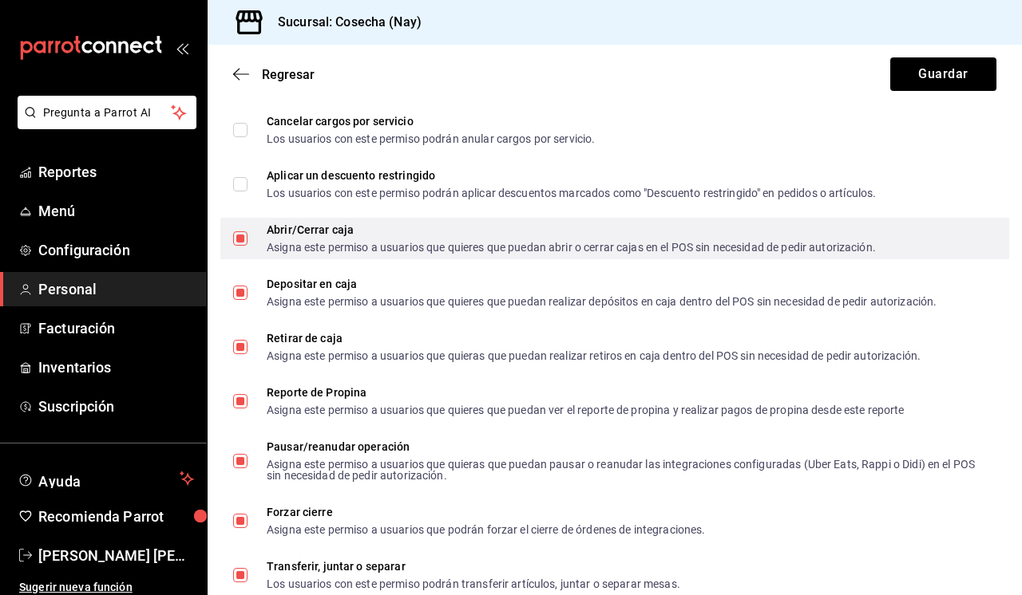
click at [243, 239] on input "Abrir/Cerrar caja Asigna este permiso a usuarios que quieres que puedan abrir o…" at bounding box center [240, 238] width 14 height 14
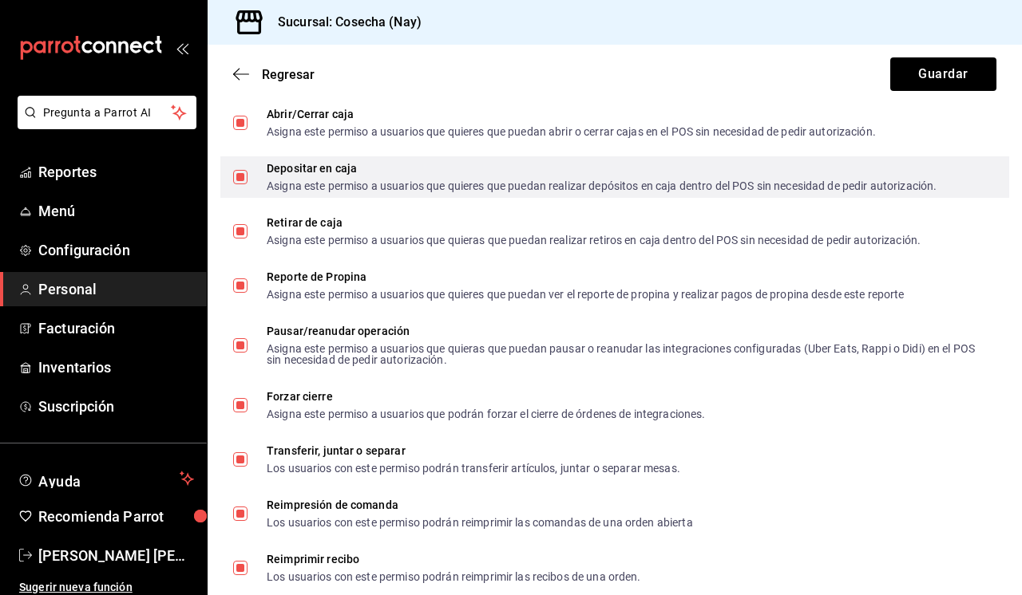
scroll to position [1492, 0]
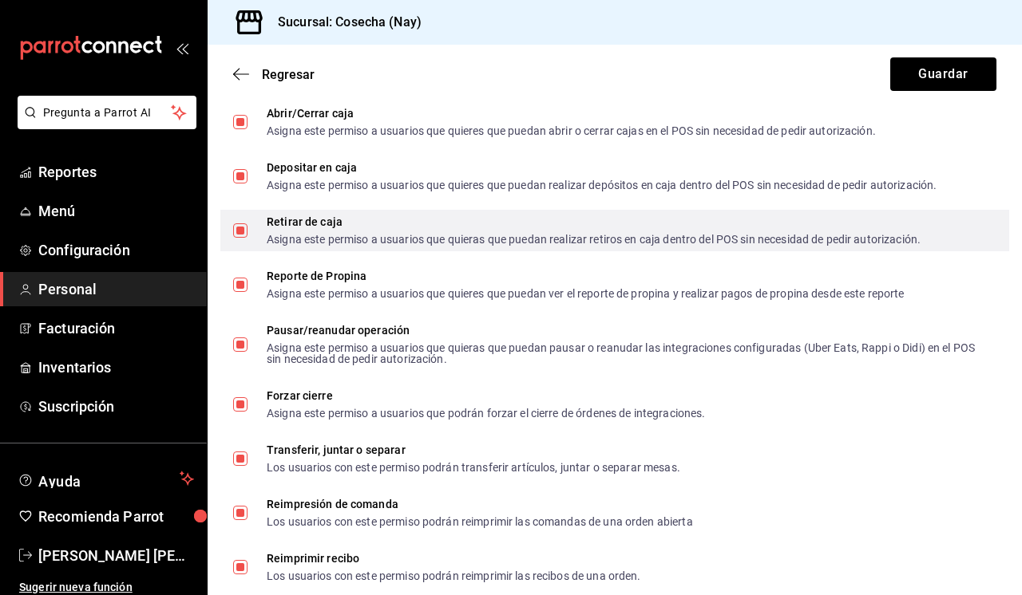
click at [242, 231] on input "Retirar de caja Asigna este permiso a usuarios que quieras que puedan realizar …" at bounding box center [240, 230] width 14 height 14
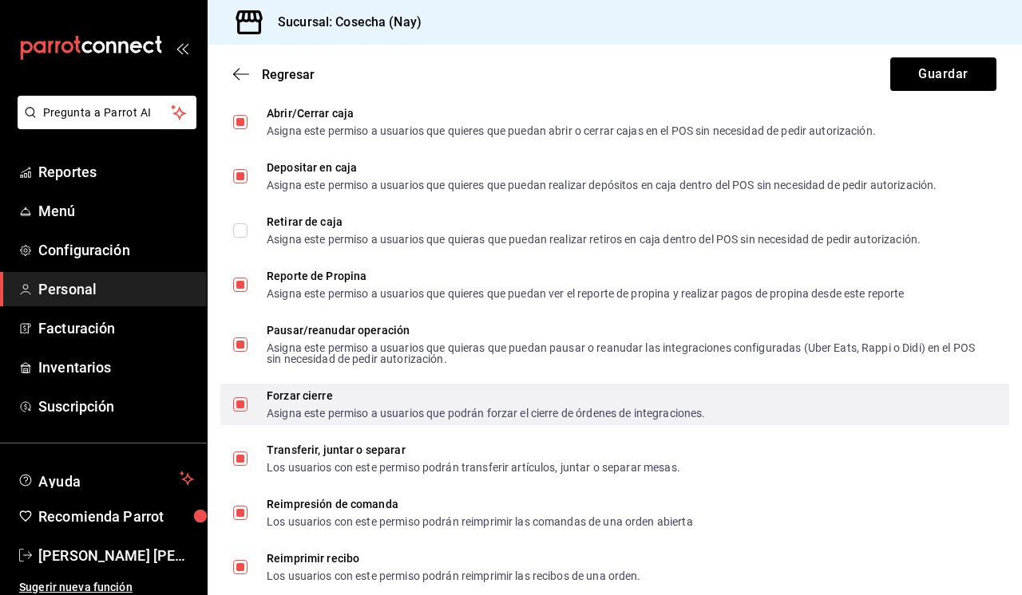
click at [242, 403] on input "Forzar cierre Asigna este permiso a usuarios que podrán forzar el cierre de órd…" at bounding box center [240, 404] width 14 height 14
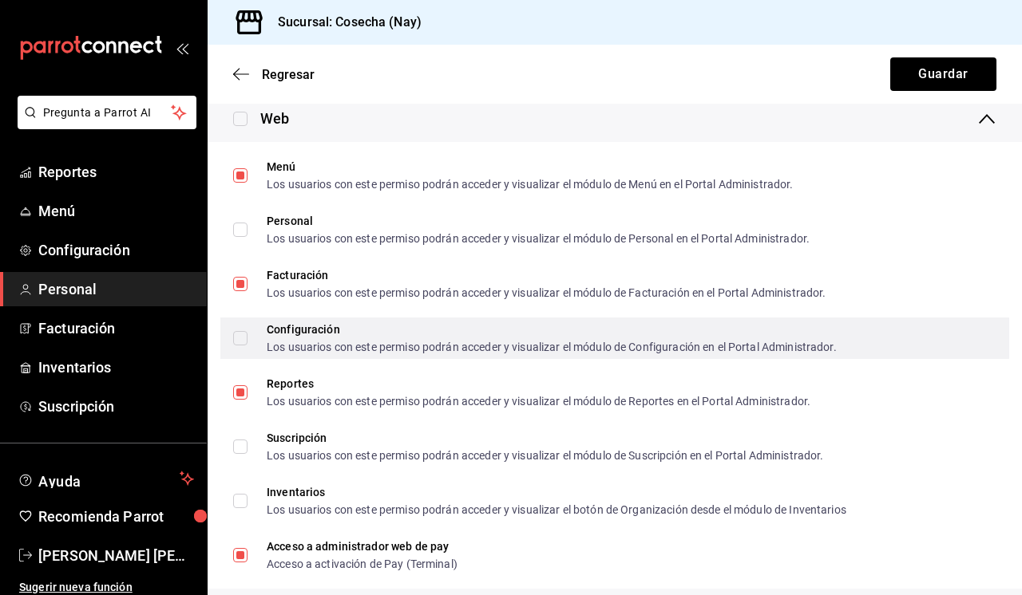
scroll to position [2496, 0]
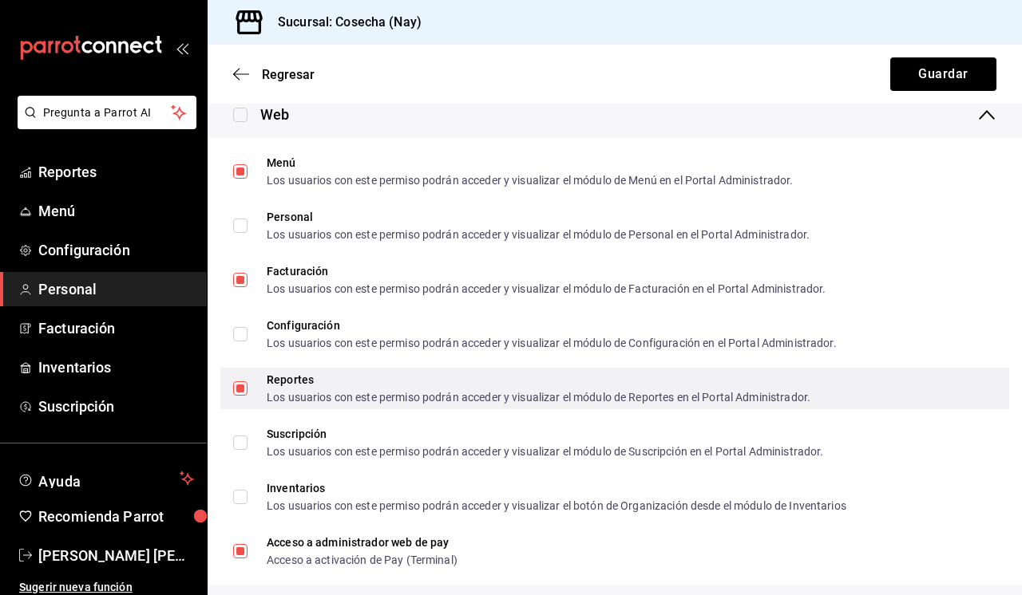
click at [247, 386] on input "Reportes Los usuarios con este permiso podrán acceder y visualizar el módulo de…" at bounding box center [240, 389] width 14 height 14
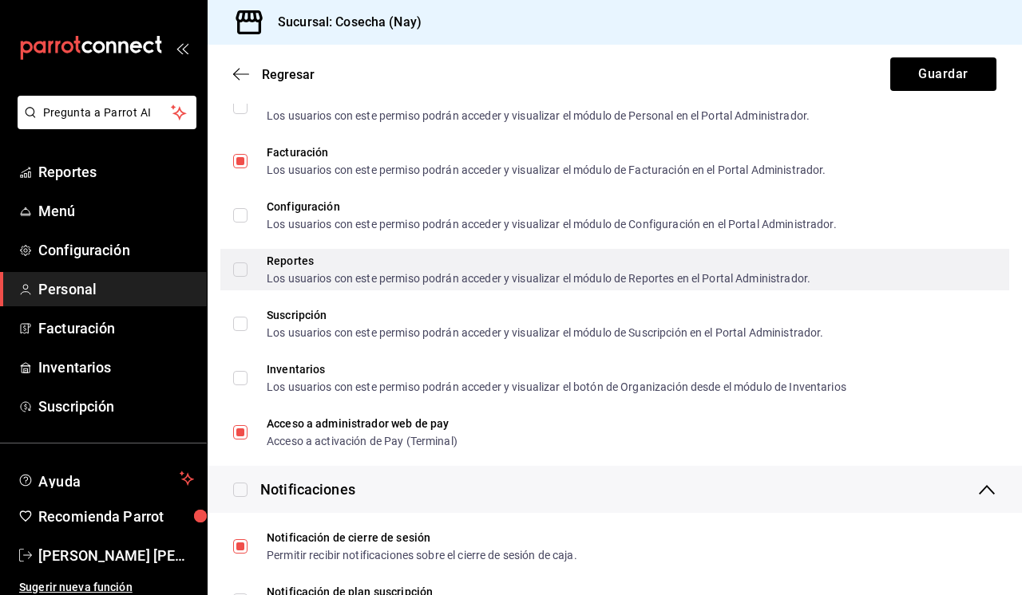
scroll to position [2647, 0]
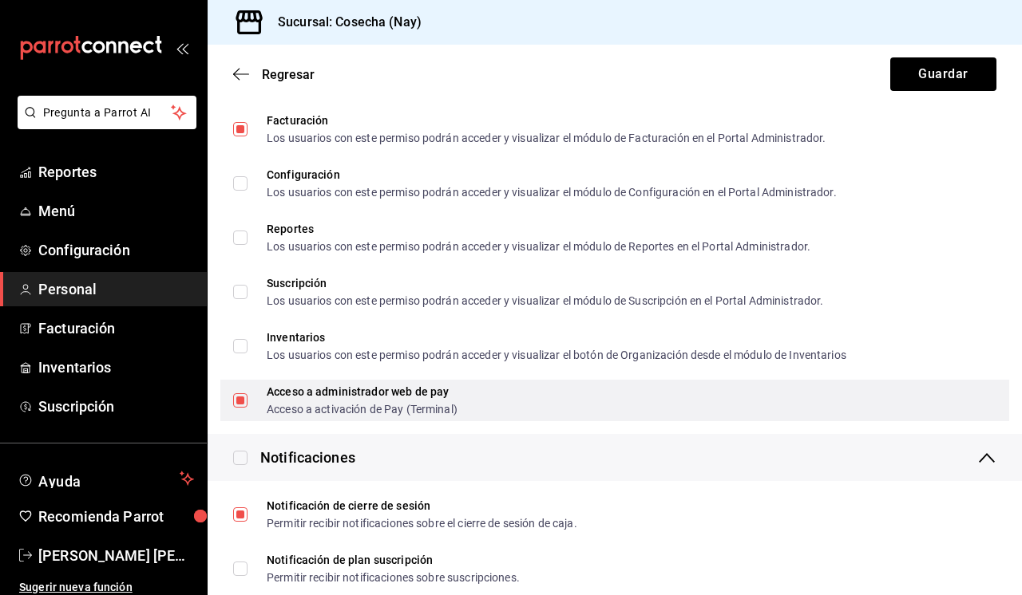
click at [240, 402] on input "Acceso a administrador web de pay Acceso a activación de Pay (Terminal)" at bounding box center [240, 401] width 14 height 14
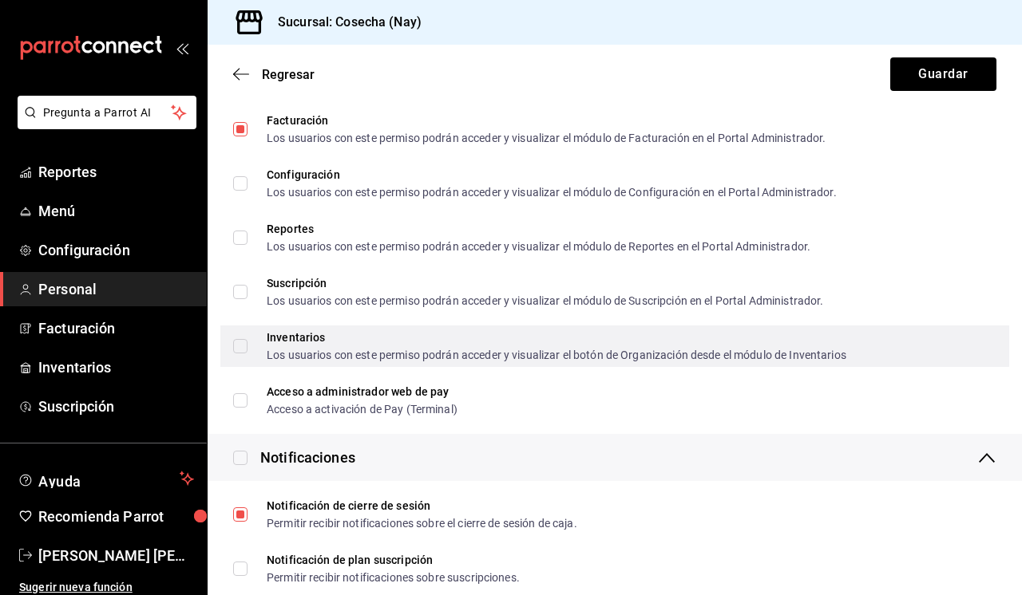
click at [243, 348] on input "Inventarios Los usuarios con este permiso podrán acceder y visualizar el botón …" at bounding box center [240, 346] width 14 height 14
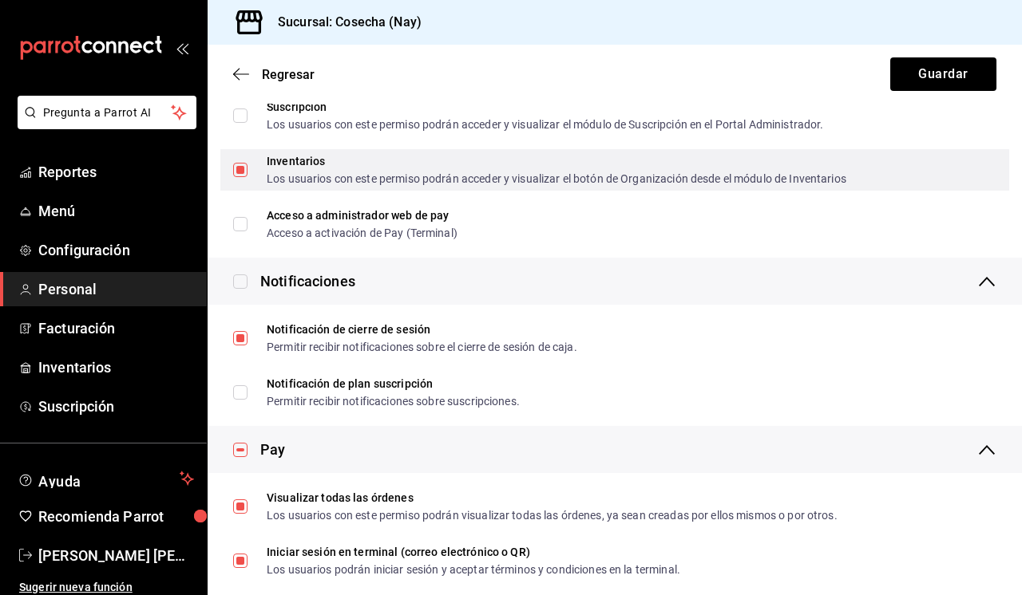
scroll to position [2824, 0]
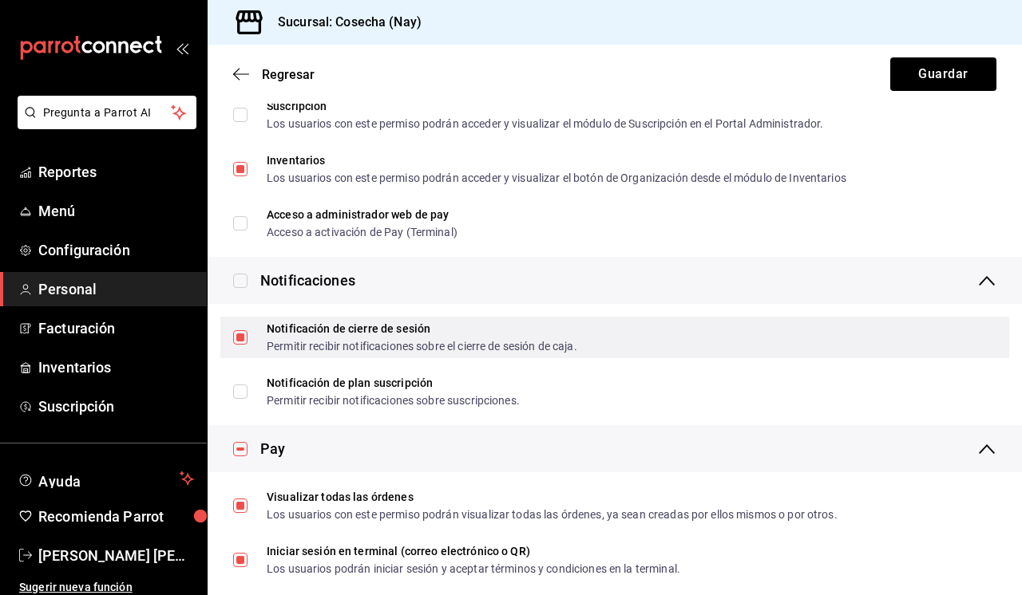
click at [240, 340] on input "Notificación de cierre de sesión Permitir recibir notificaciones sobre el cierr…" at bounding box center [240, 337] width 14 height 14
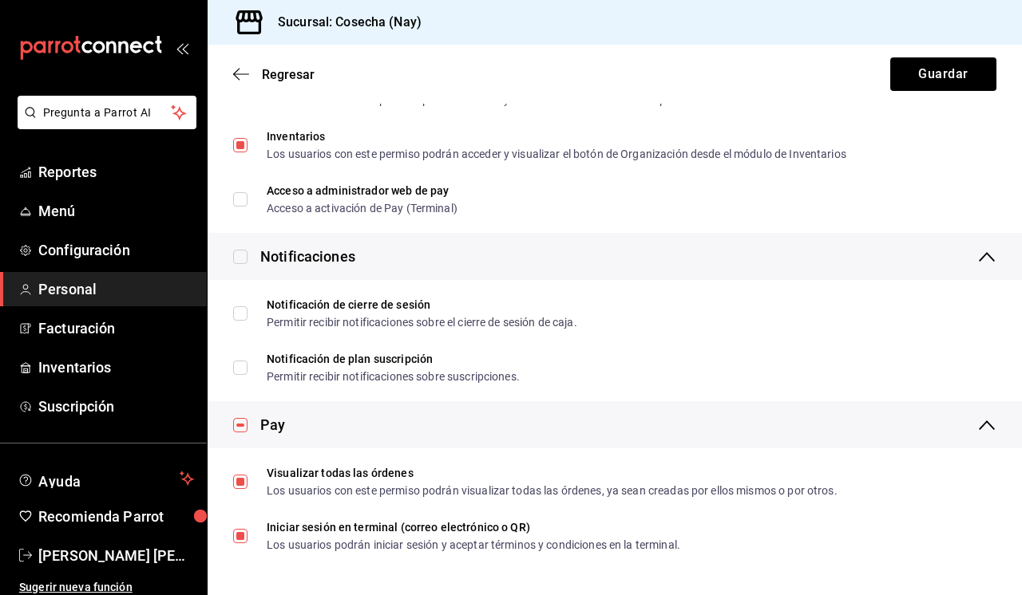
scroll to position [0, 0]
click at [925, 71] on button "Guardar" at bounding box center [943, 74] width 106 height 34
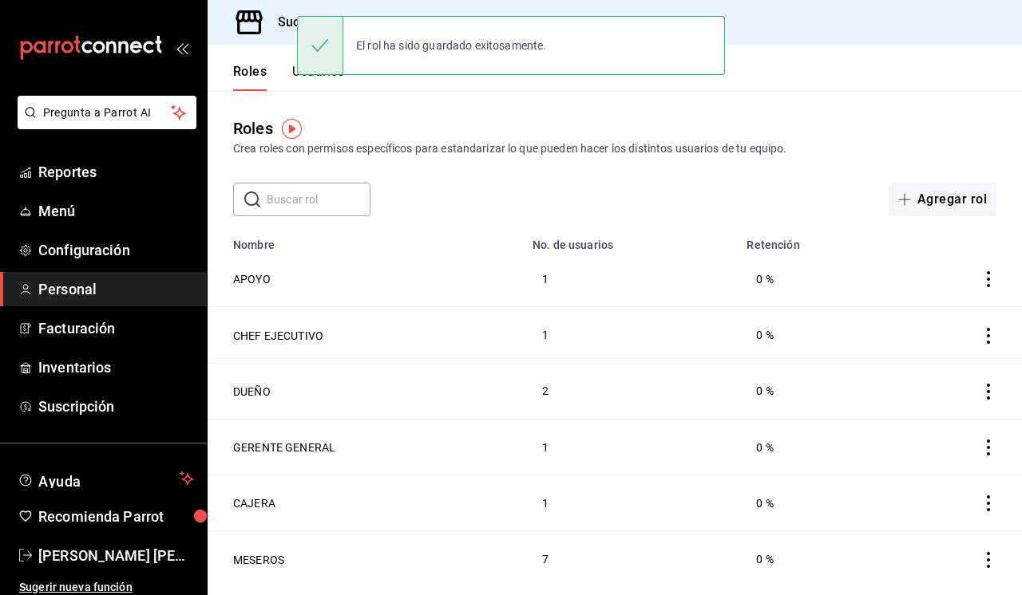
click at [326, 78] on div "El rol ha sido guardado exitosamente." at bounding box center [511, 45] width 428 height 69
click at [327, 76] on div "El rol ha sido guardado exitosamente." at bounding box center [511, 45] width 428 height 69
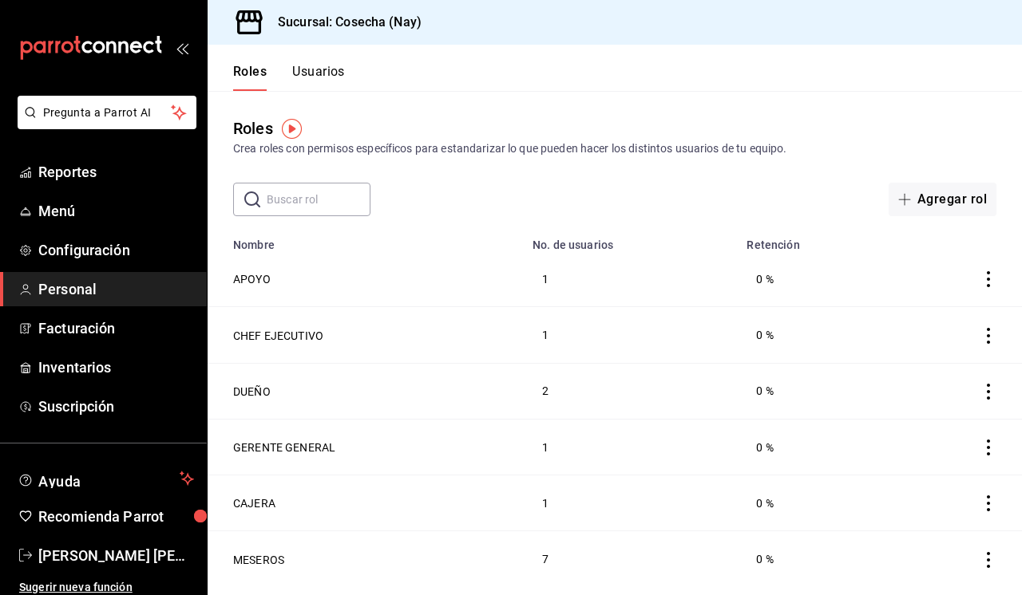
click at [327, 70] on button "Usuarios" at bounding box center [318, 77] width 53 height 27
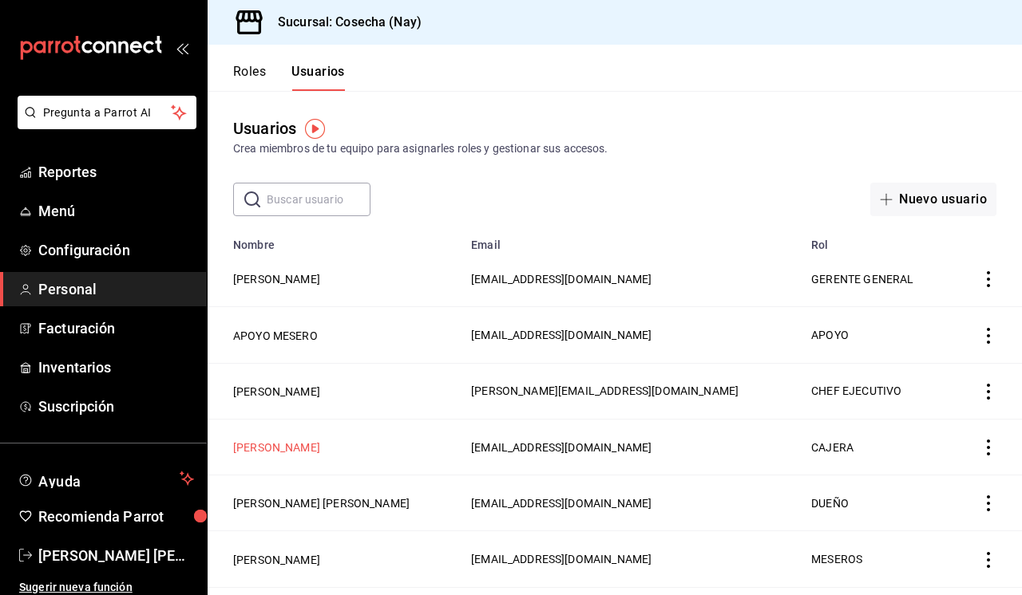
click at [293, 449] on button "[PERSON_NAME]" at bounding box center [276, 448] width 87 height 16
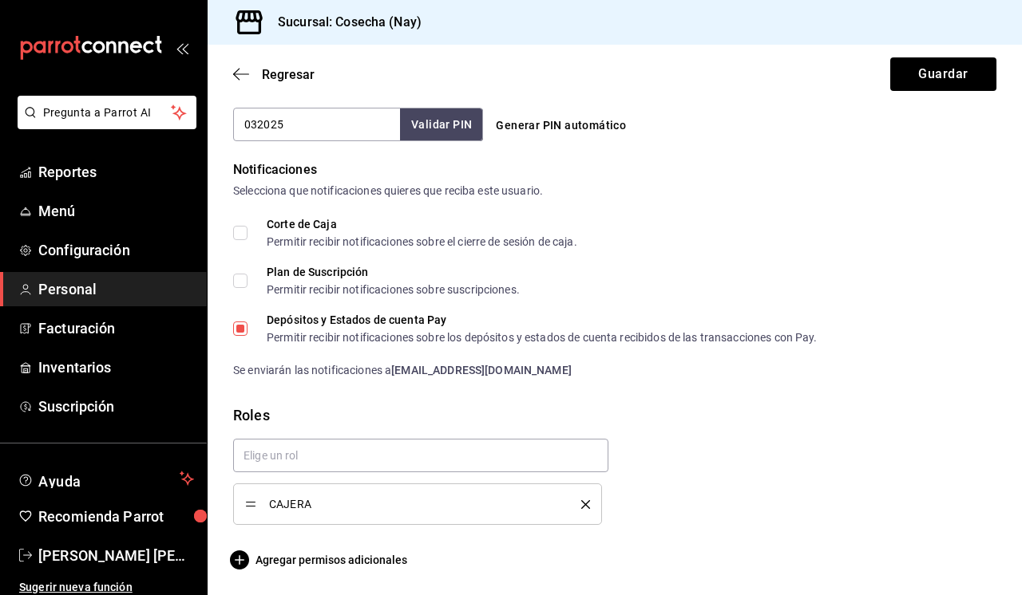
scroll to position [769, 0]
click at [586, 503] on icon "delete" at bounding box center [585, 504] width 9 height 9
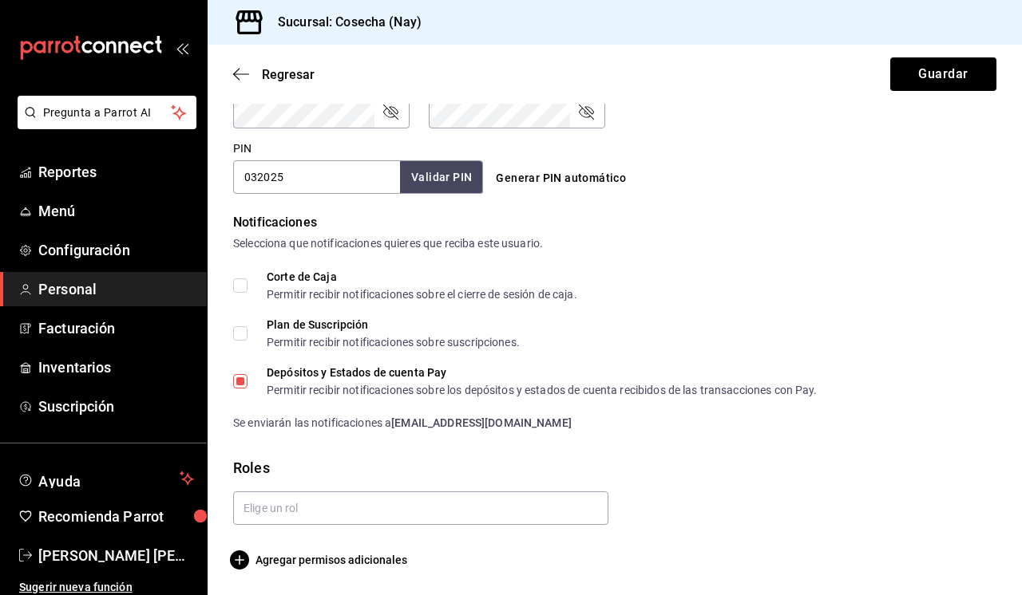
click at [240, 384] on input "Depósitos y Estados de cuenta Pay Permitir recibir notificaciones sobre los dep…" at bounding box center [240, 381] width 14 height 14
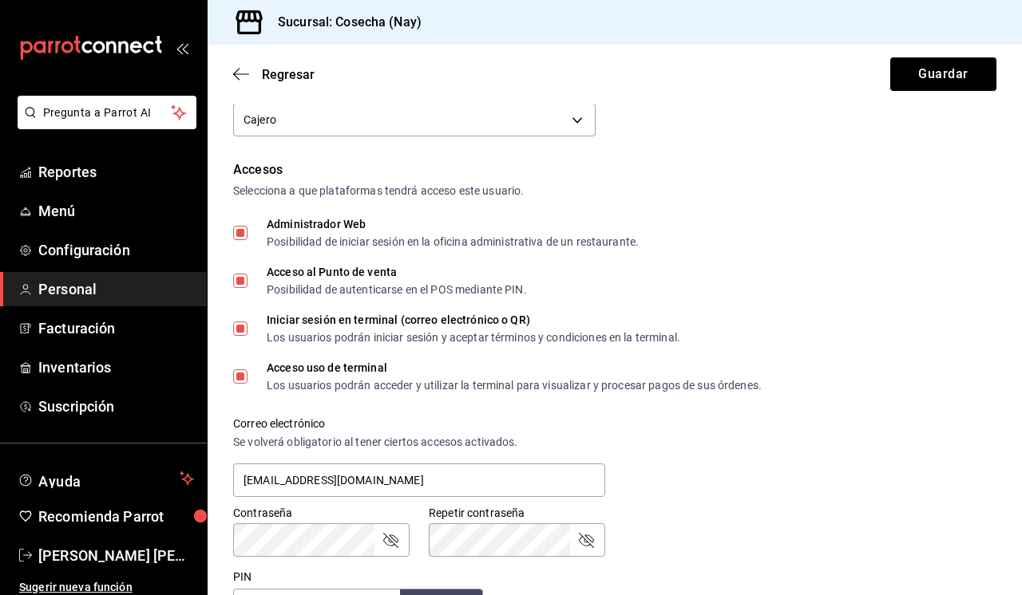
scroll to position [286, 0]
click at [242, 231] on input "Administrador Web Posibilidad de iniciar sesión en la oficina administrativa de…" at bounding box center [240, 234] width 14 height 14
click at [954, 81] on button "Guardar" at bounding box center [943, 74] width 106 height 34
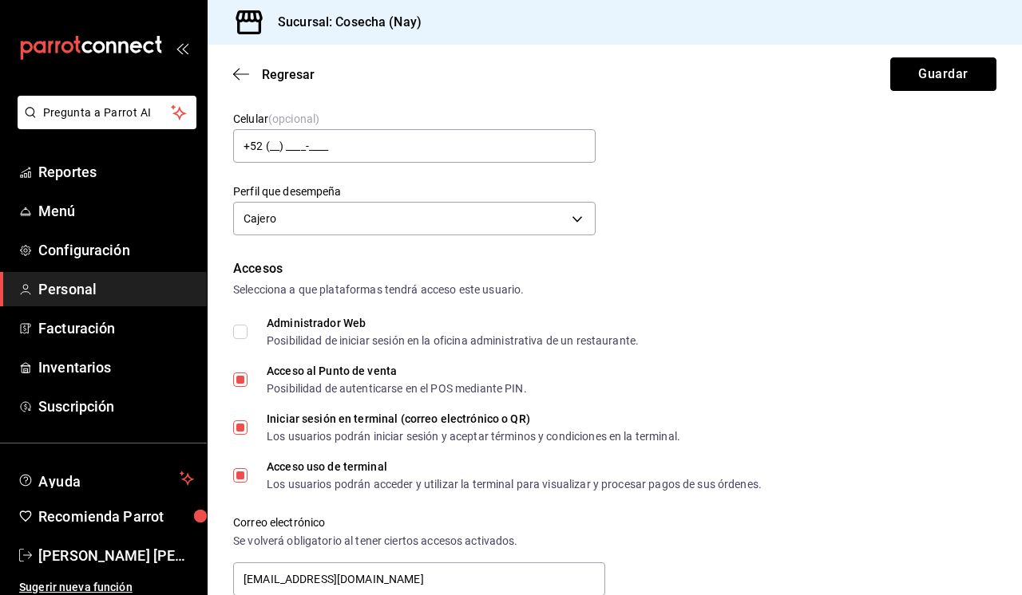
scroll to position [189, 0]
click at [244, 324] on input "Administrador Web Posibilidad de iniciar sesión en la oficina administrativa de…" at bounding box center [240, 331] width 14 height 14
click at [951, 73] on button "Guardar" at bounding box center [943, 74] width 106 height 34
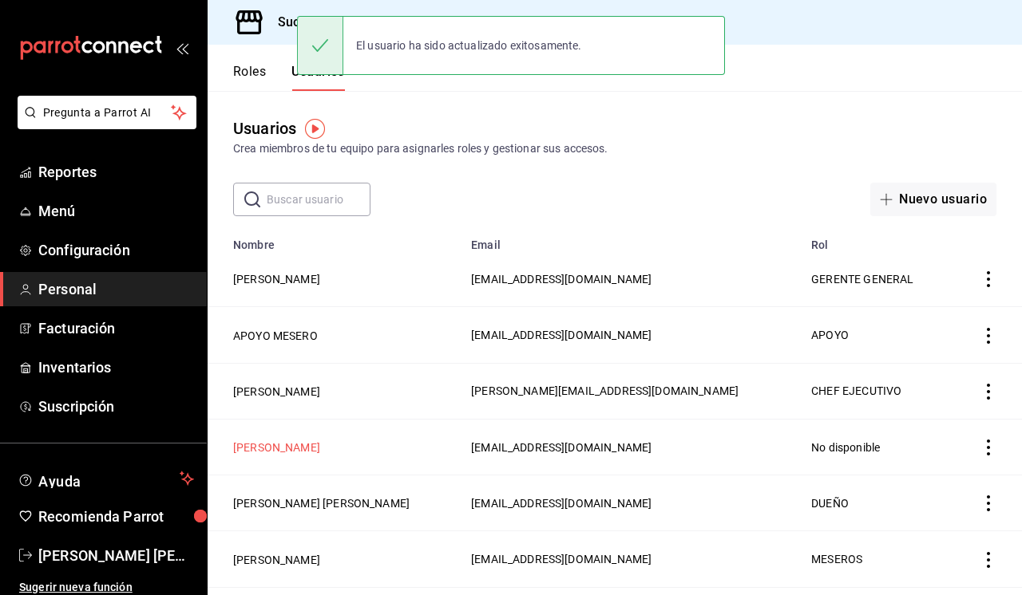
click at [274, 445] on button "[PERSON_NAME]" at bounding box center [276, 448] width 87 height 16
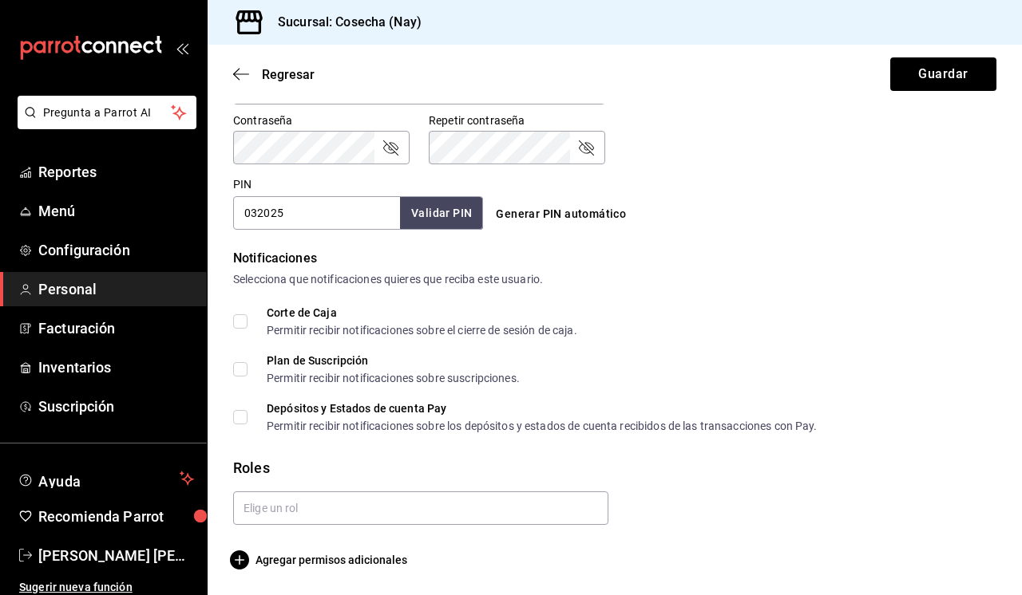
scroll to position [680, 0]
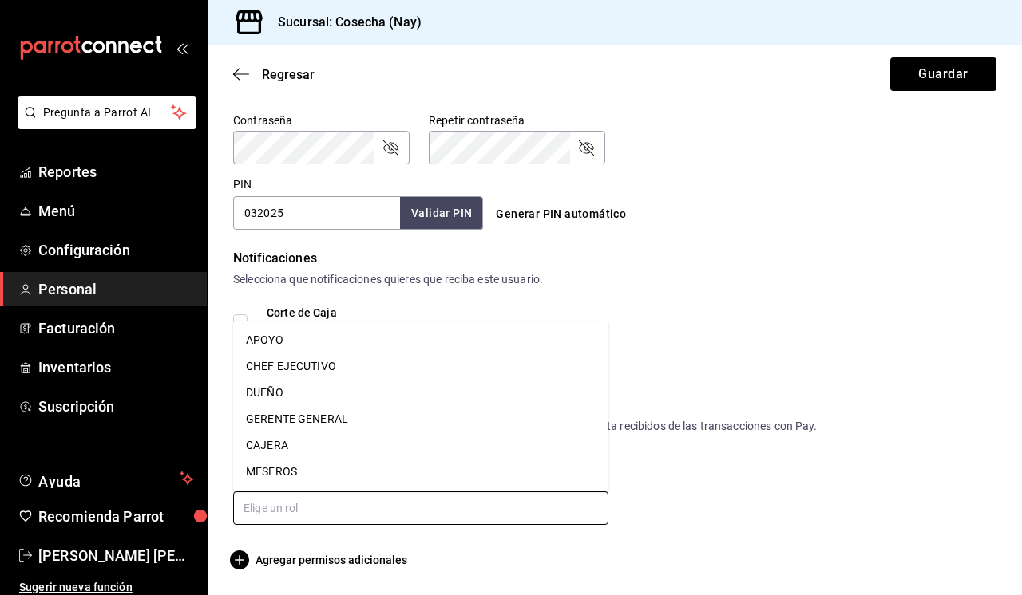
click at [339, 511] on input "text" at bounding box center [420, 509] width 375 height 34
click at [337, 441] on li "CAJERA" at bounding box center [420, 446] width 375 height 26
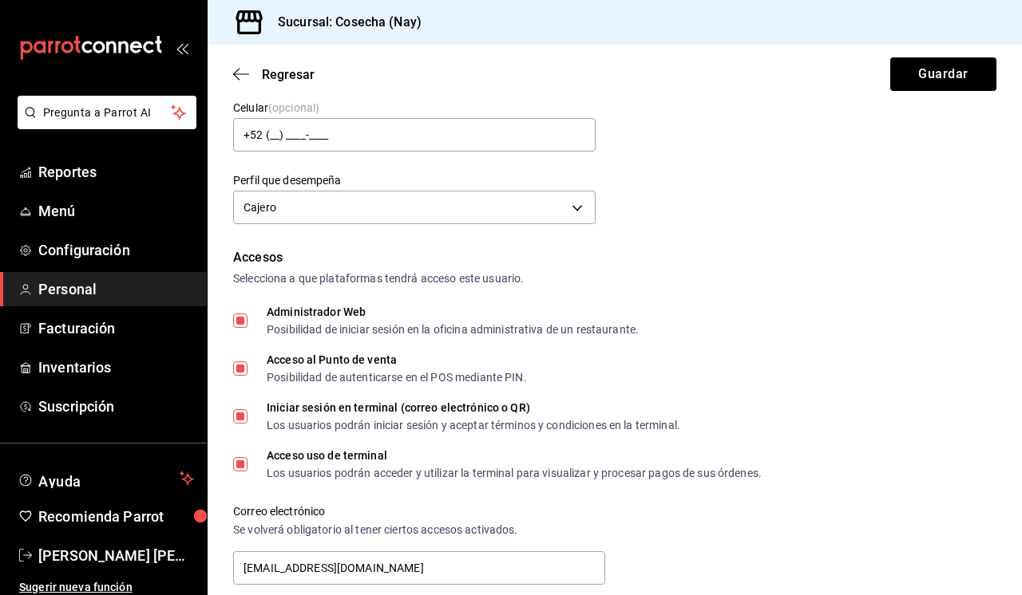
scroll to position [208, 0]
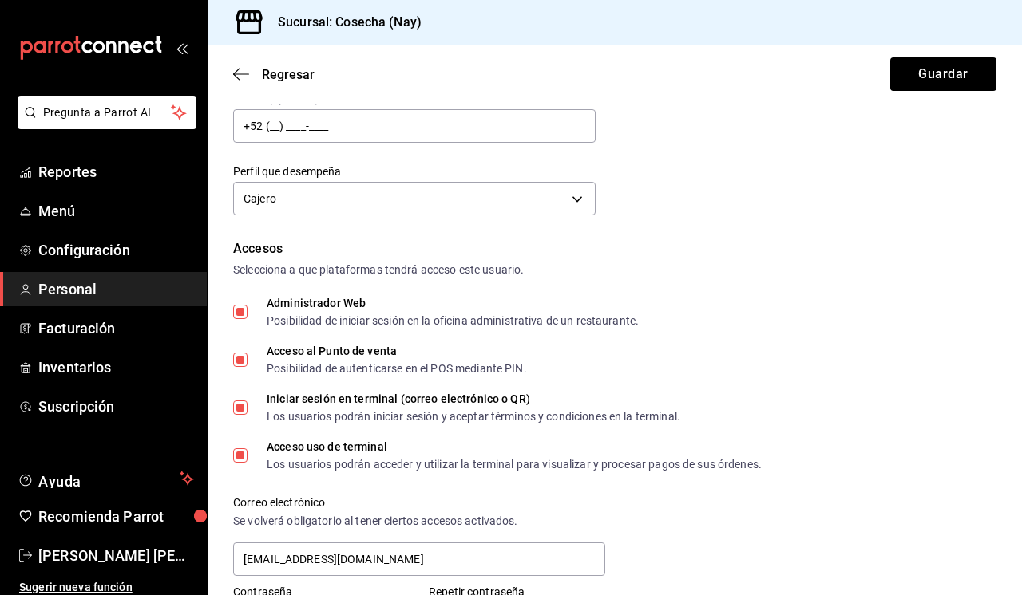
click at [239, 310] on input "Administrador Web Posibilidad de iniciar sesión en la oficina administrativa de…" at bounding box center [240, 312] width 14 height 14
click at [927, 77] on button "Guardar" at bounding box center [943, 74] width 106 height 34
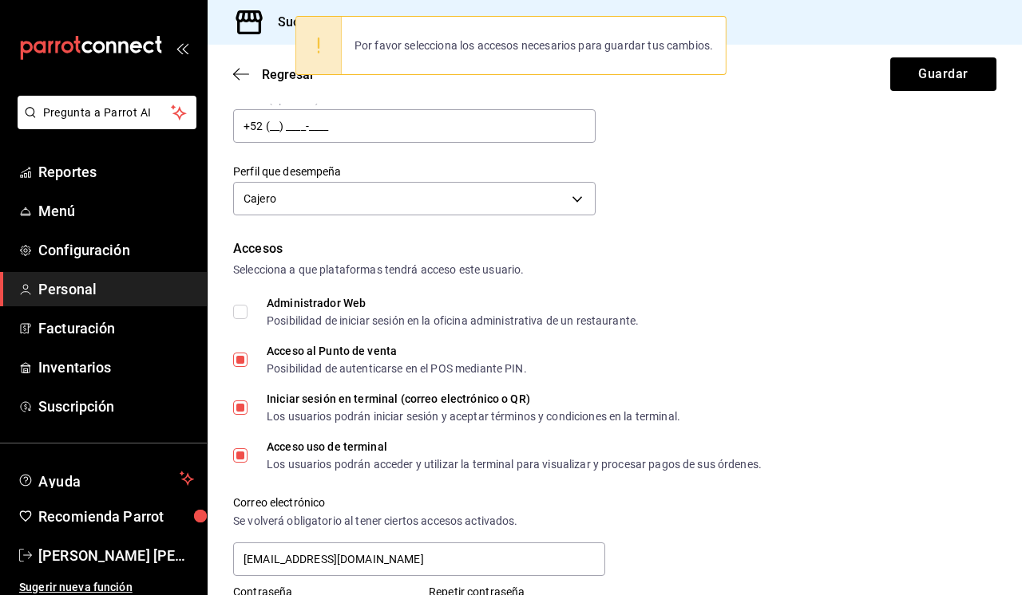
click at [240, 310] on input "Administrador Web Posibilidad de iniciar sesión en la oficina administrativa de…" at bounding box center [240, 312] width 14 height 14
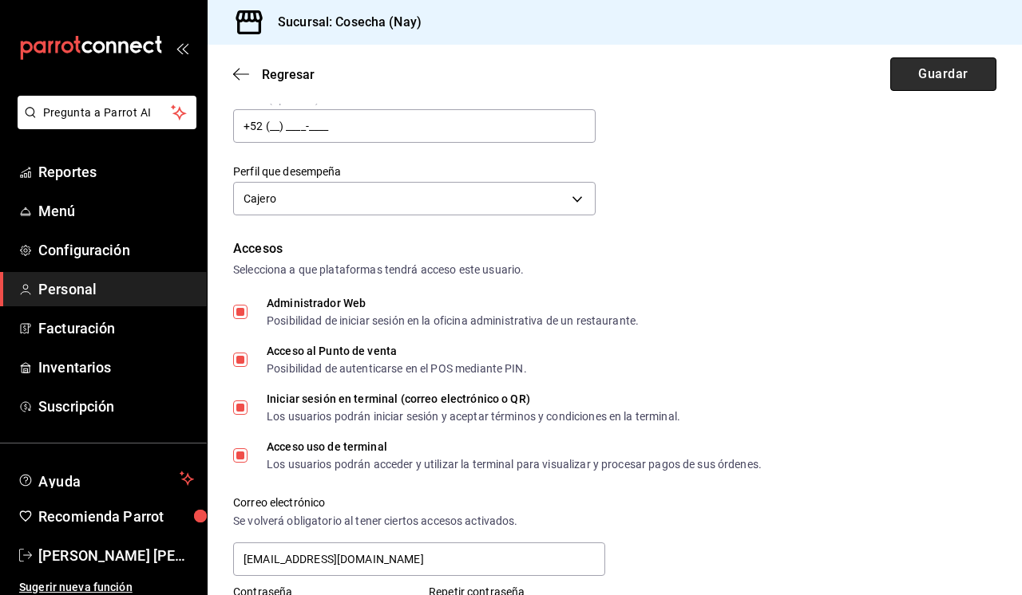
click at [955, 79] on button "Guardar" at bounding box center [943, 74] width 106 height 34
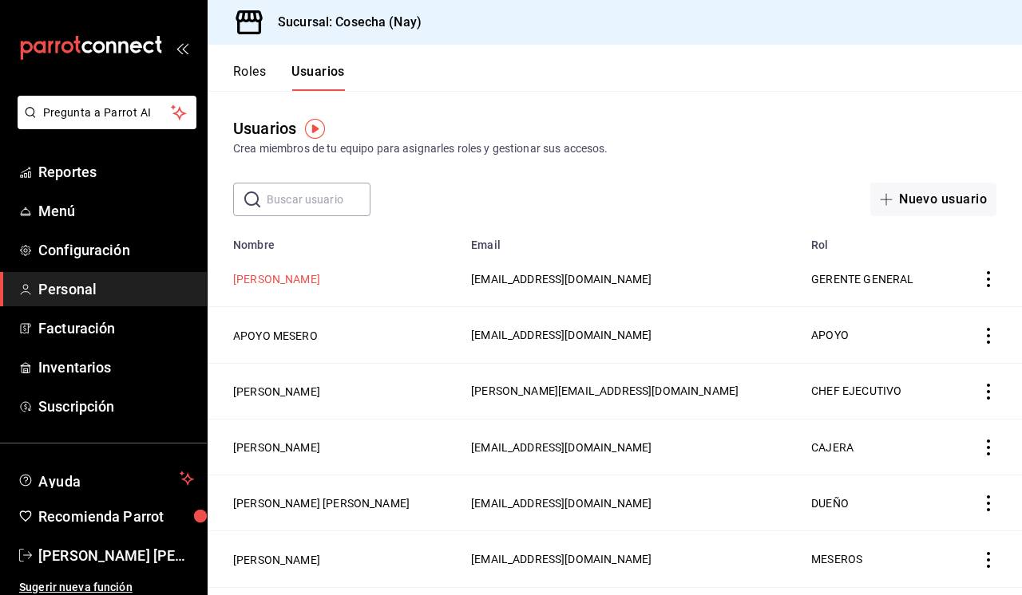
click at [299, 277] on button "[PERSON_NAME]" at bounding box center [276, 279] width 87 height 16
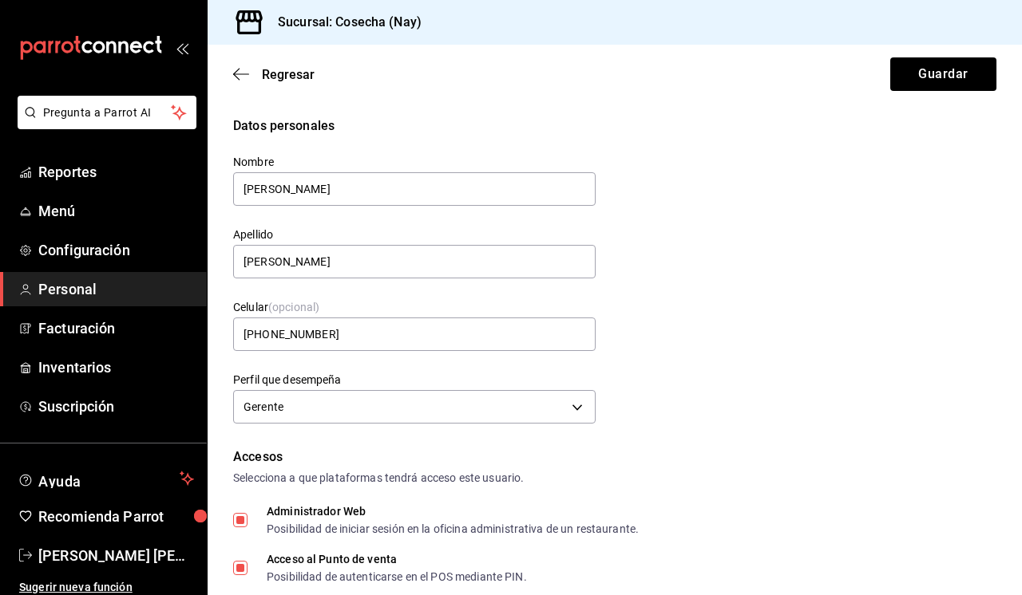
click at [587, 506] on div "Administrador Web" at bounding box center [453, 511] width 372 height 11
click at [247, 513] on input "Administrador Web Posibilidad de iniciar sesión en la oficina administrativa de…" at bounding box center [240, 520] width 14 height 14
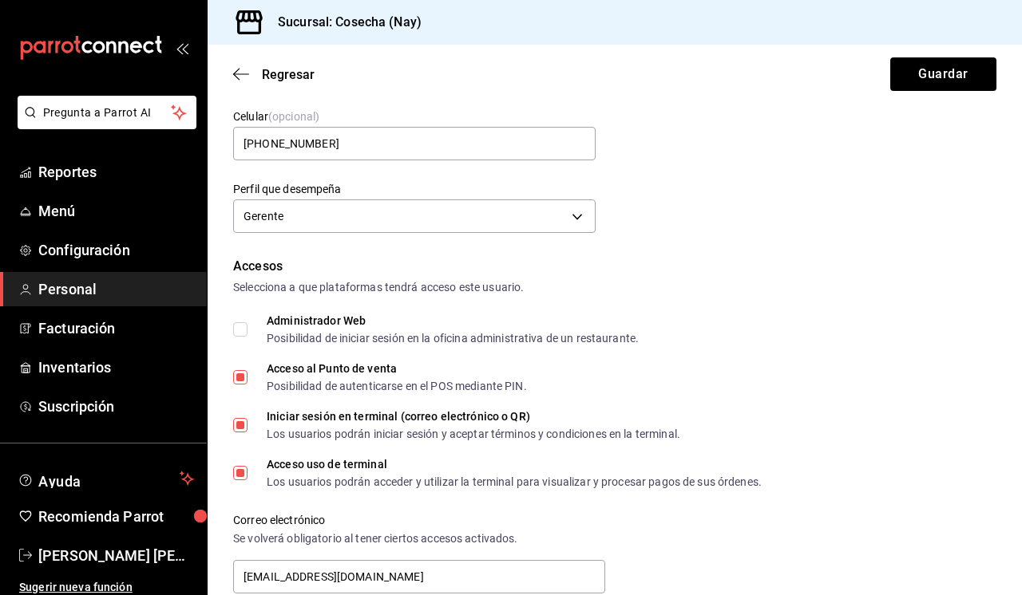
scroll to position [166, 0]
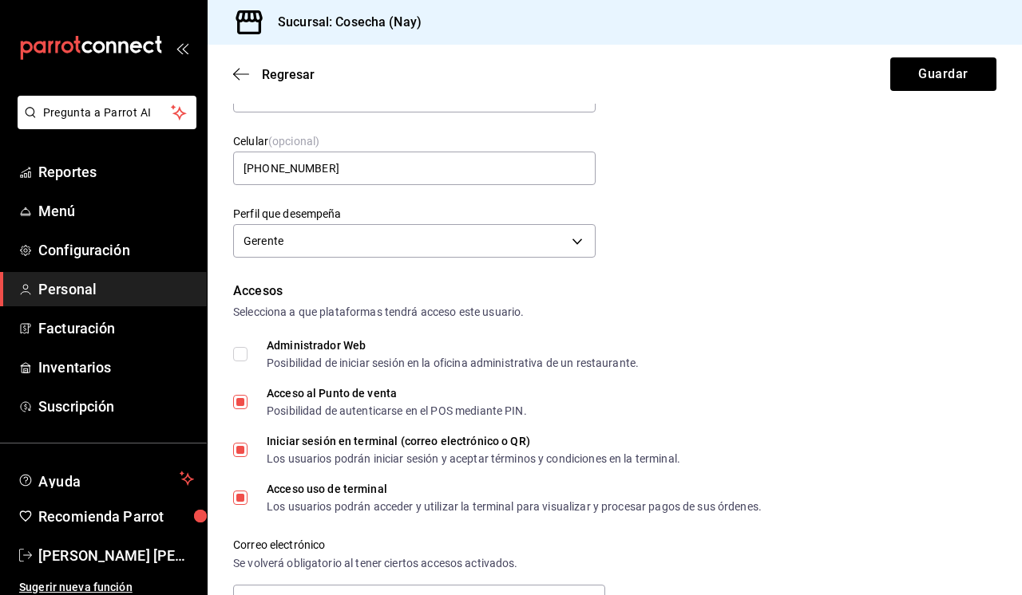
click at [246, 350] on input "Administrador Web Posibilidad de iniciar sesión en la oficina administrativa de…" at bounding box center [240, 354] width 14 height 14
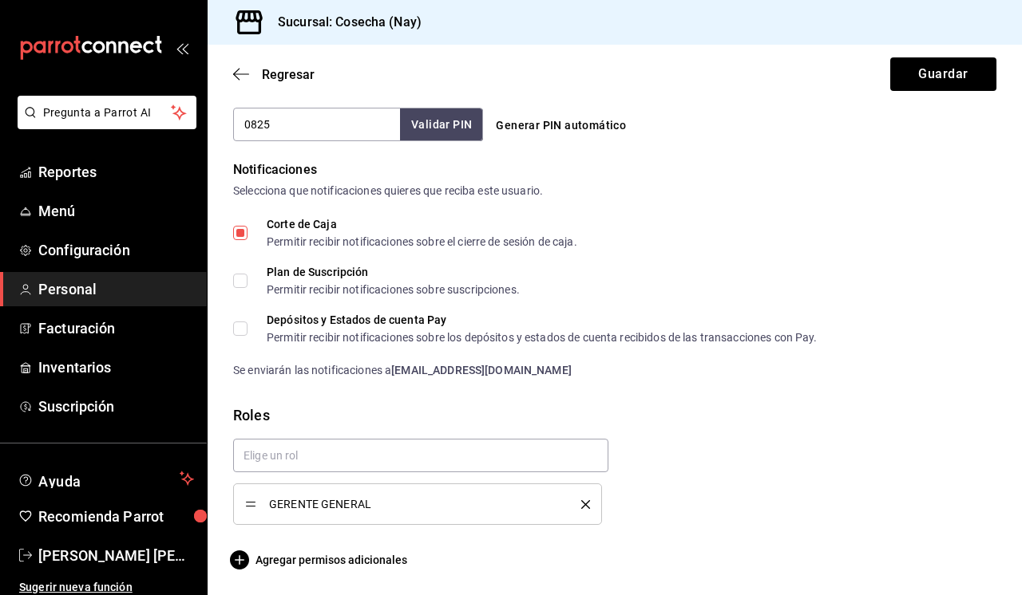
scroll to position [769, 0]
click at [585, 502] on icon "delete" at bounding box center [585, 504] width 9 height 9
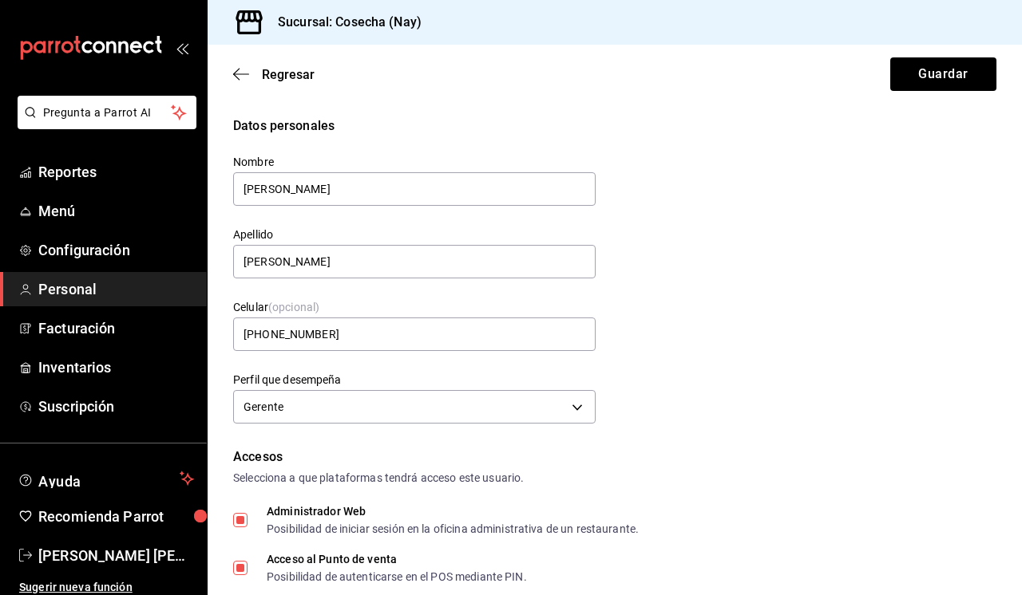
scroll to position [0, 0]
click at [953, 73] on button "Guardar" at bounding box center [943, 74] width 106 height 34
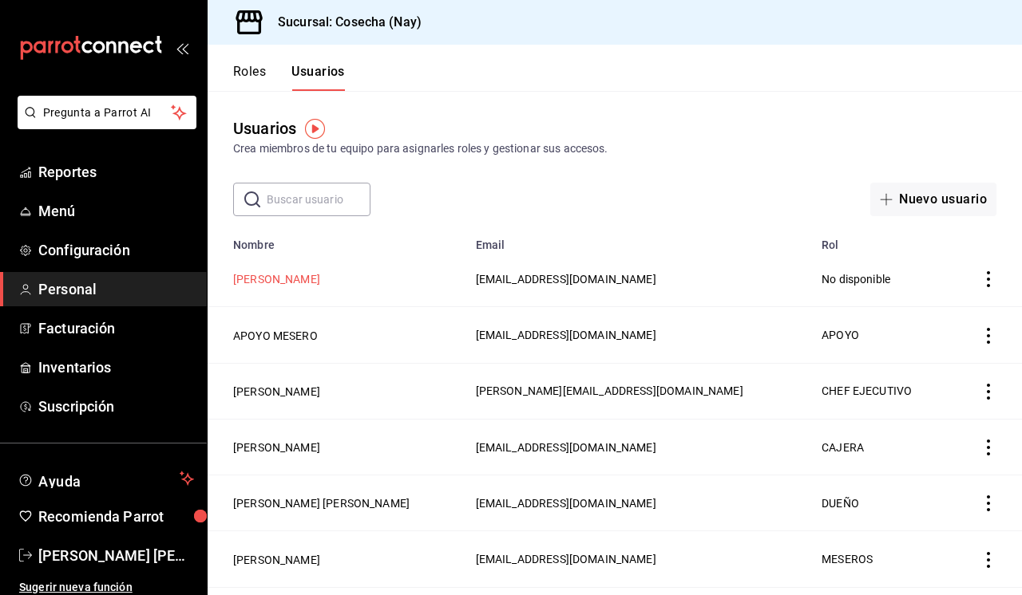
click at [294, 279] on button "[PERSON_NAME]" at bounding box center [276, 279] width 87 height 16
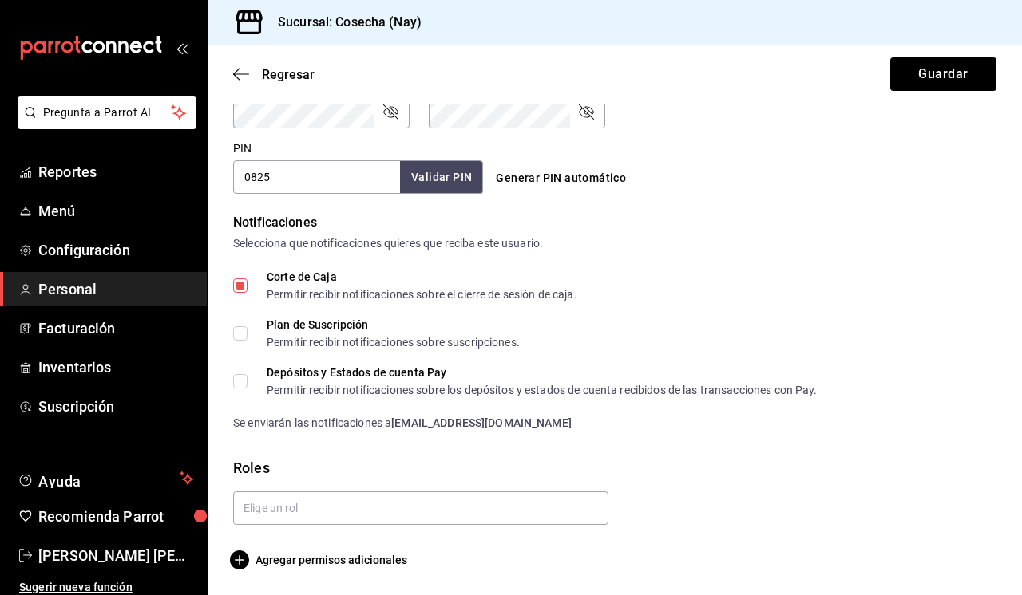
scroll to position [716, 0]
click at [241, 284] on input "Corte de Caja Permitir recibir notificaciones sobre el cierre de sesión de caja." at bounding box center [240, 286] width 14 height 14
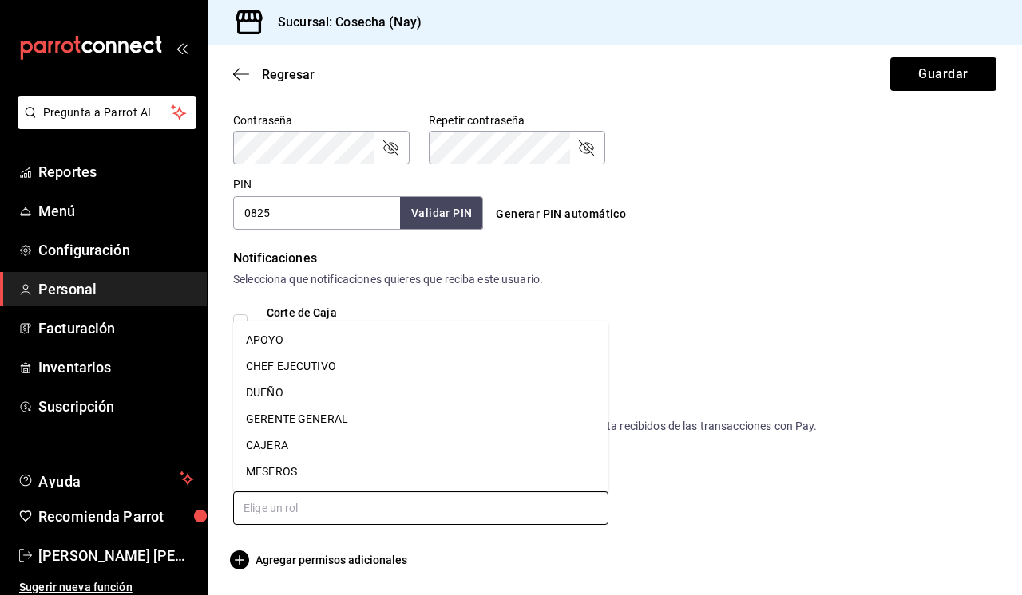
click at [548, 518] on input "text" at bounding box center [420, 509] width 375 height 34
click at [358, 441] on li "CAJERA" at bounding box center [420, 446] width 375 height 26
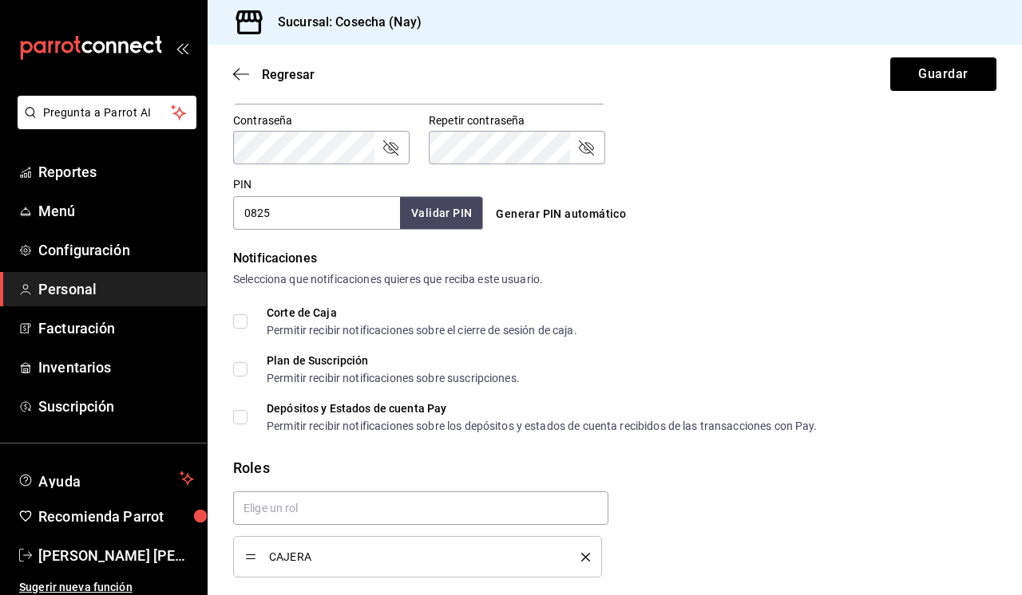
click at [242, 320] on input "Corte de Caja Permitir recibir notificaciones sobre el cierre de sesión de caja." at bounding box center [240, 321] width 14 height 14
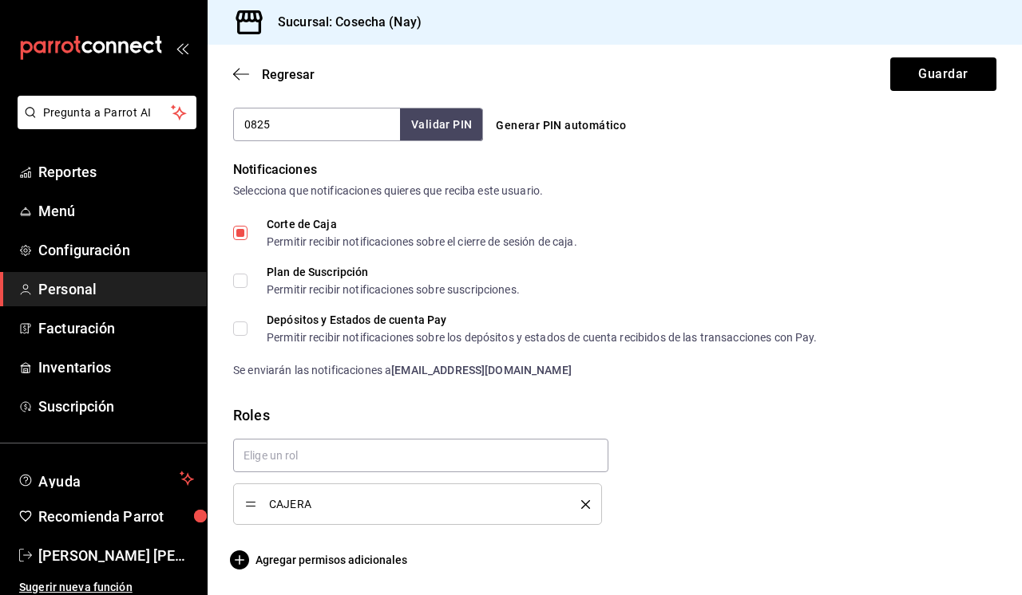
click at [586, 508] on icon "delete" at bounding box center [585, 504] width 9 height 9
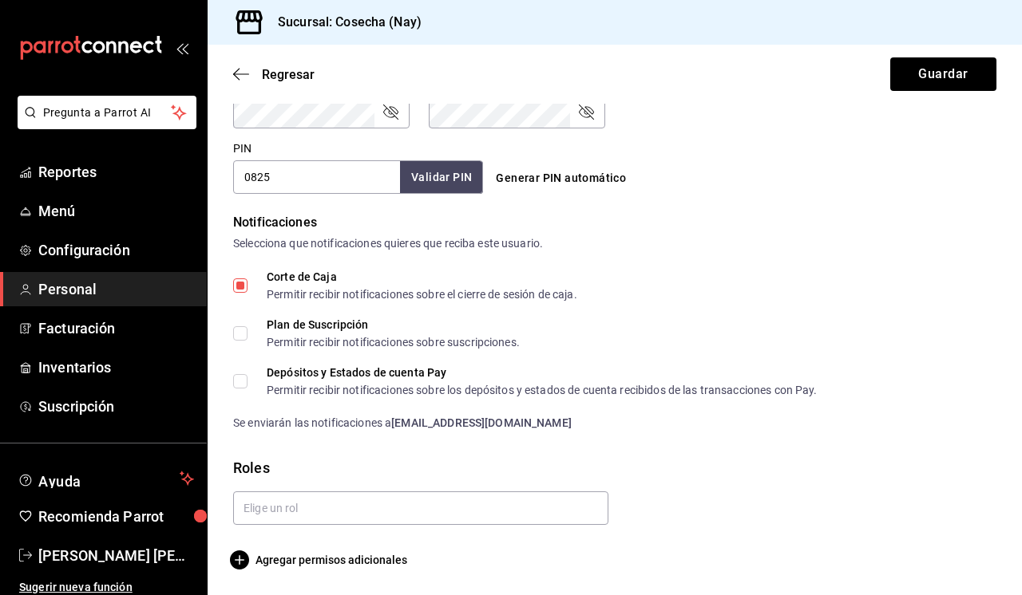
scroll to position [716, 0]
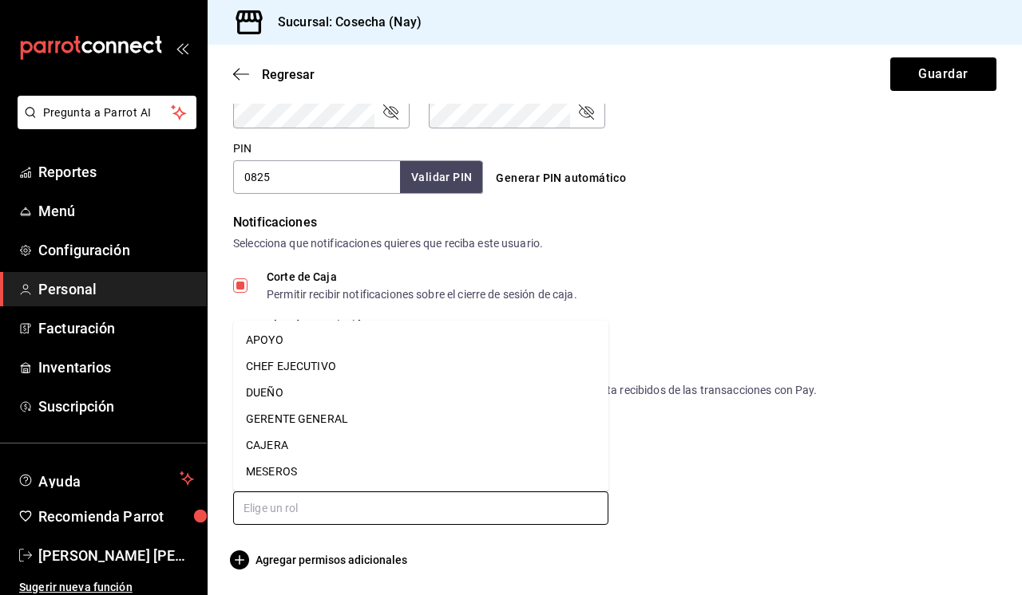
click at [516, 499] on input "text" at bounding box center [420, 509] width 375 height 34
click at [394, 426] on li "GERENTE GENERAL" at bounding box center [420, 419] width 375 height 26
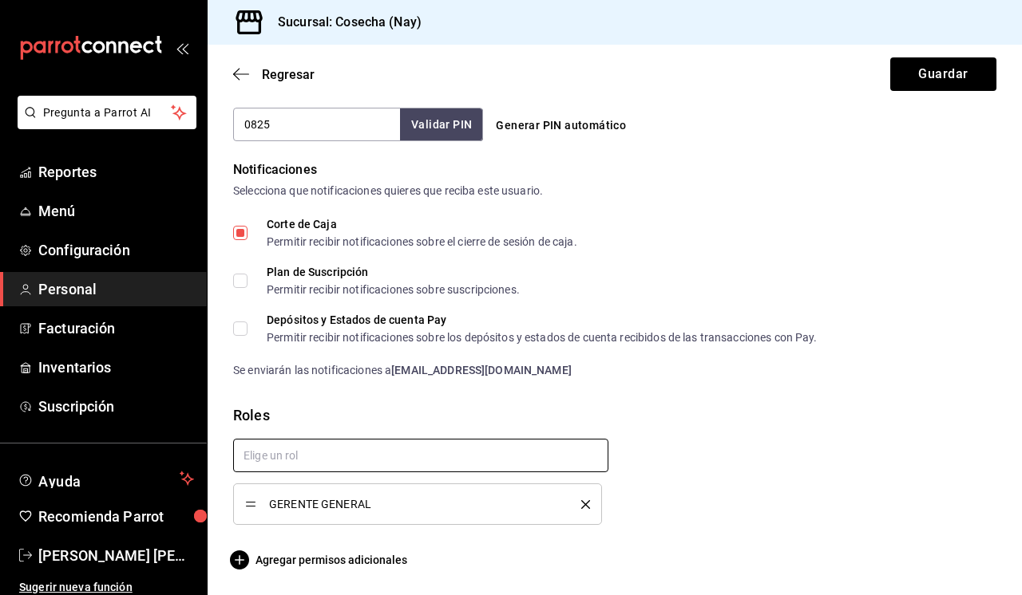
scroll to position [769, 0]
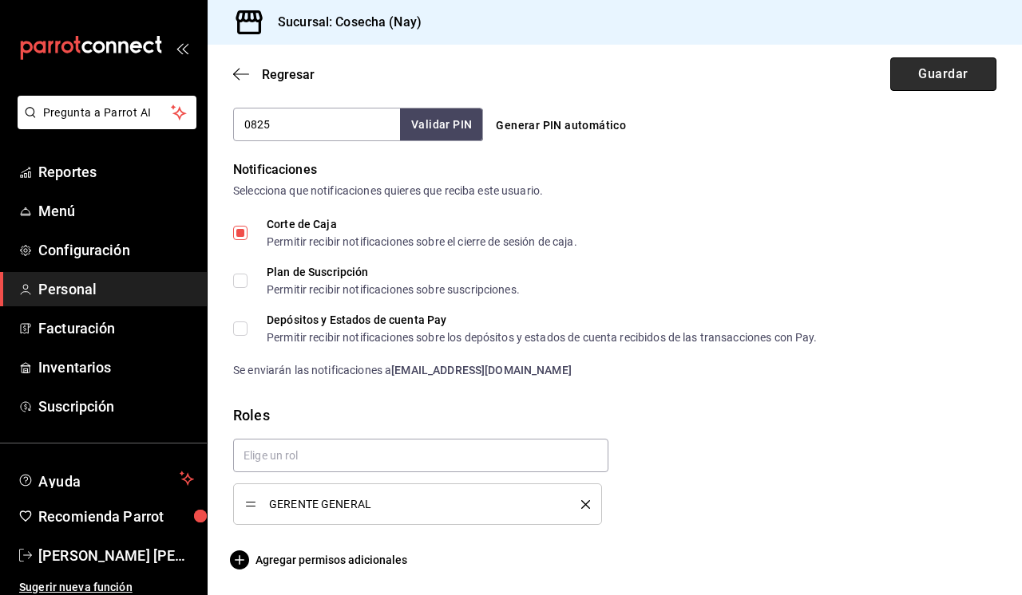
click at [904, 81] on button "Guardar" at bounding box center [943, 74] width 106 height 34
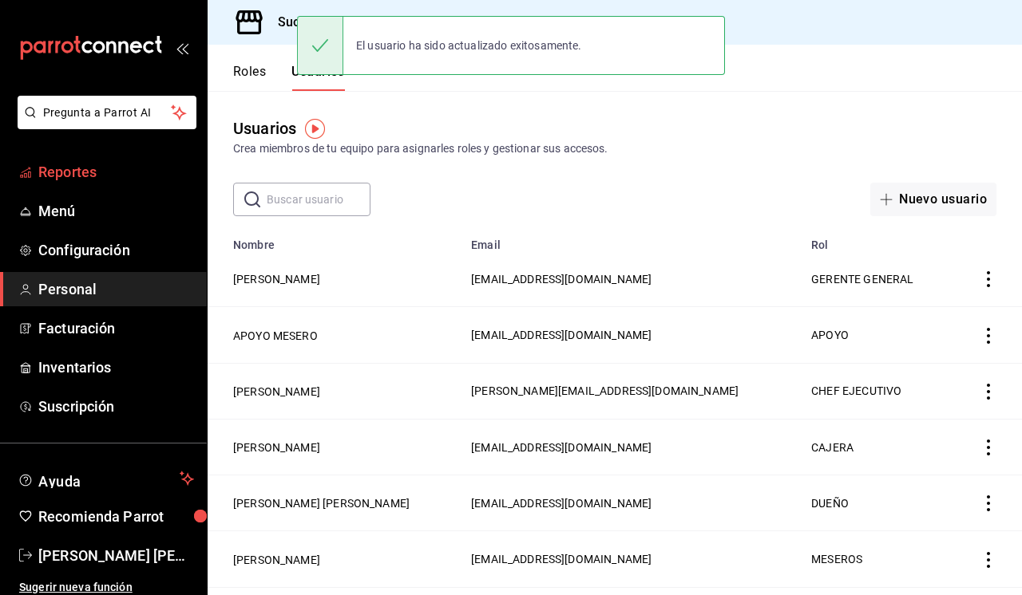
click at [90, 173] on span "Reportes" at bounding box center [116, 172] width 156 height 22
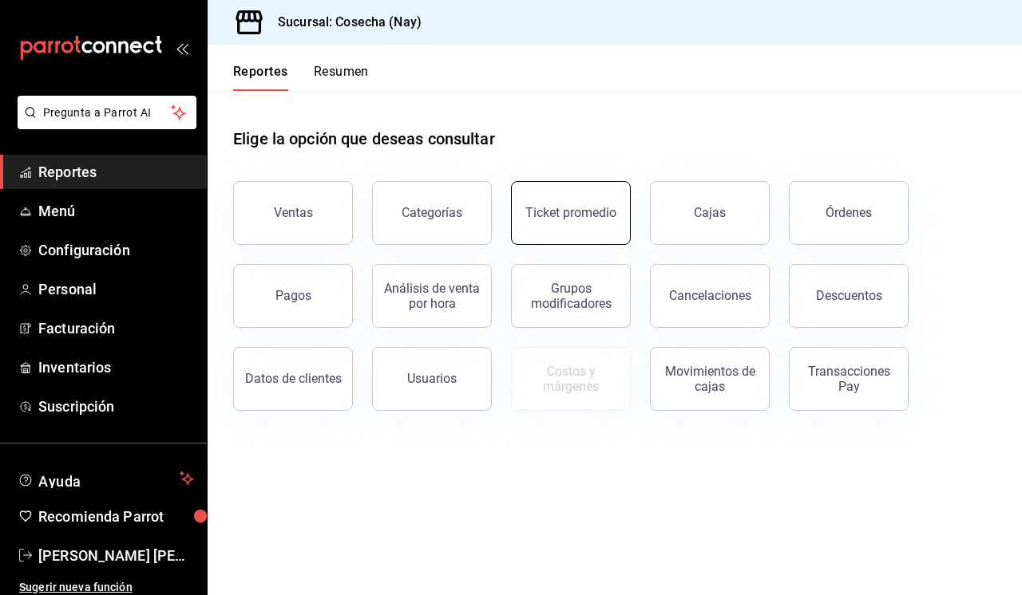
click at [520, 235] on button "Ticket promedio" at bounding box center [571, 213] width 120 height 64
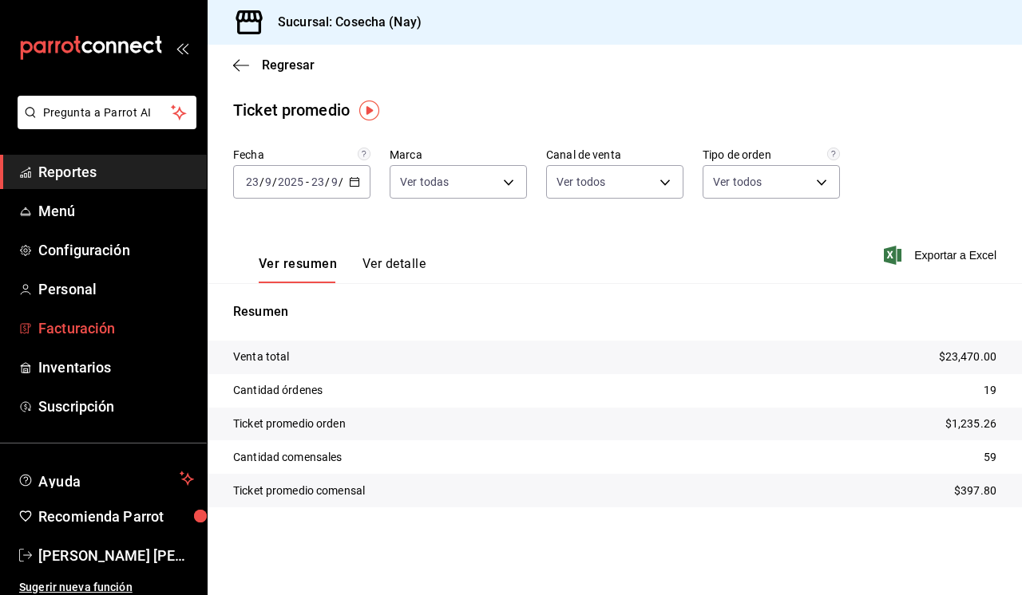
click at [103, 337] on span "Facturación" at bounding box center [116, 329] width 156 height 22
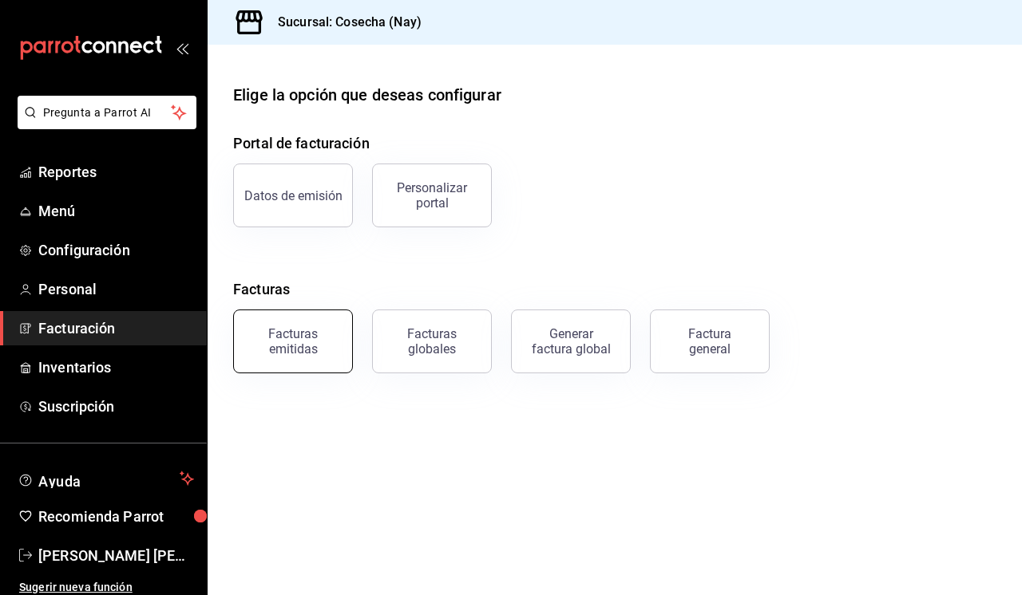
click at [301, 339] on div "Facturas emitidas" at bounding box center [292, 341] width 99 height 30
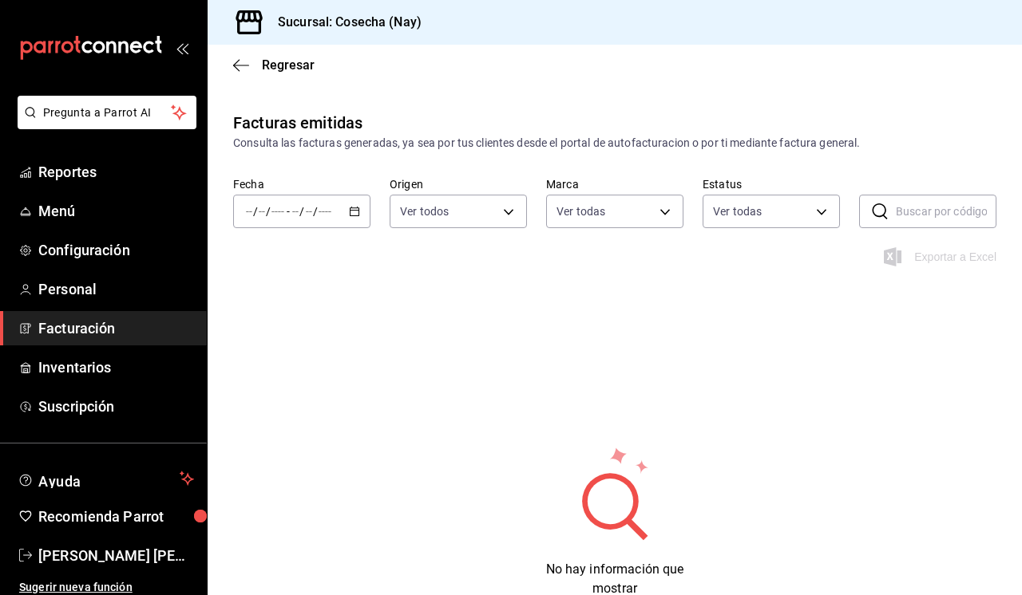
click at [348, 213] on div "/ / - / /" at bounding box center [301, 212] width 137 height 34
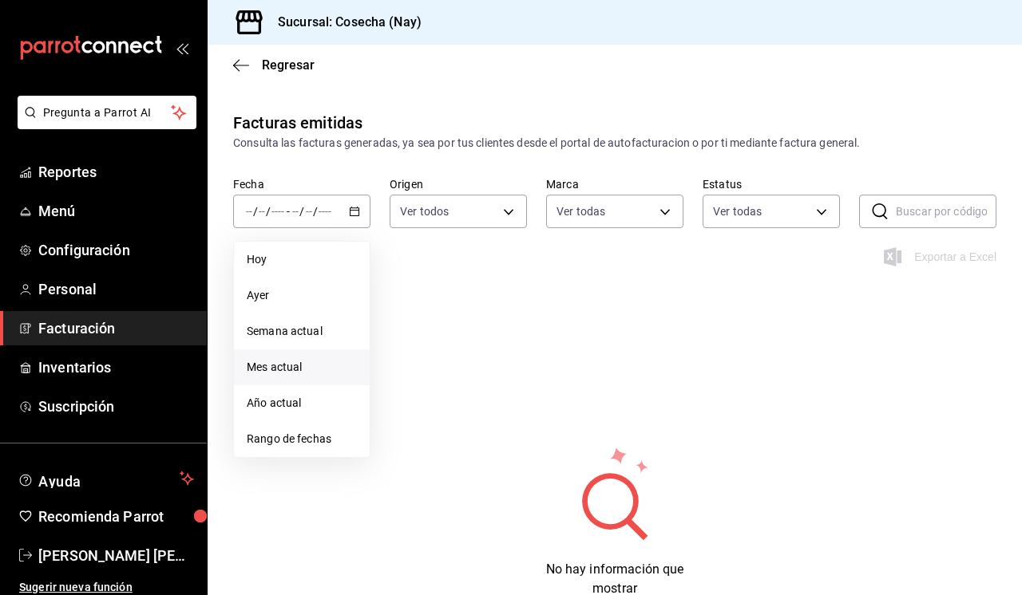
click at [300, 361] on span "Mes actual" at bounding box center [302, 367] width 110 height 17
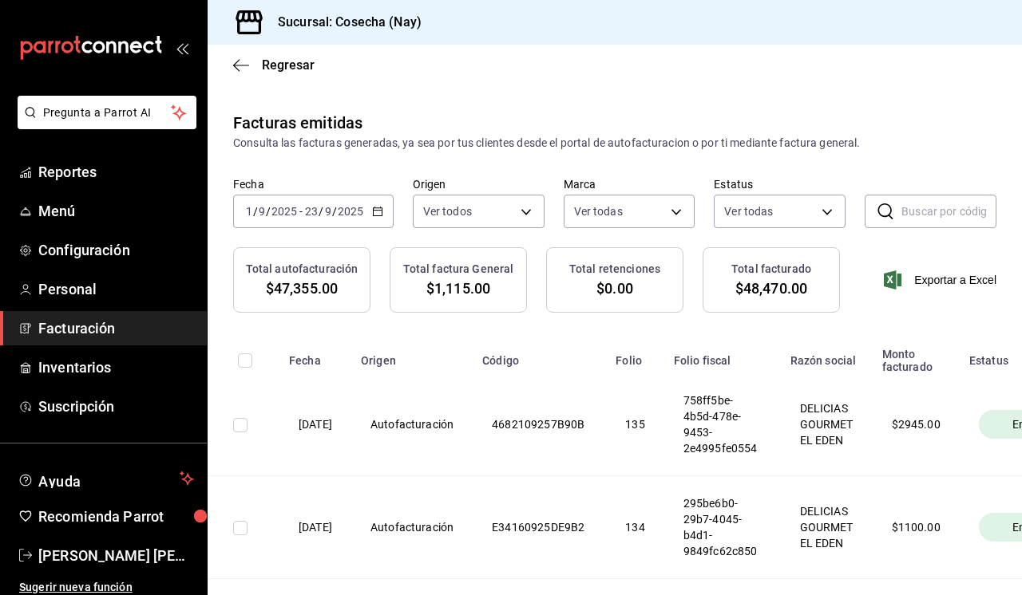
click at [374, 212] on icon "button" at bounding box center [377, 211] width 11 height 11
click at [860, 155] on div "Facturas emitidas Consulta las facturas generadas, ya sea por tus clientes desd…" at bounding box center [615, 179] width 814 height 136
click at [278, 65] on span "Regresar" at bounding box center [288, 64] width 53 height 15
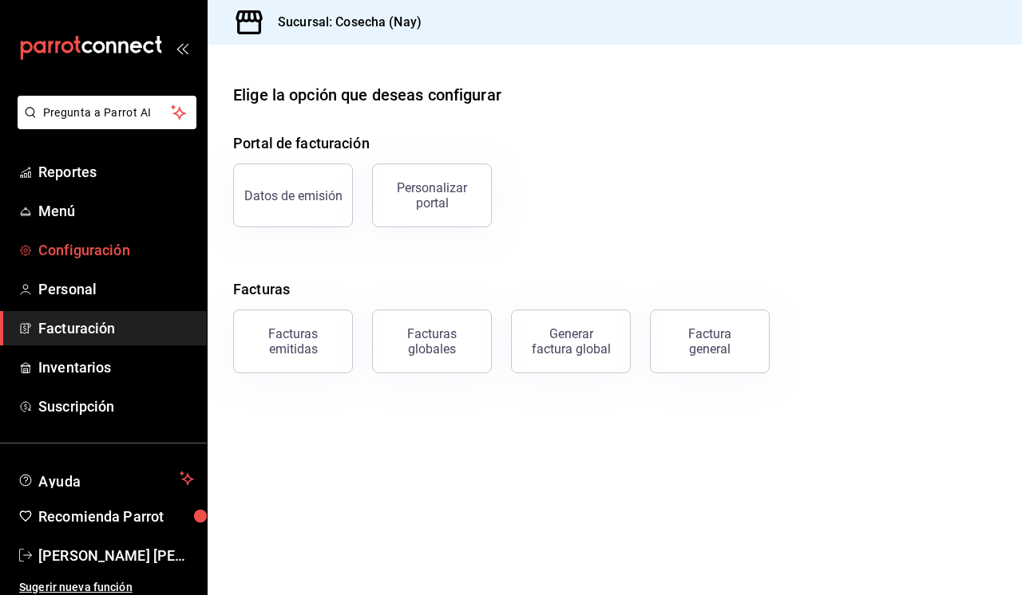
click at [89, 250] on span "Configuración" at bounding box center [116, 250] width 156 height 22
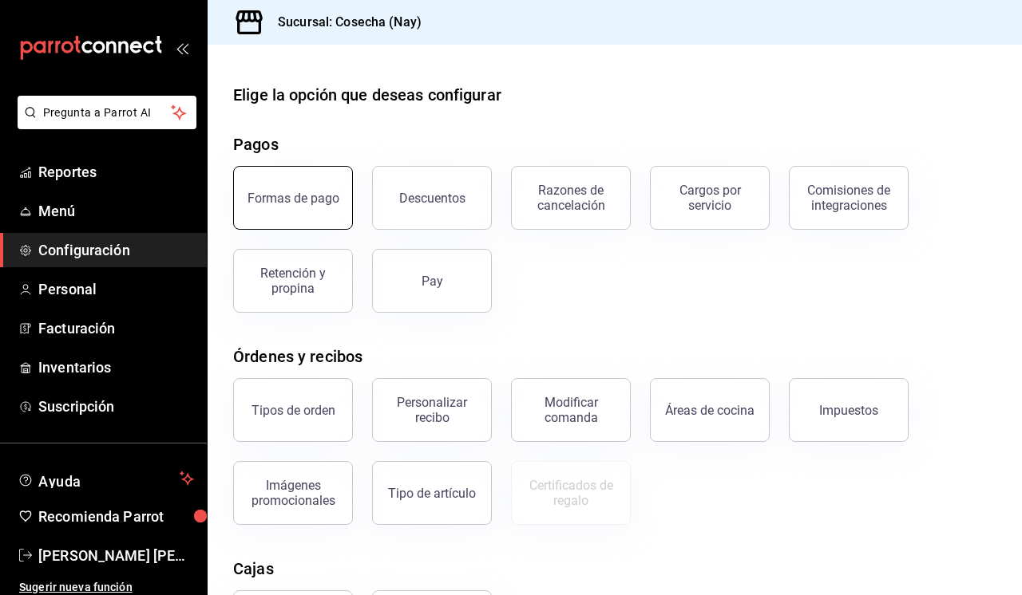
click at [319, 208] on button "Formas de pago" at bounding box center [293, 198] width 120 height 64
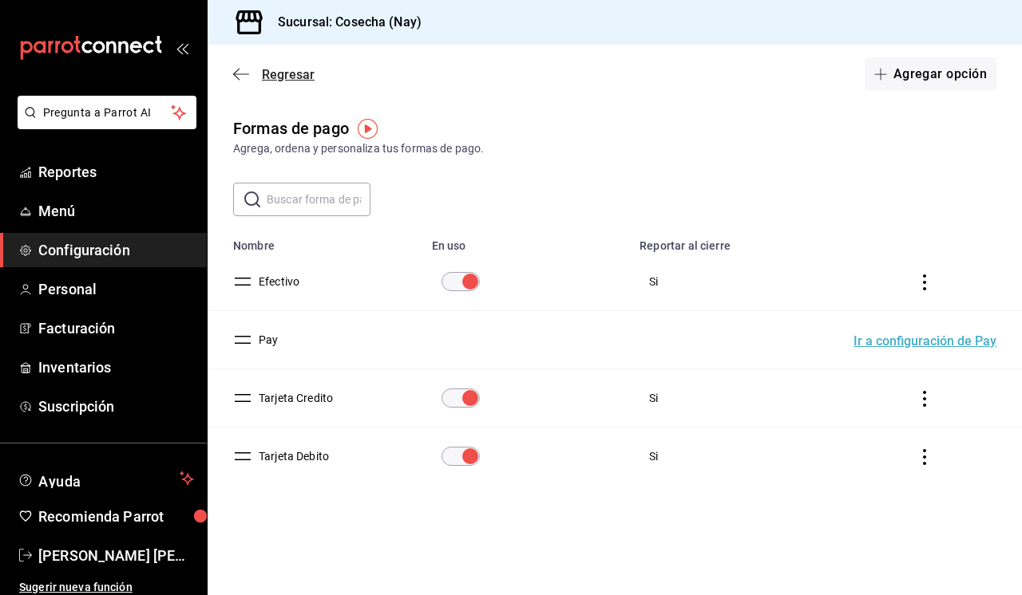
click at [273, 78] on span "Regresar" at bounding box center [288, 74] width 53 height 15
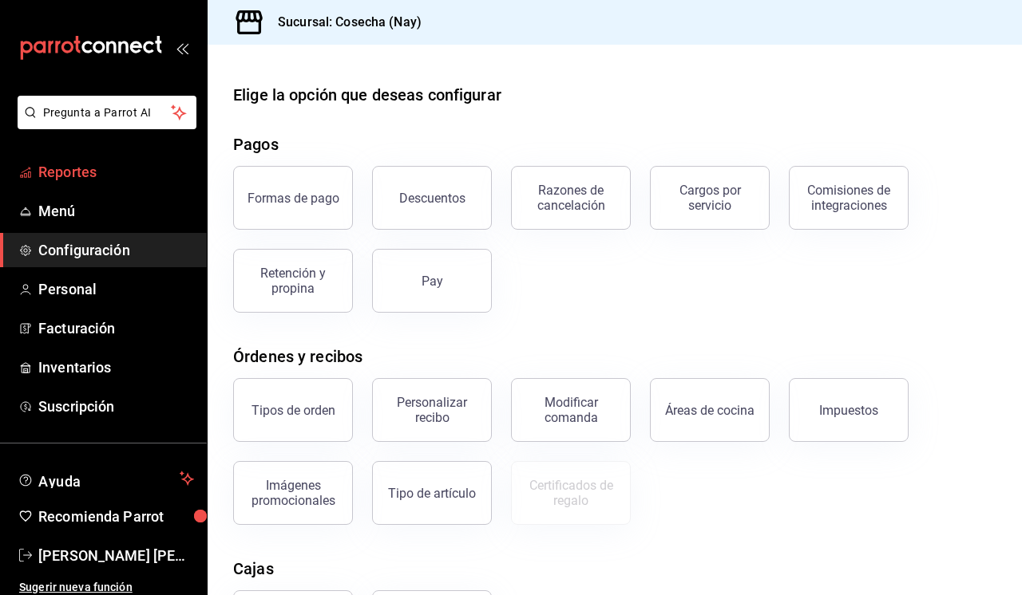
click at [93, 169] on span "Reportes" at bounding box center [116, 172] width 156 height 22
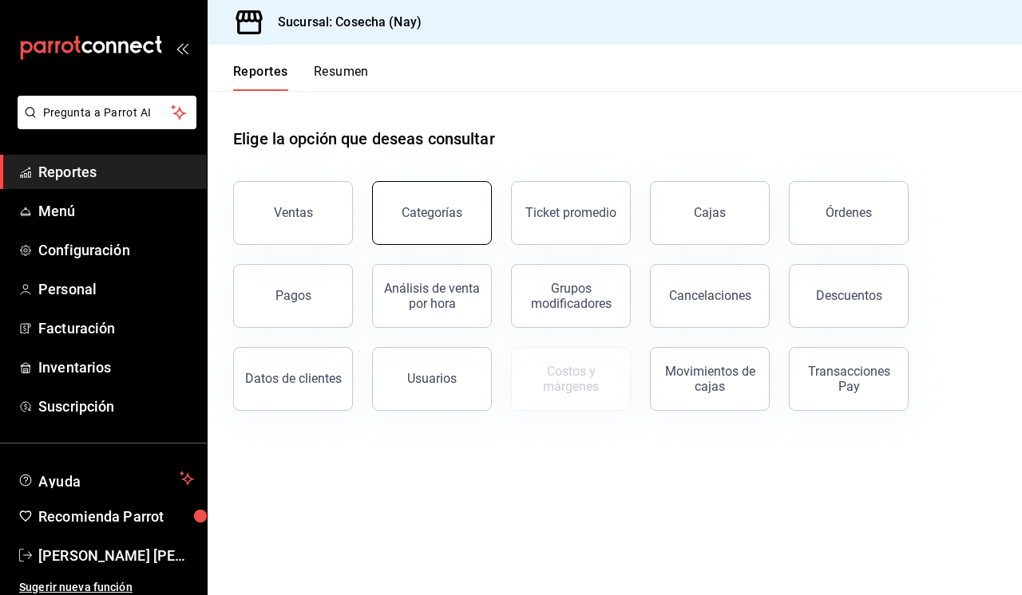
click at [409, 220] on div "Categorías" at bounding box center [431, 212] width 61 height 15
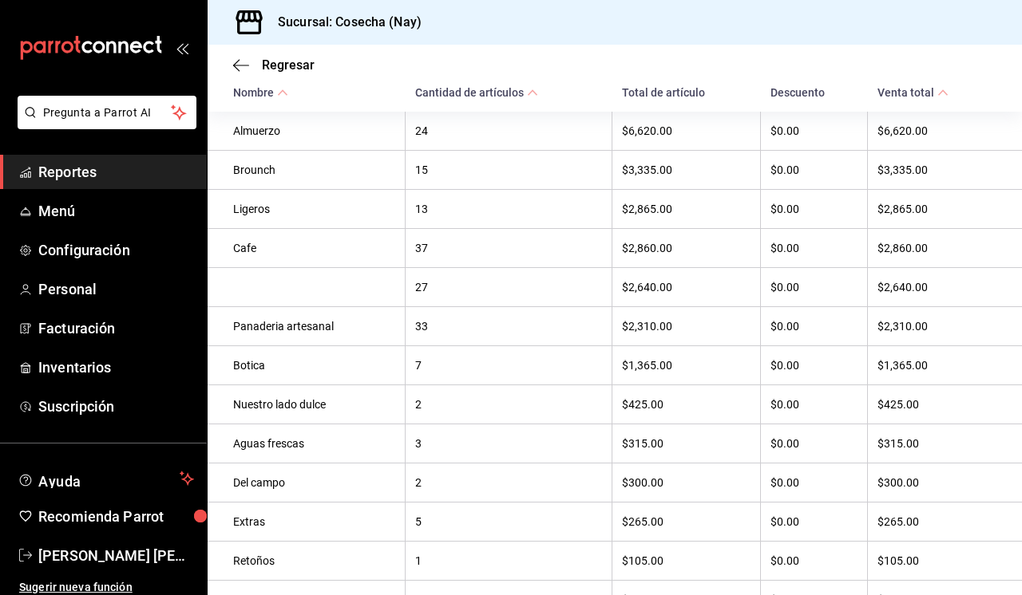
scroll to position [251, 0]
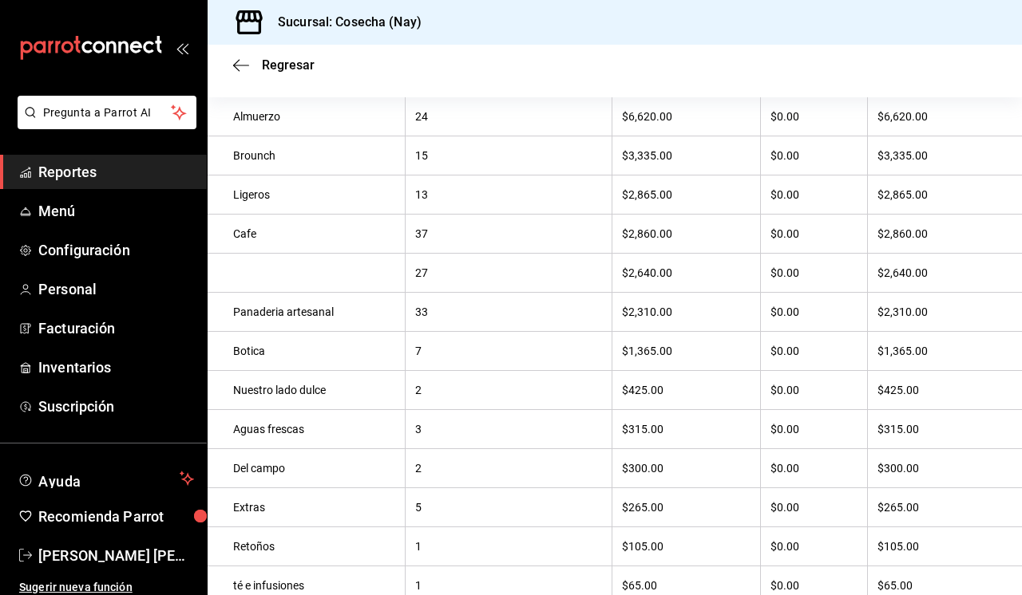
click at [303, 314] on div "Panaderia artesanal" at bounding box center [314, 312] width 162 height 13
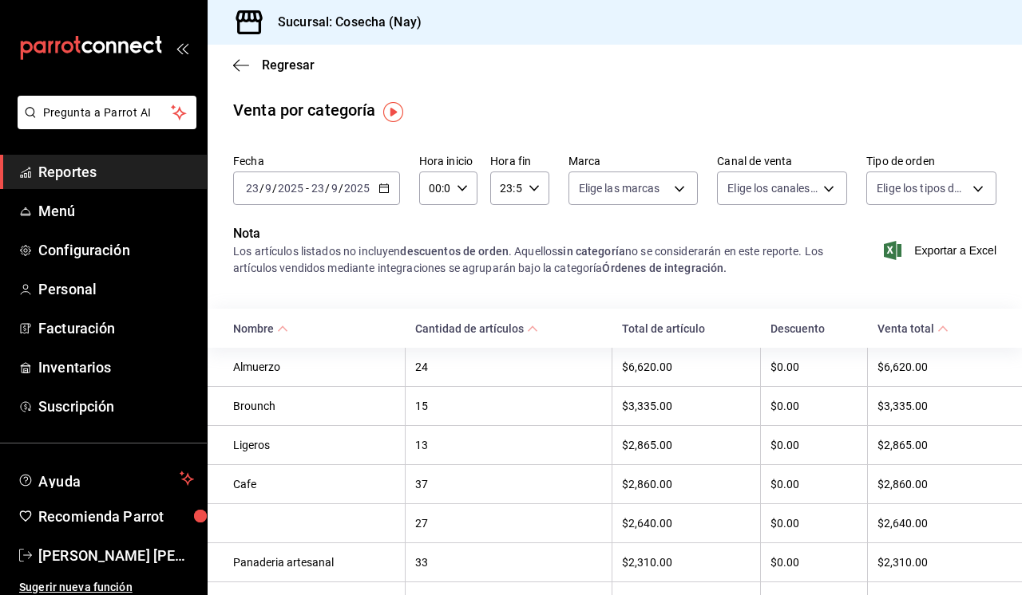
scroll to position [0, 0]
click at [388, 189] on icon "button" at bounding box center [383, 188] width 11 height 11
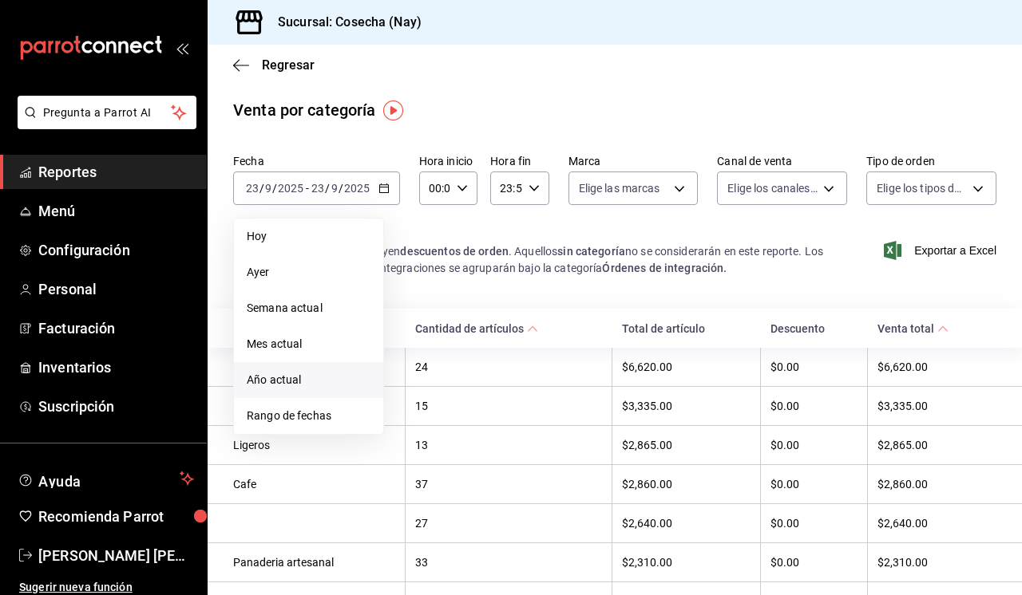
click at [291, 383] on span "Año actual" at bounding box center [309, 380] width 124 height 17
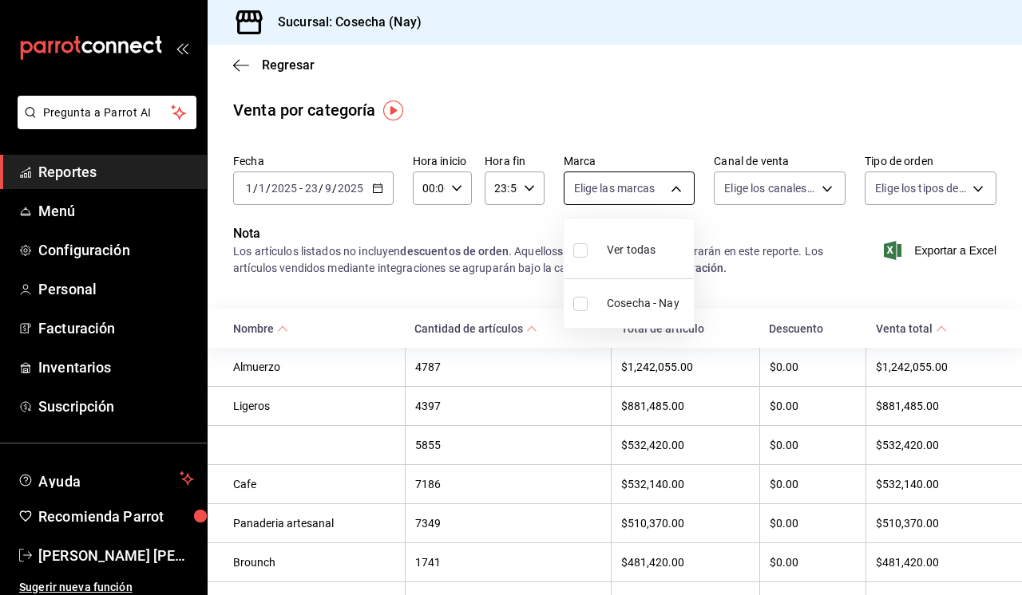
click at [674, 183] on body "Pregunta a Parrot AI Reportes Menú Configuración Personal Facturación Inventari…" at bounding box center [511, 297] width 1022 height 595
click at [674, 183] on div at bounding box center [511, 297] width 1022 height 595
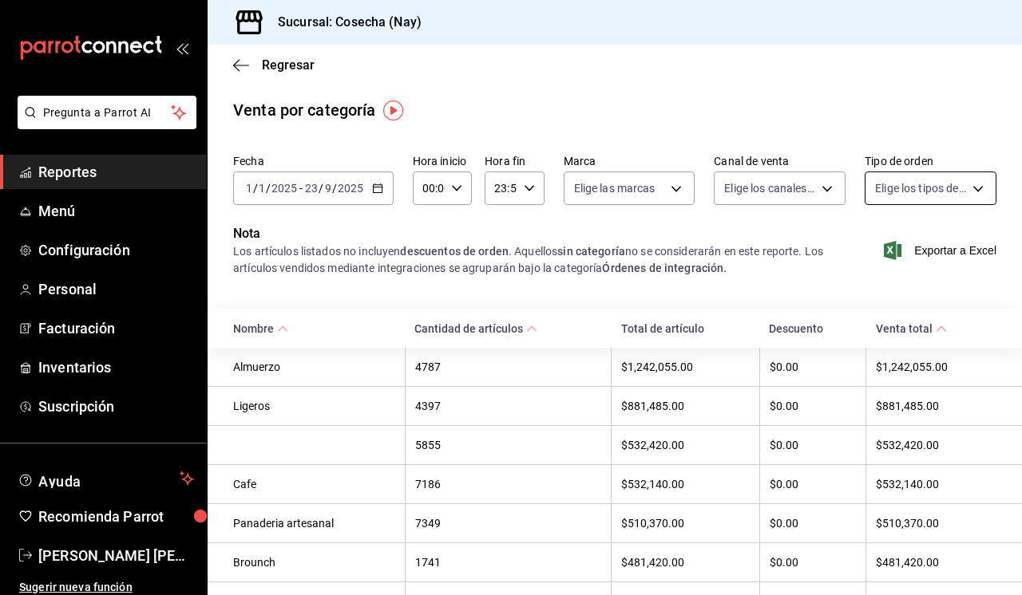
click at [971, 188] on body "Pregunta a Parrot AI Reportes Menú Configuración Personal Facturación Inventari…" at bounding box center [511, 297] width 1022 height 595
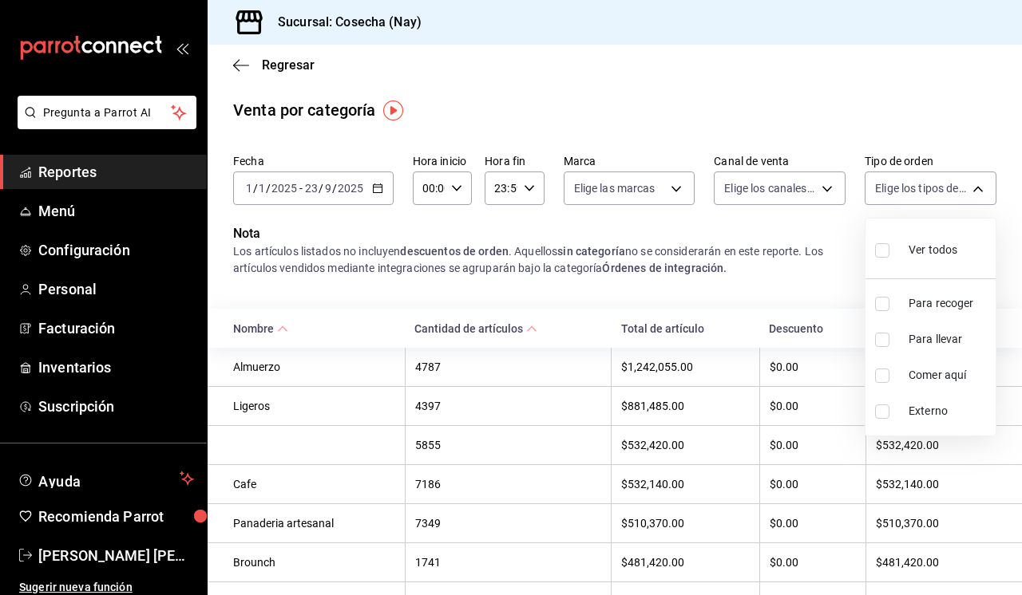
click at [835, 271] on div at bounding box center [511, 297] width 1022 height 595
click at [957, 255] on span "Exportar a Excel" at bounding box center [941, 250] width 109 height 19
